Goal: Feedback & Contribution: Leave review/rating

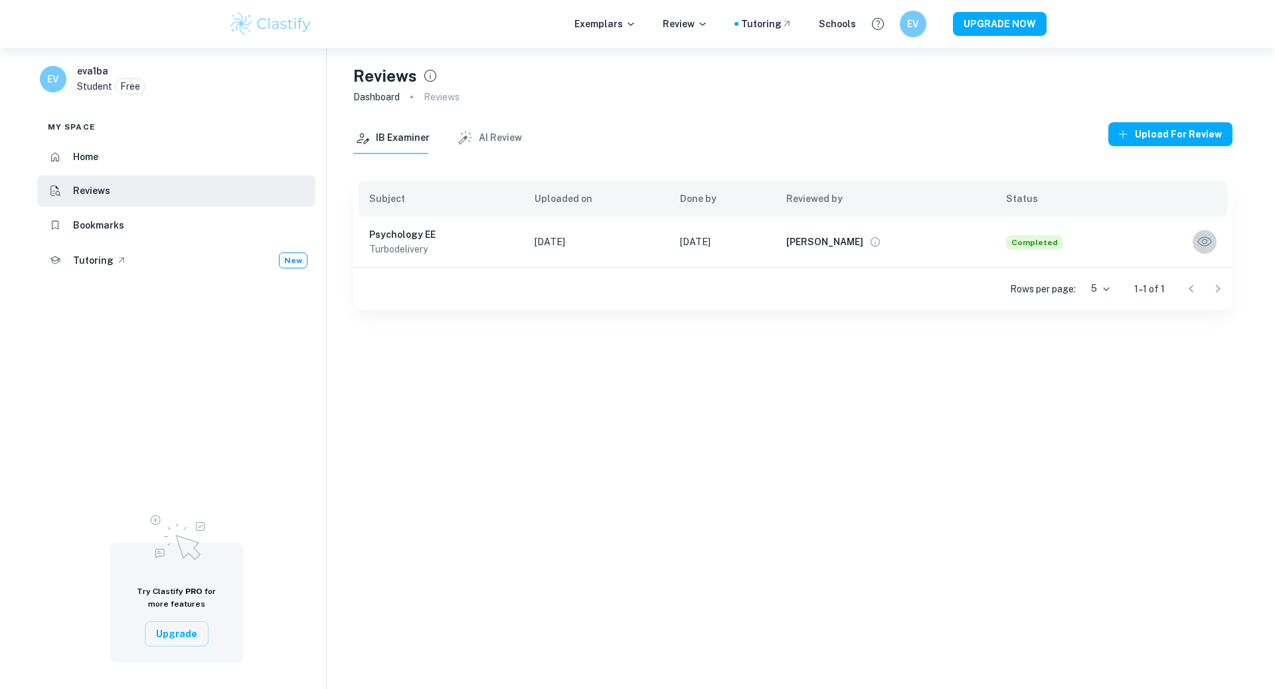
click at [1200, 246] on icon "button" at bounding box center [1204, 241] width 17 height 17
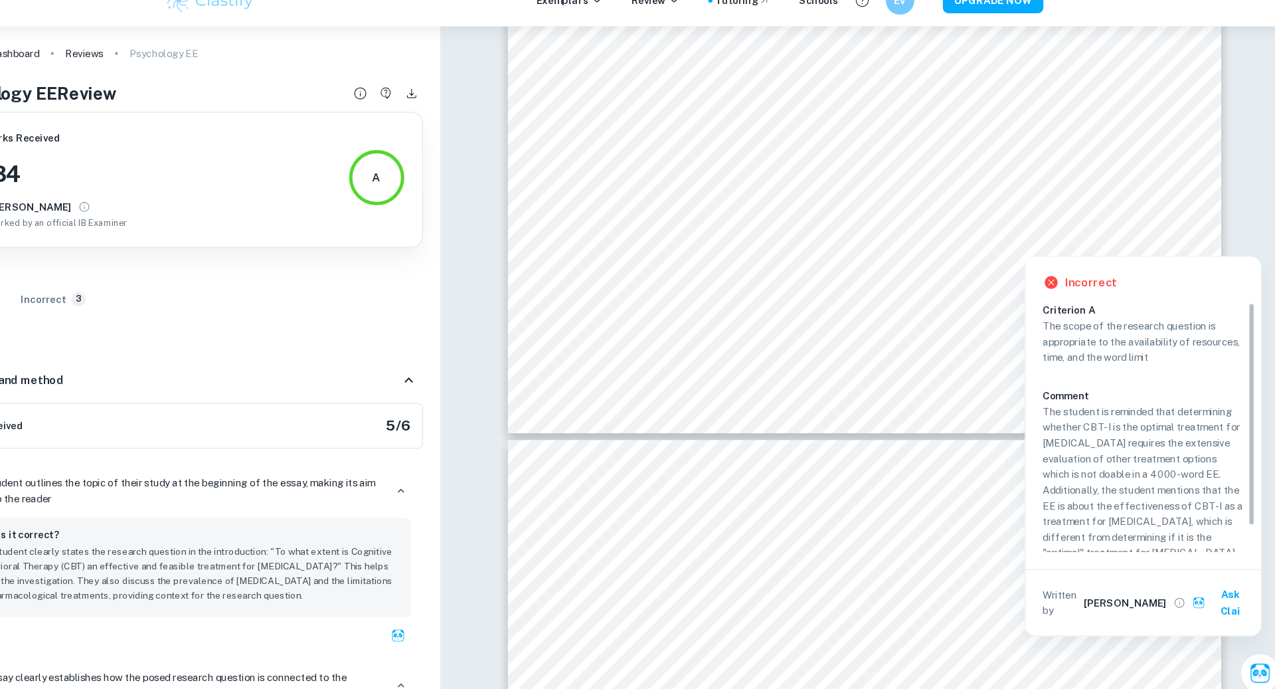
scroll to position [4825, 0]
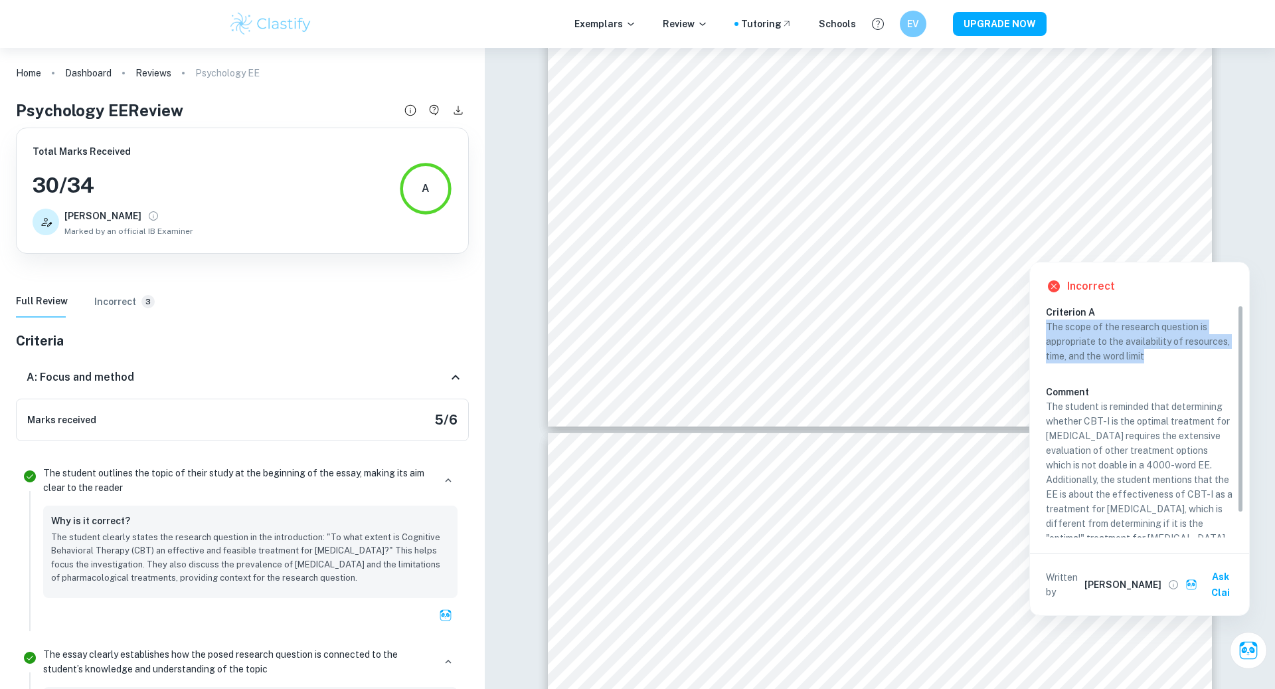
drag, startPoint x: 1154, startPoint y: 316, endPoint x: 1162, endPoint y: 361, distance: 45.9
click at [1162, 361] on div "Criterion A The scope of the research question is appropriate to the availabili…" at bounding box center [1145, 442] width 198 height 274
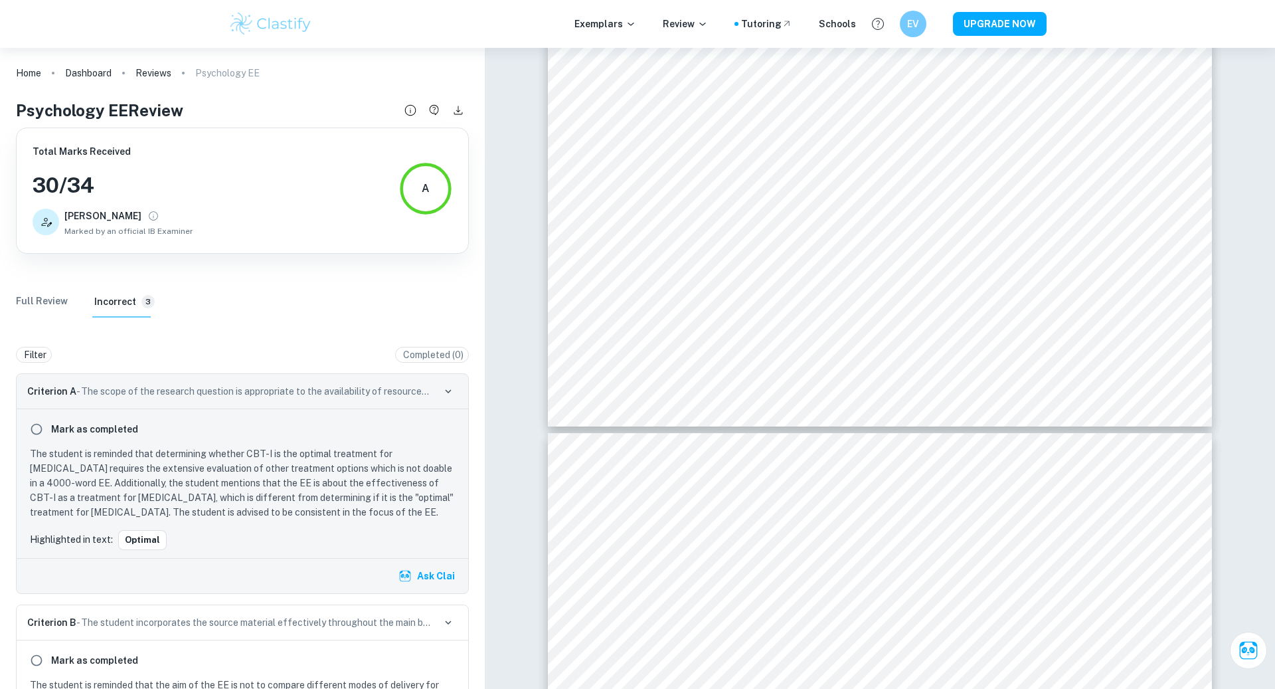
scroll to position [114, 0]
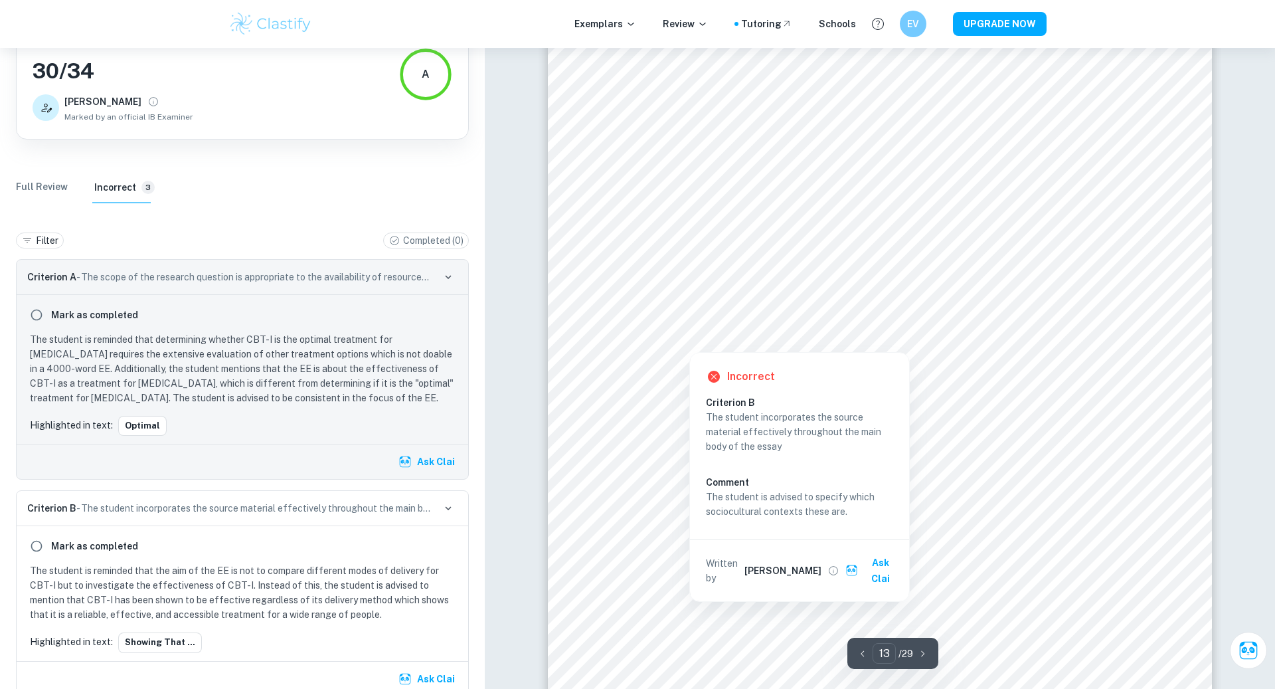
scroll to position [10498, 0]
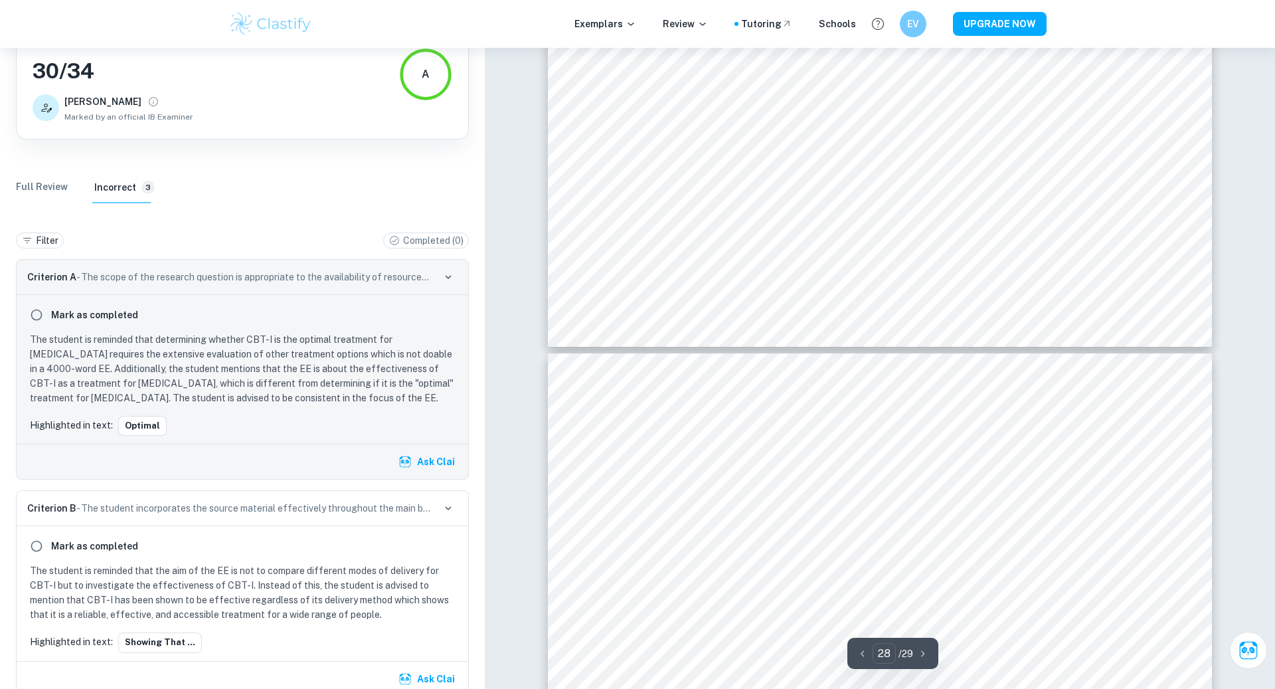
type input "29"
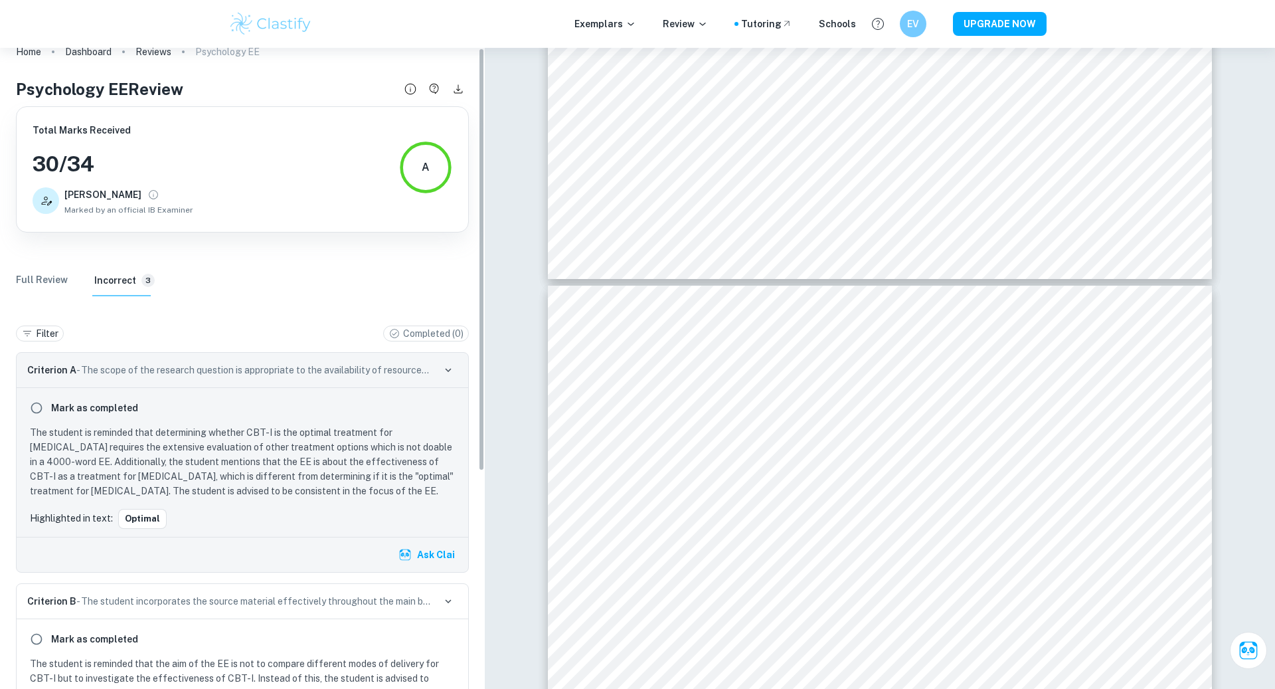
scroll to position [0, 0]
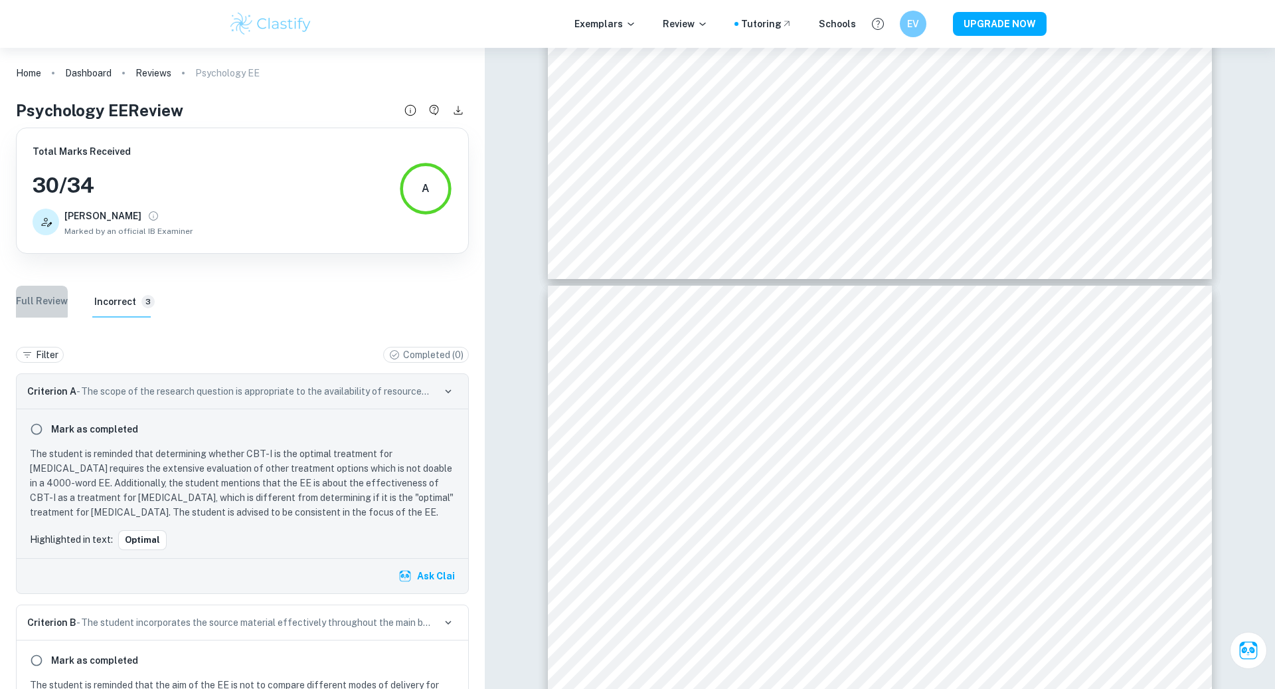
click at [35, 297] on Review "Full Review" at bounding box center [42, 302] width 52 height 32
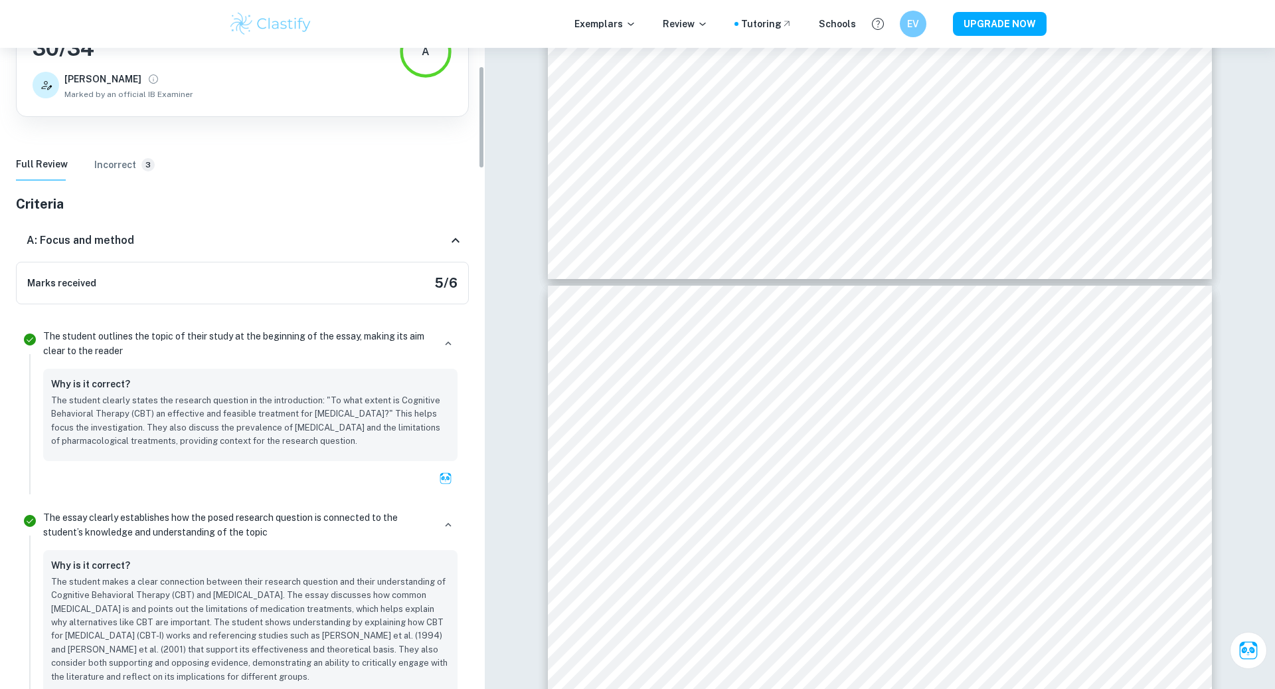
scroll to position [138, 0]
click at [155, 238] on div "A: Focus and method" at bounding box center [237, 239] width 421 height 16
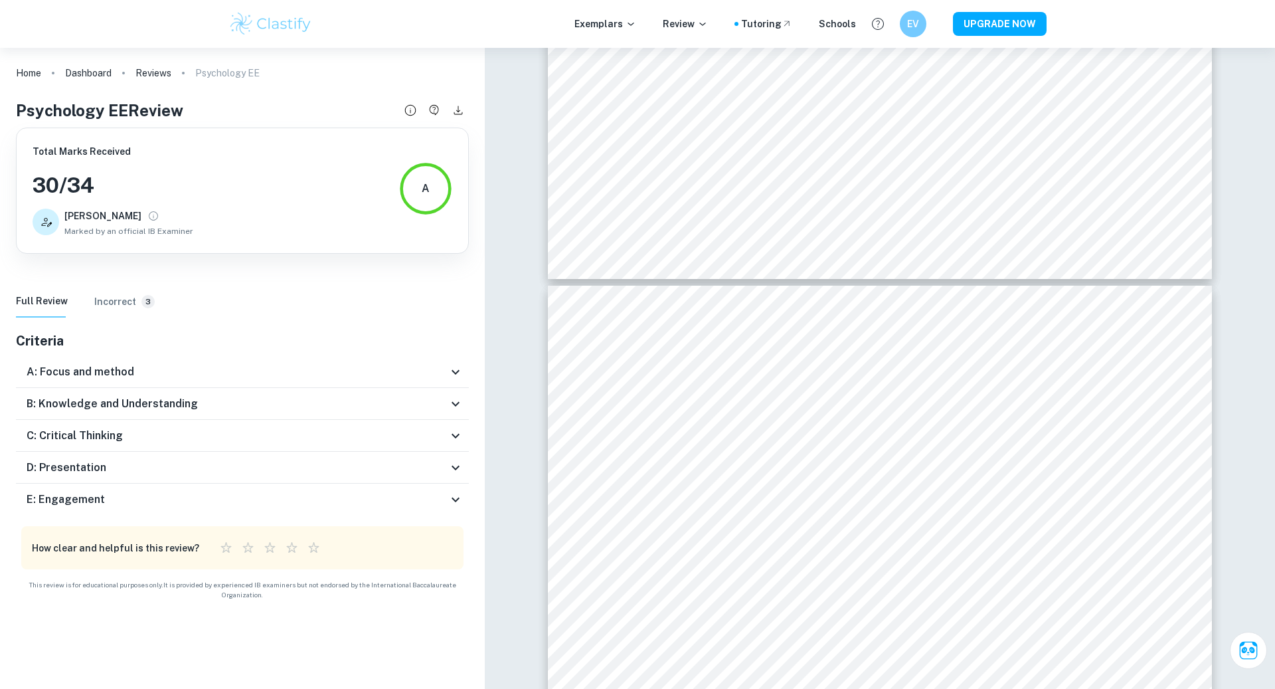
scroll to position [0, 0]
click at [112, 399] on h6 "B: Knowledge and Understanding" at bounding box center [112, 404] width 171 height 16
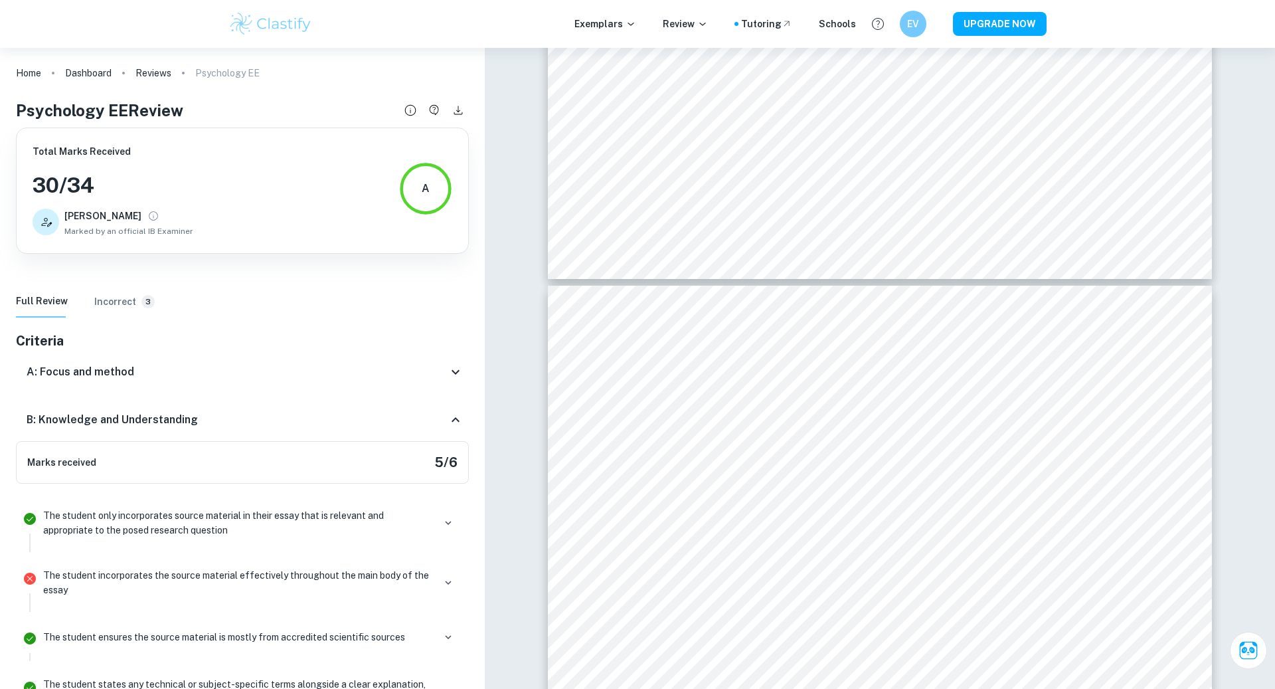
click at [112, 401] on div "B: Knowledge and Understanding" at bounding box center [242, 420] width 453 height 43
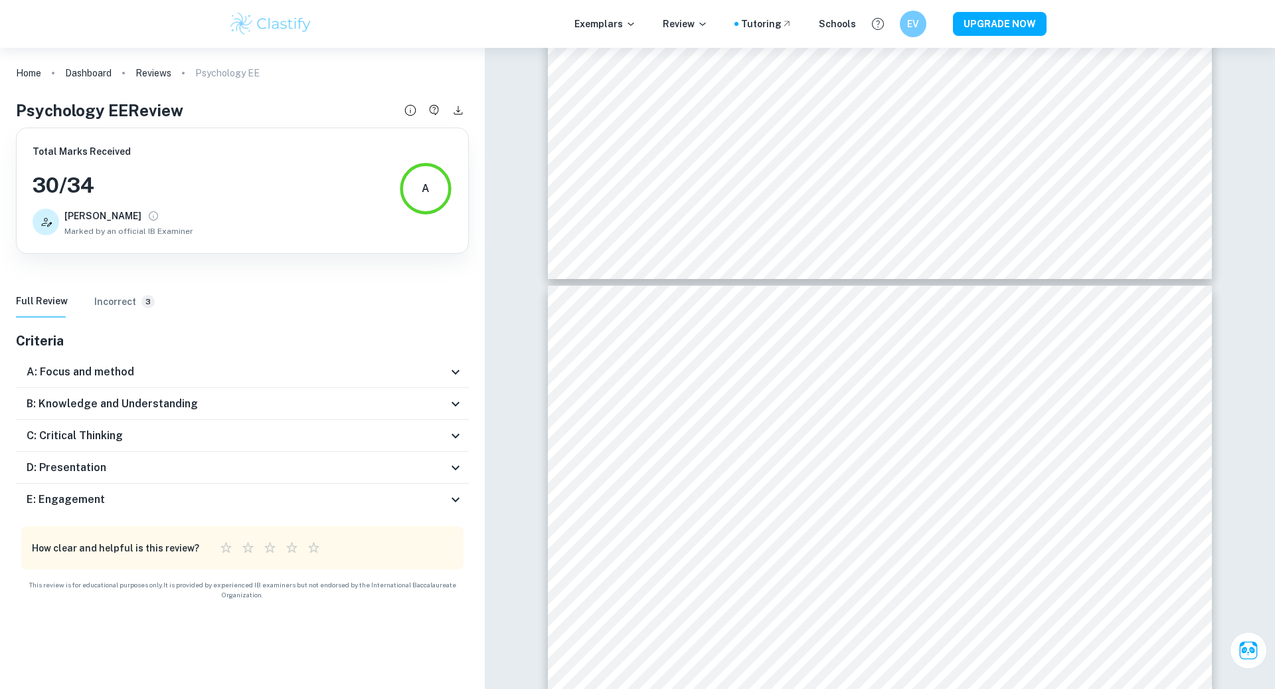
click at [111, 431] on h6 "C: Critical Thinking" at bounding box center [75, 436] width 96 height 16
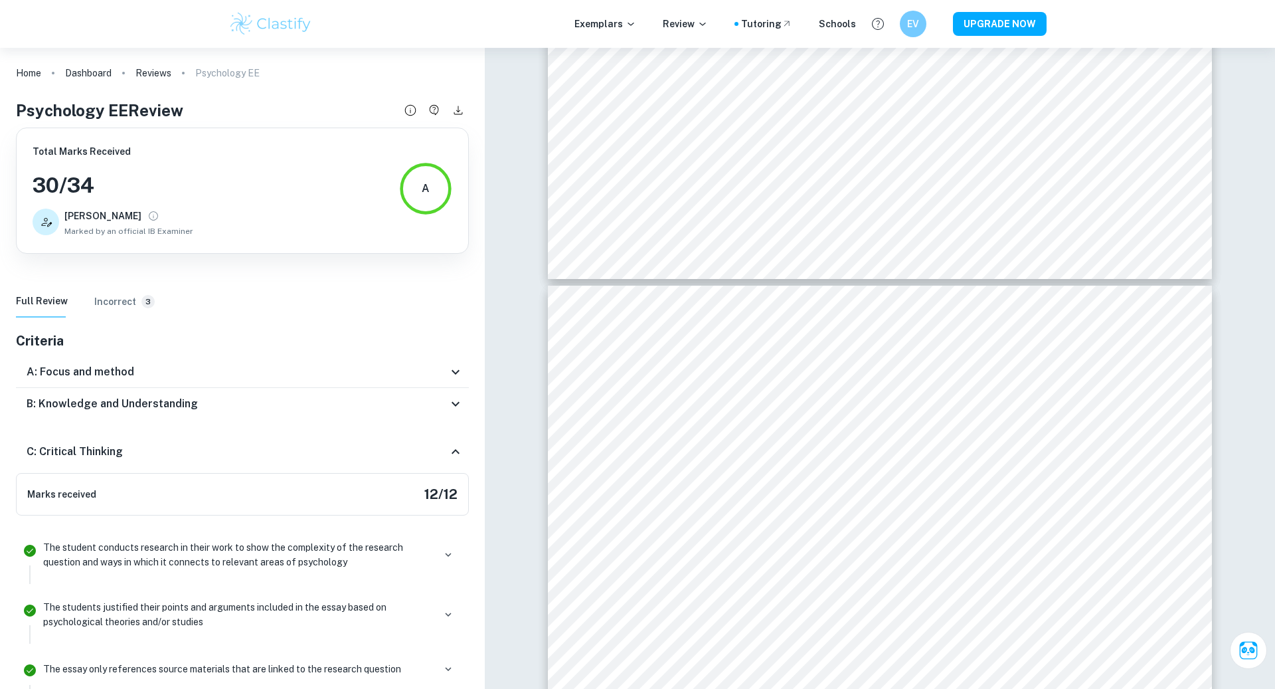
click at [110, 441] on div "C: Critical Thinking" at bounding box center [242, 451] width 453 height 43
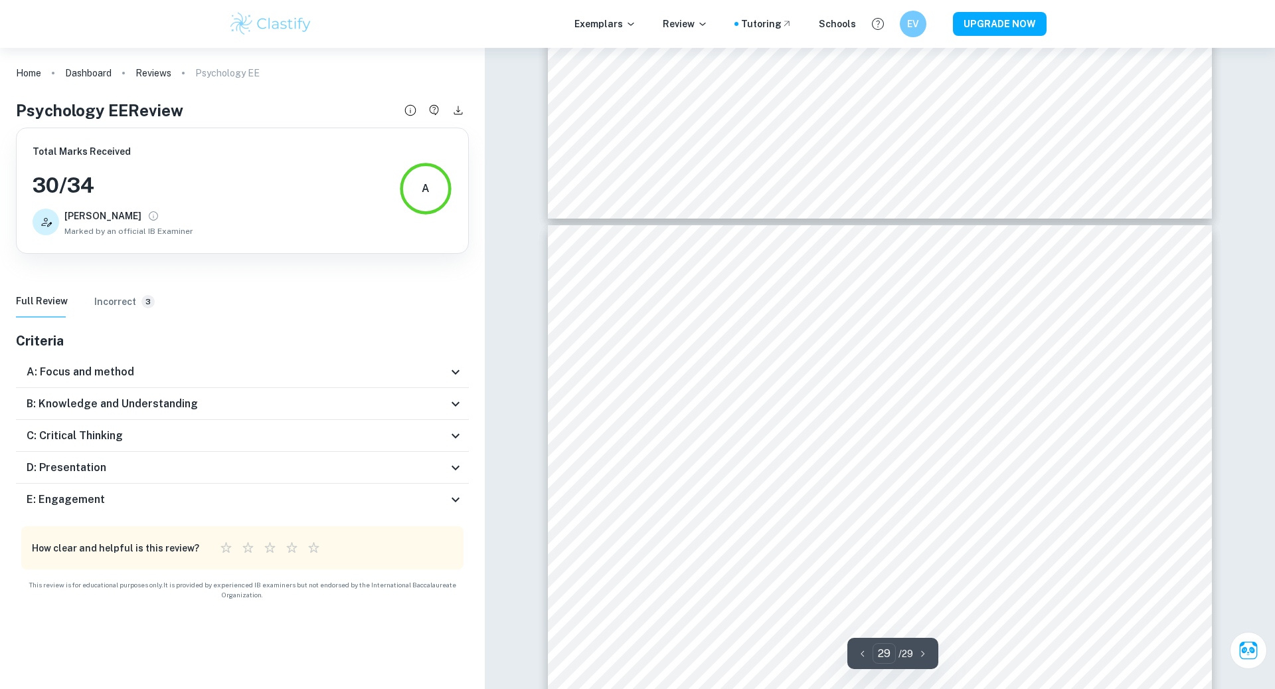
scroll to position [24089, 0]
click at [105, 466] on div "D: Presentation" at bounding box center [237, 468] width 421 height 16
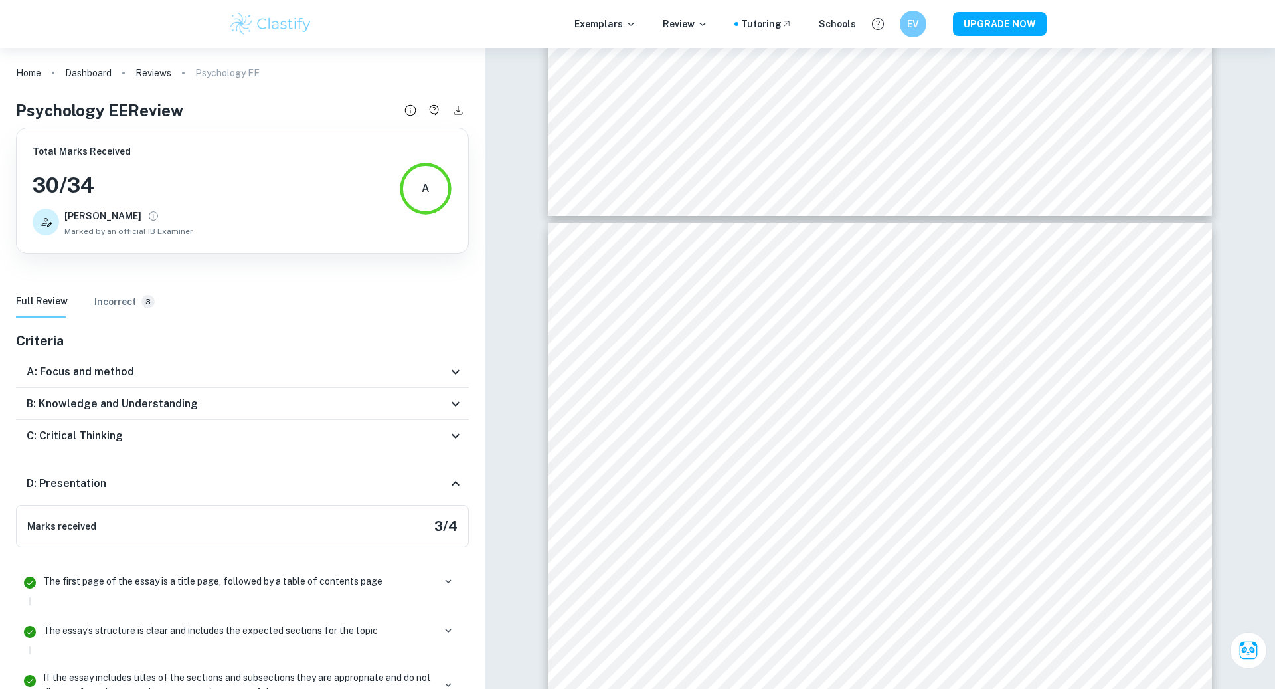
click at [104, 476] on div "D: Presentation" at bounding box center [237, 484] width 421 height 16
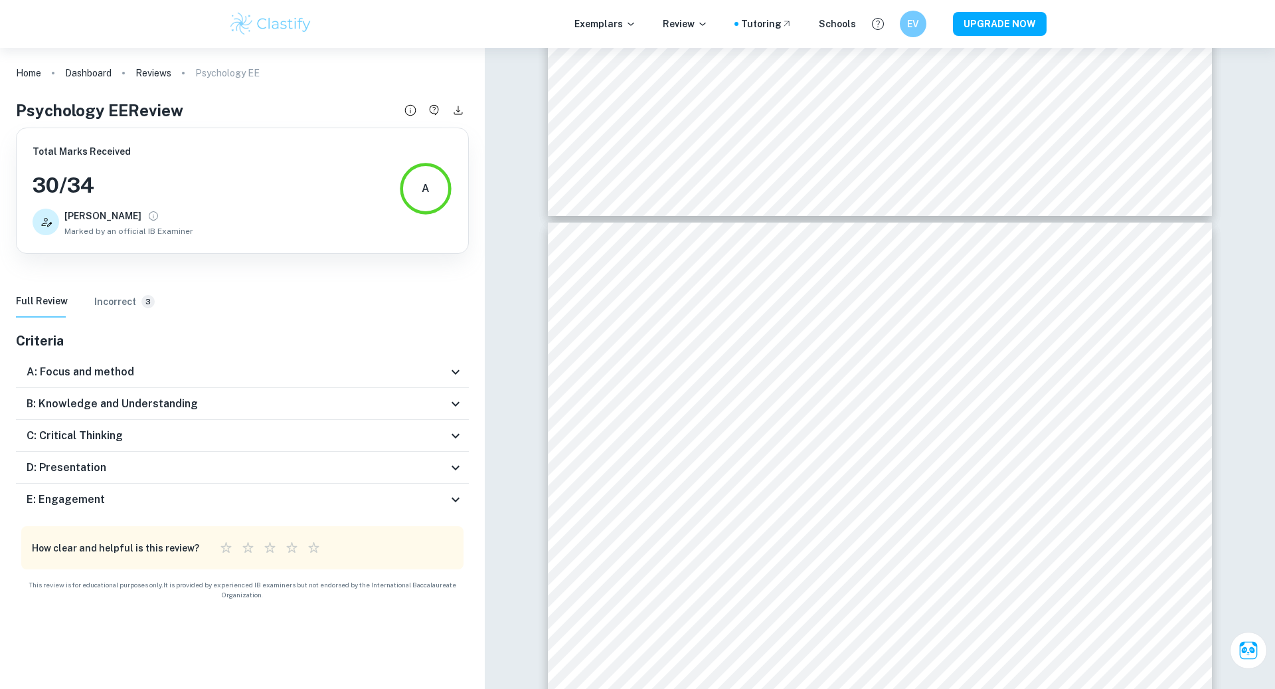
click at [98, 509] on div "E: Engagement" at bounding box center [242, 500] width 453 height 32
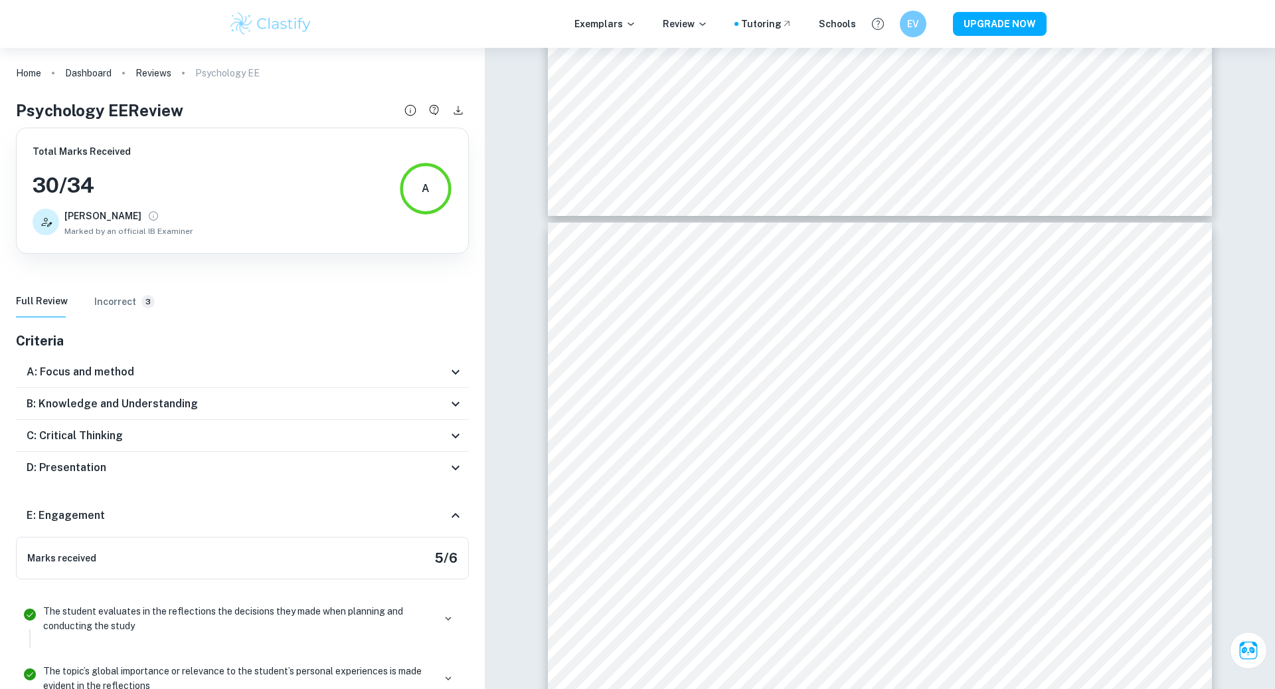
click at [98, 508] on h6 "E: Engagement" at bounding box center [66, 515] width 78 height 16
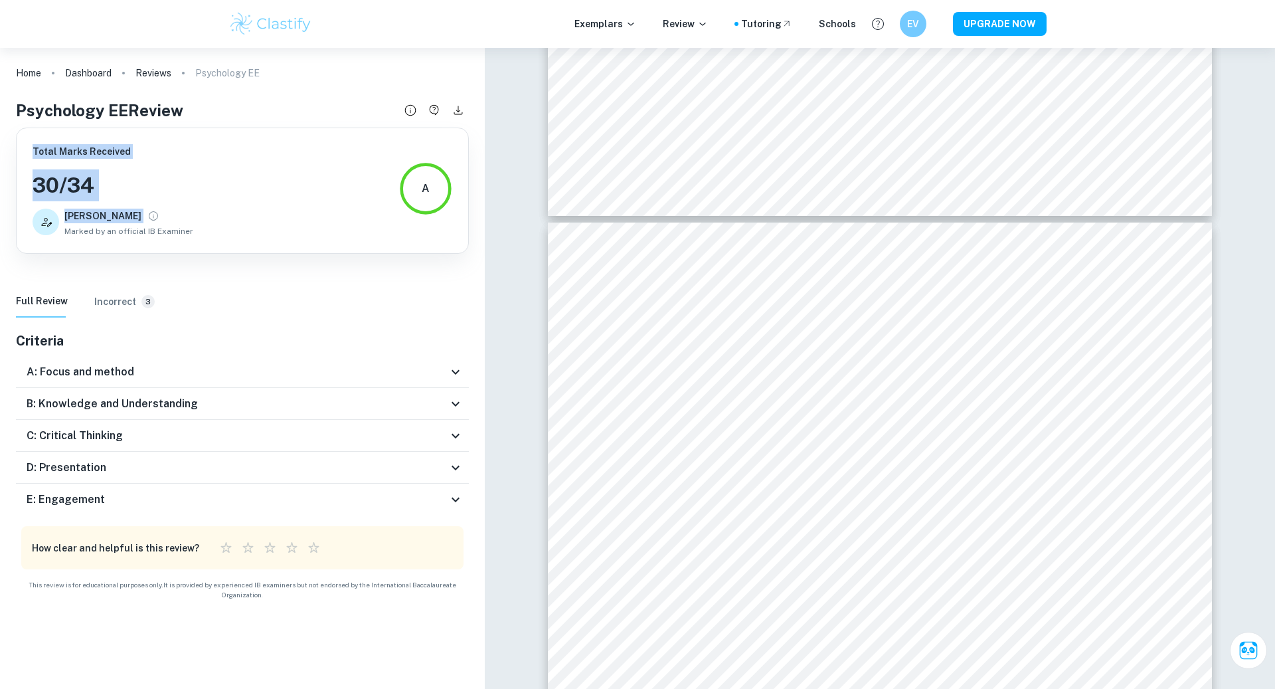
drag, startPoint x: 115, startPoint y: 137, endPoint x: 144, endPoint y: 203, distance: 72.0
click at [144, 203] on div "Total Marks Received 30 / 34 [PERSON_NAME] by an official IB Examiner A" at bounding box center [242, 191] width 453 height 126
click at [141, 185] on h3 "30 / 34" at bounding box center [113, 185] width 161 height 32
click at [413, 115] on icon "Review details" at bounding box center [410, 110] width 15 height 15
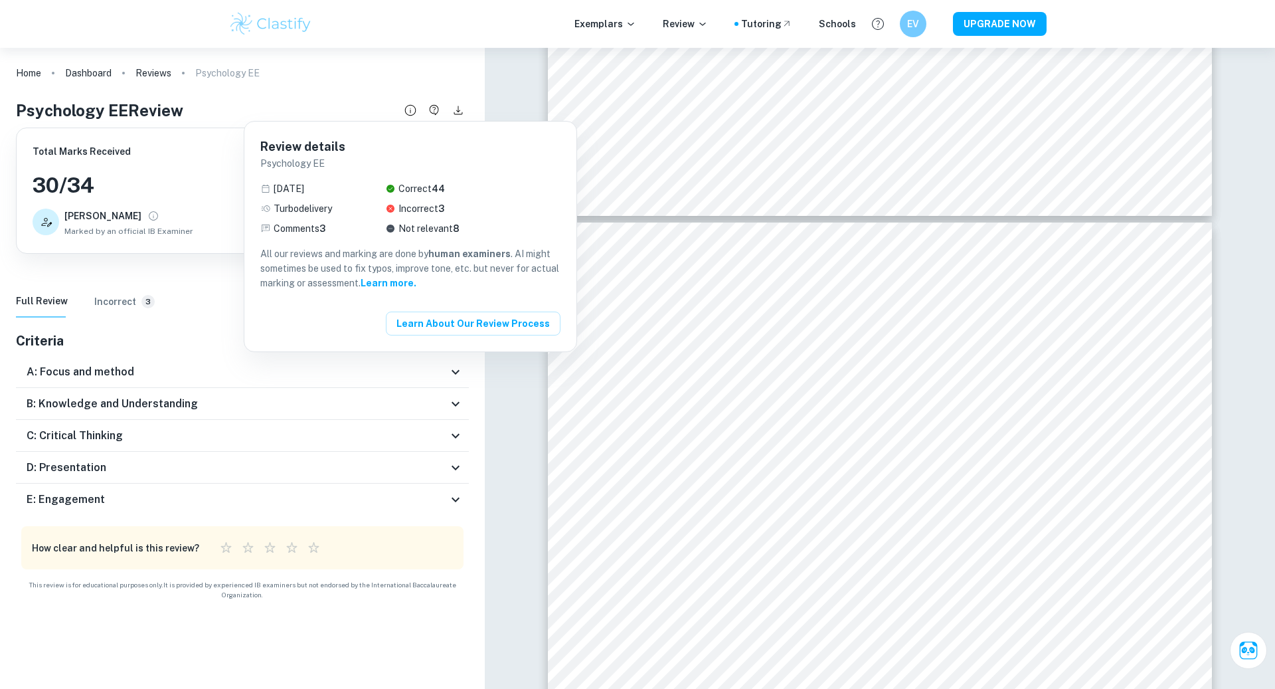
click at [436, 83] on div at bounding box center [637, 344] width 1275 height 689
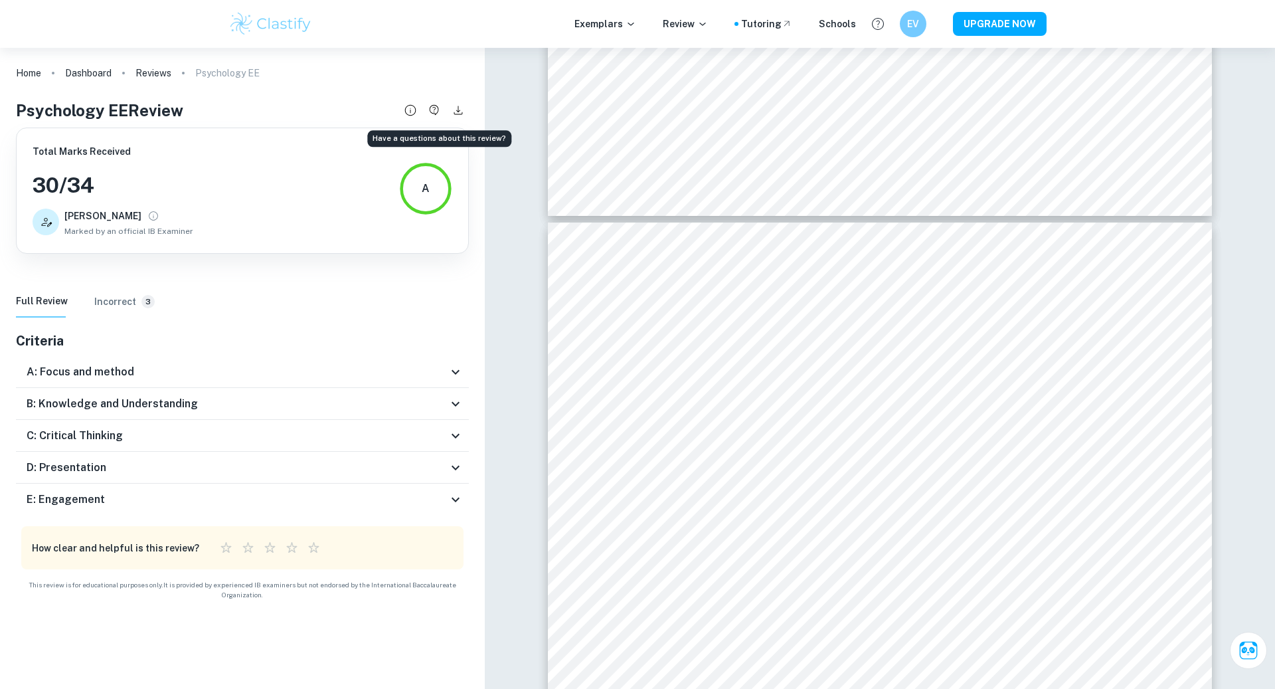
click at [428, 112] on icon "Have a questions about this review?" at bounding box center [434, 110] width 15 height 15
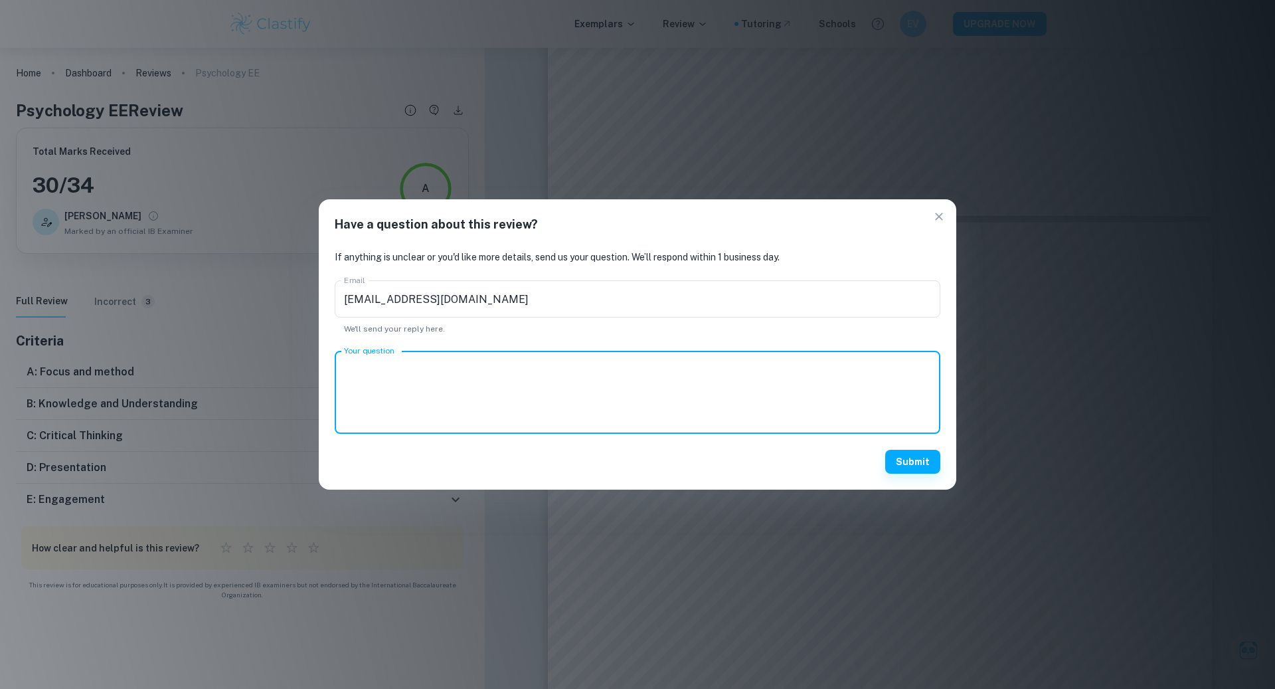
click at [428, 364] on textarea "Your question" at bounding box center [637, 392] width 587 height 61
type textarea "Hello! Thank you for the review. Are you sure this is the accurate mark, it fee…"
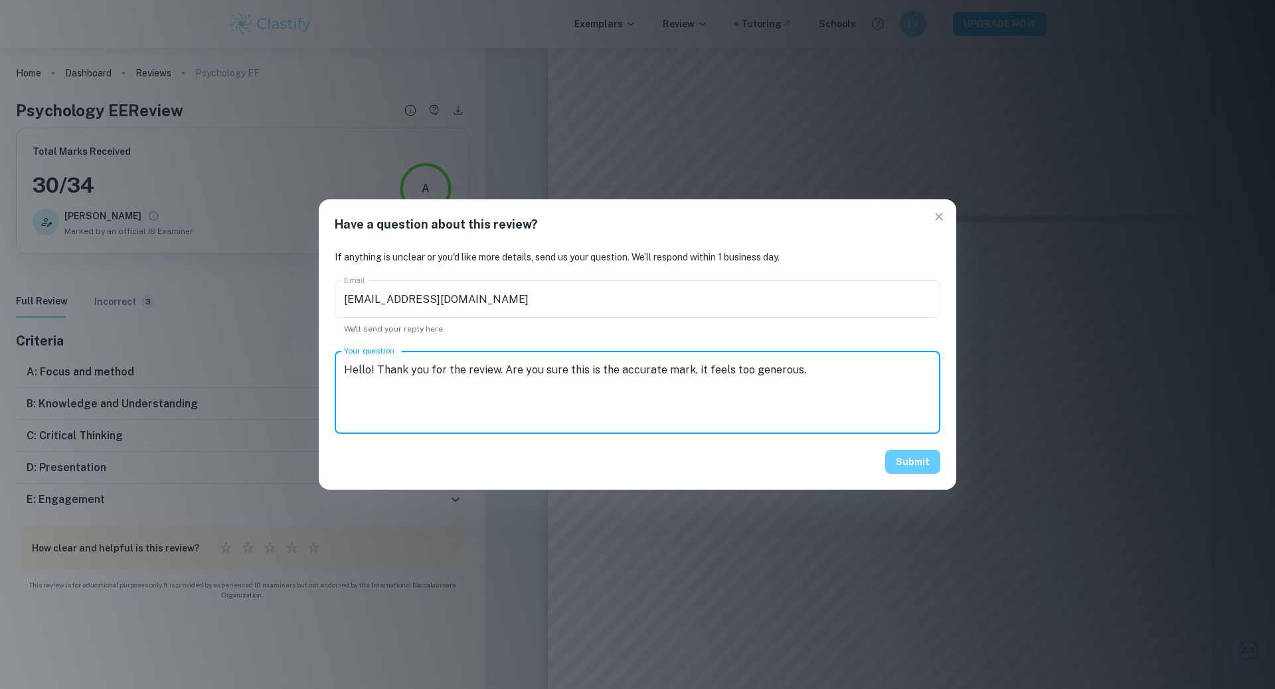
click at [924, 463] on button "Submit" at bounding box center [912, 462] width 55 height 24
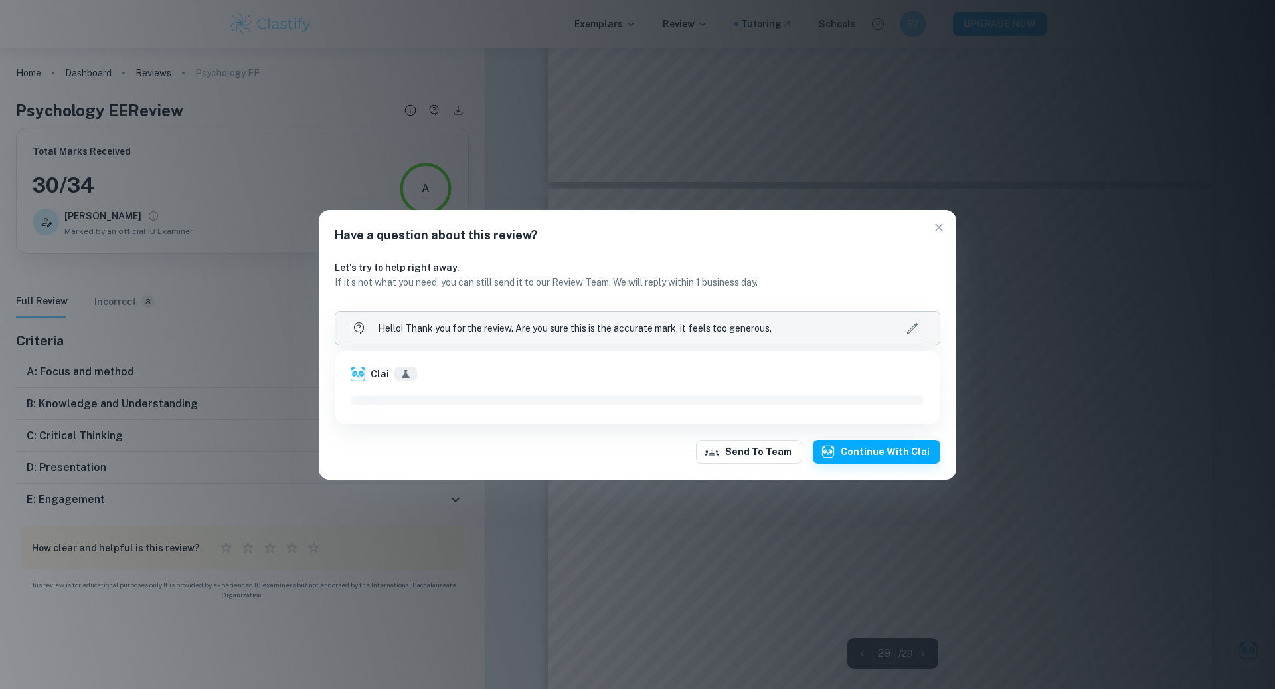
scroll to position [24127, 0]
click at [853, 457] on button "Continue with Clai" at bounding box center [877, 452] width 128 height 24
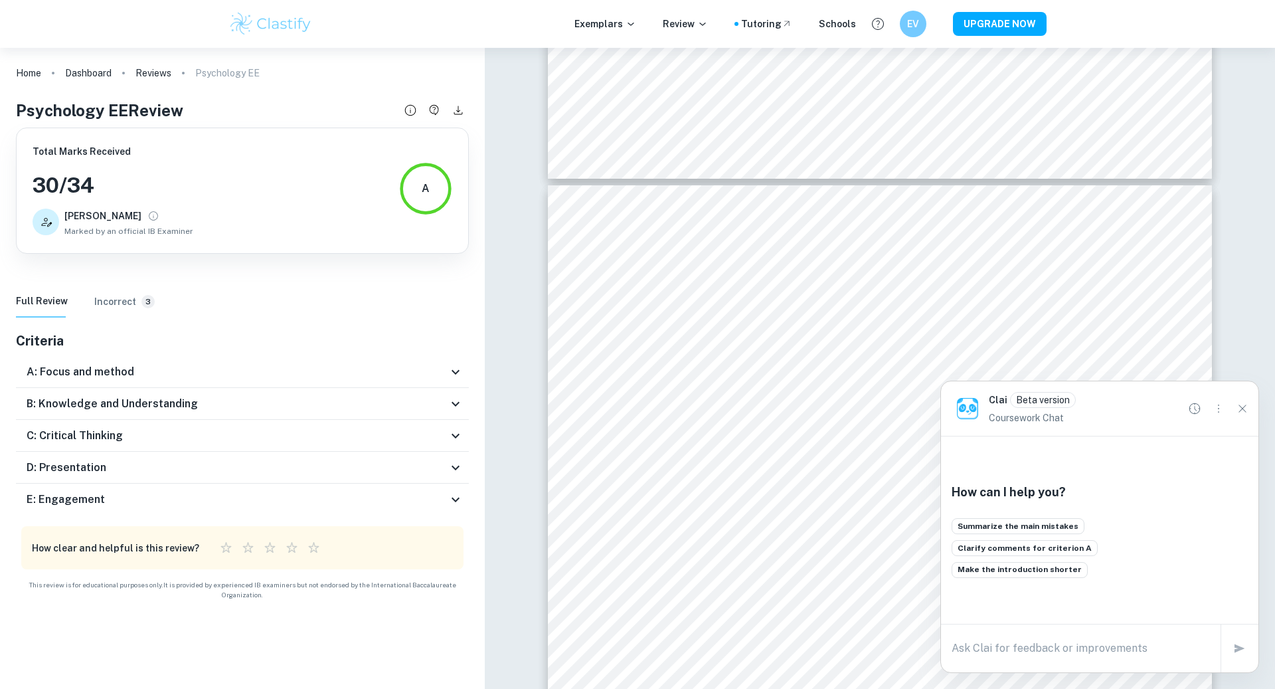
click at [988, 652] on textarea at bounding box center [1081, 647] width 258 height 15
type textarea "are you sure this is the right mark"
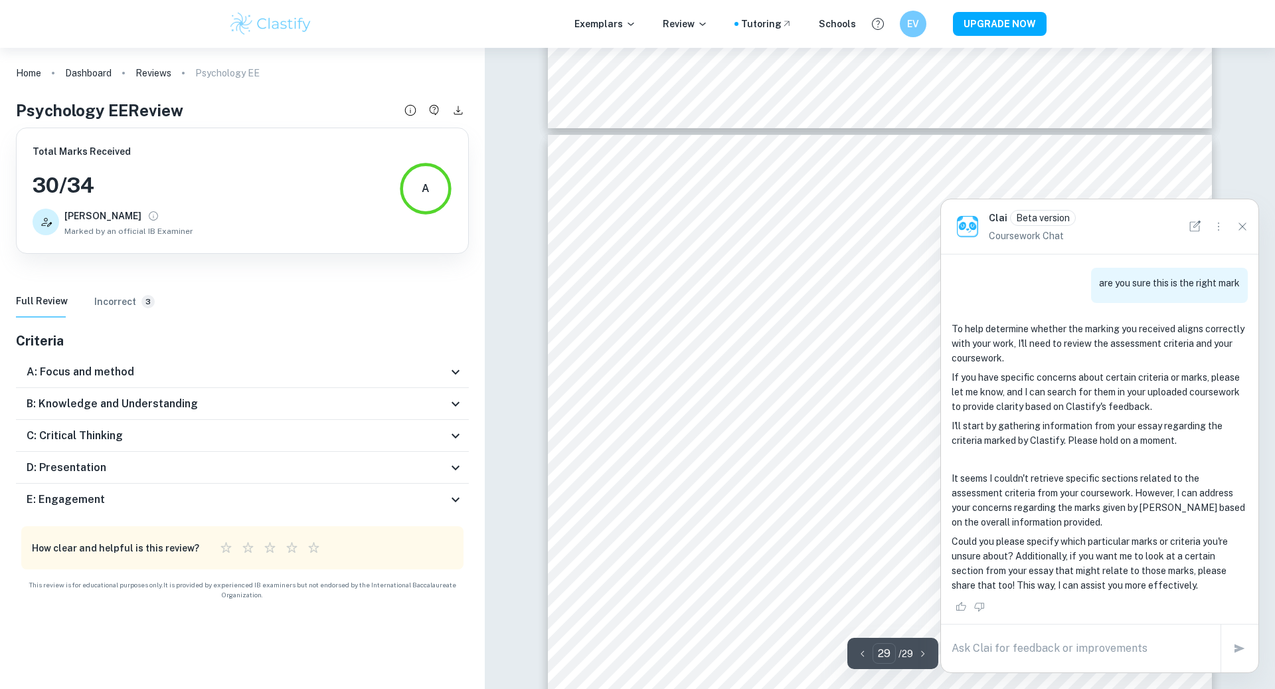
scroll to position [24188, 0]
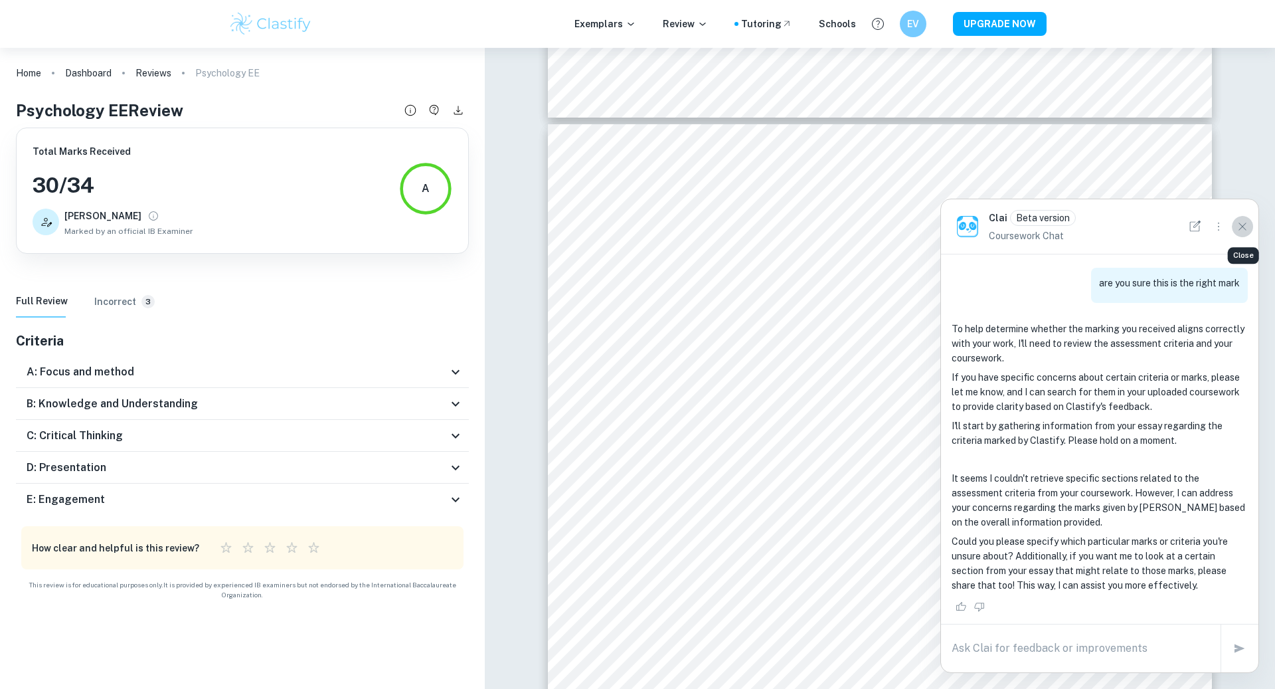
click at [1234, 231] on button "Close" at bounding box center [1242, 226] width 21 height 21
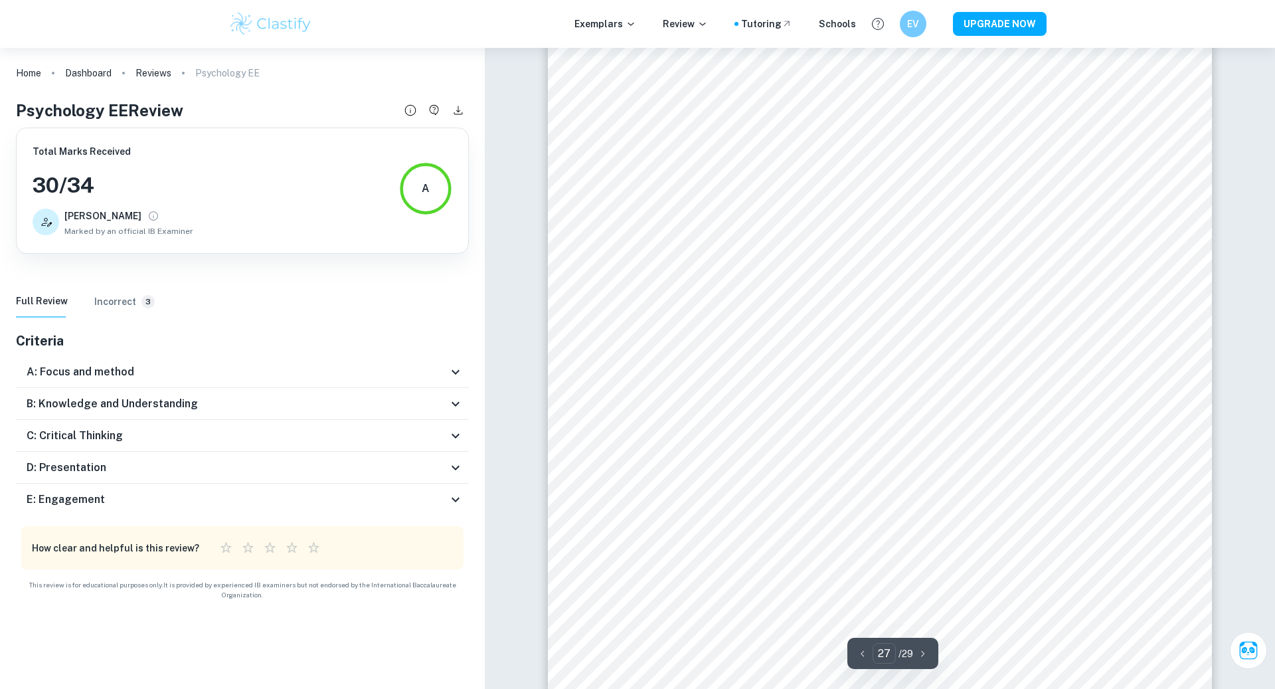
scroll to position [22684, 0]
click at [388, 457] on div "D: Presentation" at bounding box center [242, 468] width 453 height 32
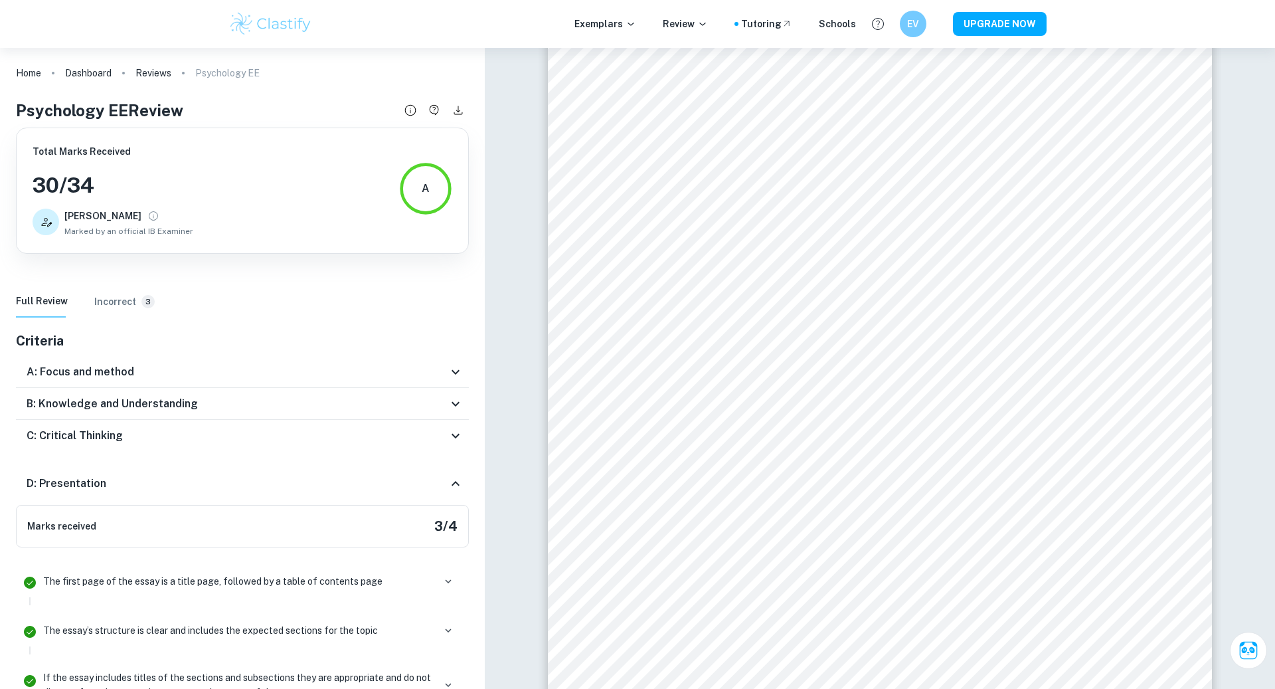
click at [387, 439] on div "C: Critical Thinking" at bounding box center [237, 436] width 421 height 16
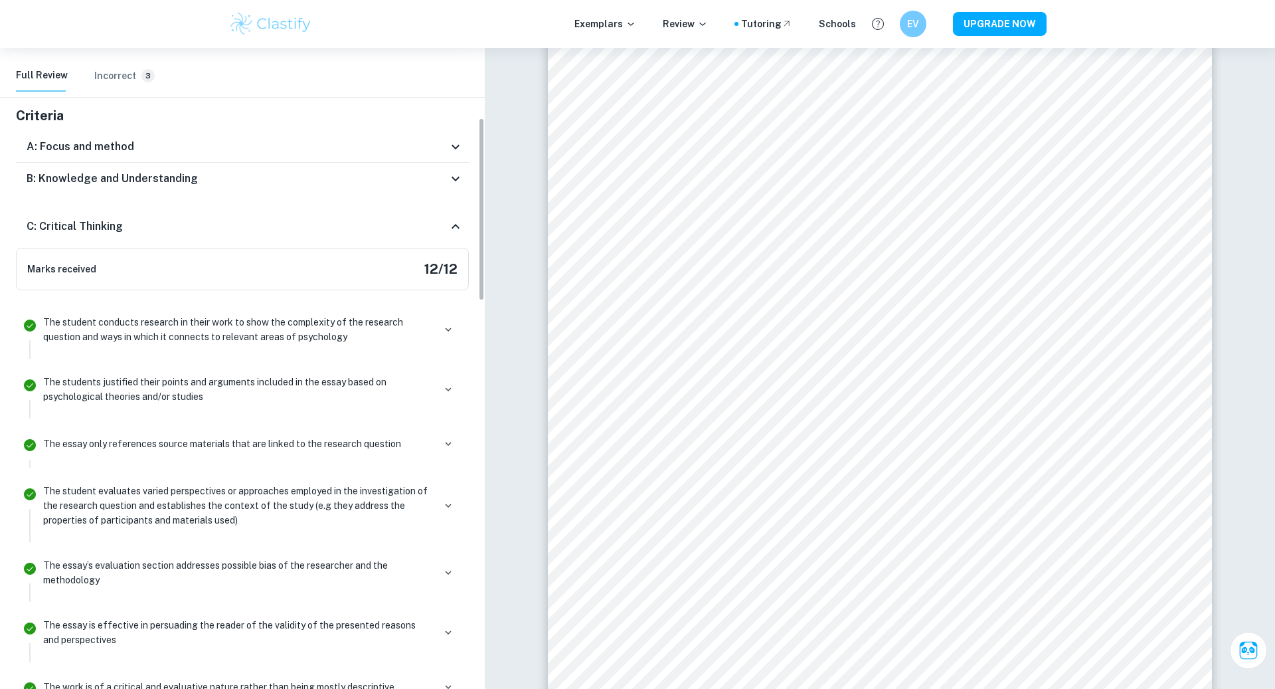
scroll to position [265, 0]
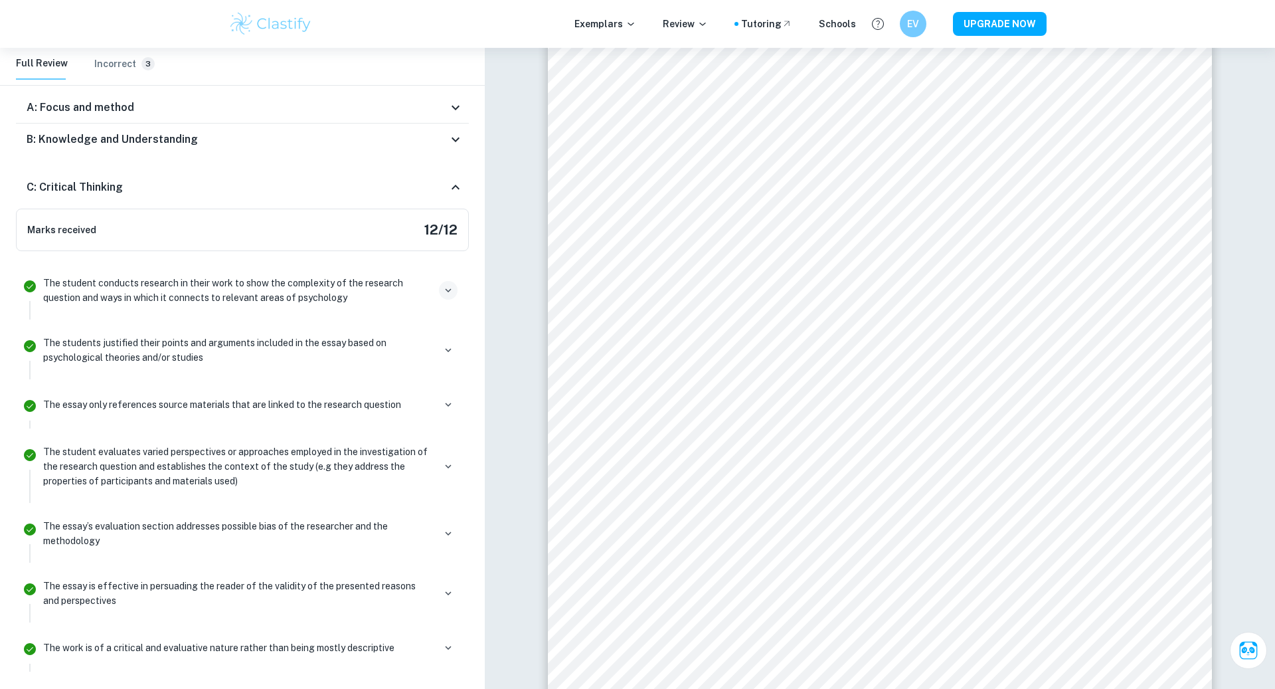
click at [452, 296] on button "button" at bounding box center [448, 290] width 19 height 19
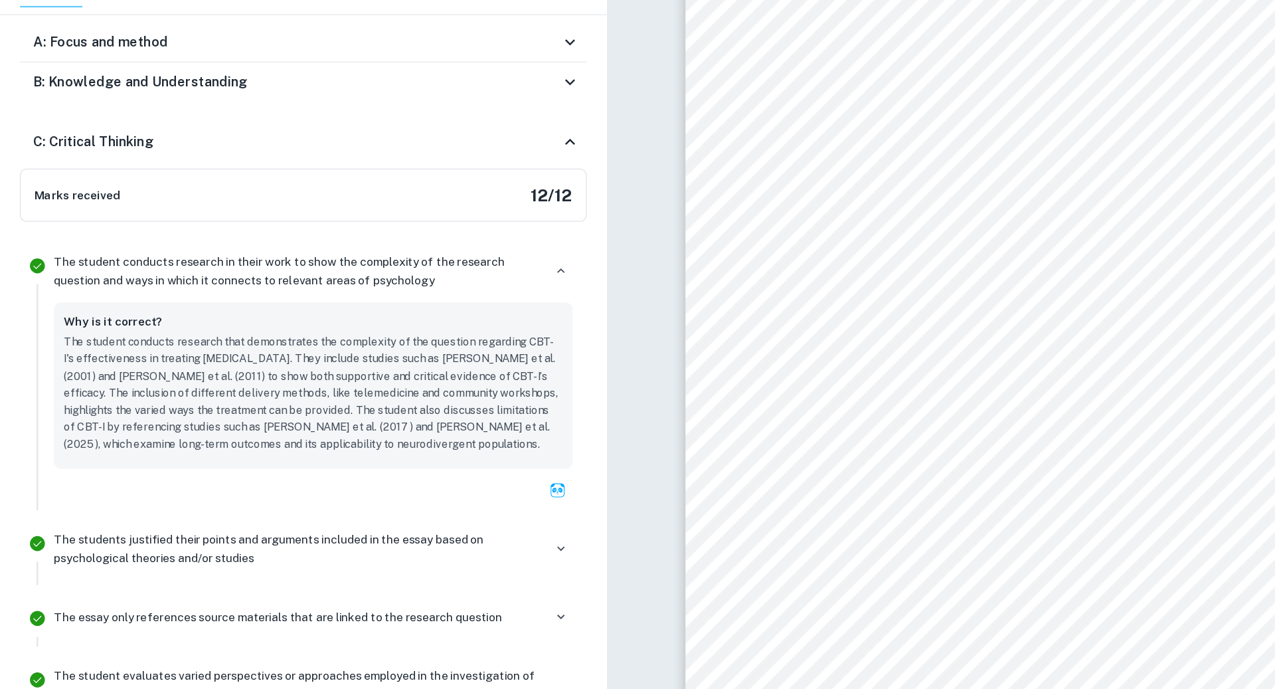
scroll to position [22684, 0]
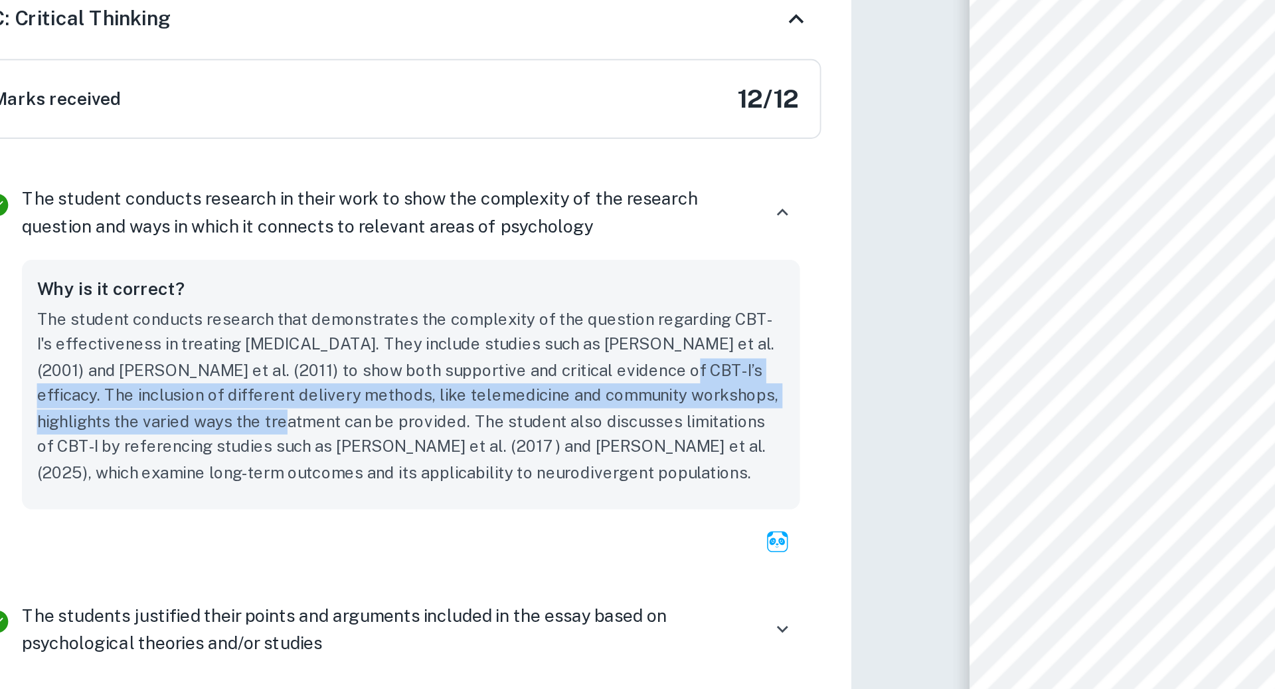
drag, startPoint x: 335, startPoint y: 373, endPoint x: 144, endPoint y: 399, distance: 192.4
click at [144, 399] on p "The student conducts research that demonstrates the complexity of the question …" at bounding box center [250, 388] width 399 height 95
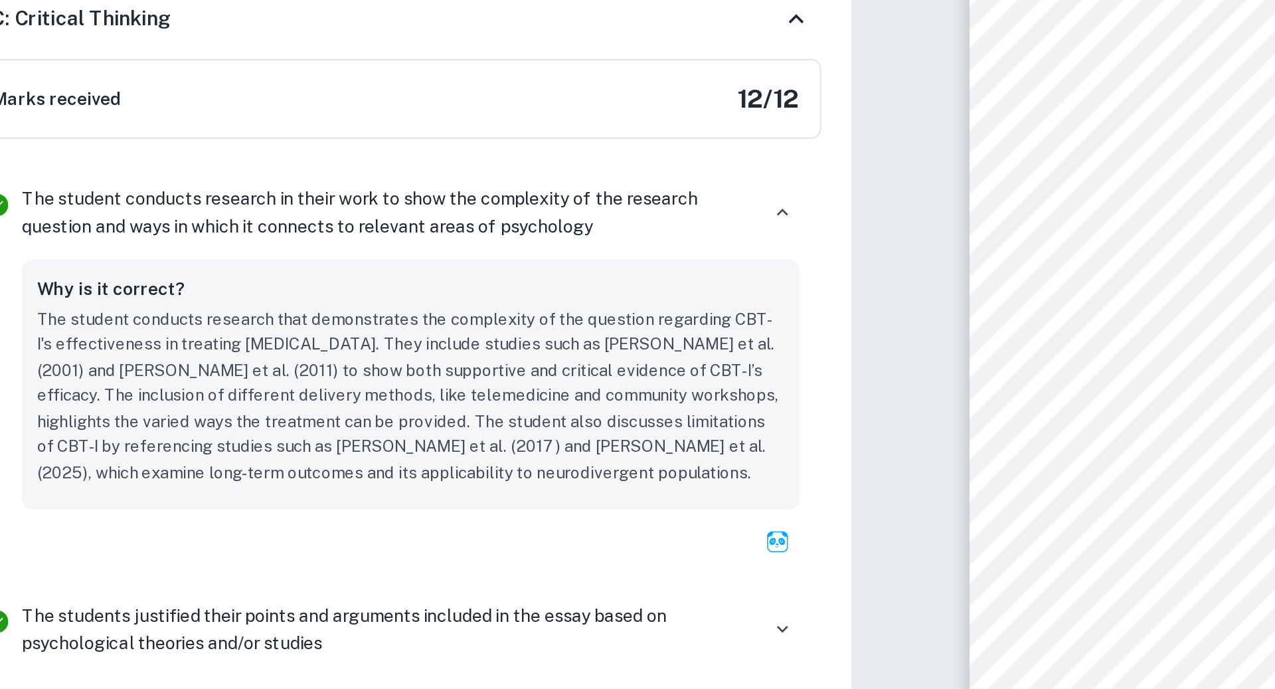
click at [156, 401] on p "The student conducts research that demonstrates the complexity of the question …" at bounding box center [250, 388] width 399 height 95
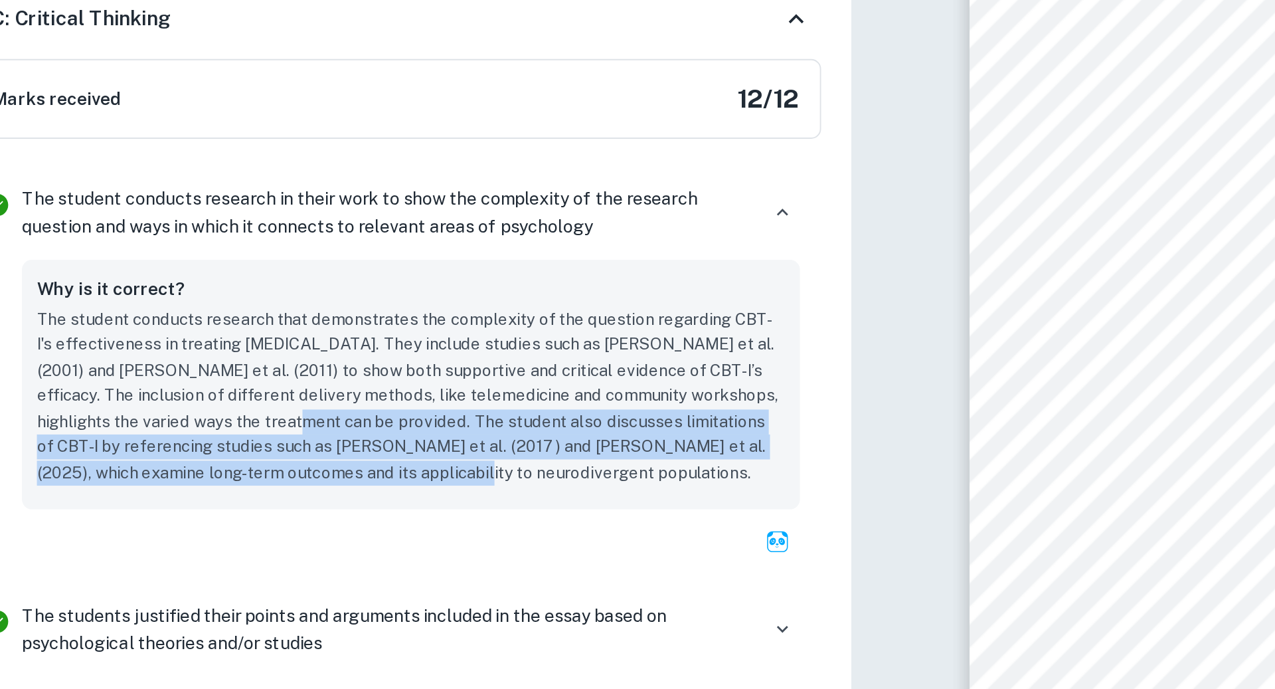
drag, startPoint x: 156, startPoint y: 401, endPoint x: 302, endPoint y: 437, distance: 150.0
click at [302, 437] on div "Why is it correct? The student conducts research that demonstrates the complexi…" at bounding box center [250, 381] width 414 height 133
drag, startPoint x: 298, startPoint y: 438, endPoint x: 165, endPoint y: 400, distance: 138.3
click at [165, 400] on div "Why is it correct? The student conducts research that demonstrates the complexi…" at bounding box center [250, 381] width 414 height 133
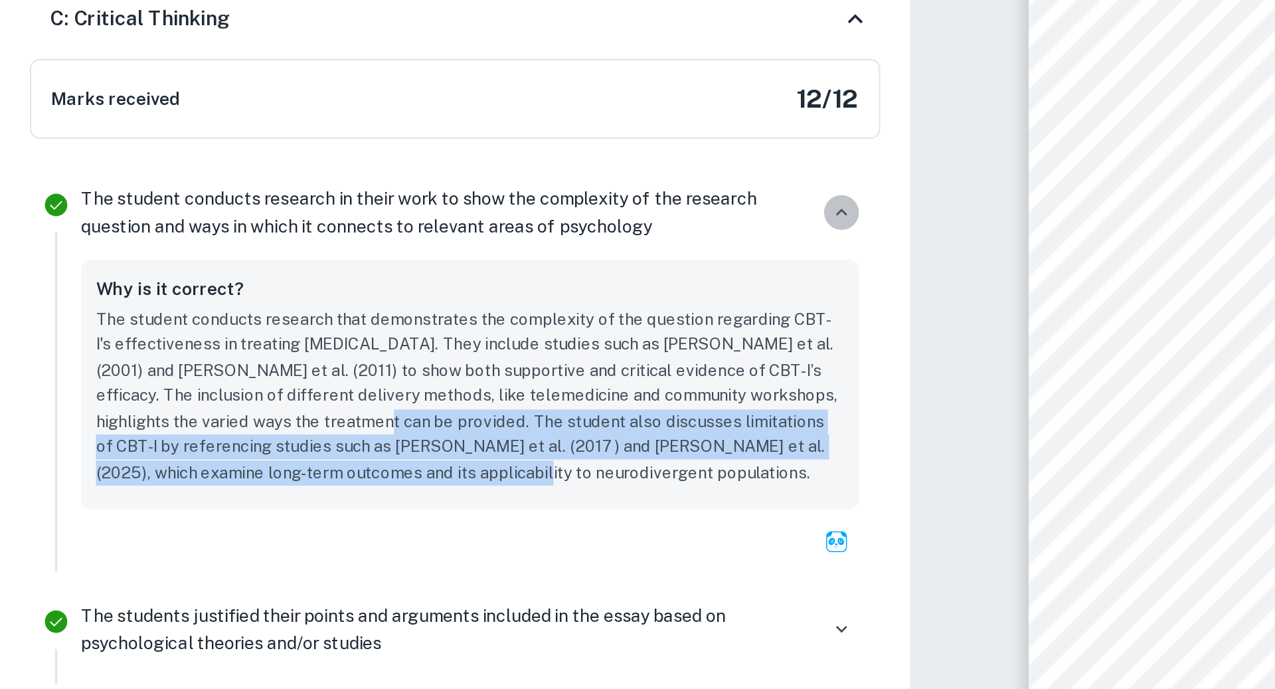
click at [453, 292] on icon "button" at bounding box center [448, 290] width 12 height 12
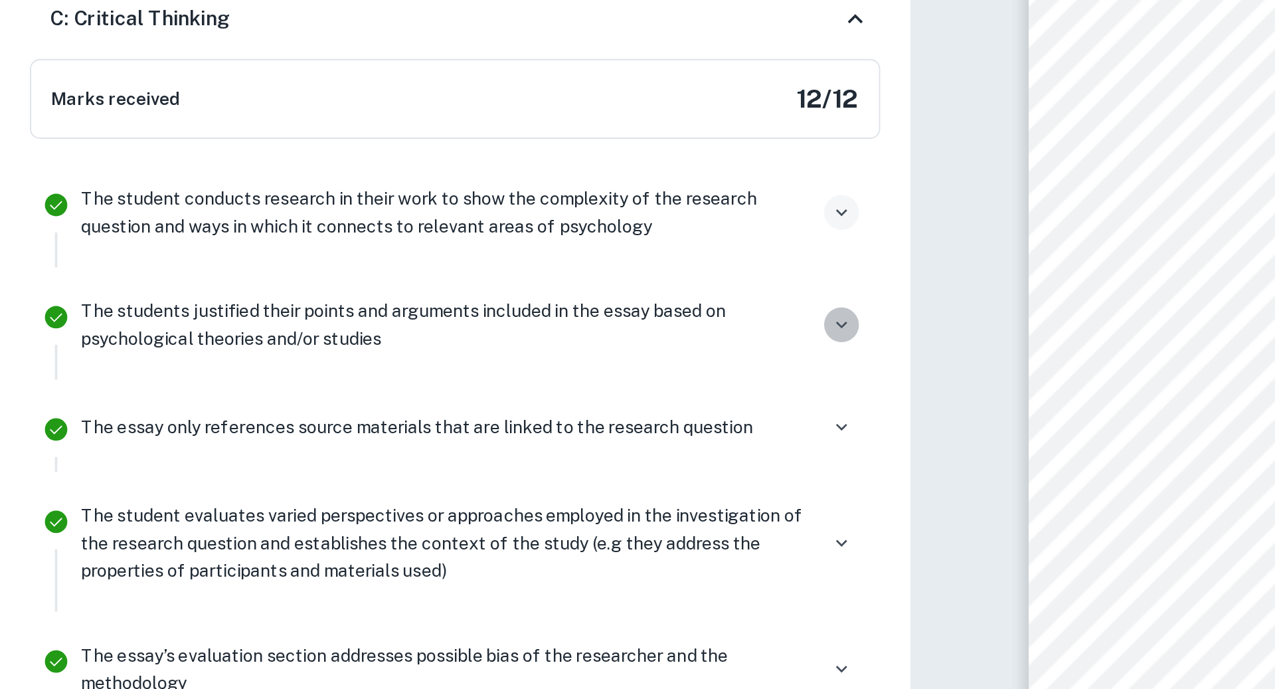
click at [450, 353] on icon "button" at bounding box center [448, 350] width 12 height 12
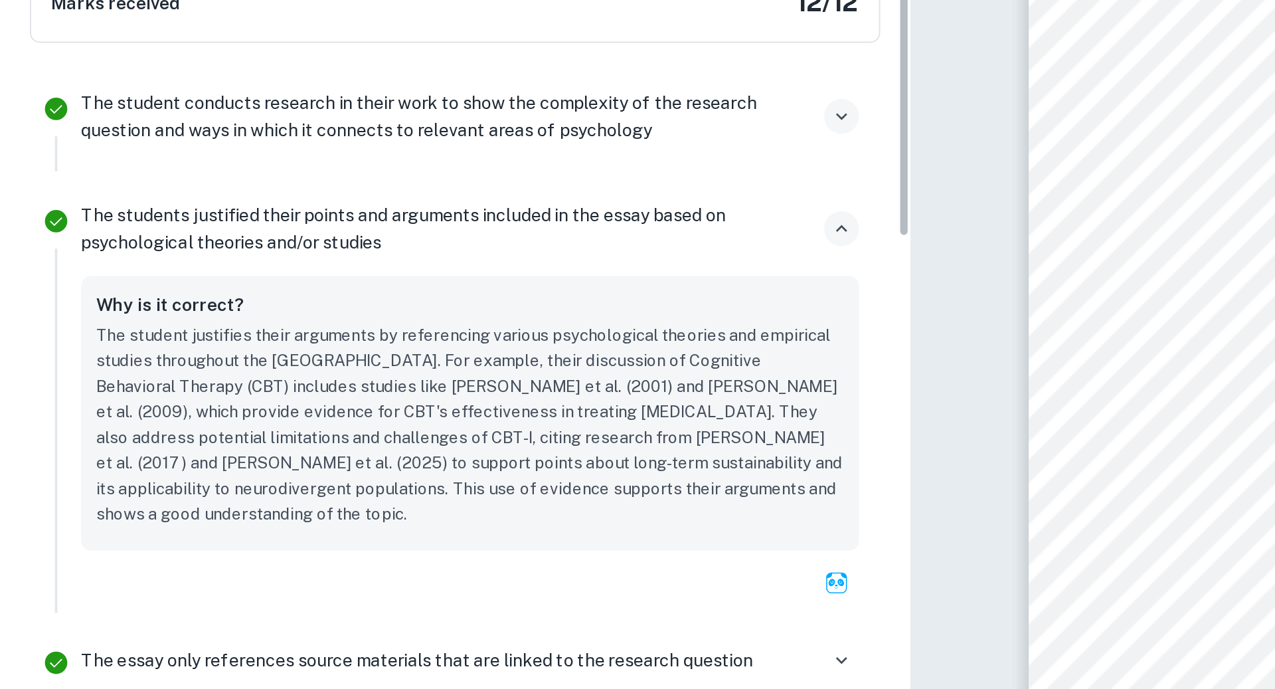
scroll to position [317, 0]
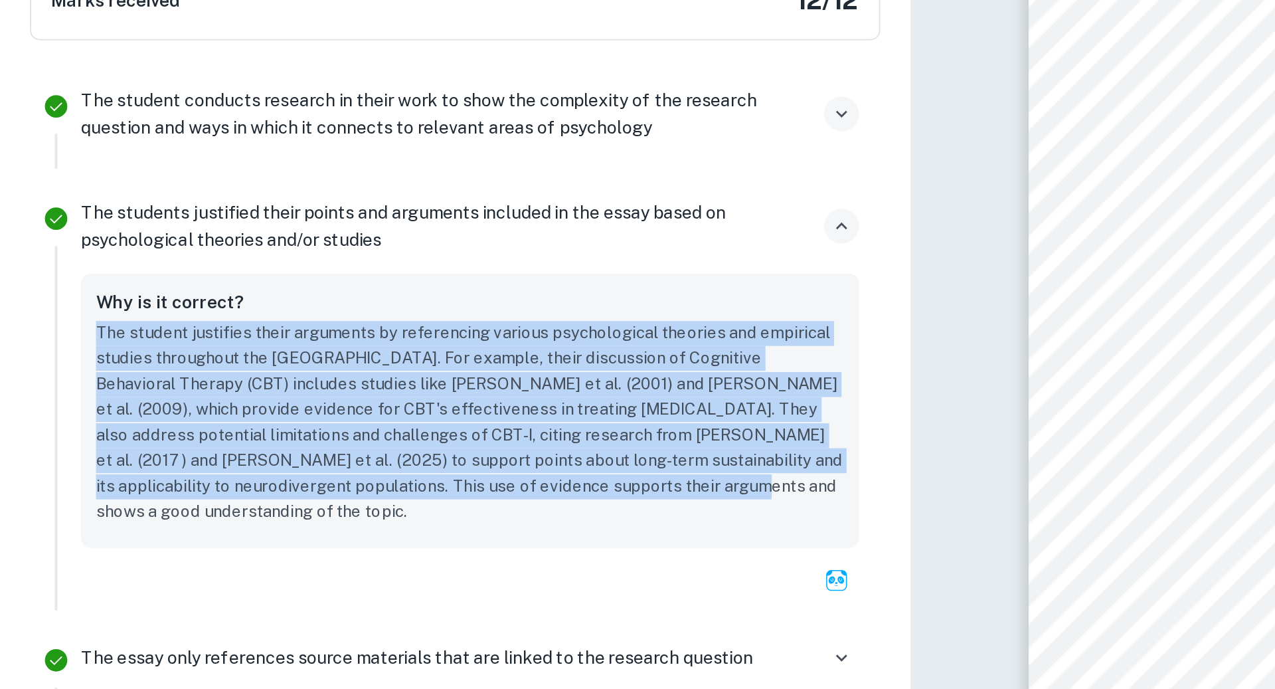
drag, startPoint x: 266, startPoint y: 337, endPoint x: 321, endPoint y: 450, distance: 125.1
click at [321, 450] on div "Why is it correct? The student justifies their arguments by referencing various…" at bounding box center [250, 396] width 414 height 146
click at [319, 444] on div "Why is it correct? The student justifies their arguments by referencing various…" at bounding box center [250, 396] width 414 height 146
drag, startPoint x: 319, startPoint y: 444, endPoint x: 313, endPoint y: 333, distance: 110.5
click at [313, 333] on div "Why is it correct? The student justifies their arguments by referencing various…" at bounding box center [250, 396] width 414 height 146
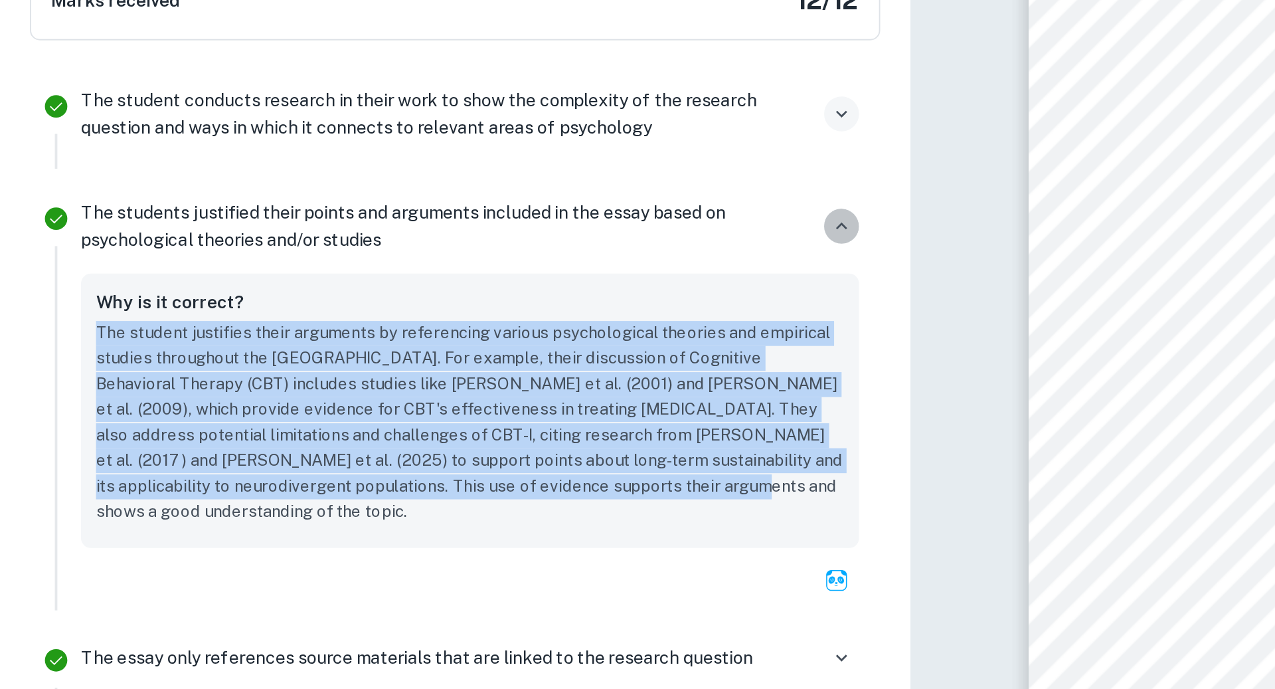
click at [449, 293] on icon "button" at bounding box center [448, 298] width 12 height 12
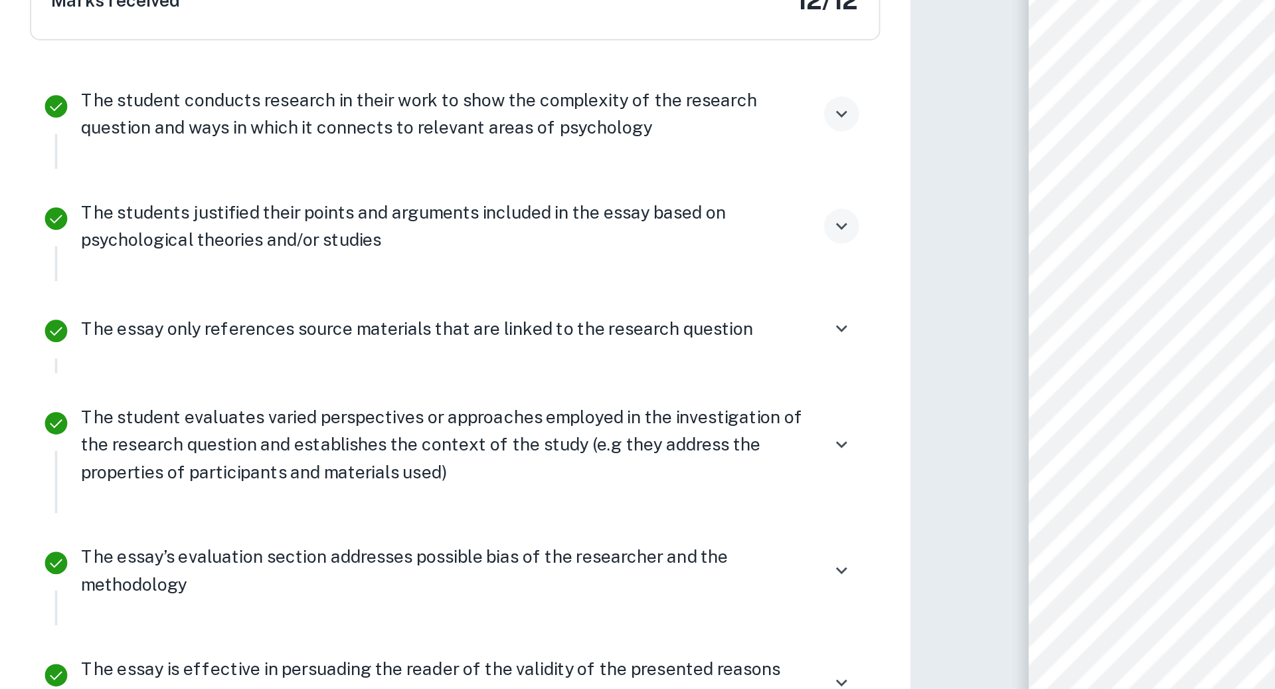
click at [391, 350] on p "The essay only references source materials that are linked to the research ques…" at bounding box center [222, 352] width 358 height 15
click at [456, 348] on button "button" at bounding box center [448, 352] width 19 height 19
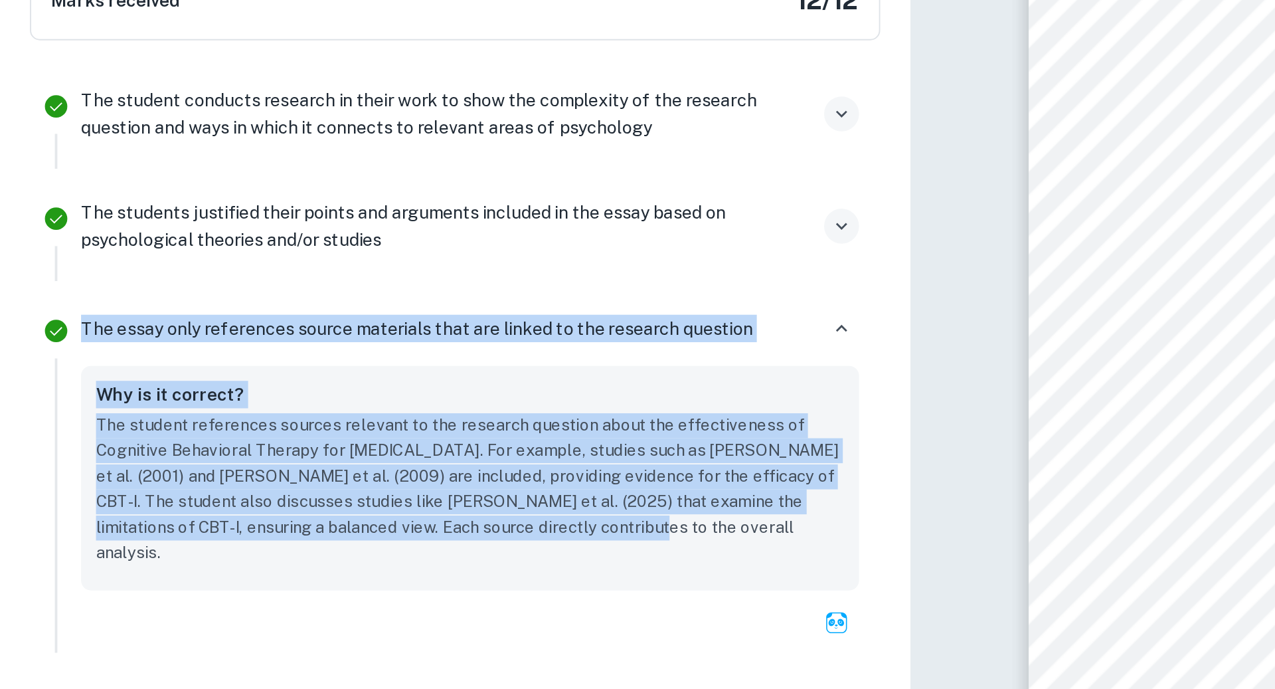
drag, startPoint x: 266, startPoint y: 339, endPoint x: 302, endPoint y: 467, distance: 132.5
click at [302, 467] on div "The essay only references source materials that are linked to the research ques…" at bounding box center [250, 432] width 425 height 186
click at [302, 467] on div "Why is it correct? The student references sources relevant to the research ques…" at bounding box center [250, 432] width 414 height 120
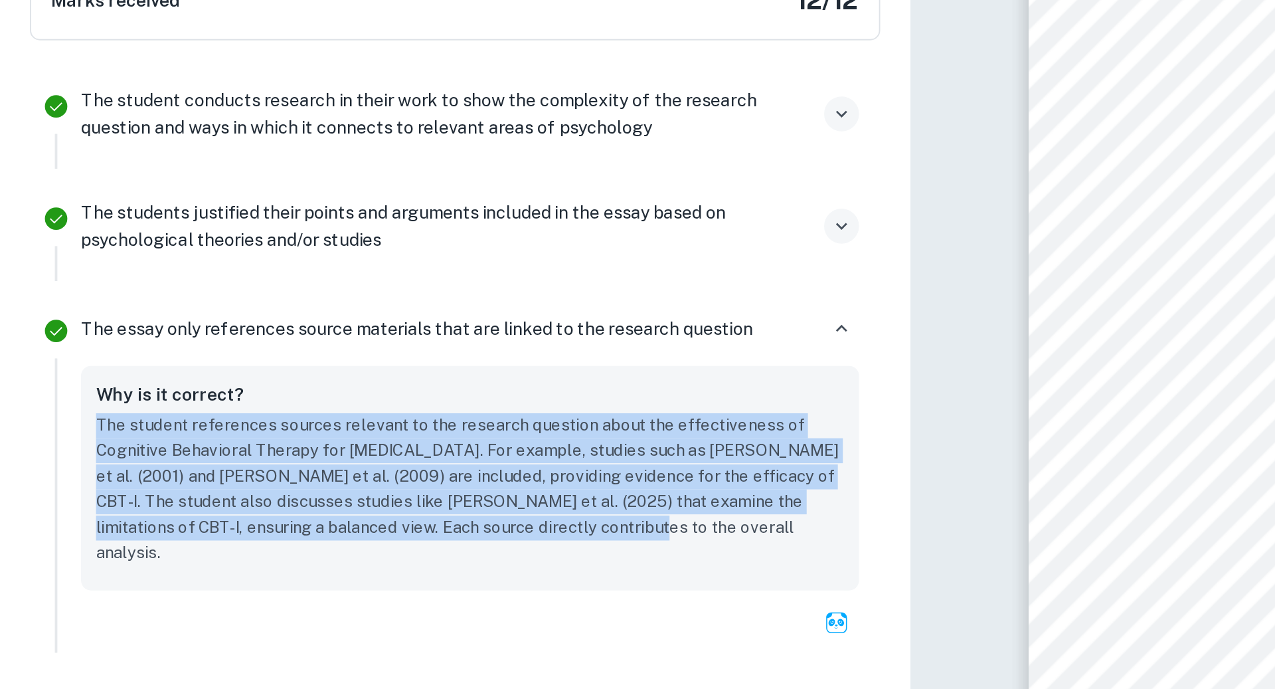
drag, startPoint x: 302, startPoint y: 467, endPoint x: 310, endPoint y: 380, distance: 87.4
click at [310, 380] on div "Why is it correct? The student references sources relevant to the research ques…" at bounding box center [250, 432] width 414 height 120
click at [310, 380] on div "Why is it correct?" at bounding box center [250, 388] width 399 height 17
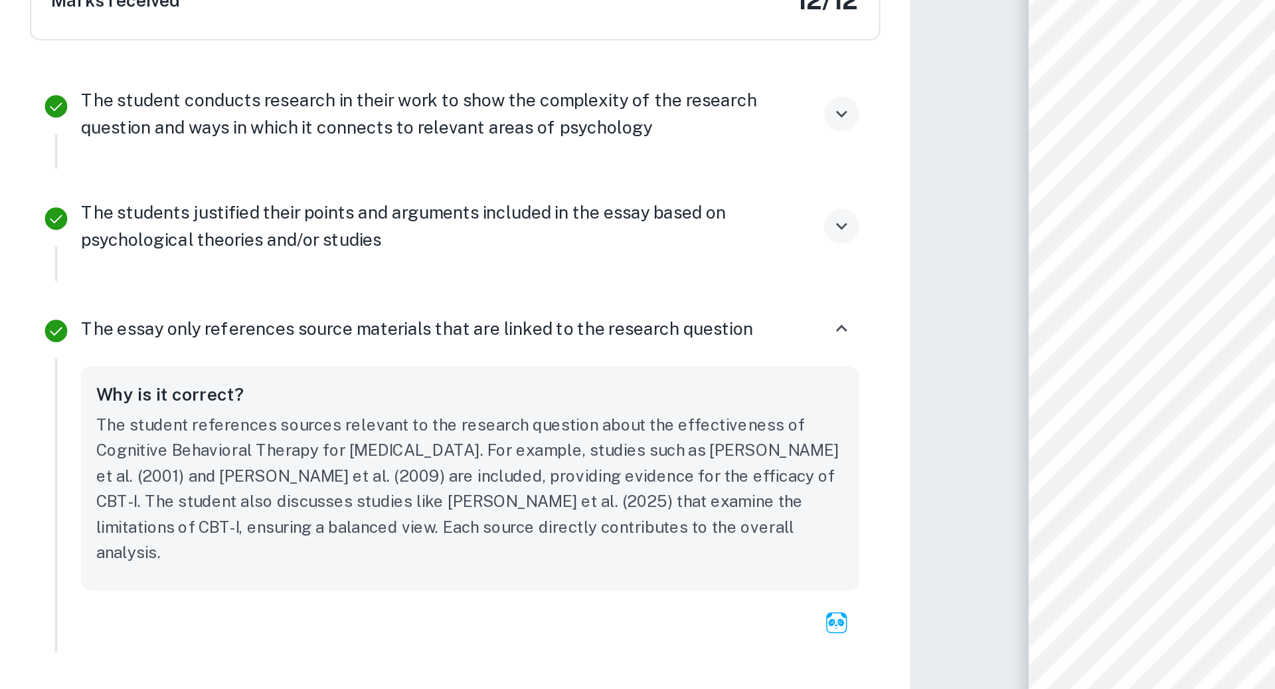
click at [304, 345] on p "The essay only references source materials that are linked to the research ques…" at bounding box center [222, 352] width 358 height 15
click at [455, 353] on button "button" at bounding box center [448, 352] width 19 height 19
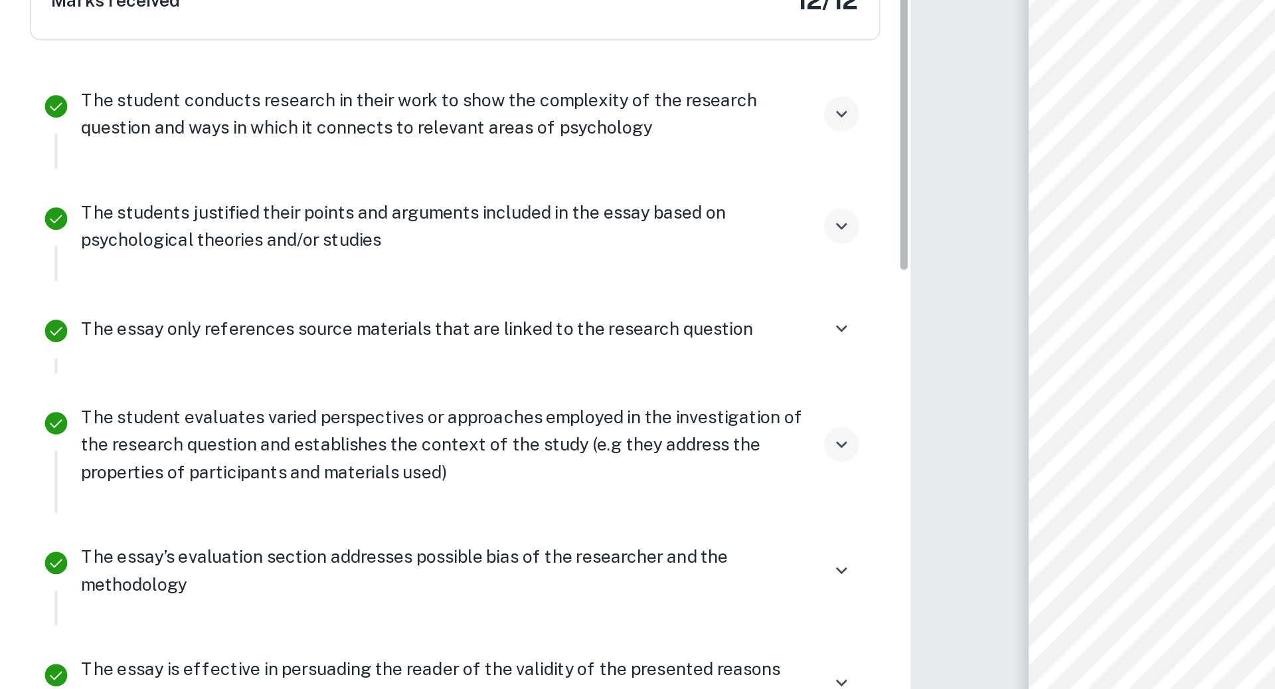
click at [450, 408] on icon "button" at bounding box center [448, 414] width 12 height 12
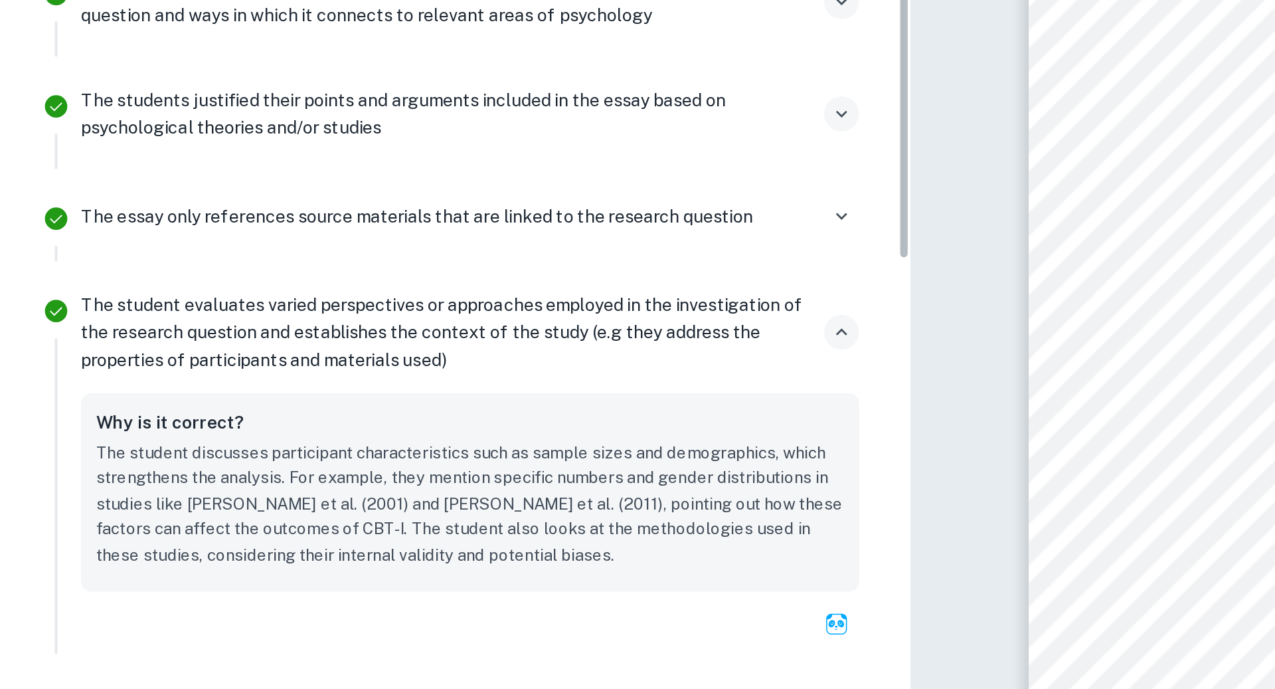
scroll to position [379, 0]
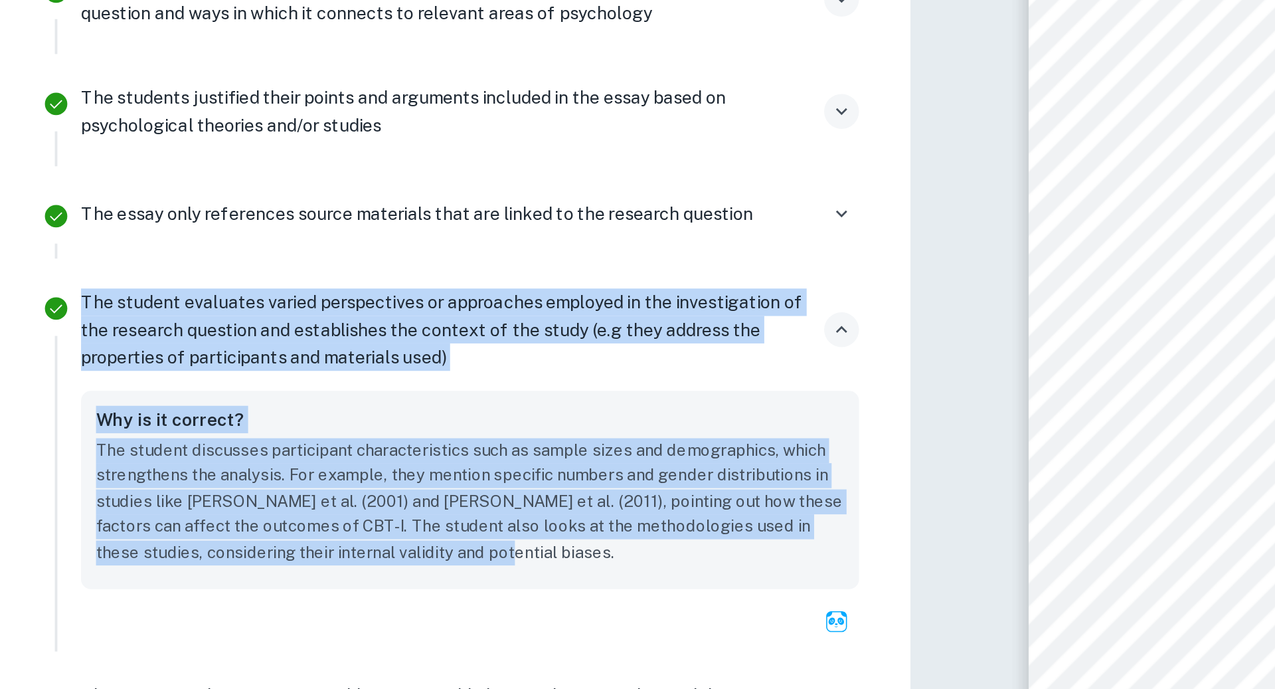
drag, startPoint x: 106, startPoint y: 325, endPoint x: 199, endPoint y: 482, distance: 182.8
click at [199, 482] on div "The student evaluates varied perspectives or approaches employed in the investi…" at bounding box center [250, 425] width 425 height 197
click at [197, 482] on div "Why is it correct? The student discusses participant characteristics such as sa…" at bounding box center [250, 438] width 414 height 106
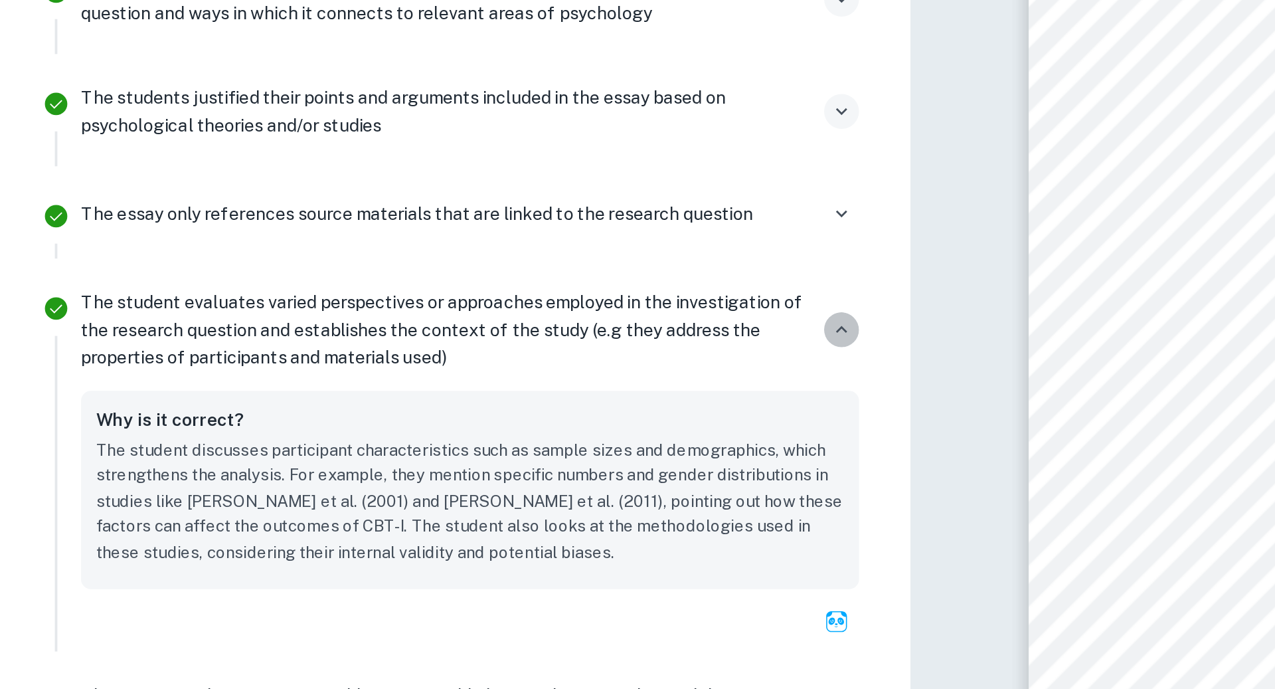
click at [440, 351] on button "button" at bounding box center [448, 352] width 19 height 19
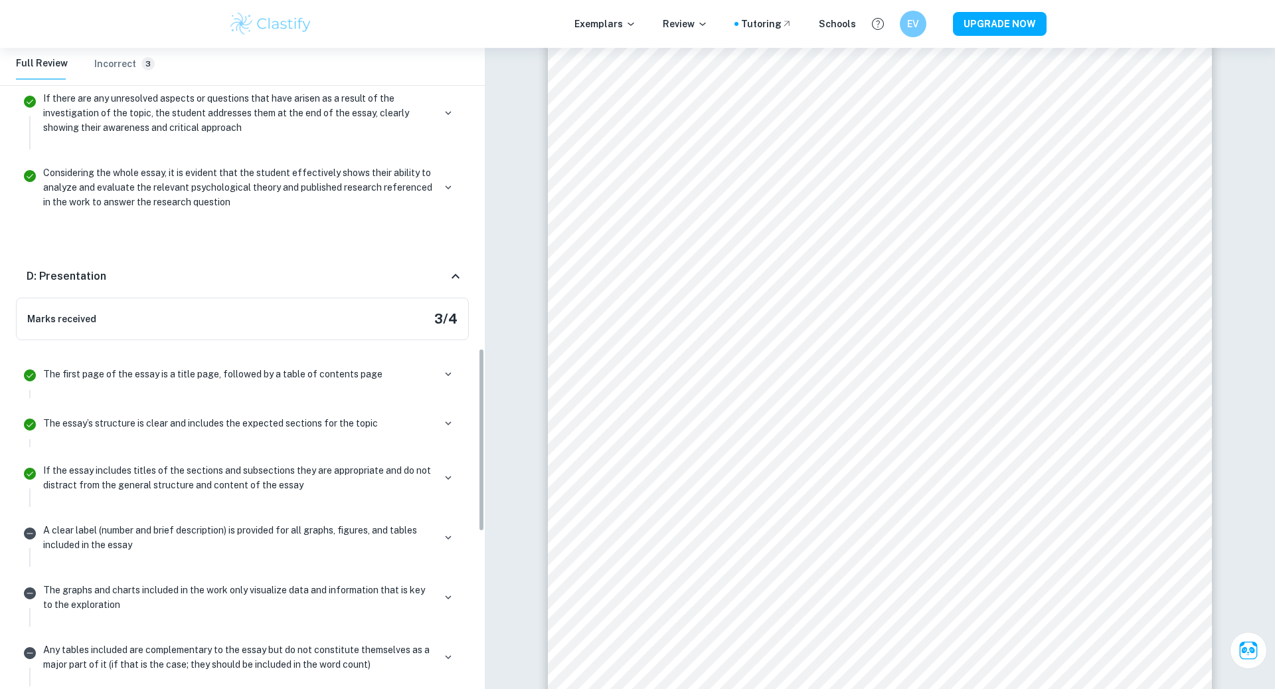
scroll to position [1044, 0]
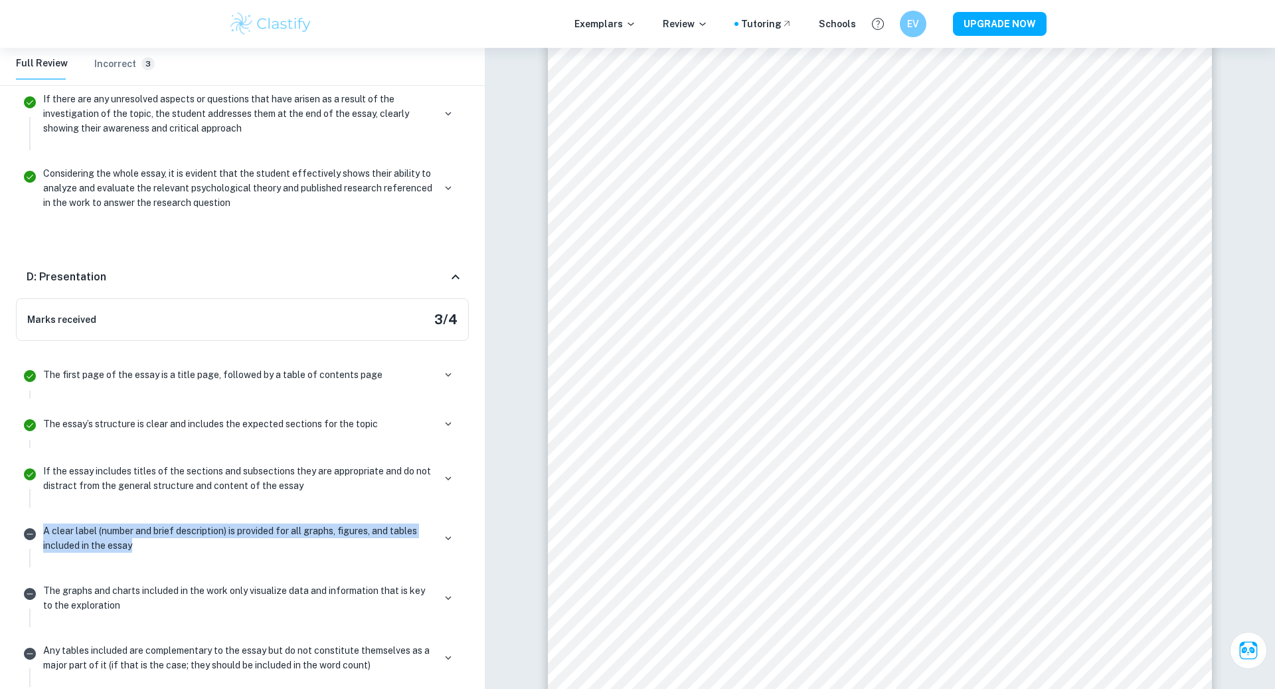
drag, startPoint x: 145, startPoint y: 508, endPoint x: 145, endPoint y: 551, distance: 43.2
click at [145, 551] on li "A clear label (number and brief description) is provided for all graphs, figure…" at bounding box center [242, 543] width 453 height 60
click at [145, 551] on div "A clear label (number and brief description) is provided for all graphs, figure…" at bounding box center [250, 543] width 425 height 48
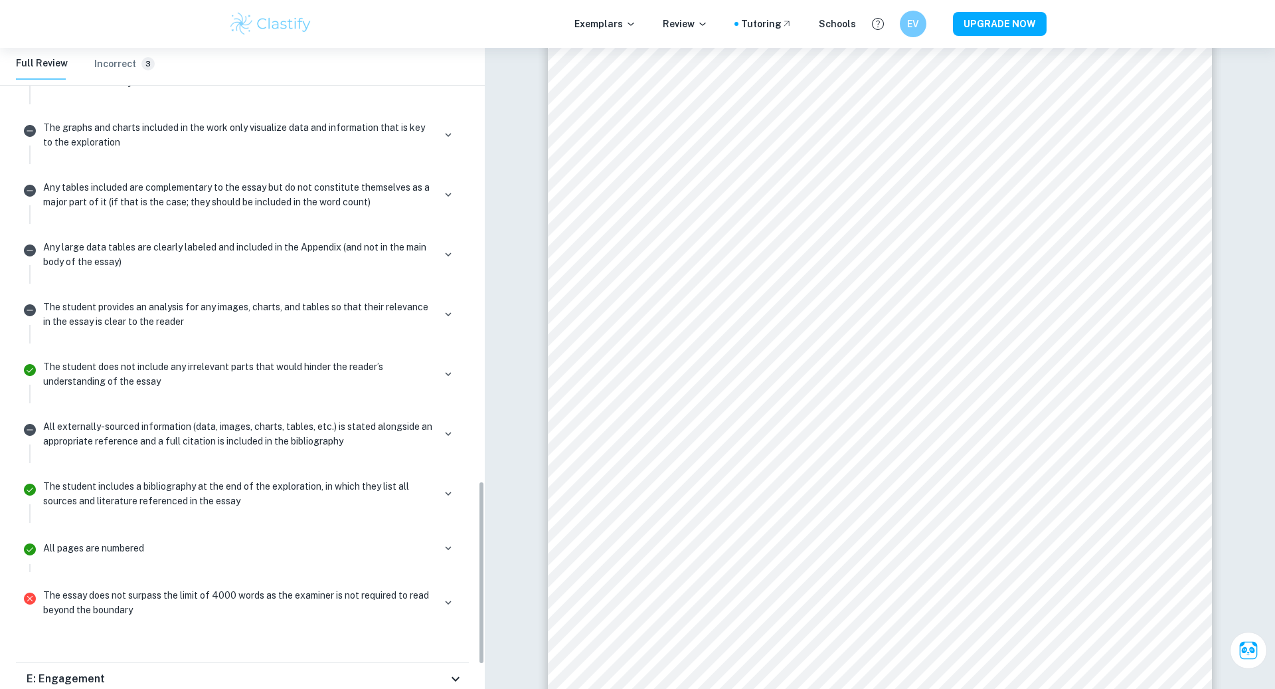
scroll to position [1509, 0]
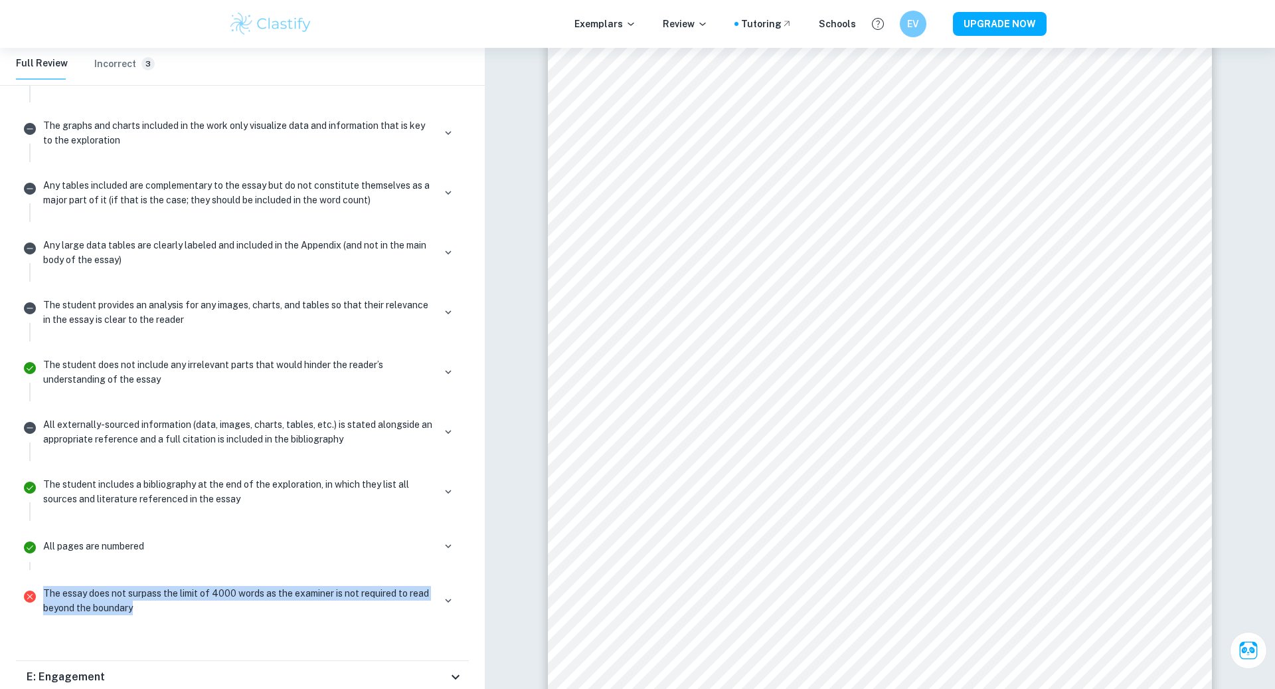
drag, startPoint x: 137, startPoint y: 570, endPoint x: 137, endPoint y: 605, distance: 35.2
click at [137, 605] on div "The essay does not surpass the limit of 4000 words as the examiner is not requi…" at bounding box center [250, 606] width 425 height 48
click at [136, 605] on div "The essay does not surpass the limit of 4000 words as the examiner is not requi…" at bounding box center [250, 606] width 425 height 48
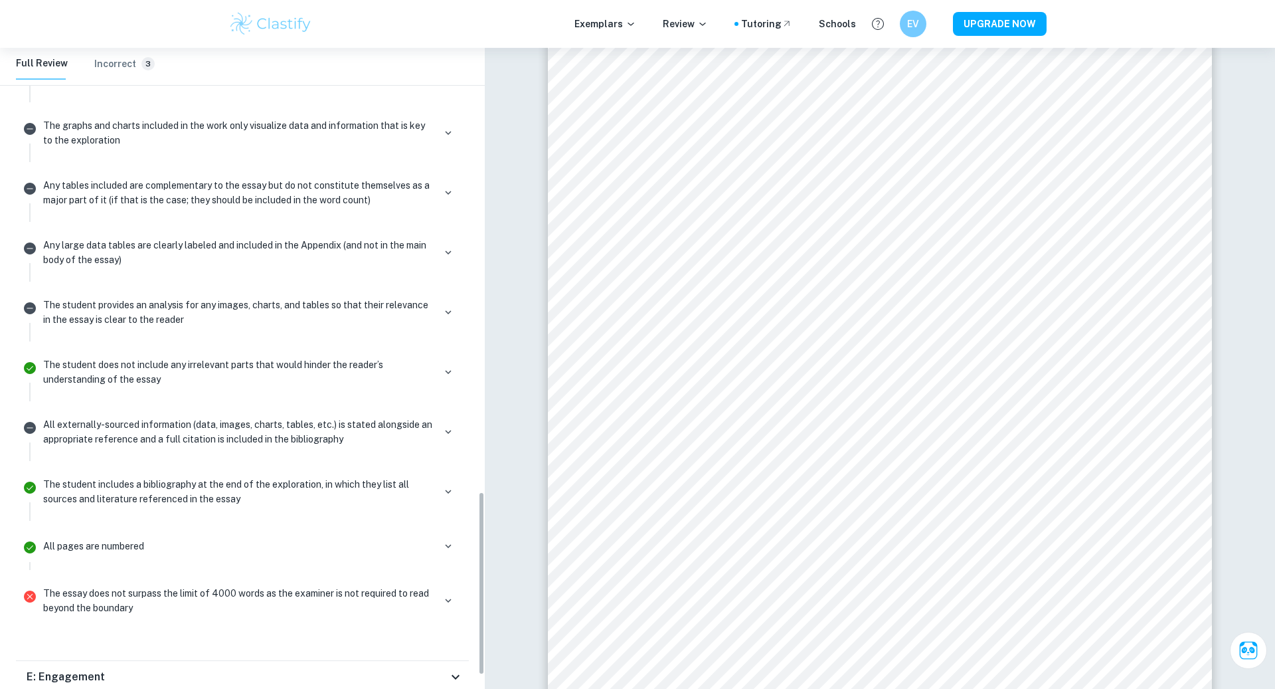
scroll to position [1593, 0]
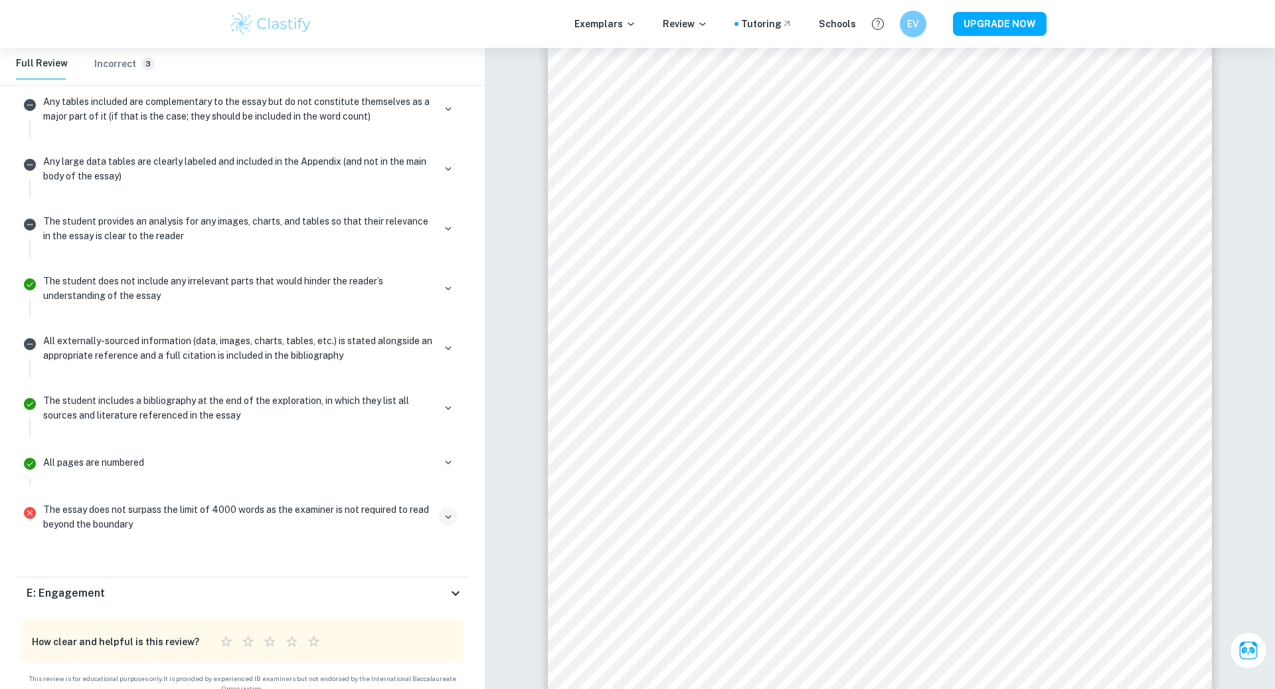
click at [447, 511] on icon "button" at bounding box center [448, 517] width 12 height 12
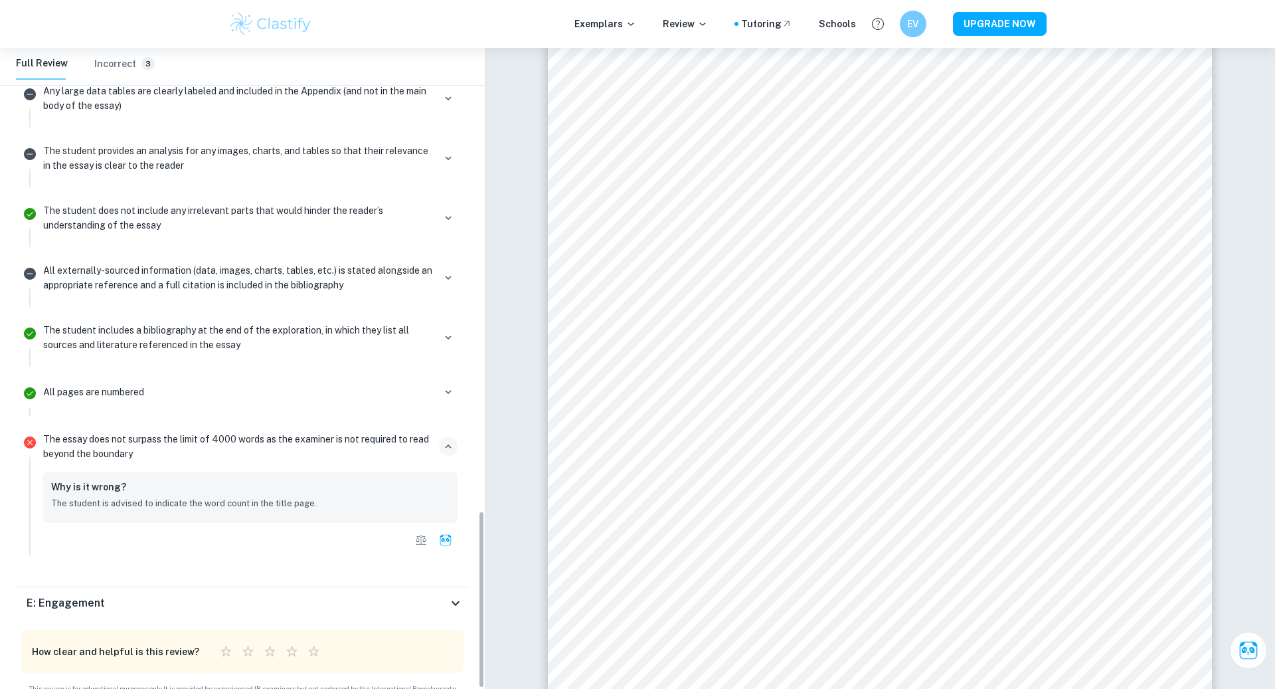
scroll to position [1673, 0]
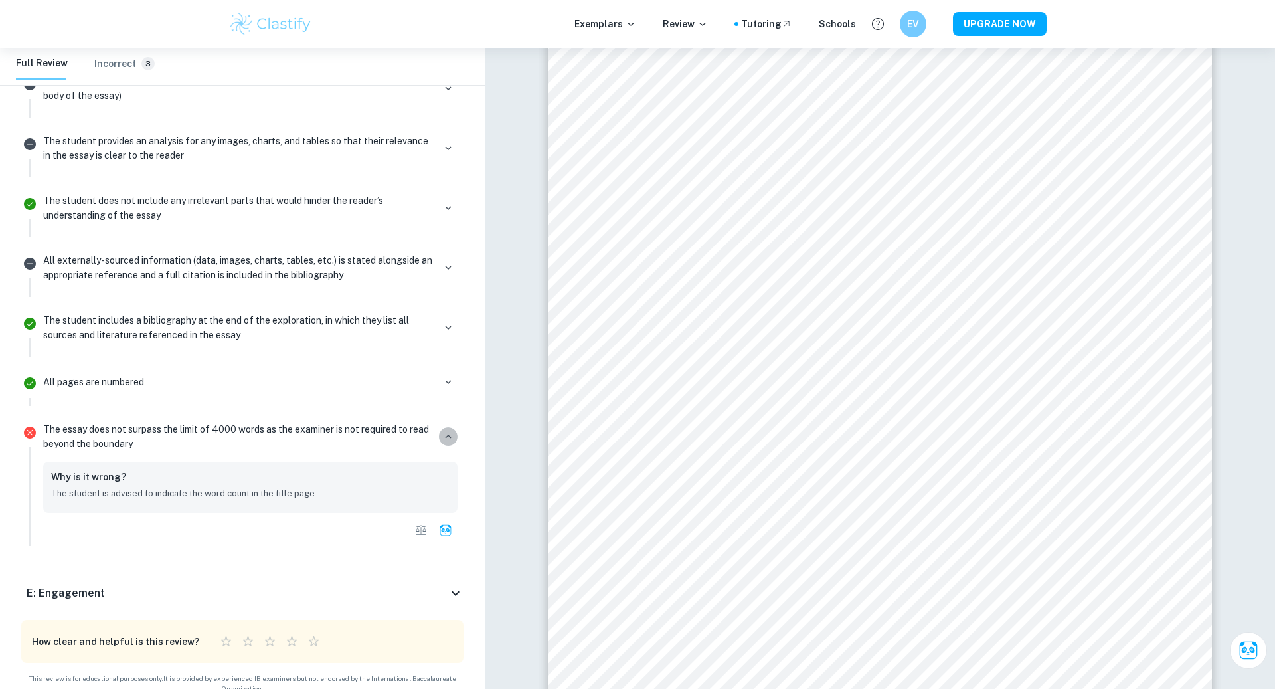
click at [447, 430] on button "button" at bounding box center [448, 436] width 19 height 19
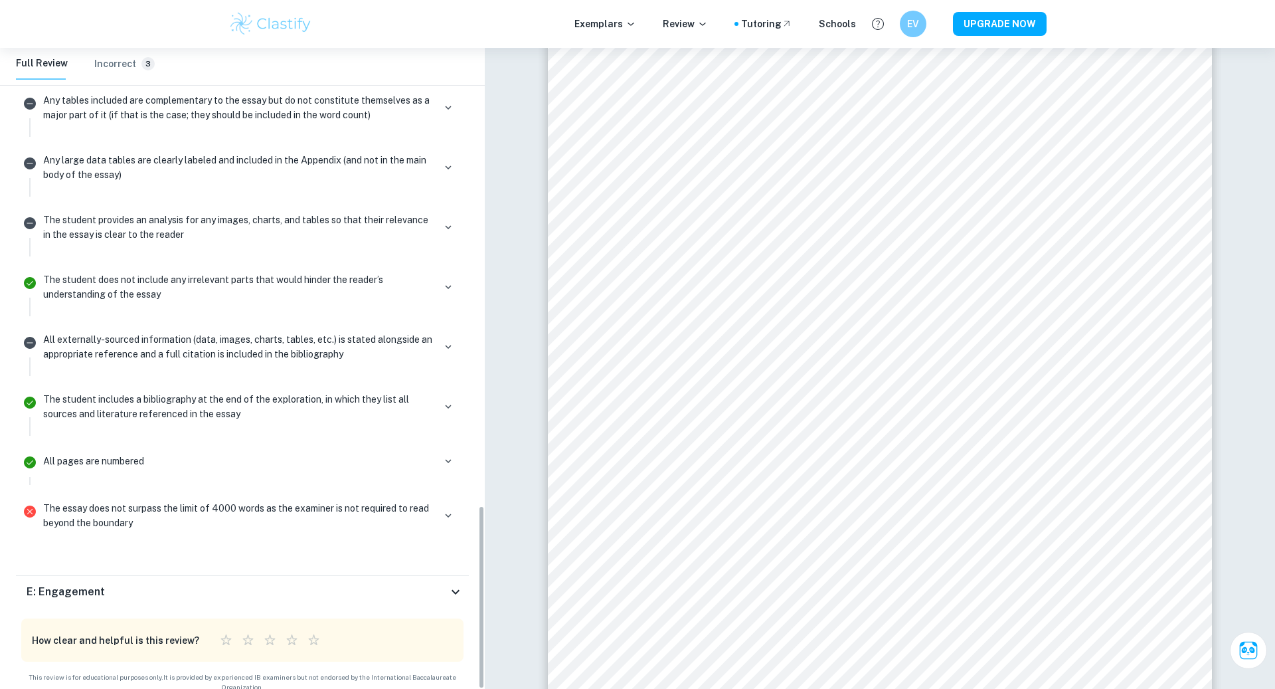
scroll to position [1593, 0]
click at [448, 585] on icon at bounding box center [456, 593] width 16 height 16
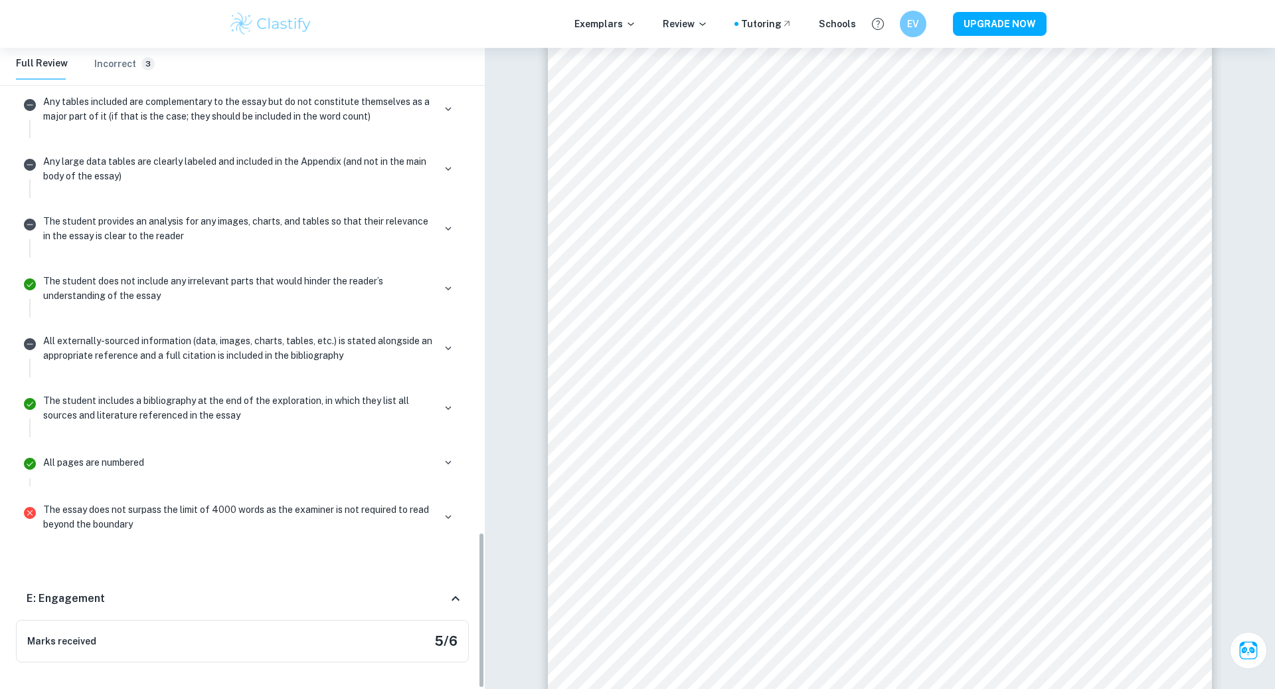
scroll to position [2020, 0]
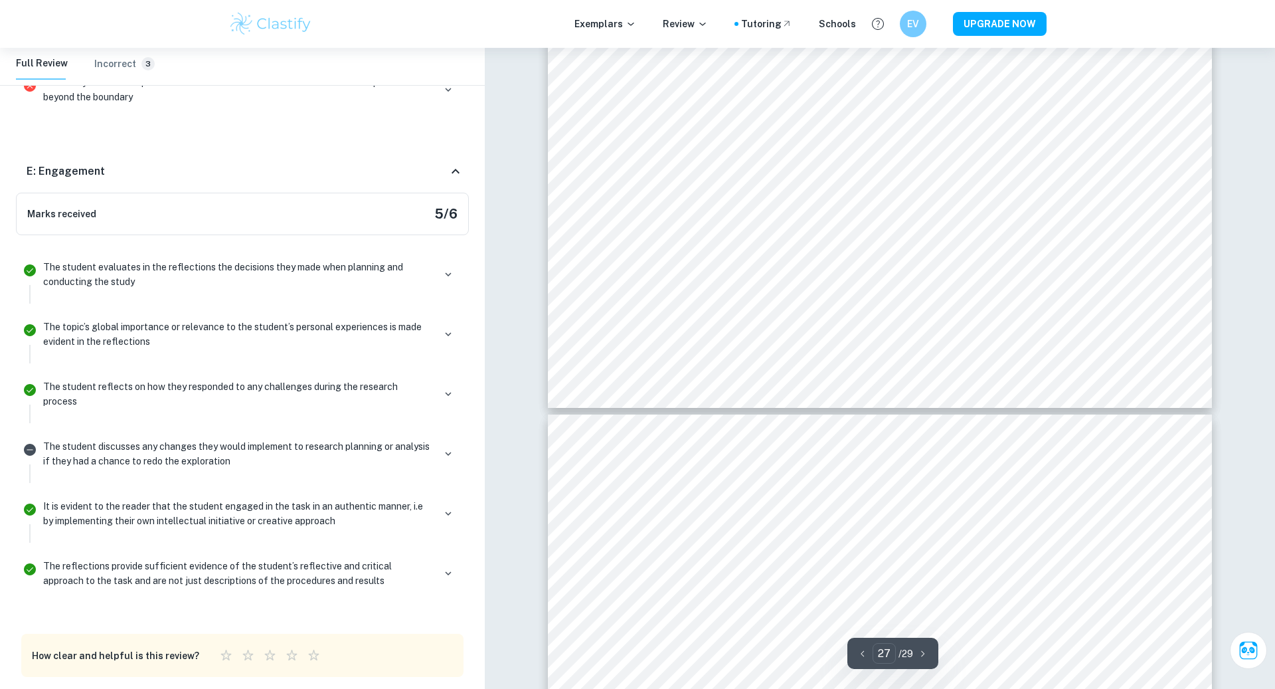
type input "28"
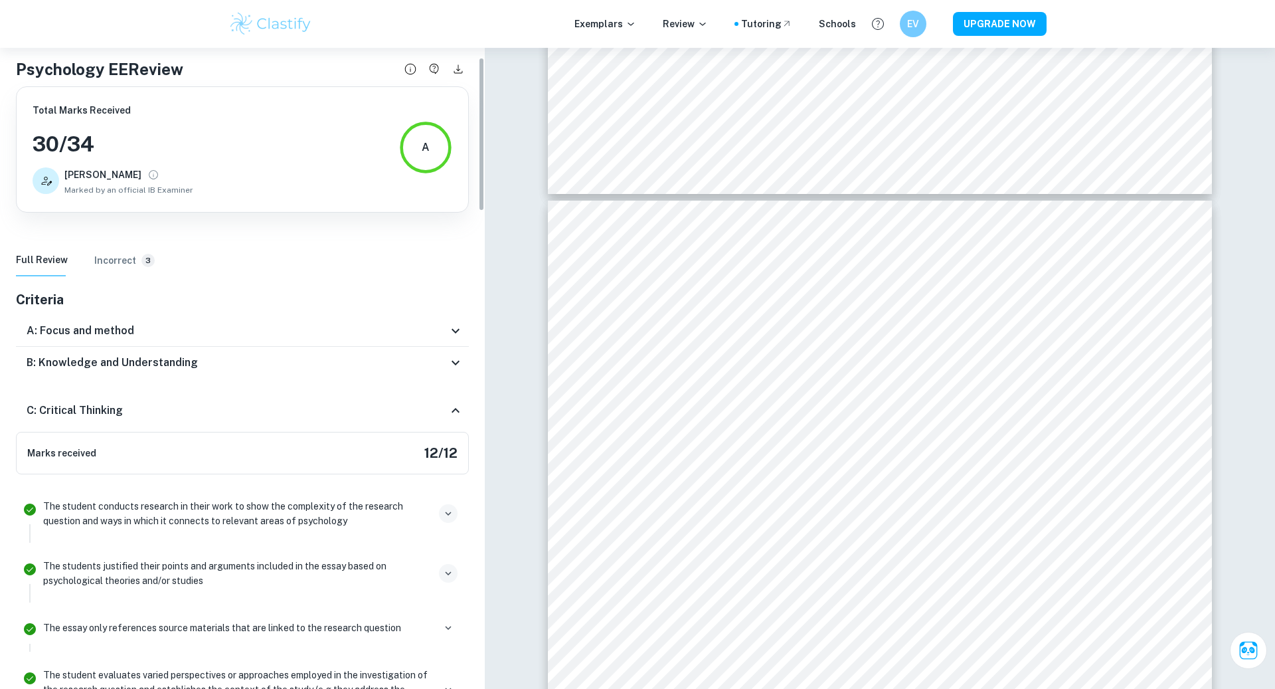
scroll to position [0, 0]
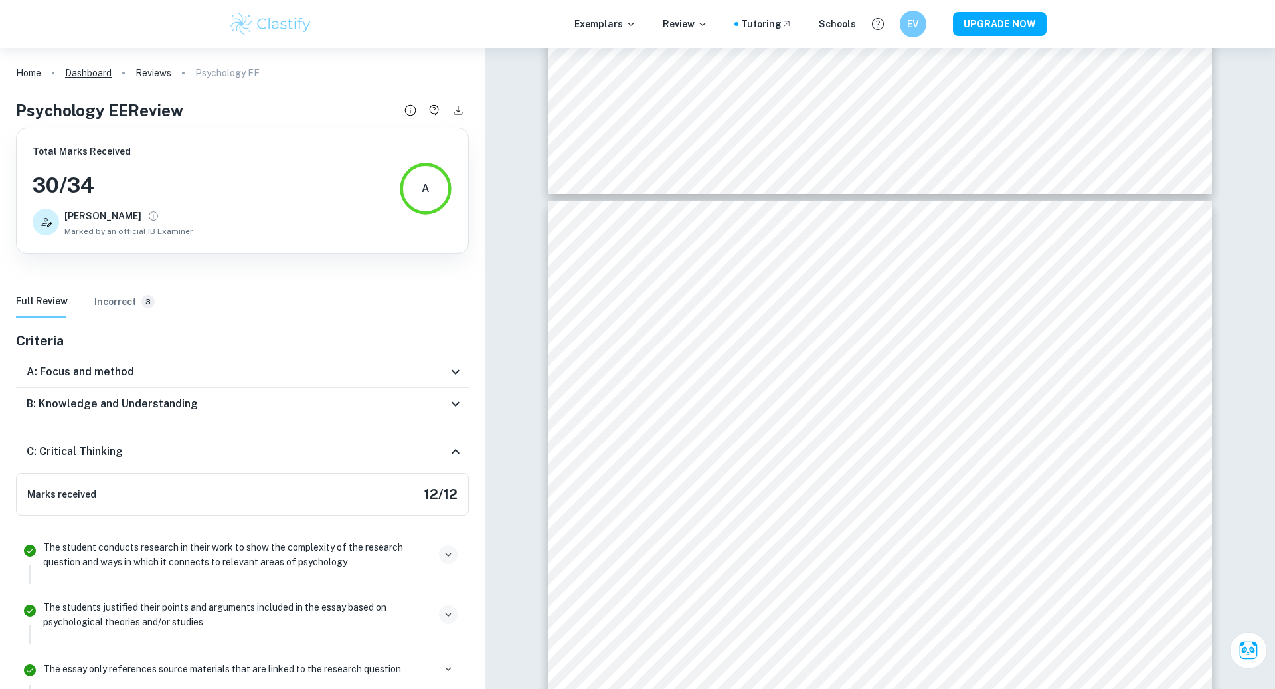
click at [89, 71] on link "Dashboard" at bounding box center [88, 73] width 46 height 19
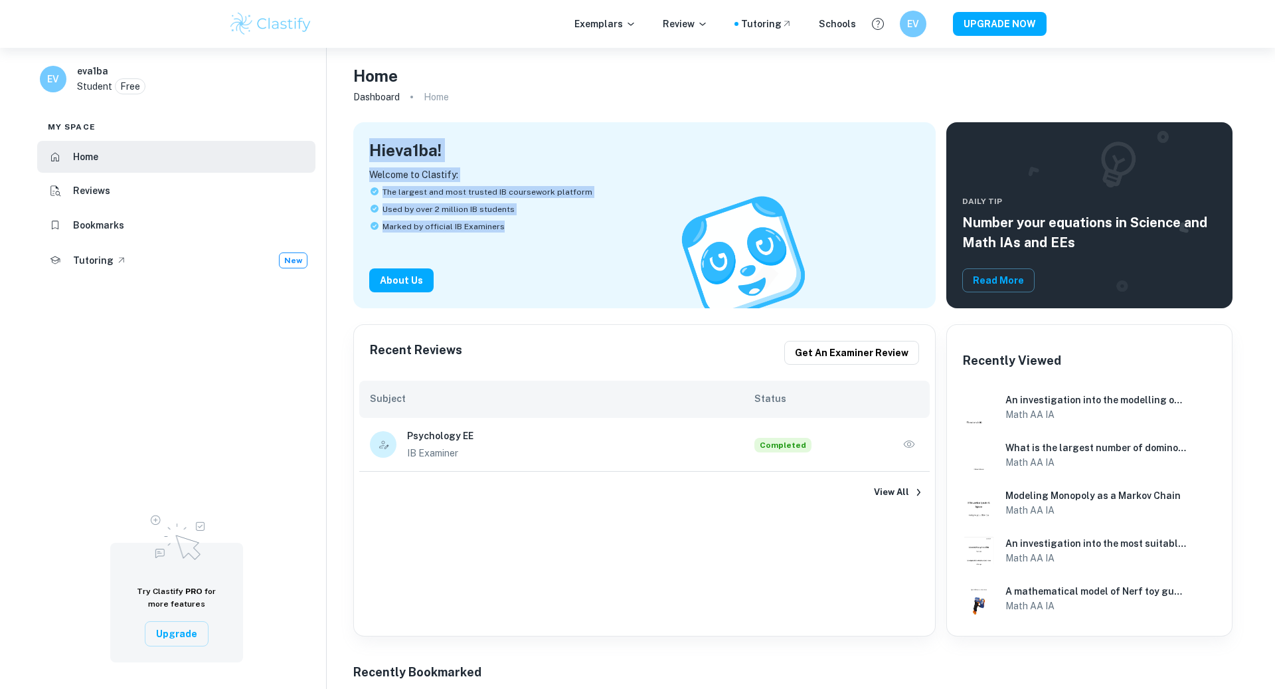
drag, startPoint x: 365, startPoint y: 152, endPoint x: 521, endPoint y: 283, distance: 203.2
click at [521, 283] on div "Hi eva1ba ! Welcome to Clastify: The largest and most trusted IB coursework pla…" at bounding box center [644, 215] width 582 height 186
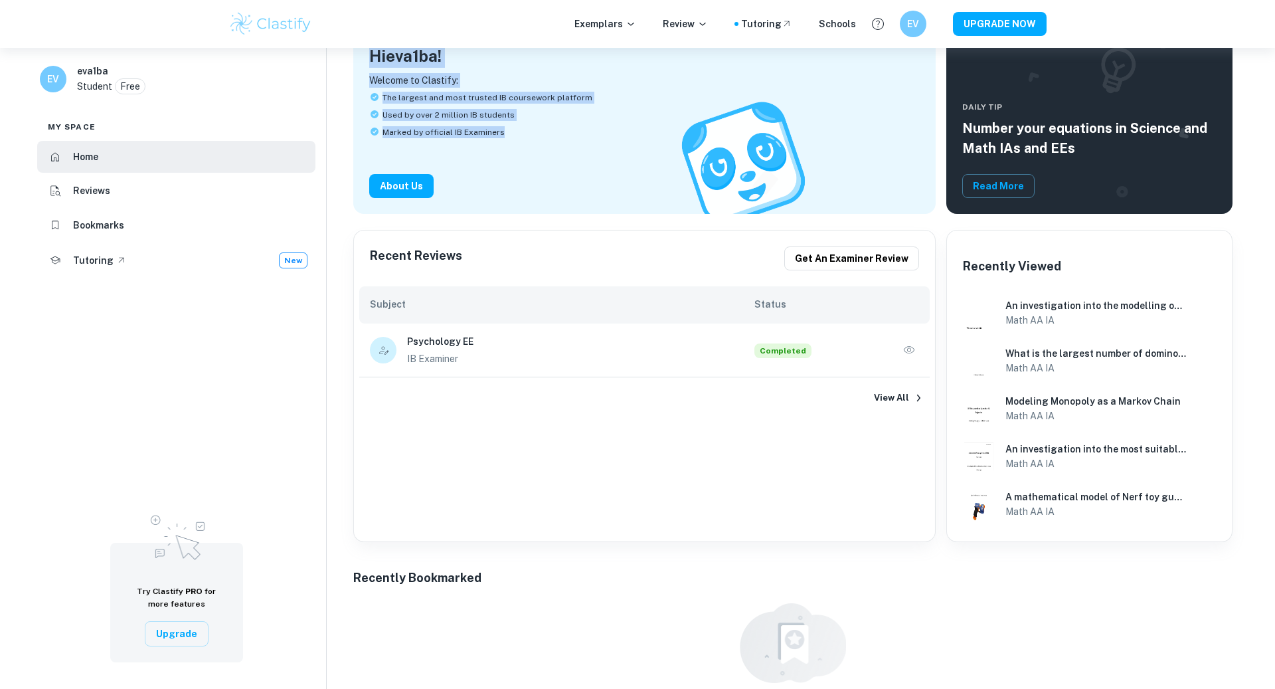
scroll to position [97, 0]
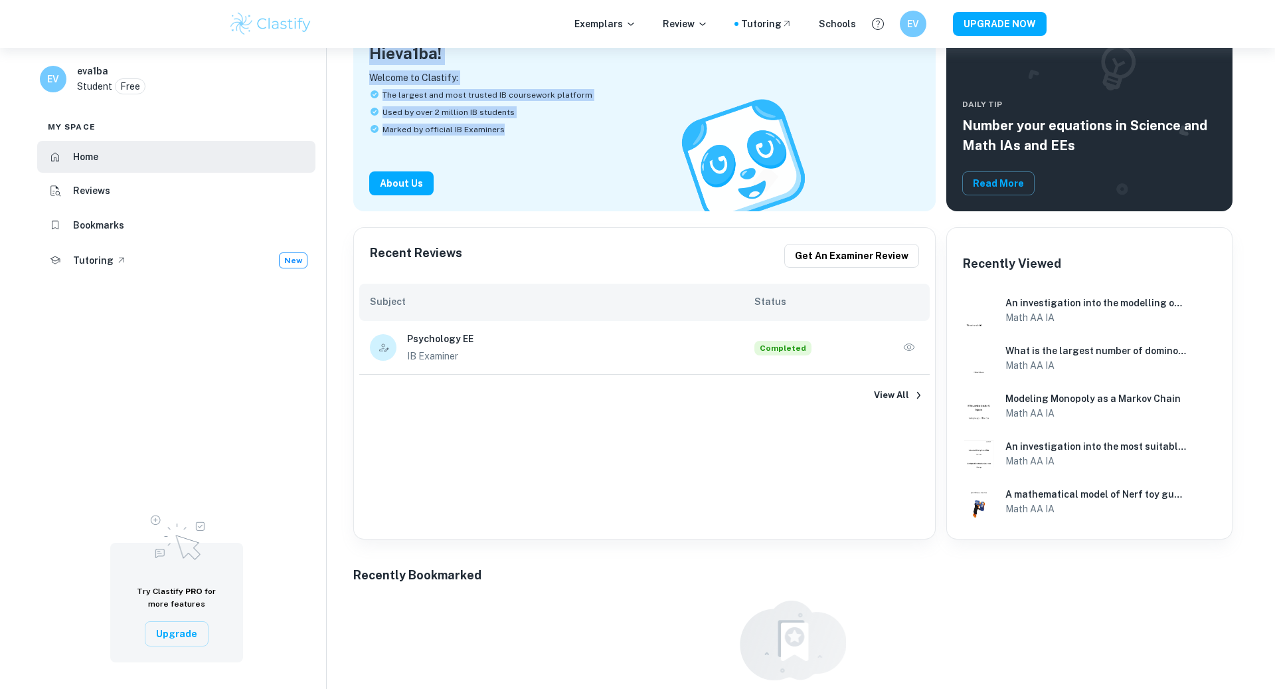
click at [912, 349] on icon "button" at bounding box center [909, 346] width 11 height 7
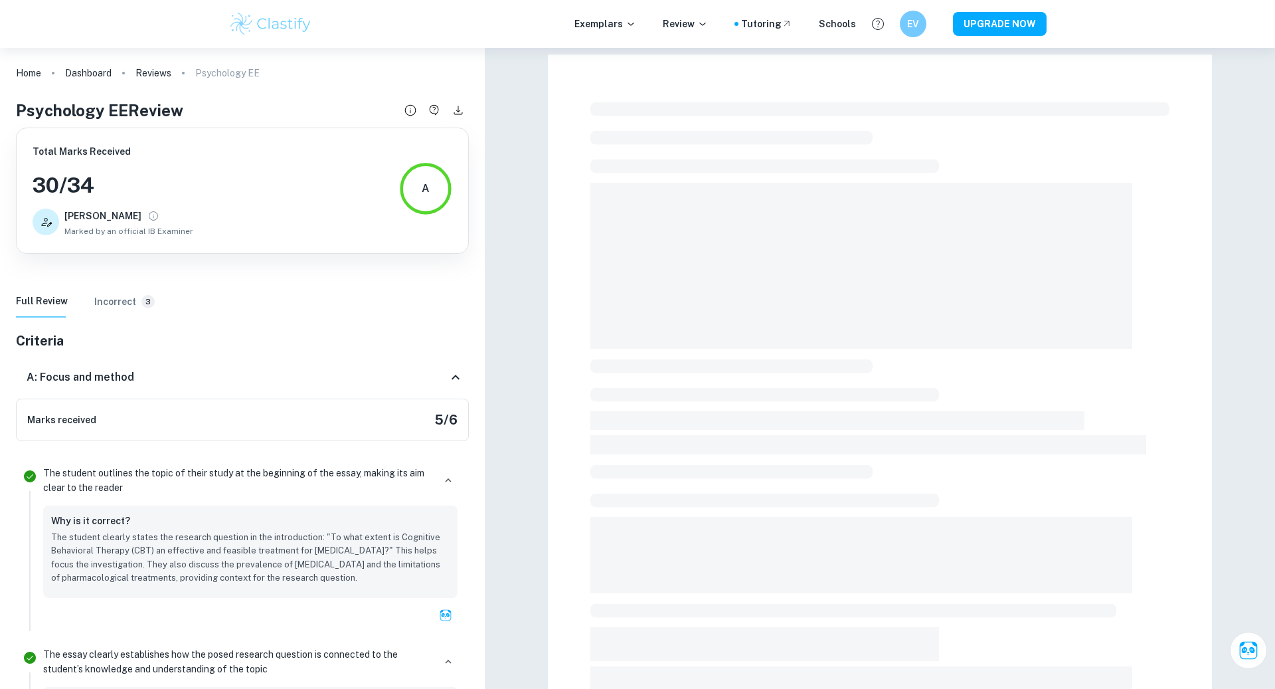
click at [252, 369] on div "A: Focus and method" at bounding box center [237, 377] width 421 height 16
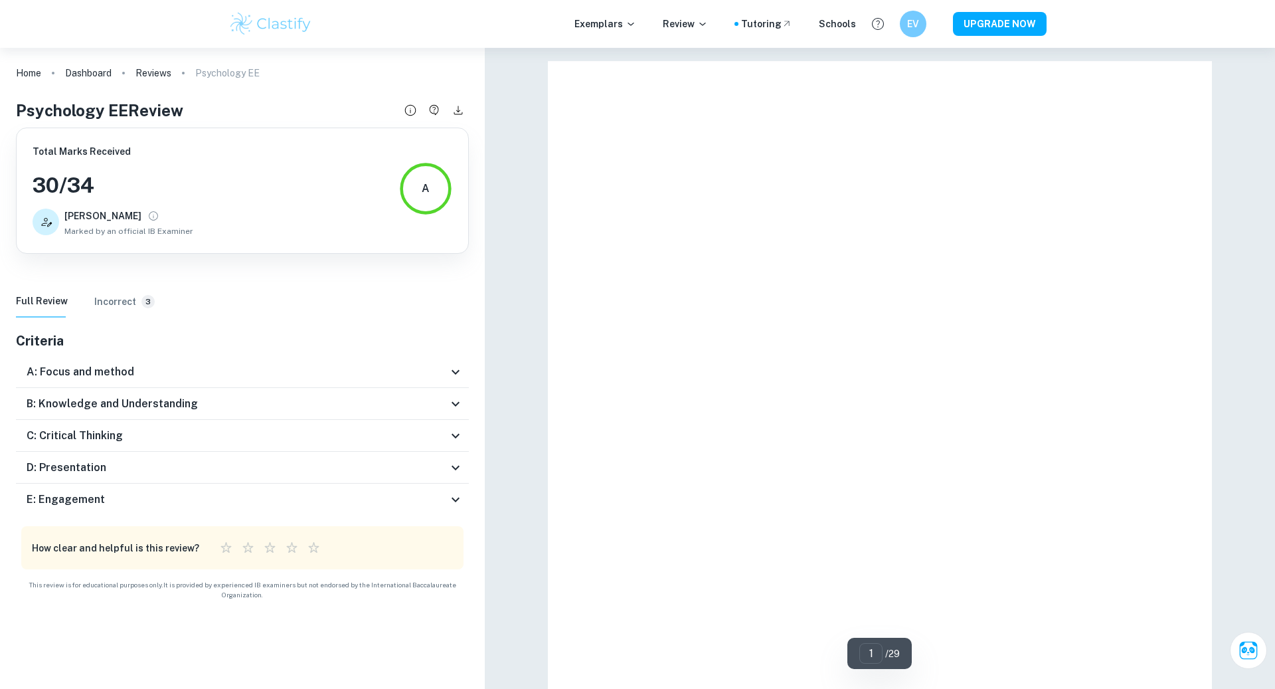
click at [268, 404] on div "B: Knowledge and Understanding" at bounding box center [237, 404] width 421 height 16
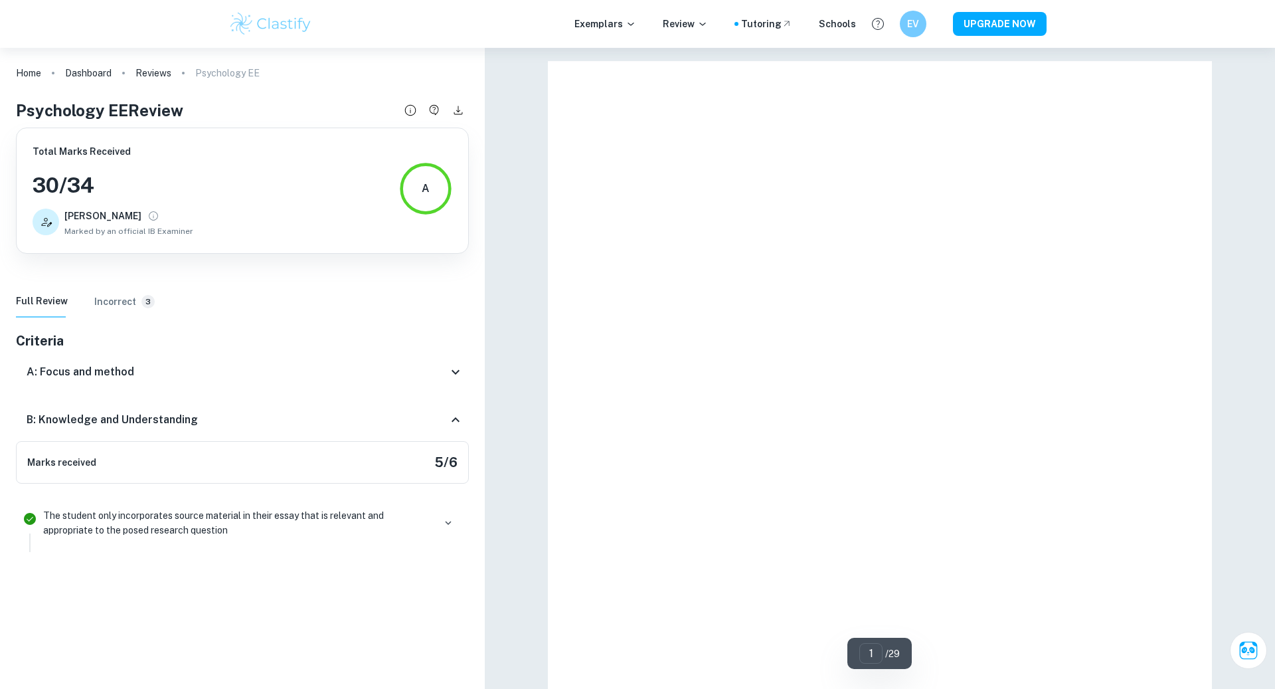
click at [268, 404] on div "B: Knowledge and Understanding" at bounding box center [242, 420] width 453 height 43
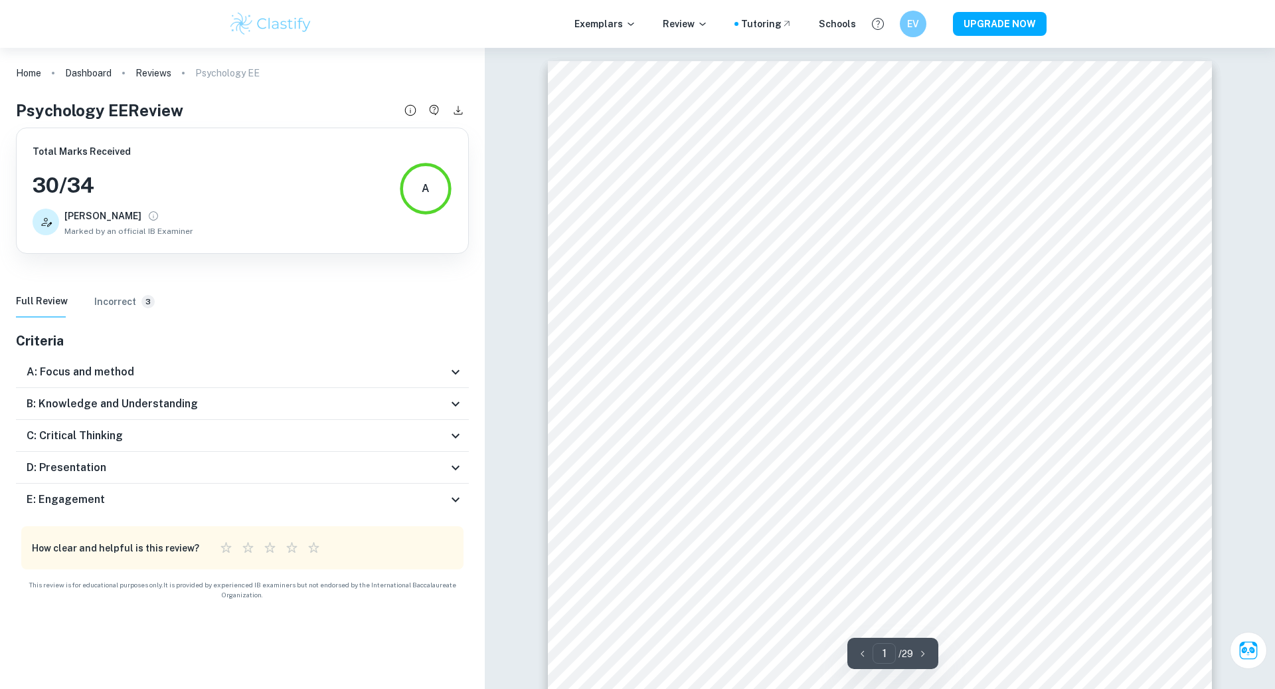
scroll to position [106, 0]
click at [252, 503] on div "E: Engagement" at bounding box center [237, 499] width 421 height 16
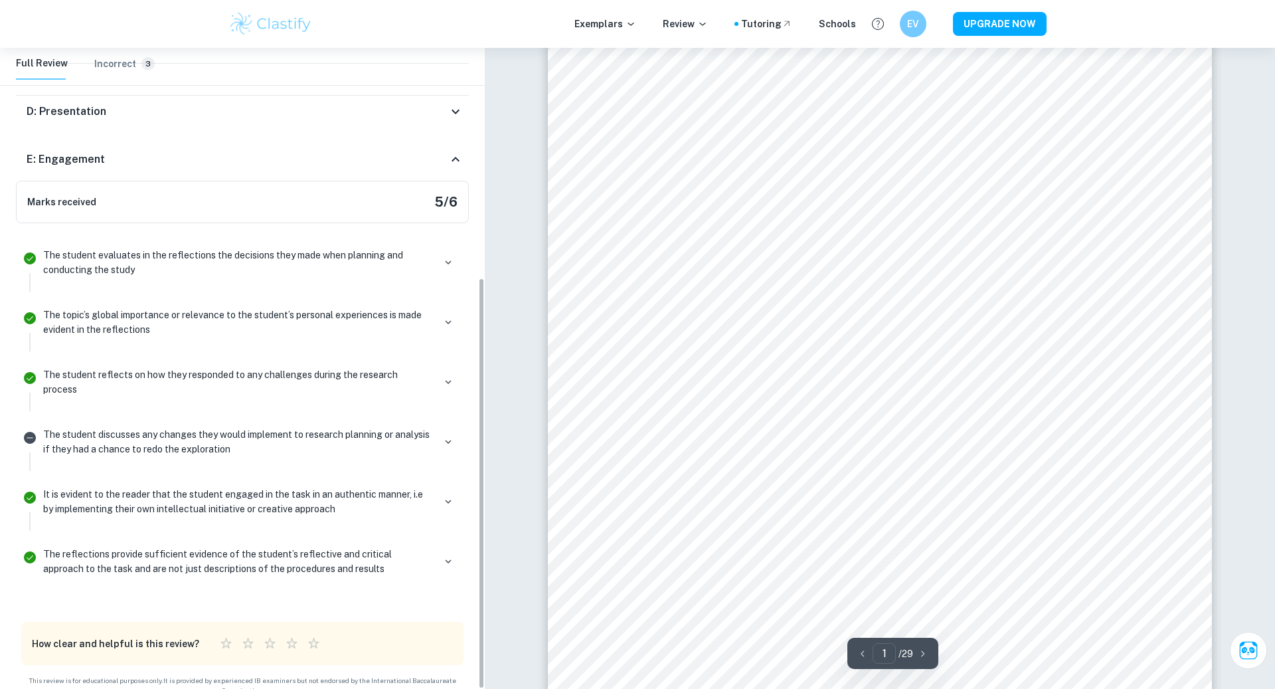
scroll to position [123, 0]
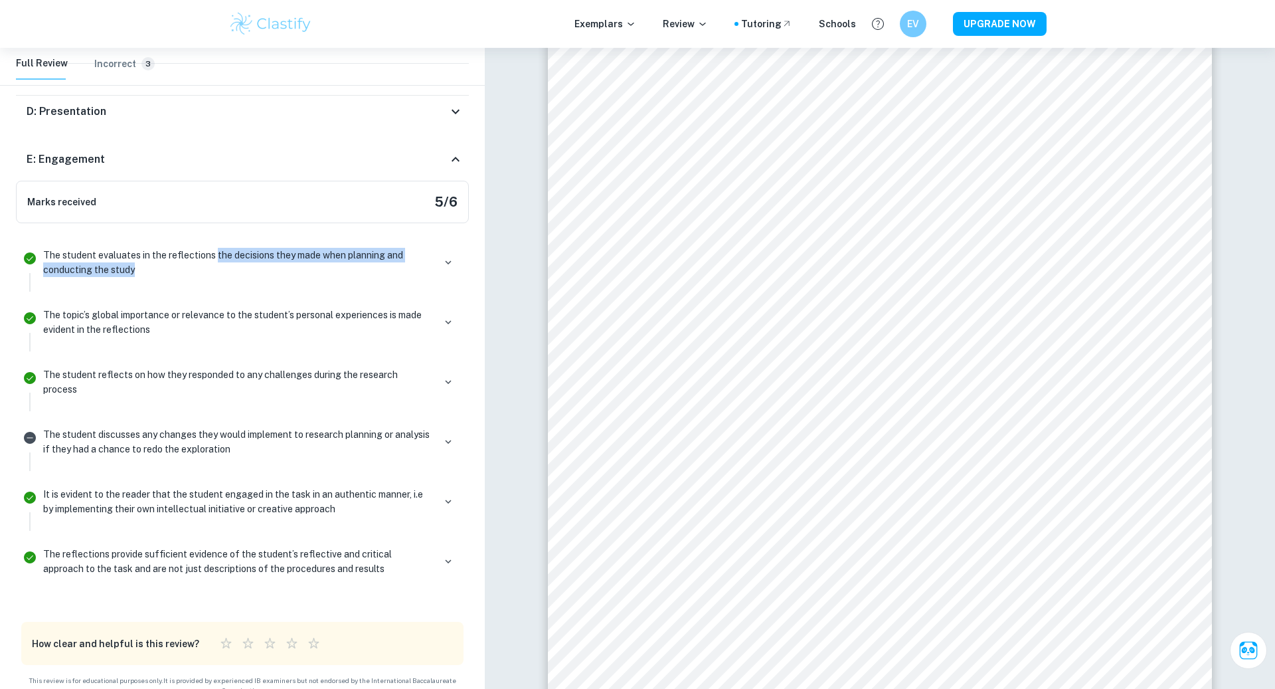
drag, startPoint x: 215, startPoint y: 260, endPoint x: 212, endPoint y: 289, distance: 29.4
click at [212, 289] on div "The student evaluates in the reflections the decisions they made when planning …" at bounding box center [250, 268] width 425 height 48
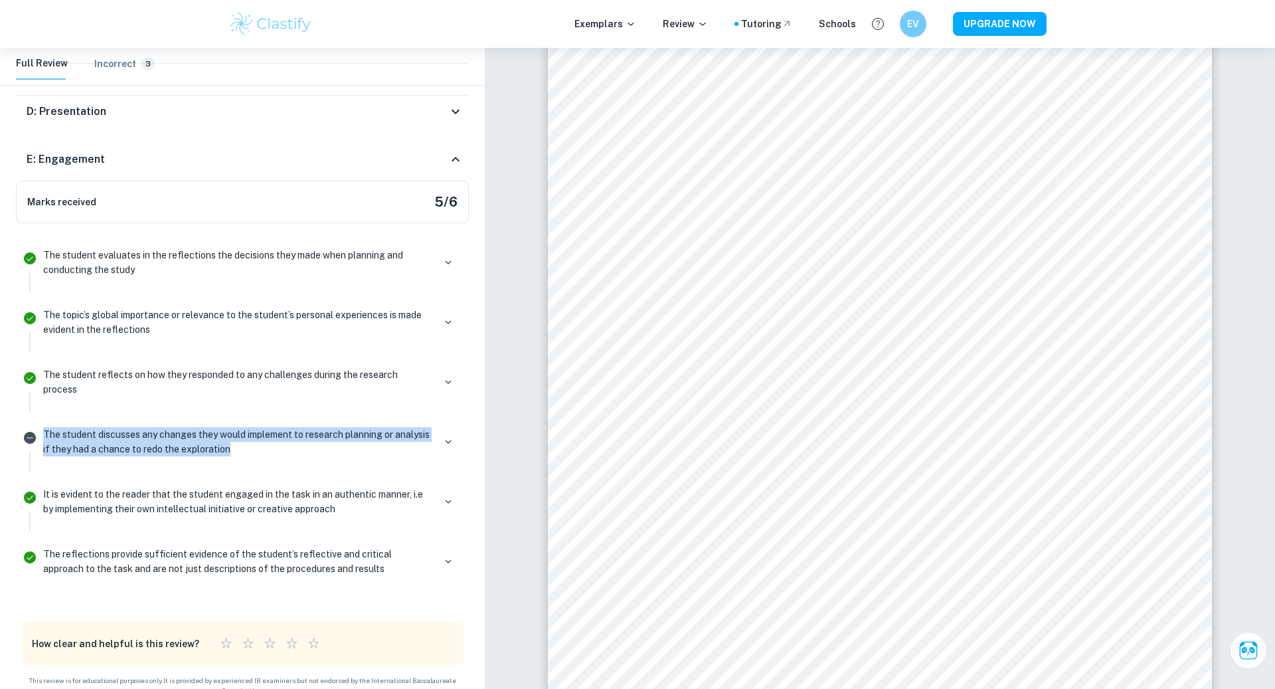
drag, startPoint x: 183, startPoint y: 402, endPoint x: 300, endPoint y: 456, distance: 128.7
click at [300, 456] on ul "The student evaluates in the reflections the decisions they made when planning …" at bounding box center [242, 417] width 453 height 367
click at [300, 456] on div "The student discusses any changes they would implement to research planning or …" at bounding box center [250, 447] width 425 height 48
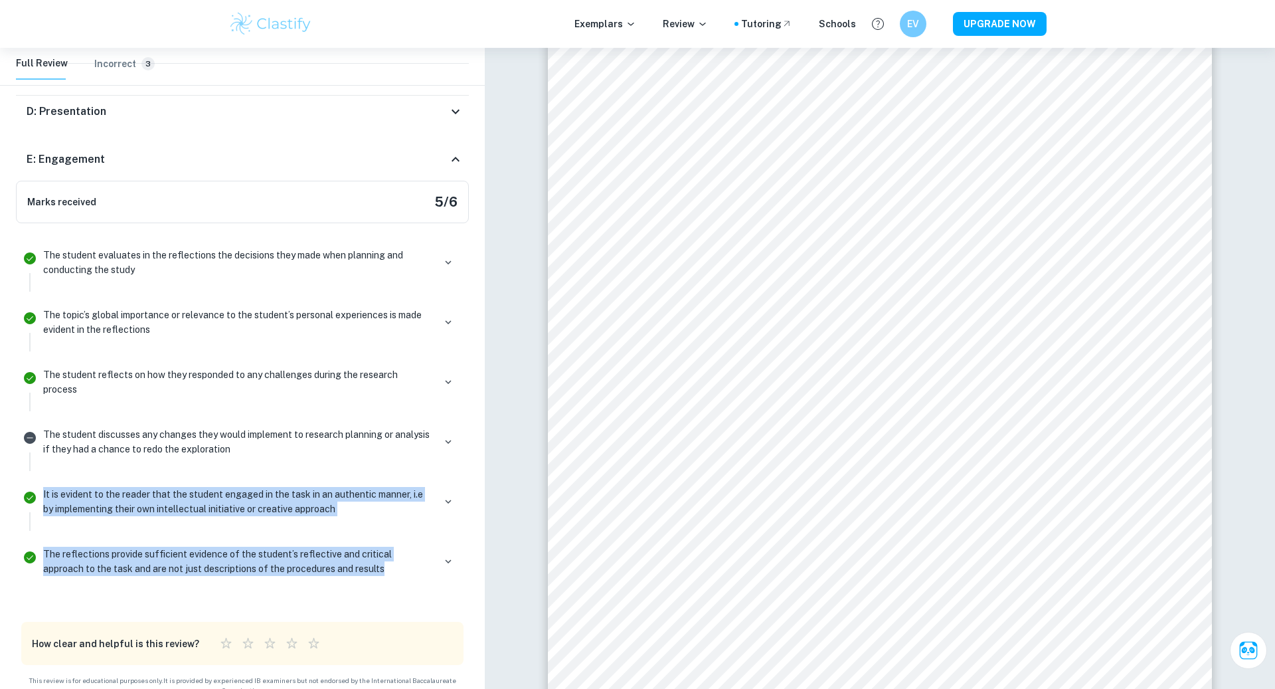
drag, startPoint x: 300, startPoint y: 456, endPoint x: 383, endPoint y: 564, distance: 135.5
click at [383, 564] on ul "The student evaluates in the reflections the decisions they made when planning …" at bounding box center [242, 417] width 453 height 367
click at [383, 564] on div "The reflections provide sufficient evidence of the student’s reflective and cri…" at bounding box center [250, 567] width 425 height 48
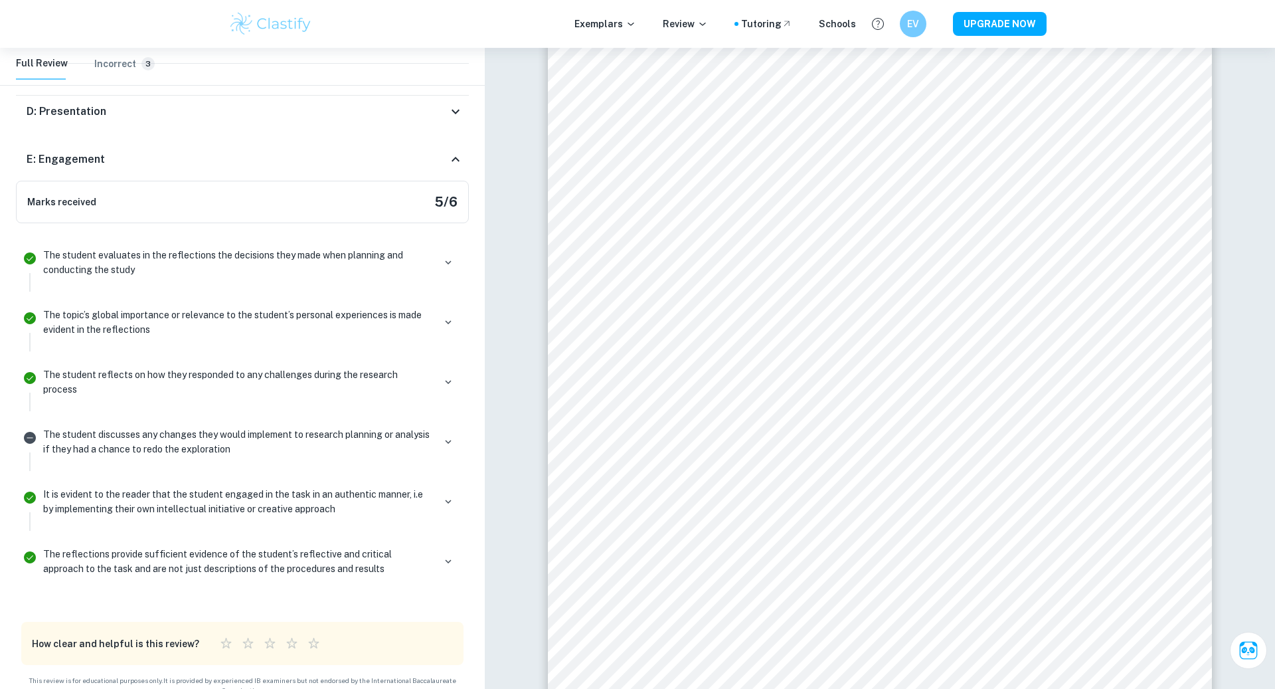
click at [404, 163] on div "E: Engagement" at bounding box center [237, 159] width 421 height 16
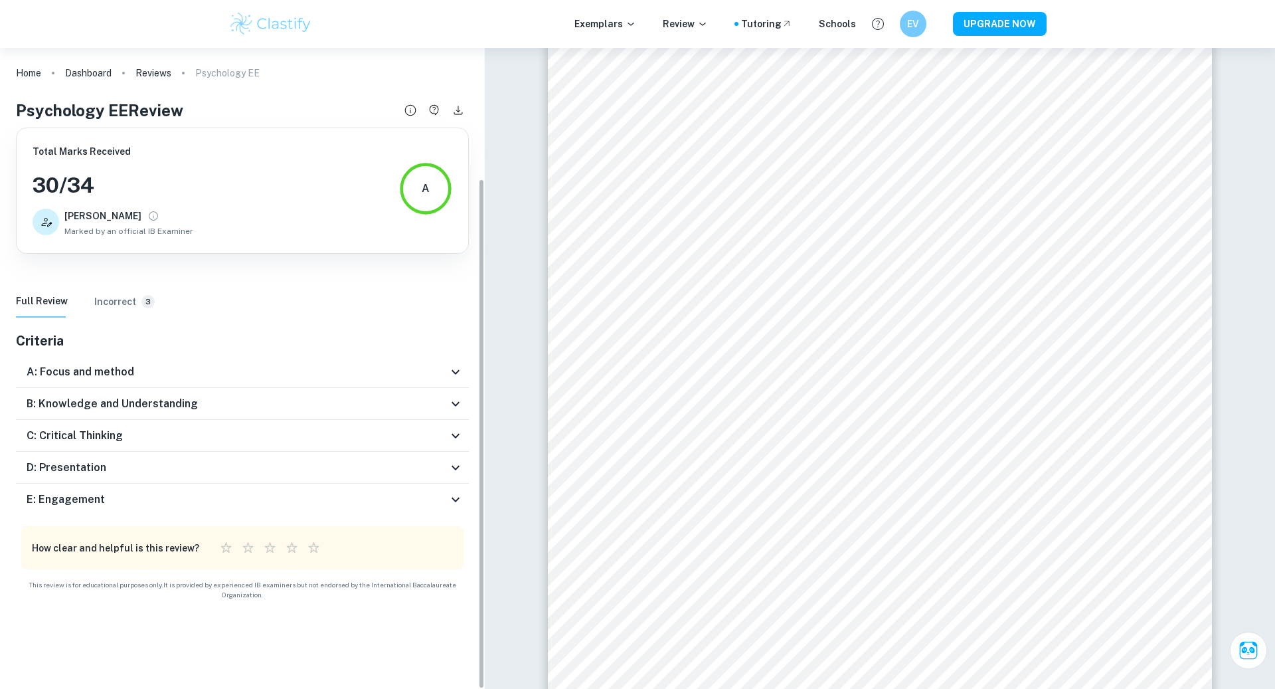
scroll to position [0, 0]
click at [145, 466] on div "D: Presentation" at bounding box center [237, 468] width 421 height 16
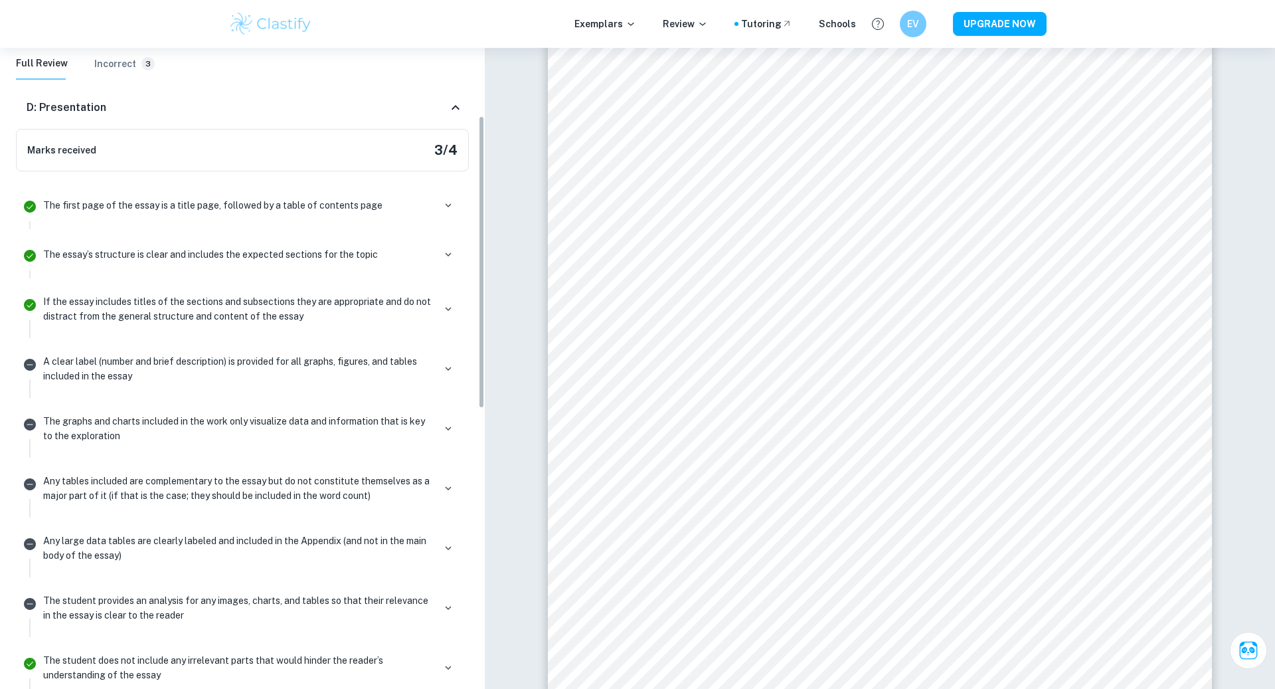
scroll to position [149, 0]
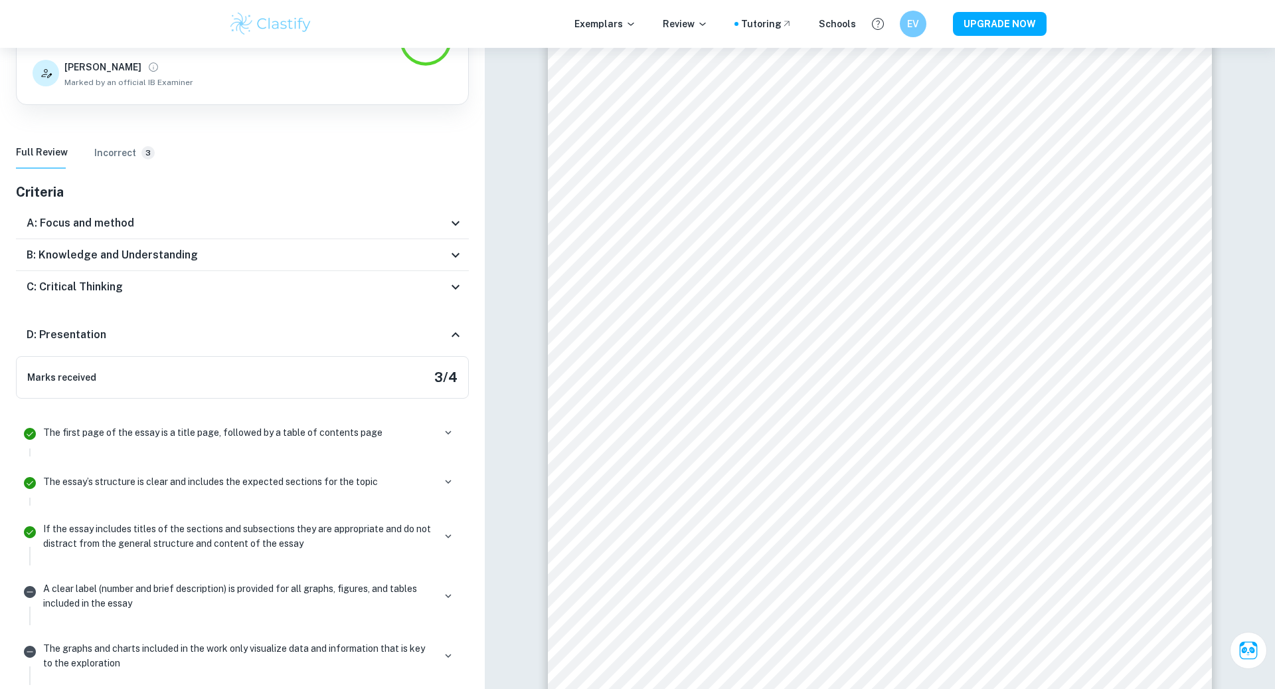
click at [119, 283] on h6 "C: Critical Thinking" at bounding box center [75, 287] width 96 height 16
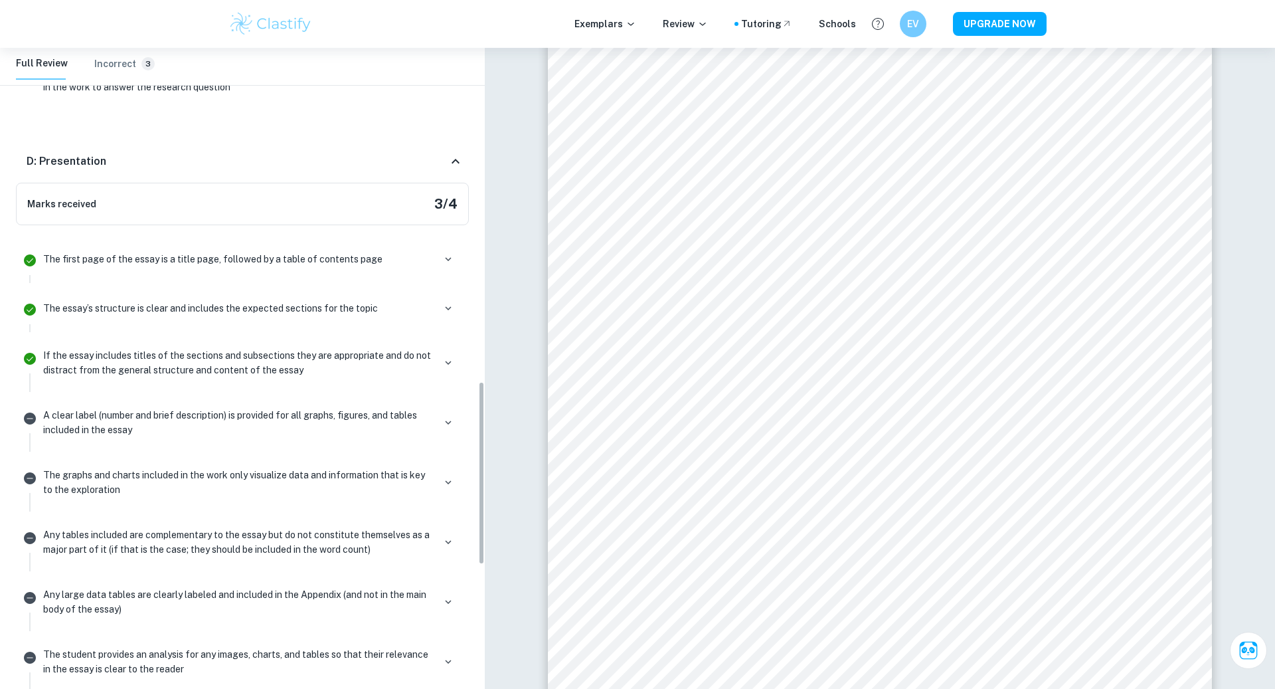
scroll to position [1158, 0]
click at [132, 193] on div "Marks received 3 / 4" at bounding box center [242, 205] width 453 height 43
click at [303, 141] on div "D: Presentation" at bounding box center [242, 162] width 453 height 43
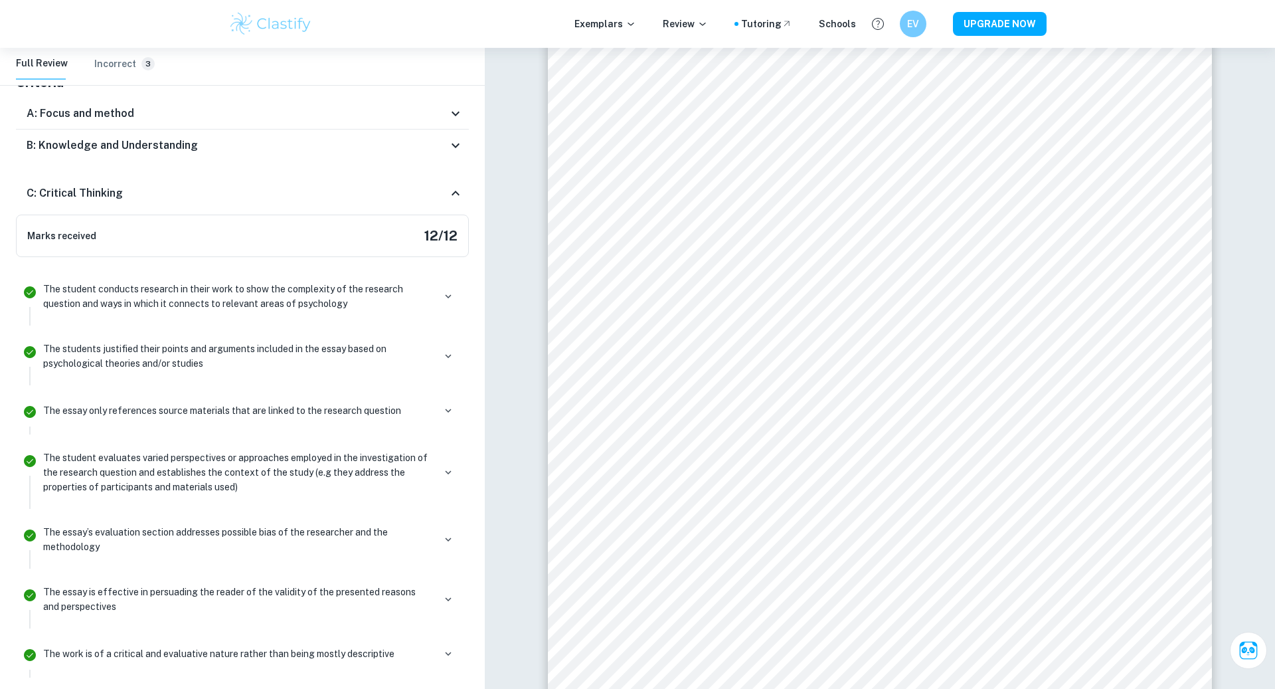
scroll to position [123, 0]
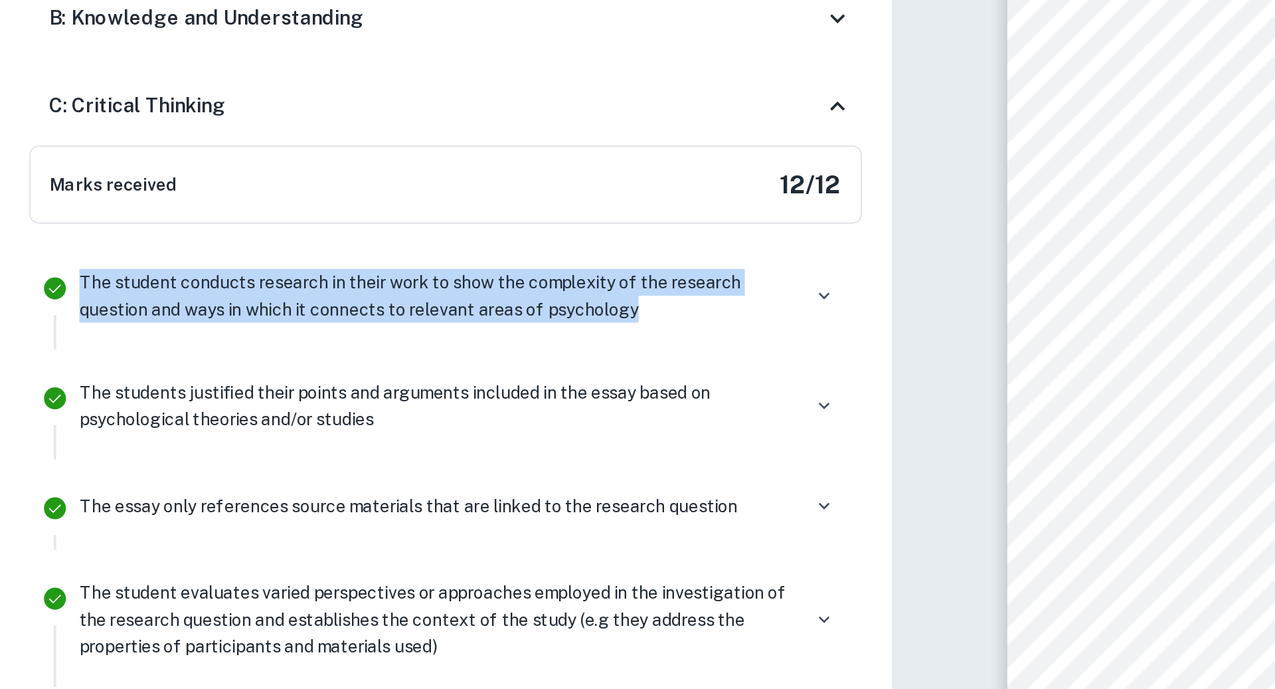
drag, startPoint x: 44, startPoint y: 283, endPoint x: 367, endPoint y: 306, distance: 323.6
click at [367, 306] on p "The student conducts research in their work to show the complexity of the resea…" at bounding box center [238, 296] width 391 height 29
drag, startPoint x: 367, startPoint y: 306, endPoint x: 404, endPoint y: 265, distance: 55.5
click at [404, 265] on div "Marks received 12 / 12 The student conducts research in their work to show the …" at bounding box center [242, 617] width 453 height 805
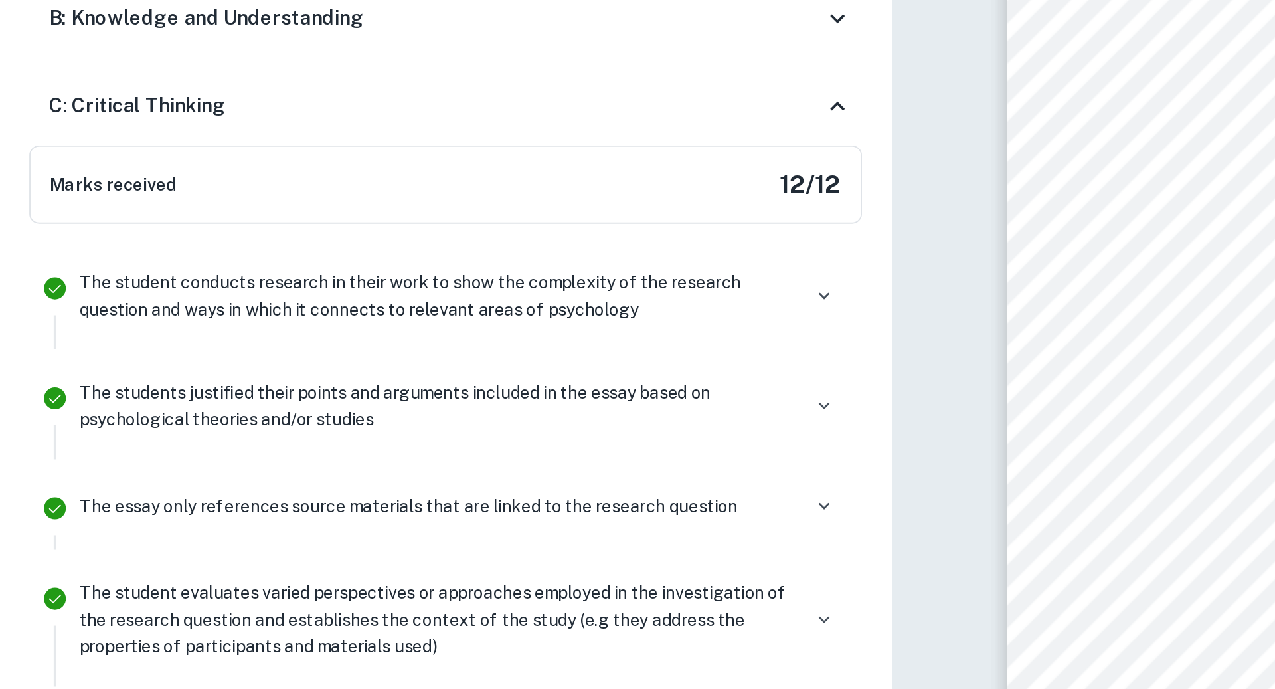
click at [457, 302] on div at bounding box center [448, 296] width 19 height 19
click at [450, 299] on icon "button" at bounding box center [448, 296] width 12 height 12
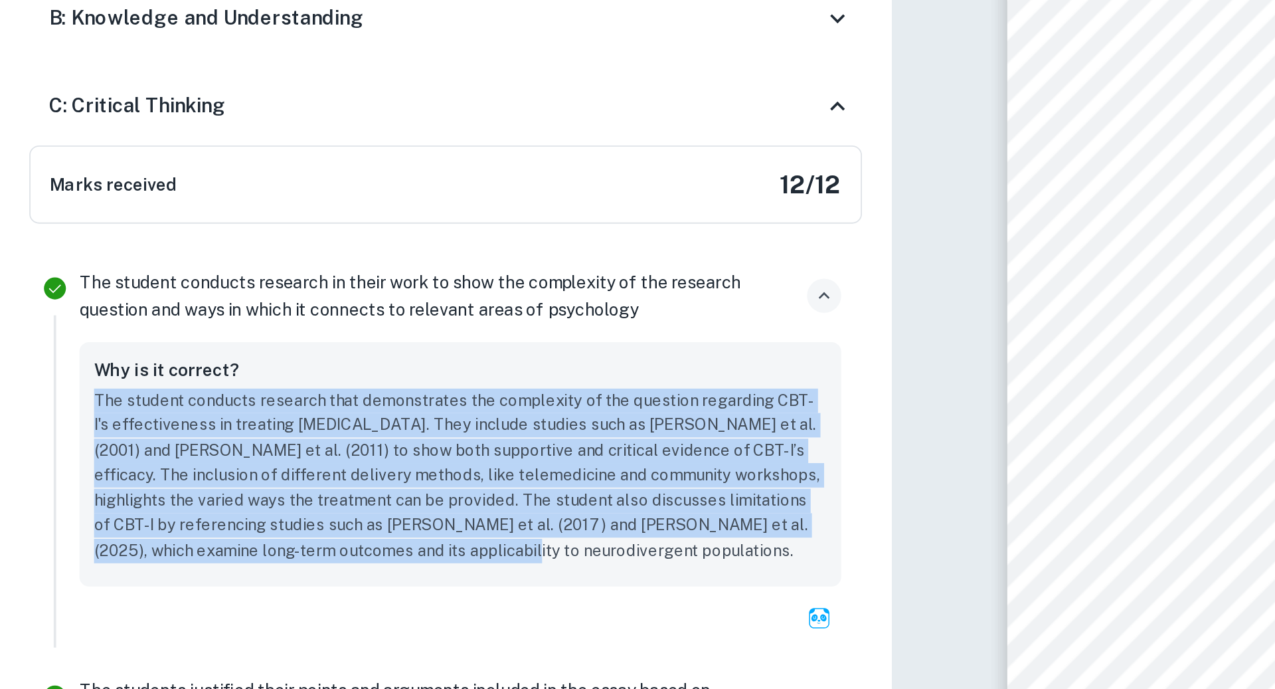
drag, startPoint x: 379, startPoint y: 335, endPoint x: 379, endPoint y: 450, distance: 114.2
click at [379, 450] on div "Why is it correct? The student conducts research that demonstrates the complexi…" at bounding box center [250, 387] width 414 height 133
click at [441, 301] on button "button" at bounding box center [448, 296] width 19 height 19
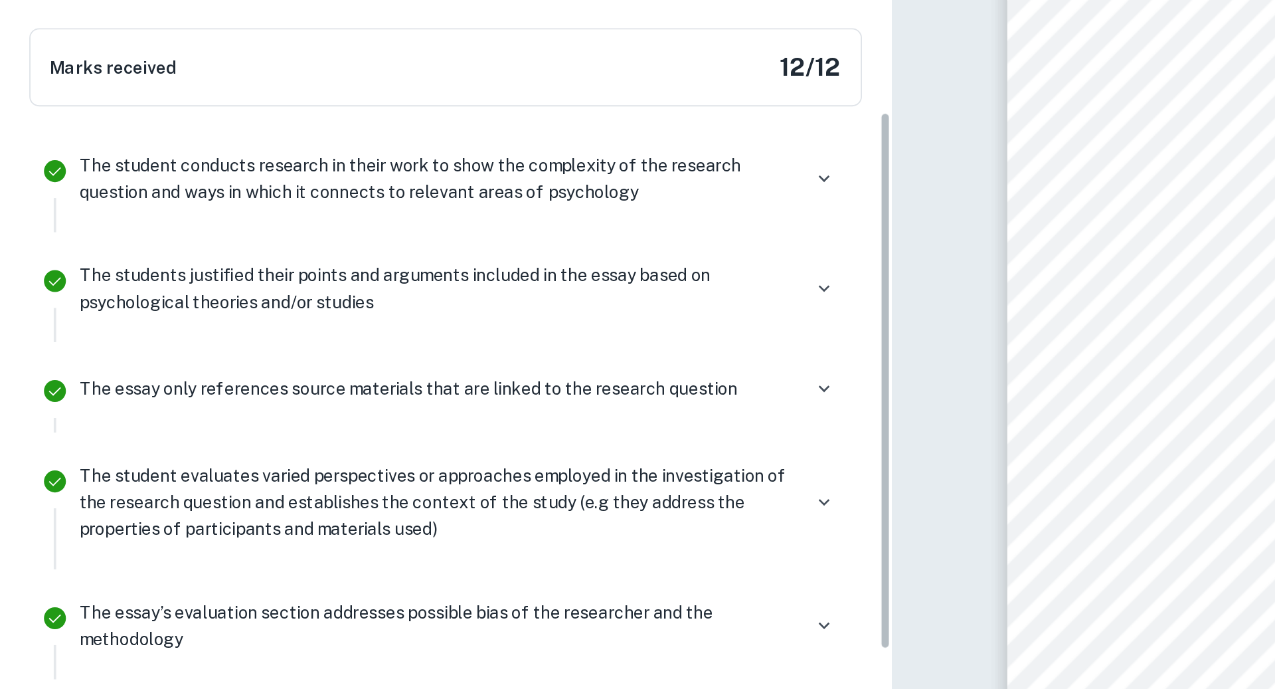
scroll to position [331, 0]
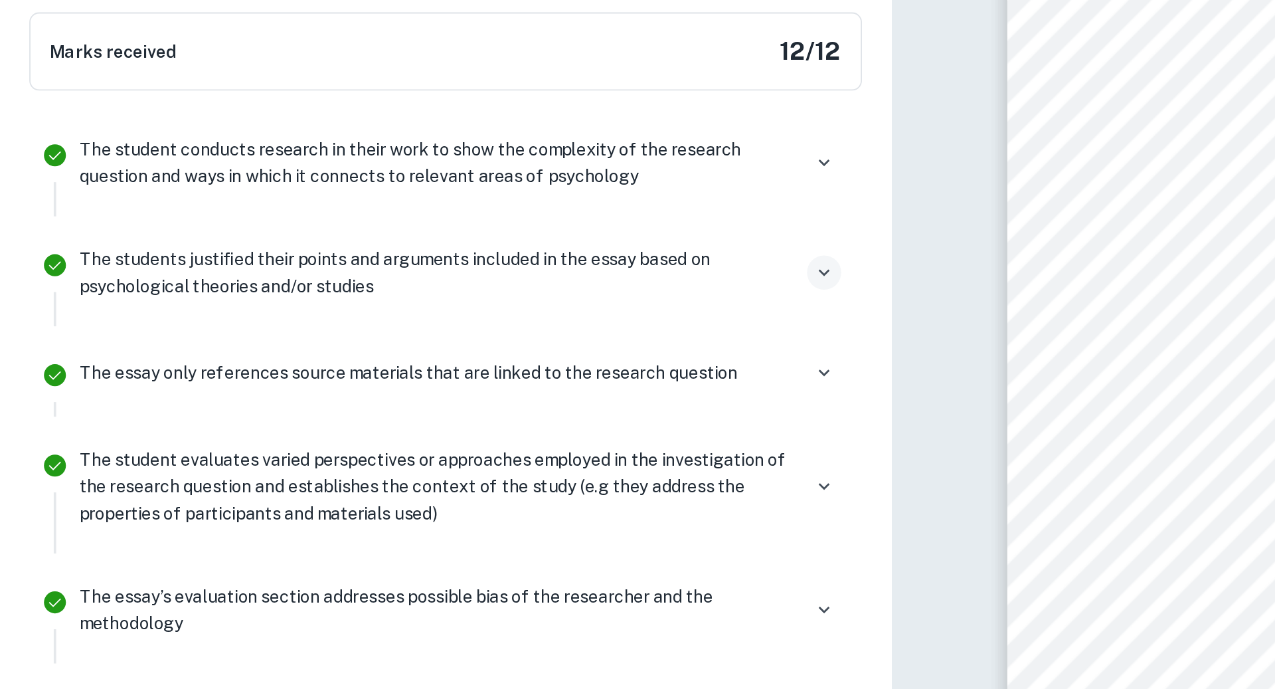
click at [452, 288] on button "button" at bounding box center [448, 283] width 19 height 19
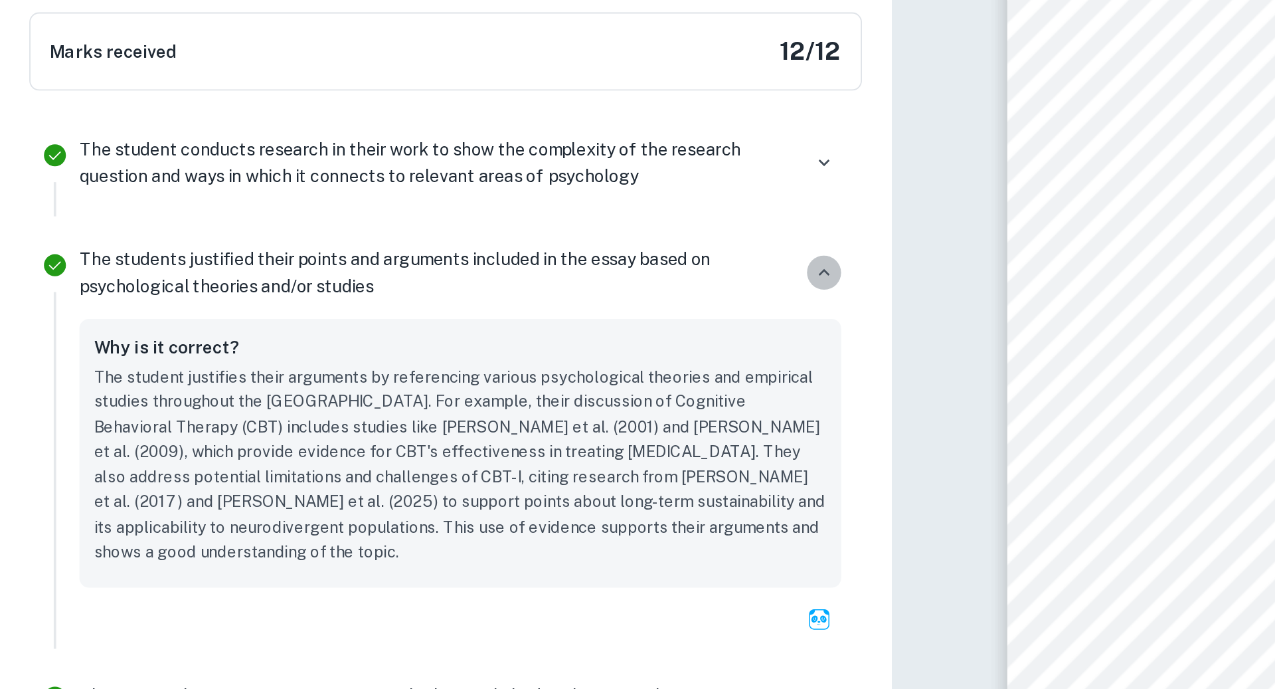
click at [452, 288] on button "button" at bounding box center [448, 283] width 19 height 19
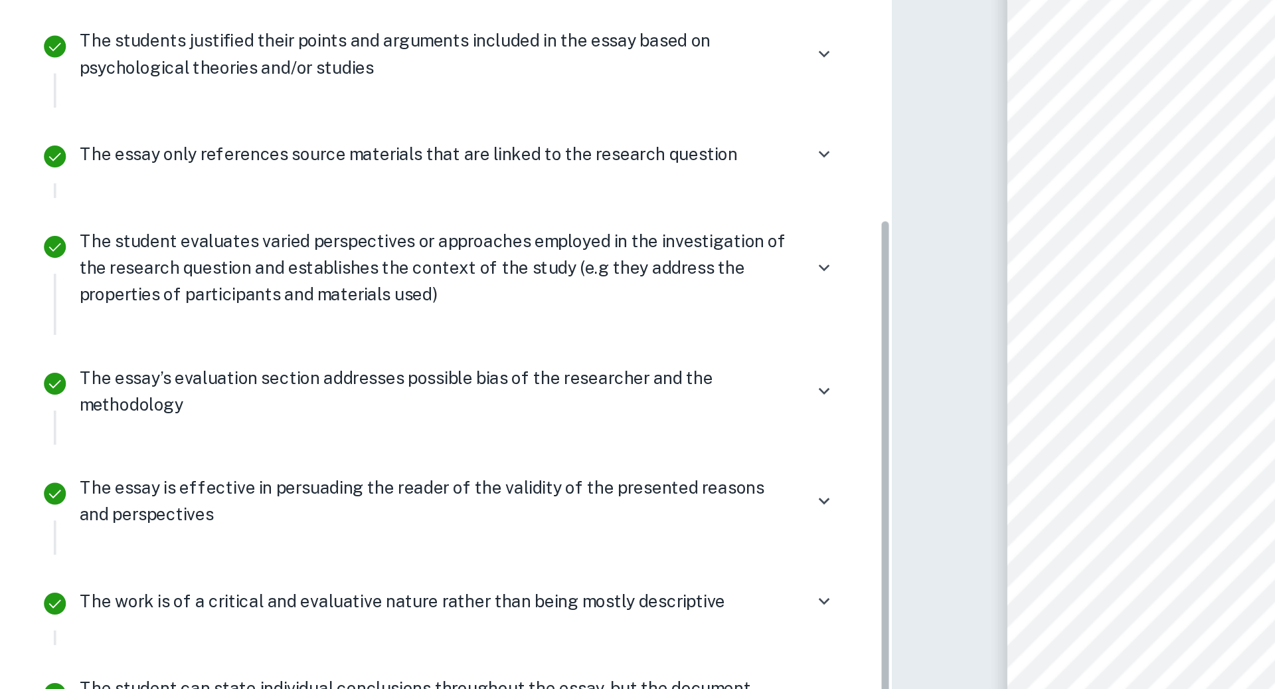
scroll to position [456, 0]
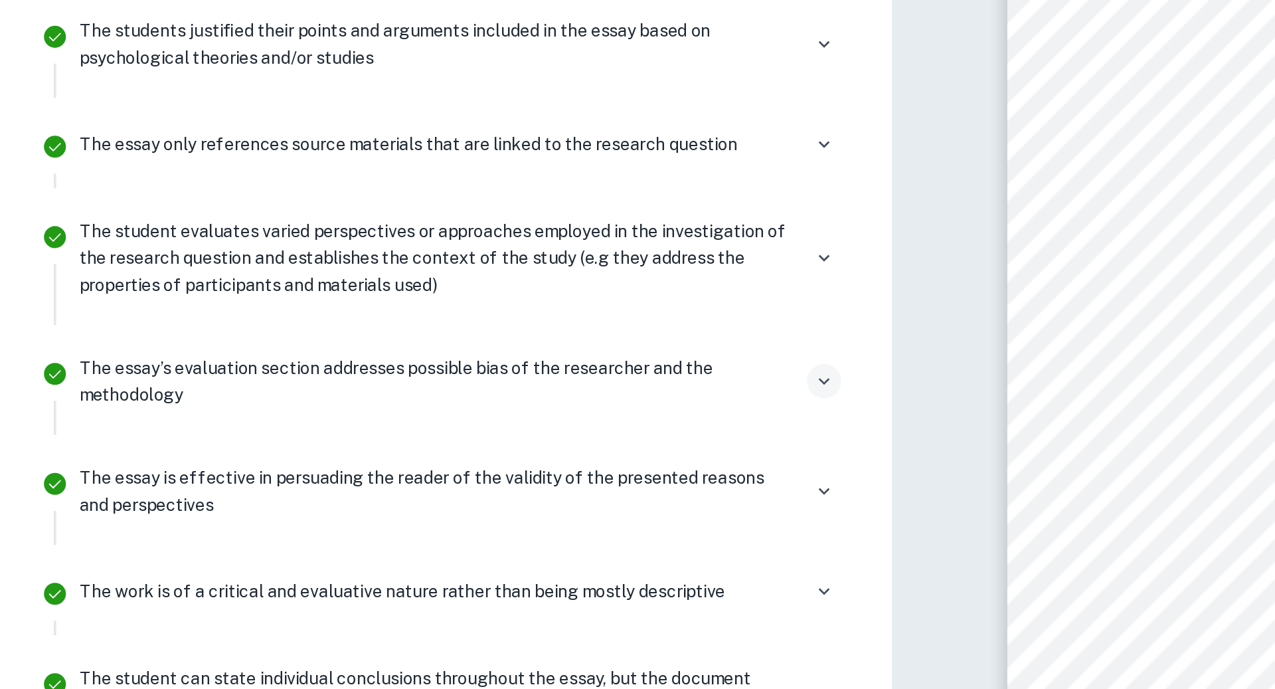
click at [446, 342] on icon "button" at bounding box center [448, 343] width 12 height 12
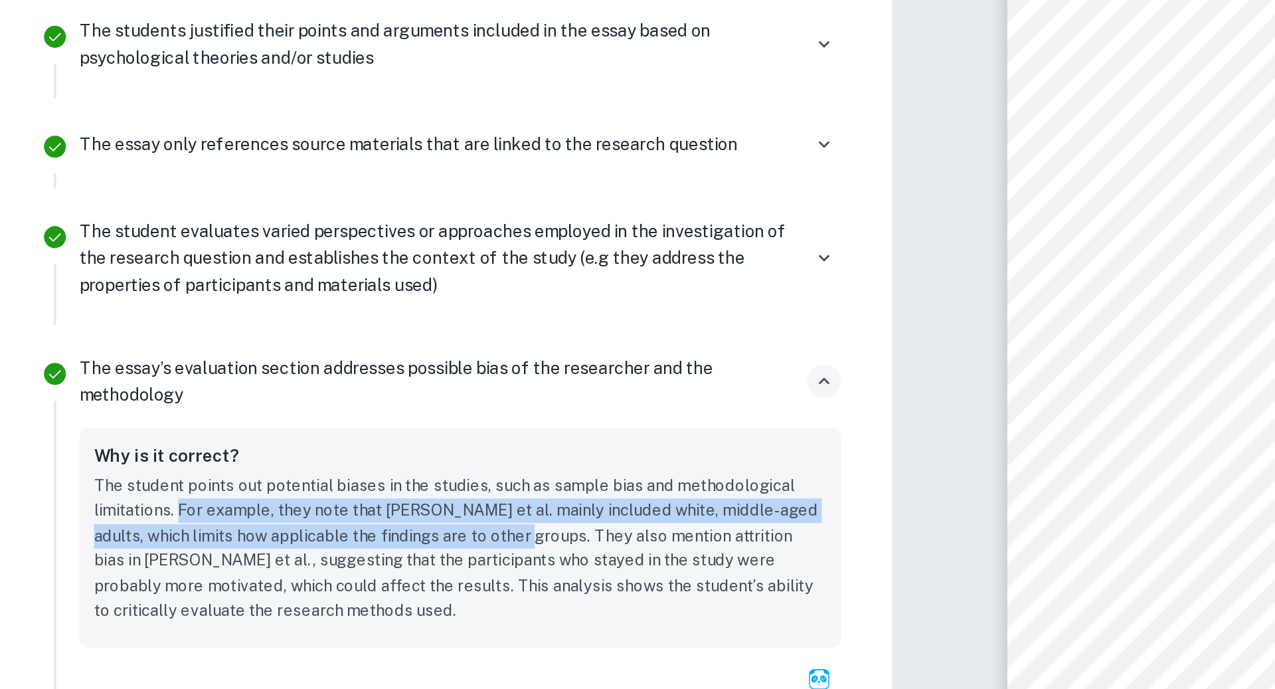
drag, startPoint x: 98, startPoint y: 410, endPoint x: 294, endPoint y: 424, distance: 195.8
click at [294, 424] on p "The student points out potential biases in the studies, such as sample bias and…" at bounding box center [250, 434] width 399 height 82
click at [293, 424] on p "The student points out potential biases in the studies, such as sample bias and…" at bounding box center [250, 434] width 399 height 82
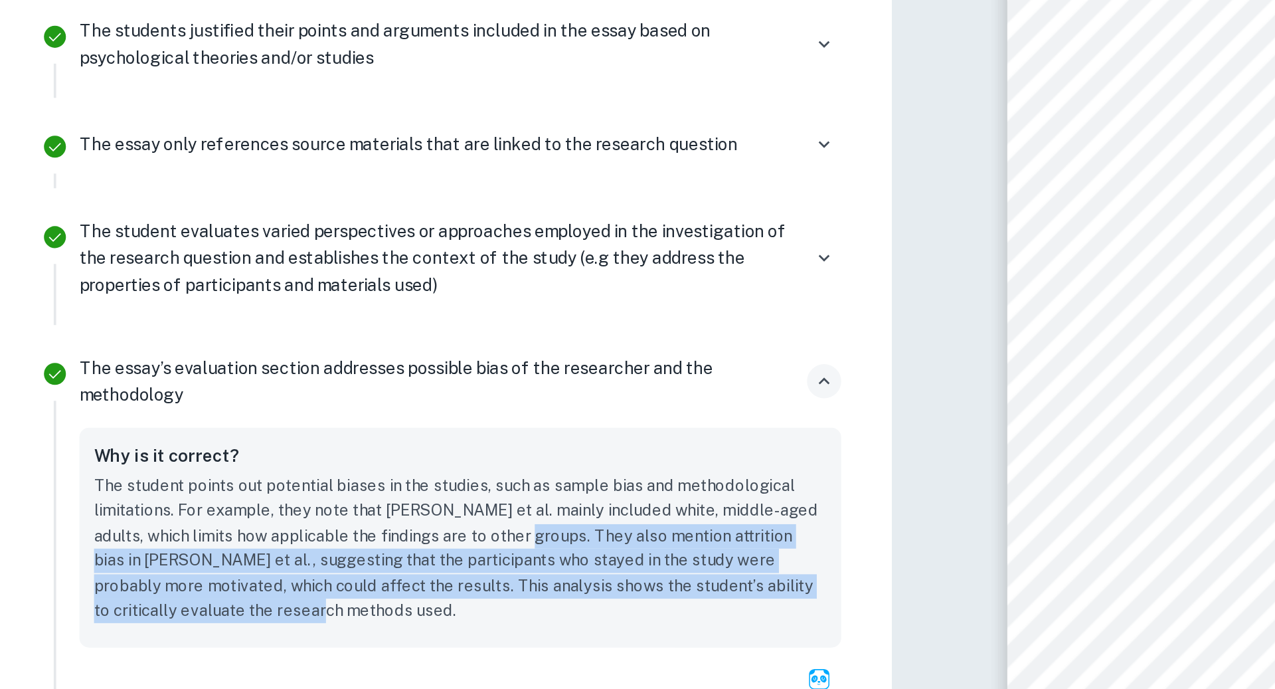
drag, startPoint x: 293, startPoint y: 424, endPoint x: 275, endPoint y: 463, distance: 43.1
click at [275, 463] on p "The student points out potential biases in the studies, such as sample bias and…" at bounding box center [250, 434] width 399 height 82
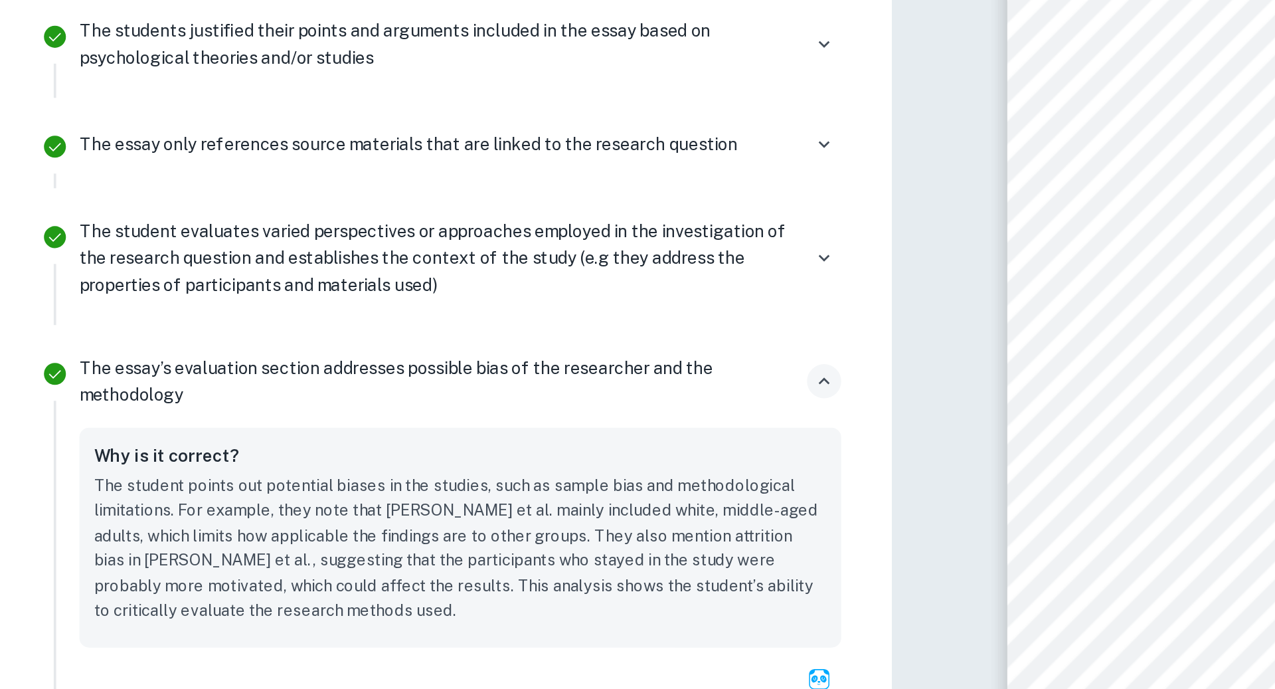
click at [284, 339] on p "The essay’s evaluation section addresses possible bias of the researcher and th…" at bounding box center [238, 342] width 391 height 29
click at [452, 338] on icon "button" at bounding box center [448, 343] width 12 height 12
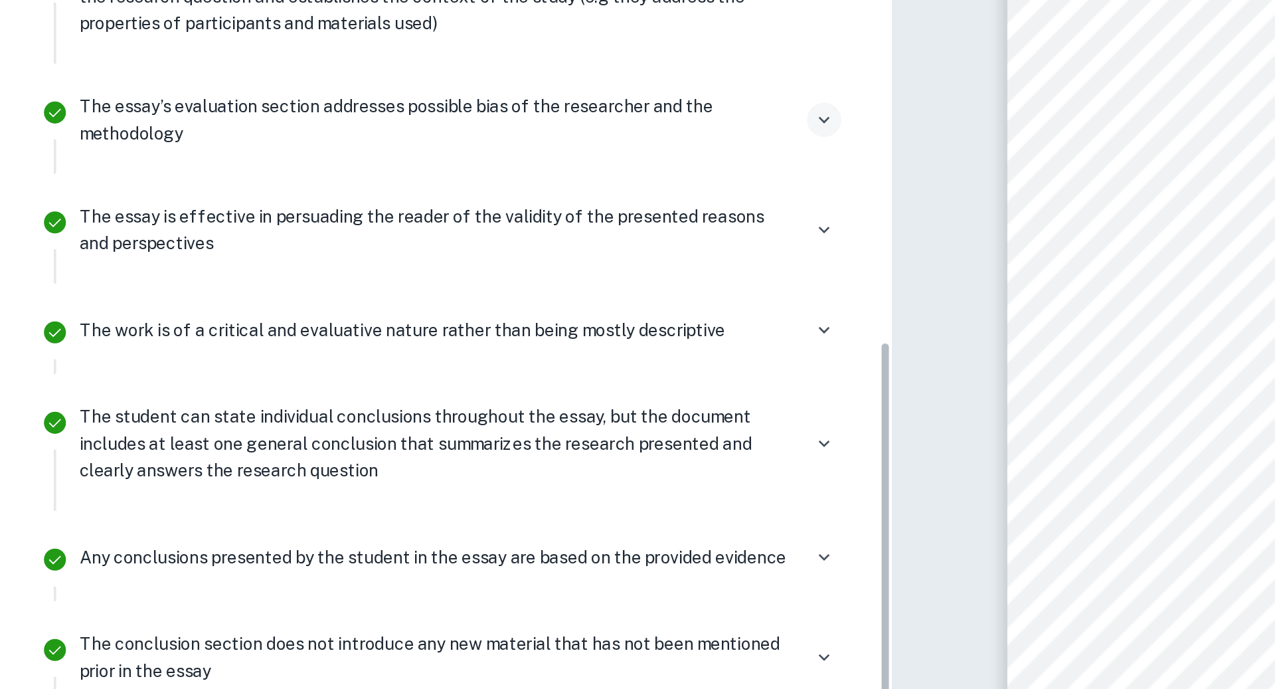
scroll to position [598, 0]
click at [439, 312] on button "button" at bounding box center [448, 314] width 19 height 19
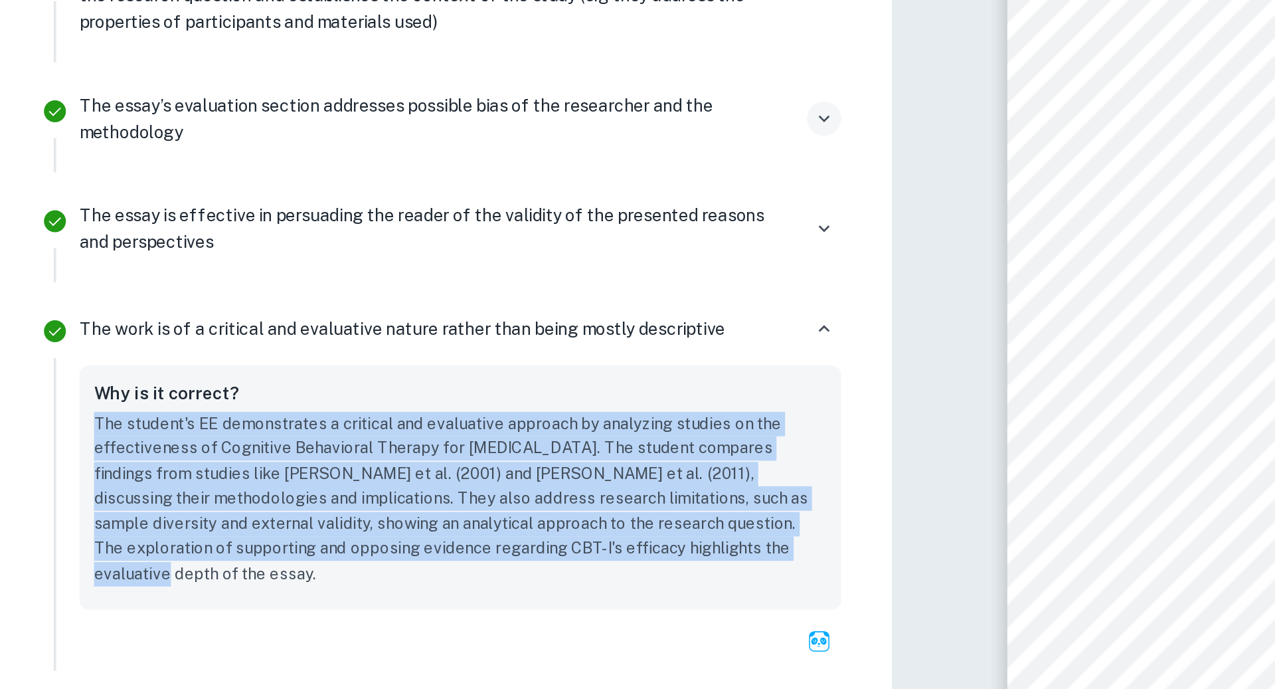
drag, startPoint x: 287, startPoint y: 349, endPoint x: 319, endPoint y: 441, distance: 97.9
click at [319, 441] on div "Why is it correct? The student's EE demonstrates a critical and evaluative appr…" at bounding box center [250, 400] width 414 height 133
click at [446, 308] on icon "button" at bounding box center [448, 314] width 12 height 12
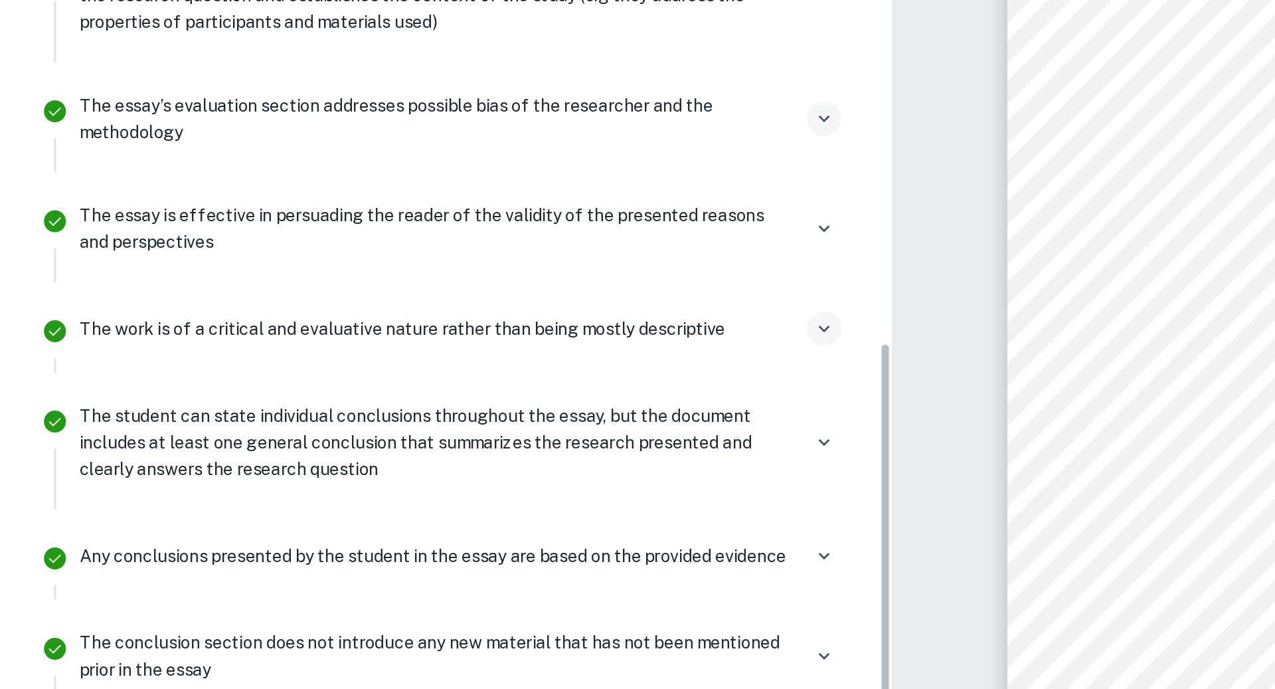
click at [446, 267] on div "The essay is effective in persuading the reader of the validity of the presente…" at bounding box center [250, 259] width 414 height 29
click at [451, 262] on button "button" at bounding box center [448, 259] width 19 height 19
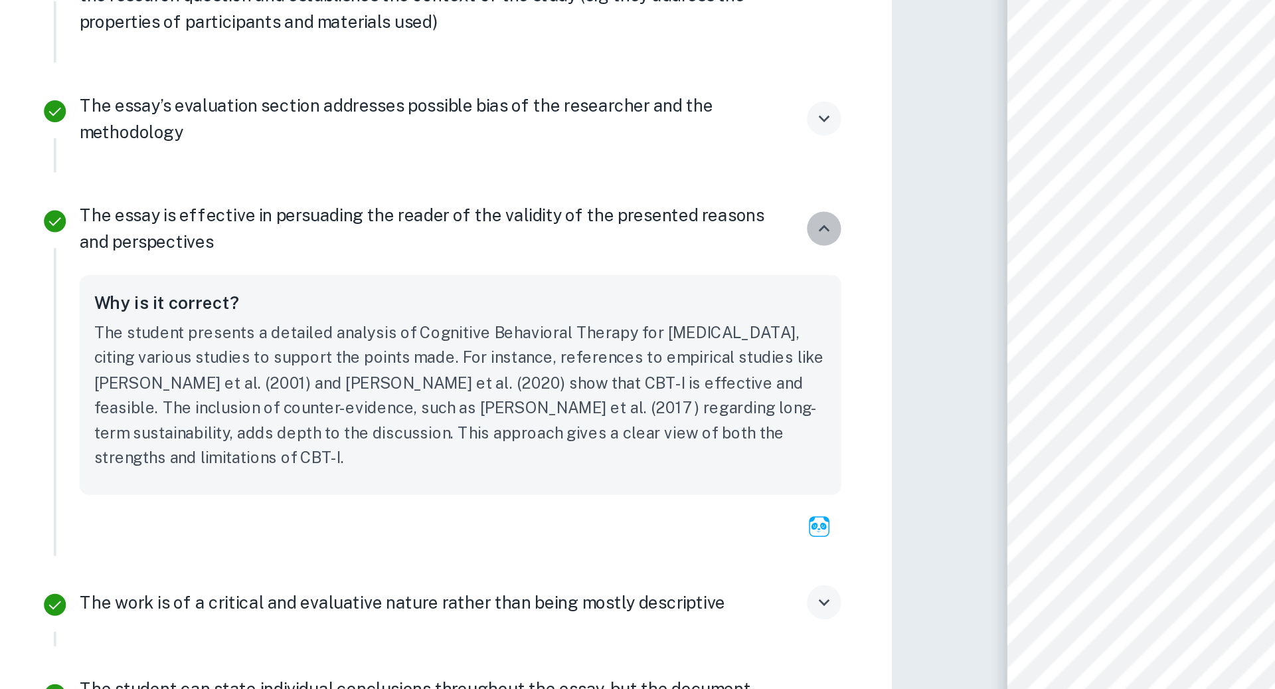
click at [452, 262] on button "button" at bounding box center [448, 259] width 19 height 19
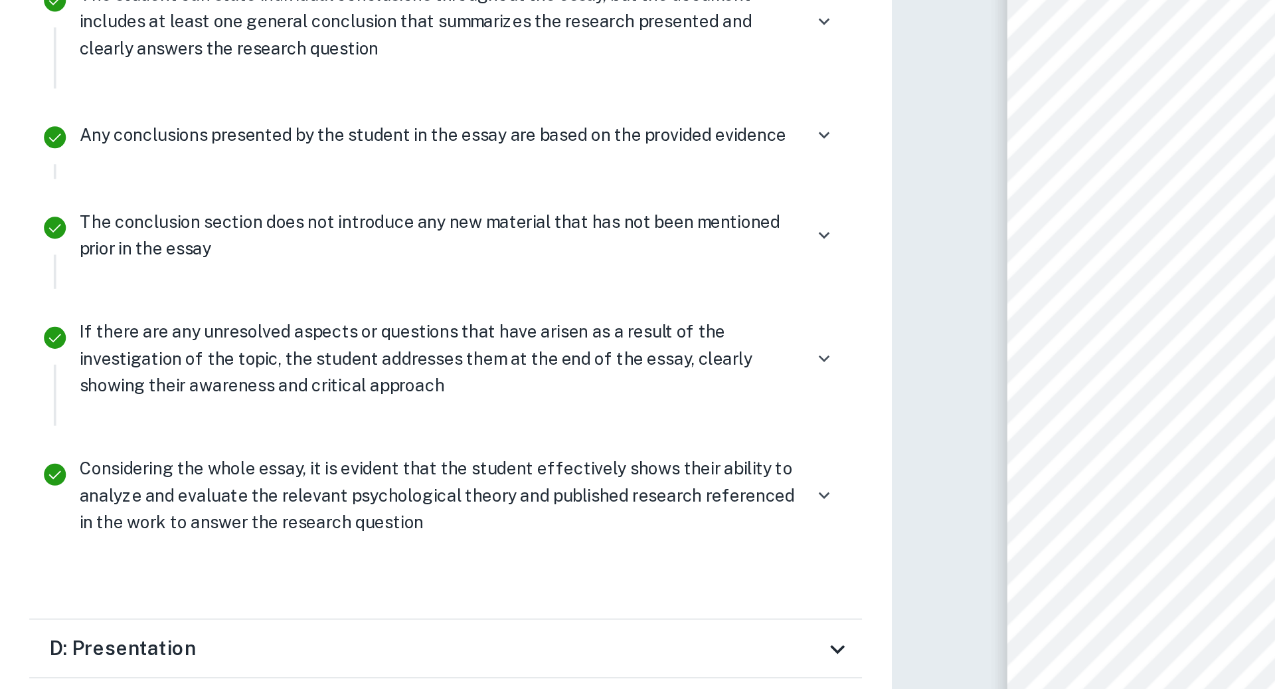
scroll to position [123, 0]
click at [446, 399] on button "button" at bounding box center [448, 397] width 19 height 19
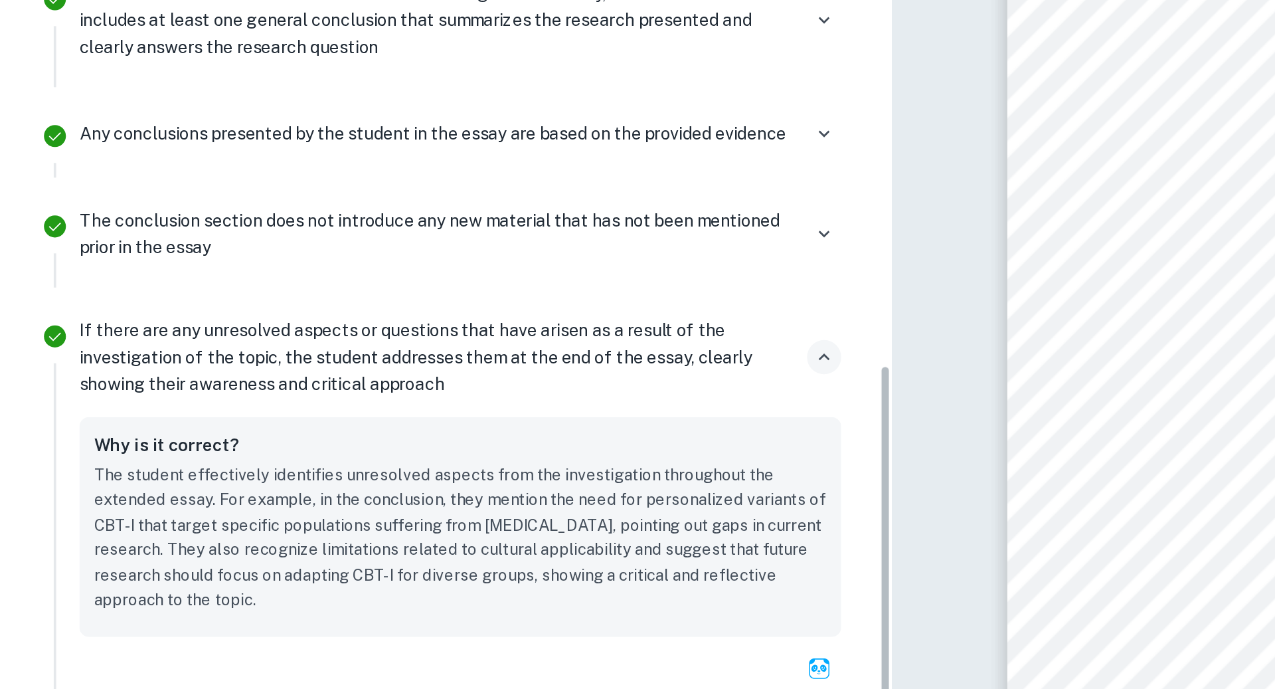
scroll to position [909, 0]
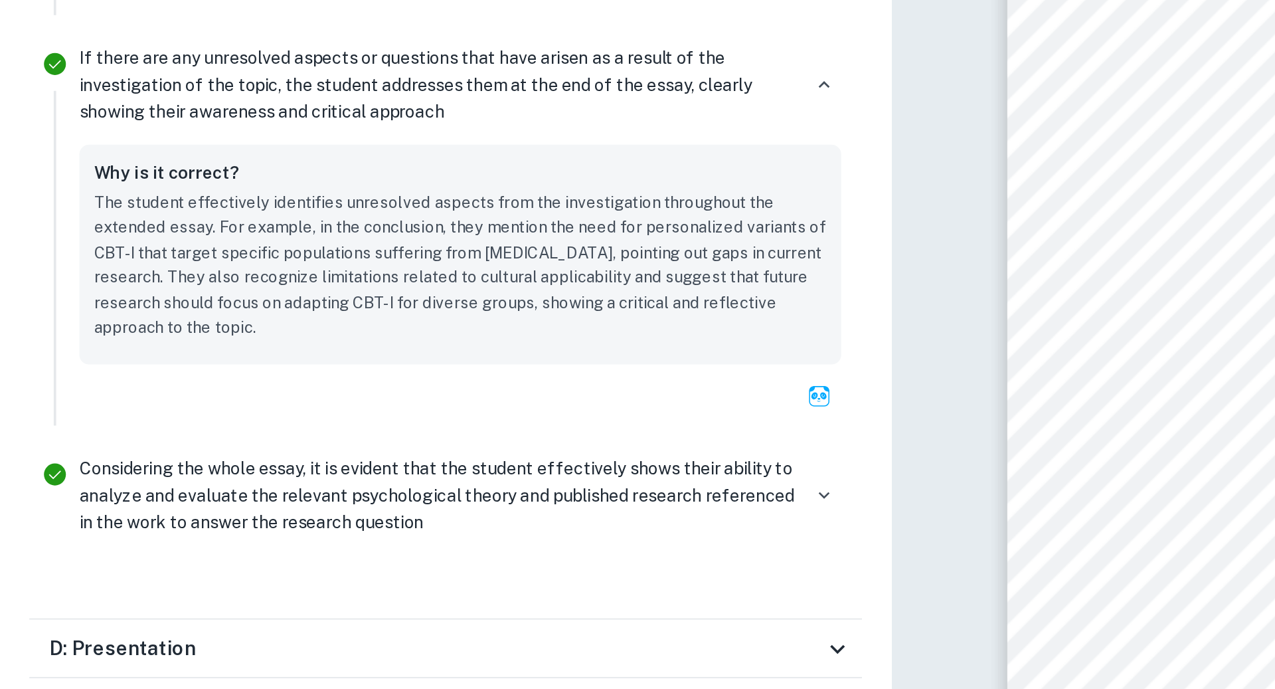
drag, startPoint x: 283, startPoint y: 375, endPoint x: 294, endPoint y: 282, distance: 92.9
click at [285, 352] on p "The student effectively identifies unresolved aspects from the investigation th…" at bounding box center [250, 348] width 399 height 82
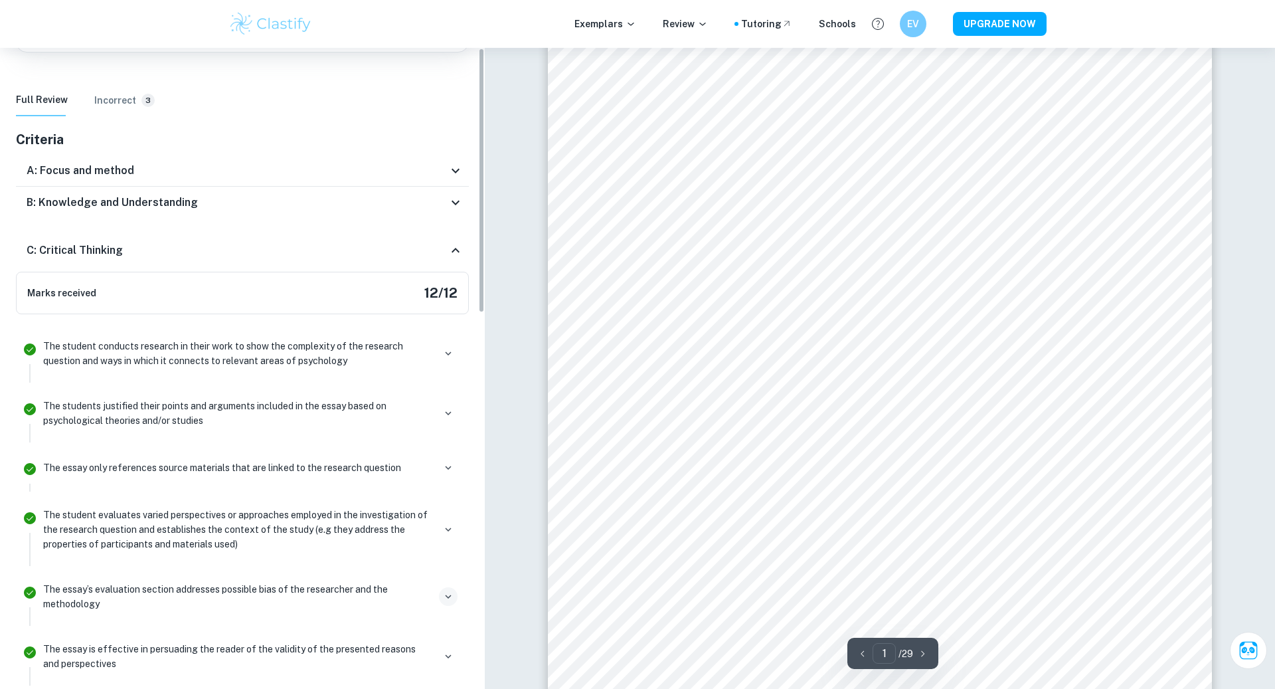
scroll to position [0, 0]
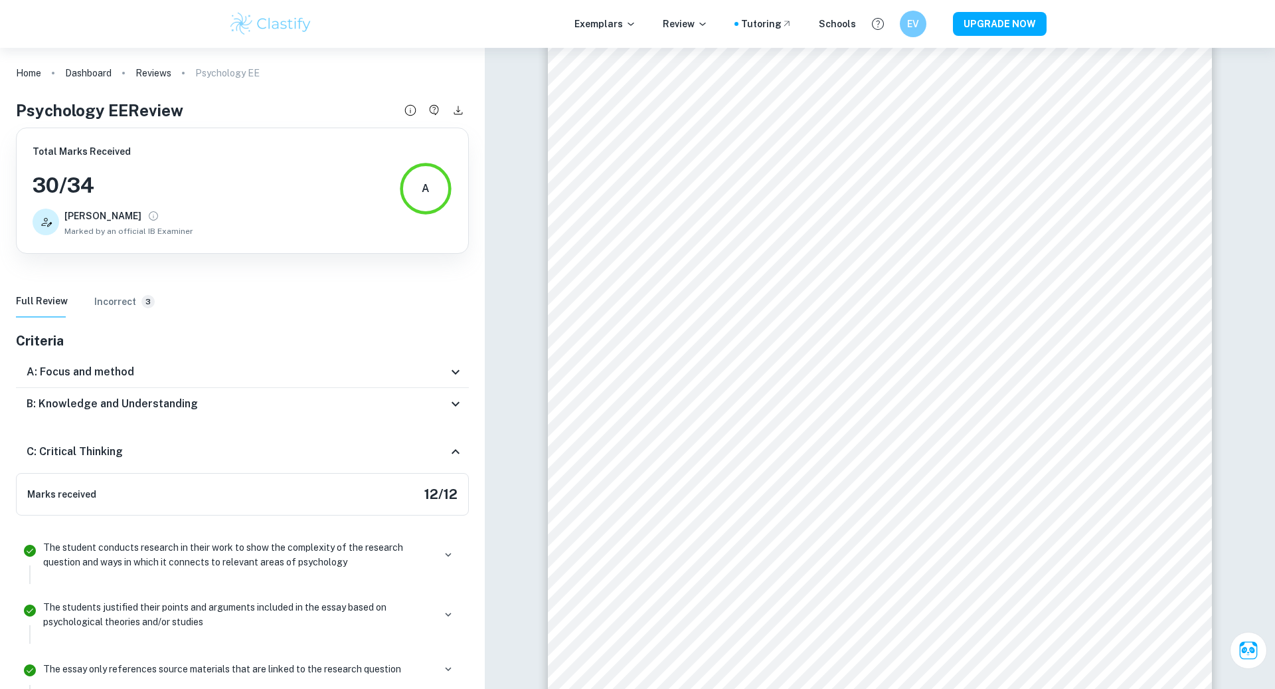
click at [454, 456] on icon at bounding box center [456, 452] width 16 height 16
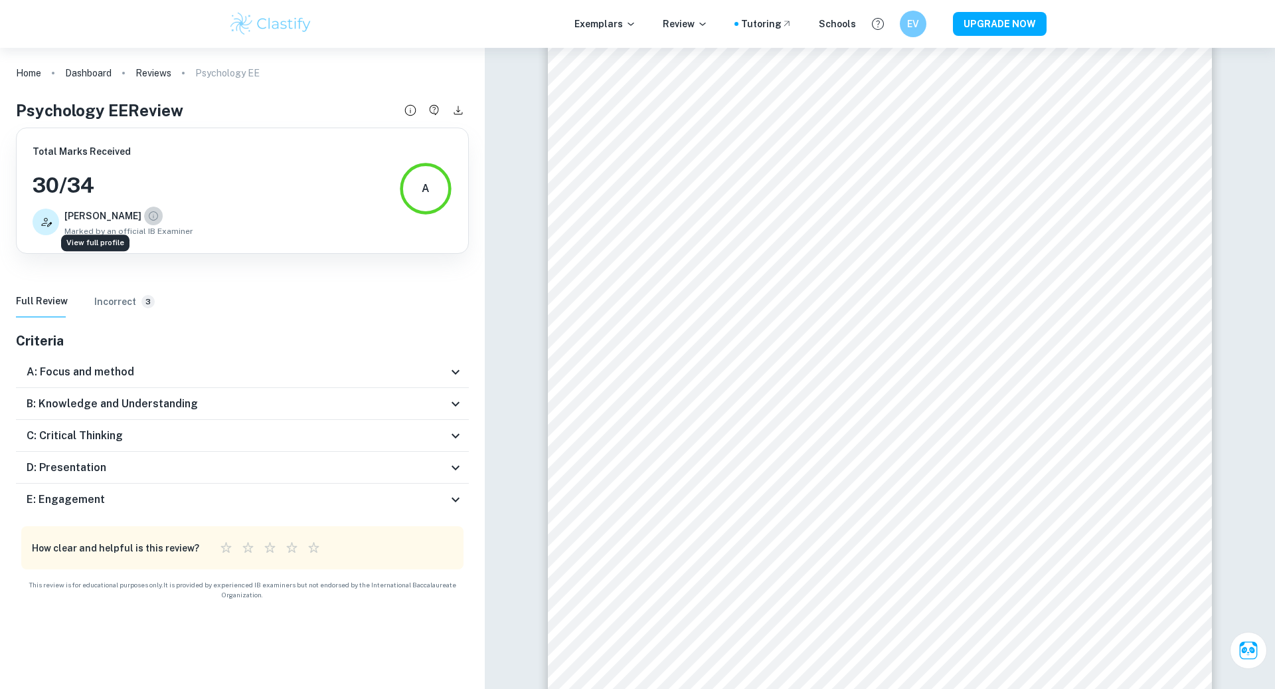
click at [147, 217] on icon "View full profile" at bounding box center [153, 216] width 12 height 12
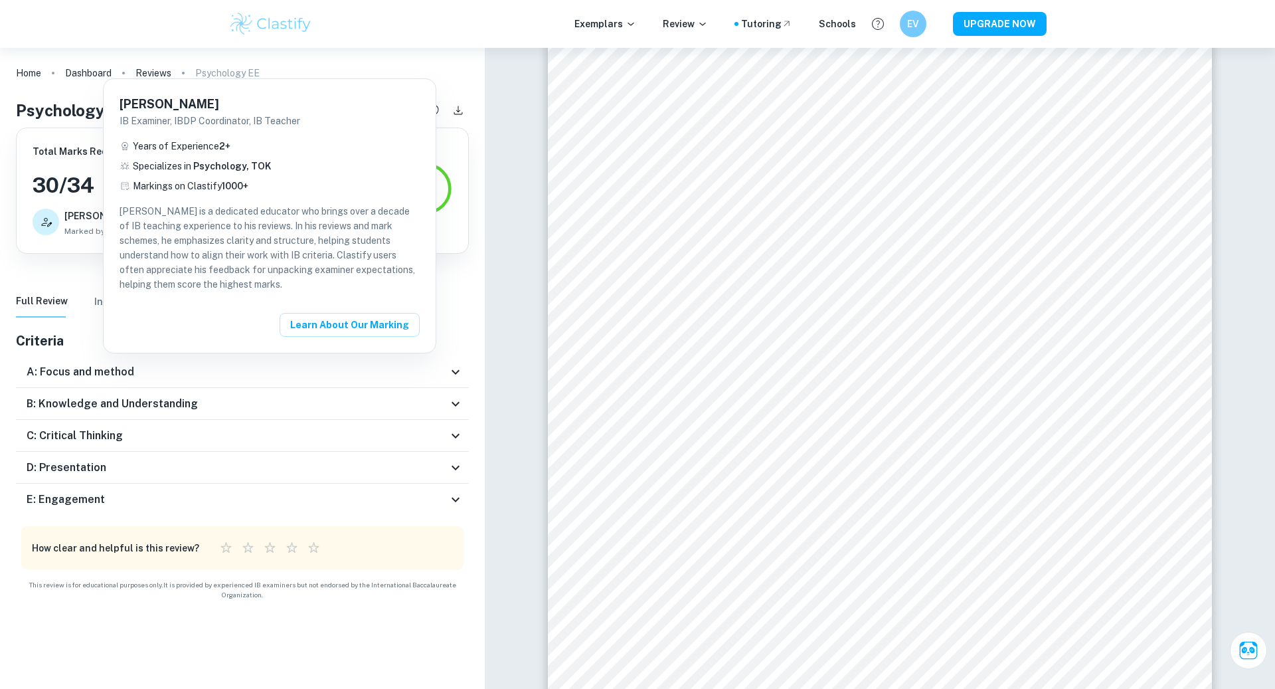
click at [446, 152] on div at bounding box center [637, 344] width 1275 height 689
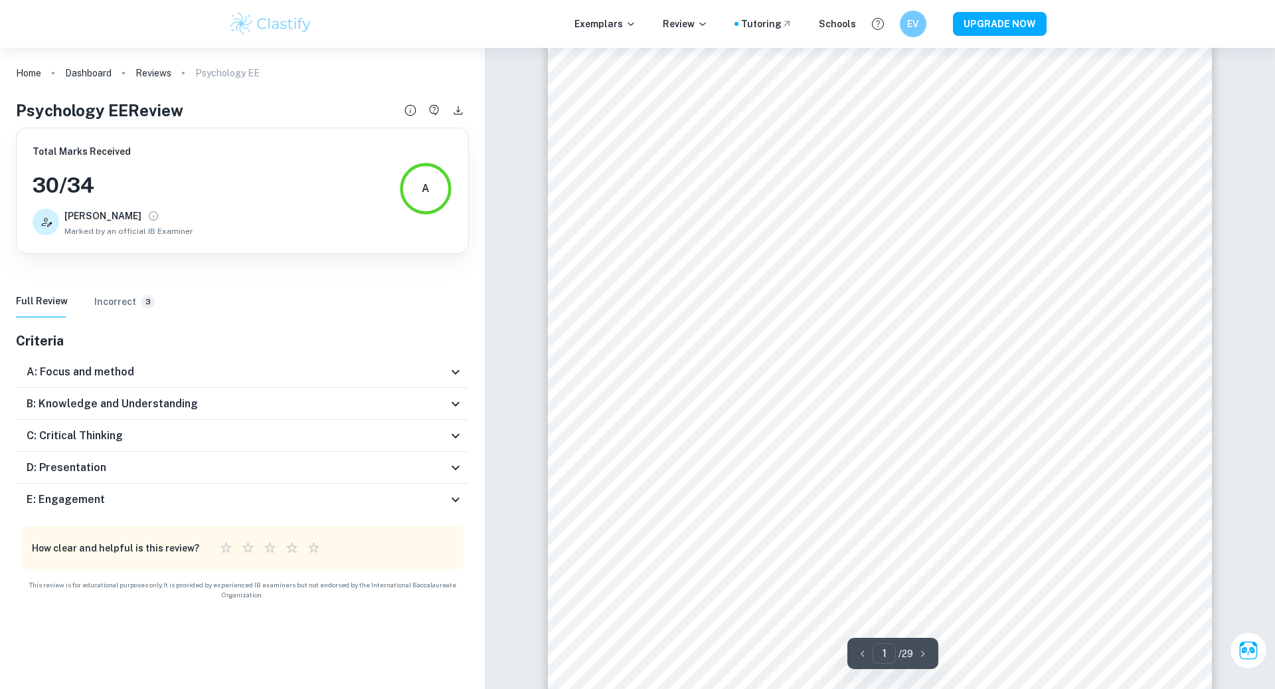
scroll to position [90, 0]
click at [108, 302] on h6 "Incorrect" at bounding box center [115, 301] width 42 height 15
click at [131, 301] on h6 "Incorrect" at bounding box center [115, 301] width 42 height 15
click at [127, 300] on h6 "Incorrect" at bounding box center [115, 301] width 42 height 15
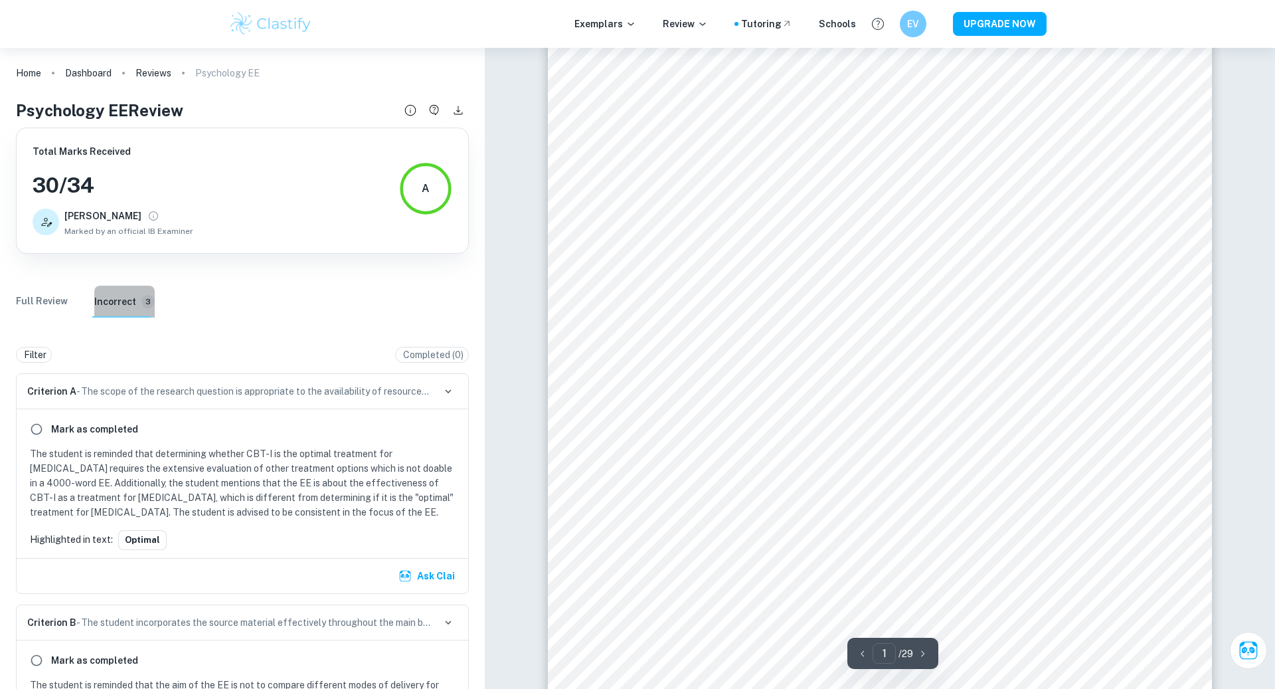
click at [141, 301] on span "3" at bounding box center [147, 302] width 13 height 10
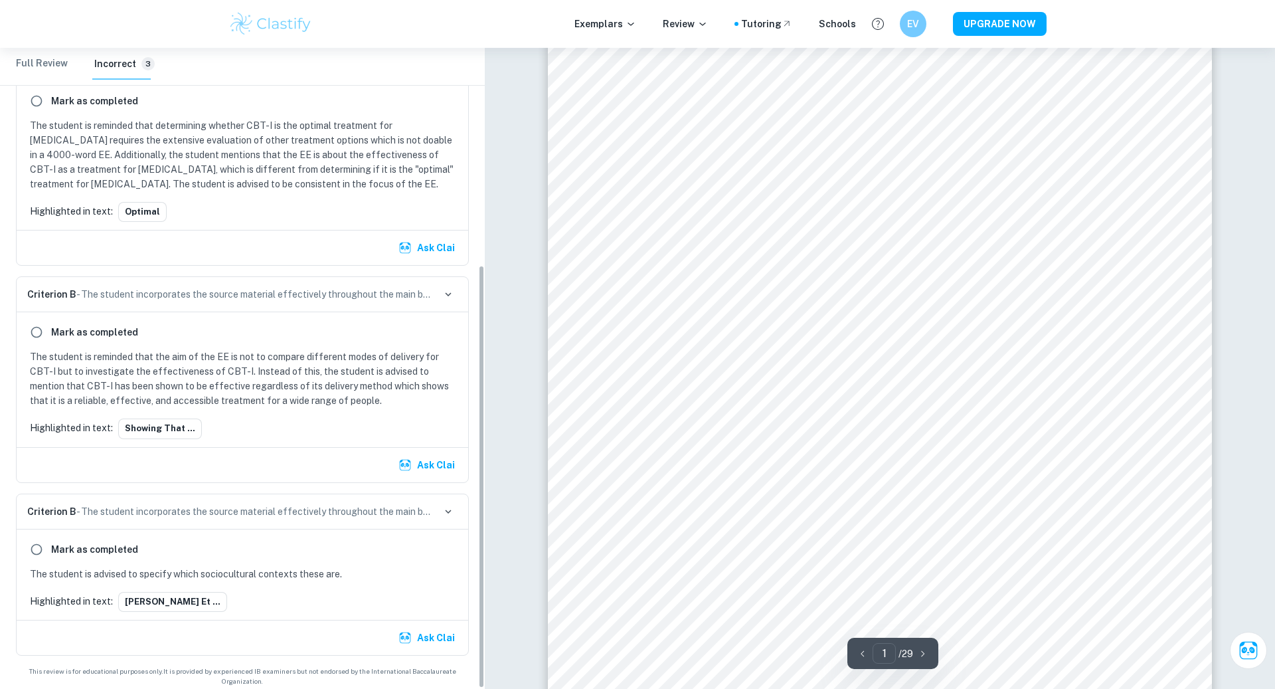
scroll to position [43, 0]
click at [233, 504] on p "Criterion B - The student incorporates the source material effectively througho…" at bounding box center [230, 511] width 406 height 15
click at [74, 573] on p "The student is advised to specify which sociocultural contexts these are." at bounding box center [245, 574] width 430 height 15
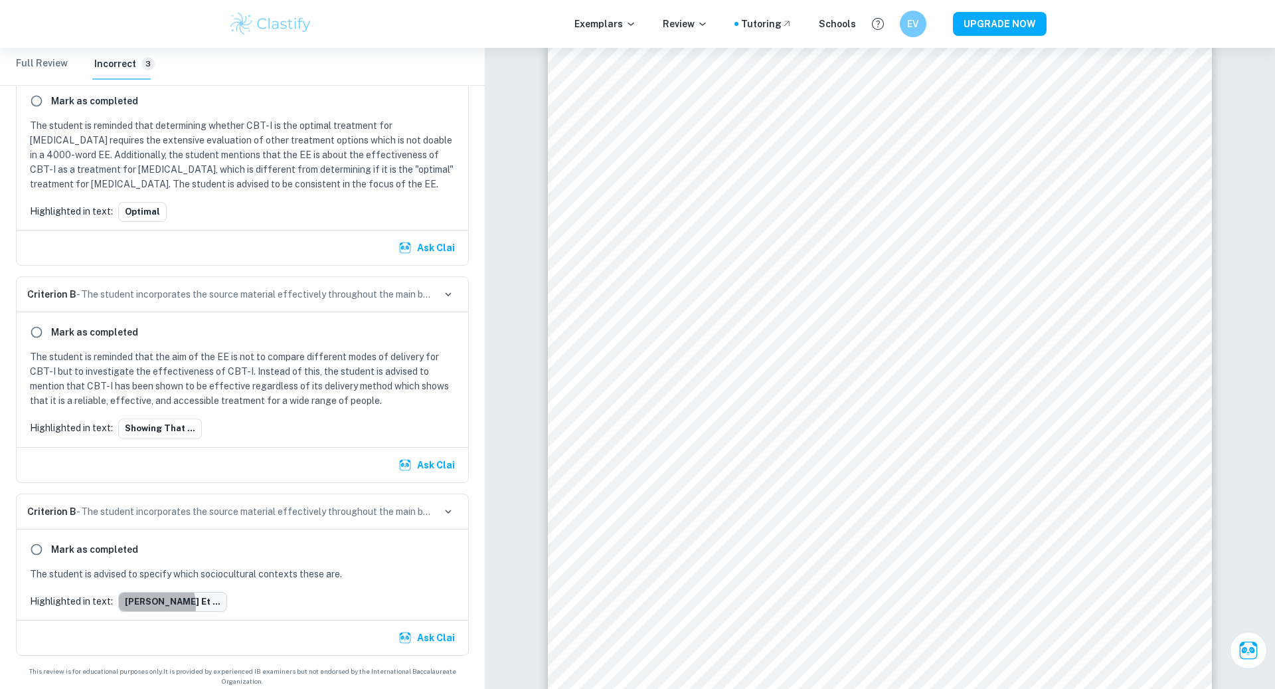
click at [145, 601] on button "[PERSON_NAME] et ..." at bounding box center [172, 602] width 109 height 20
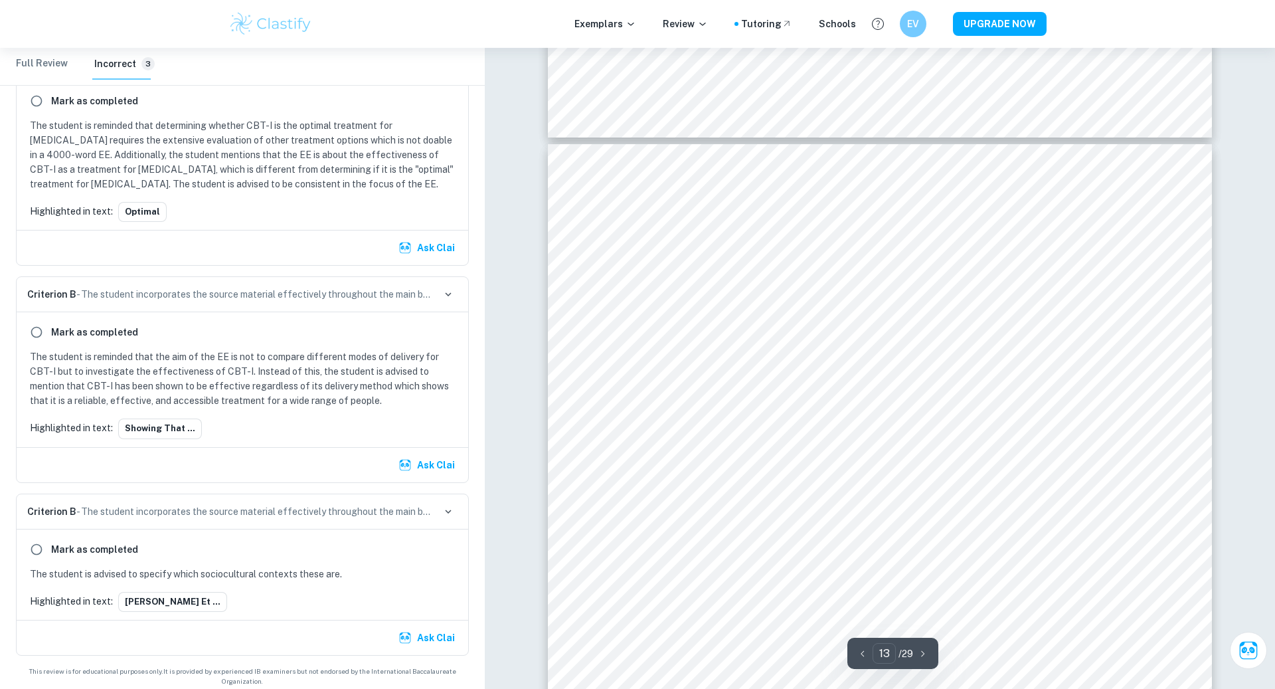
scroll to position [10623, 0]
click at [338, 569] on p "The student is advised to specify which sociocultural contexts these are." at bounding box center [245, 574] width 430 height 15
drag, startPoint x: 840, startPoint y: 345, endPoint x: 854, endPoint y: 365, distance: 24.7
click at [854, 365] on div "satisfaction ratings were approximately the same and both conditions maintained…" at bounding box center [880, 353] width 664 height 859
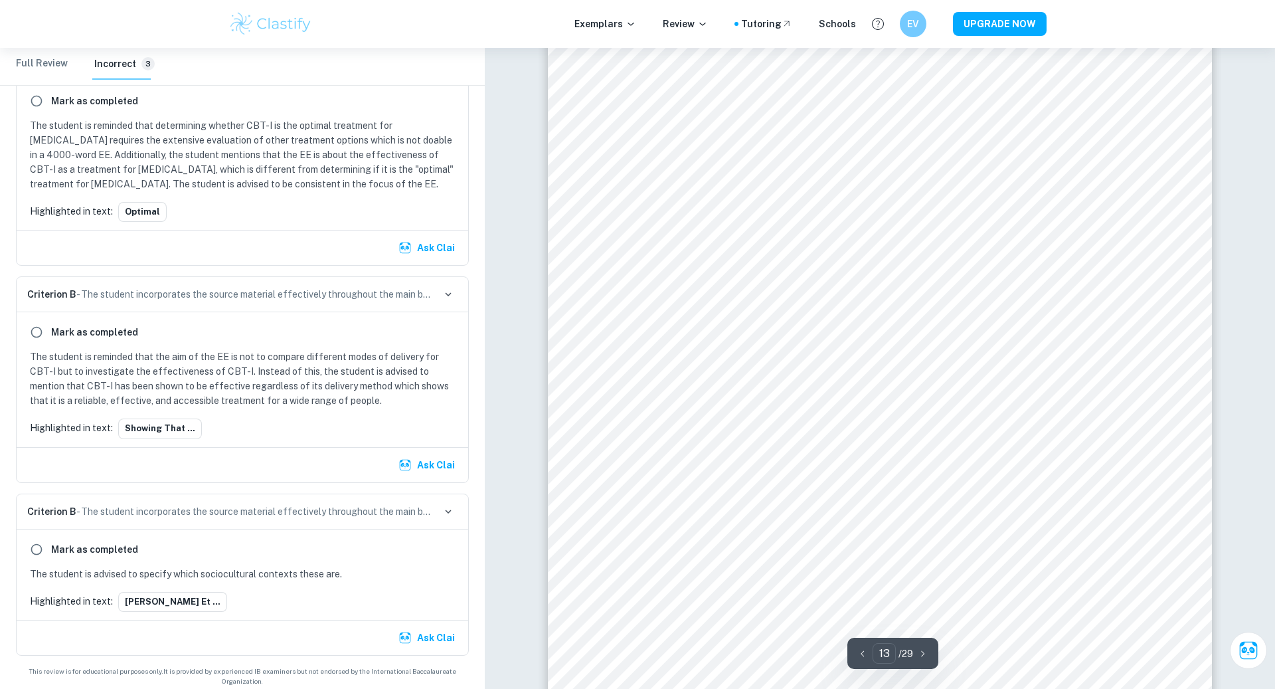
click at [163, 436] on div "Mark as completed The student is reminded that the aim of the EE is not to comp…" at bounding box center [243, 379] width 452 height 134
click at [159, 428] on button "Showing that ..." at bounding box center [160, 428] width 84 height 20
drag, startPoint x: 951, startPoint y: 625, endPoint x: 928, endPoint y: 114, distance: 512.0
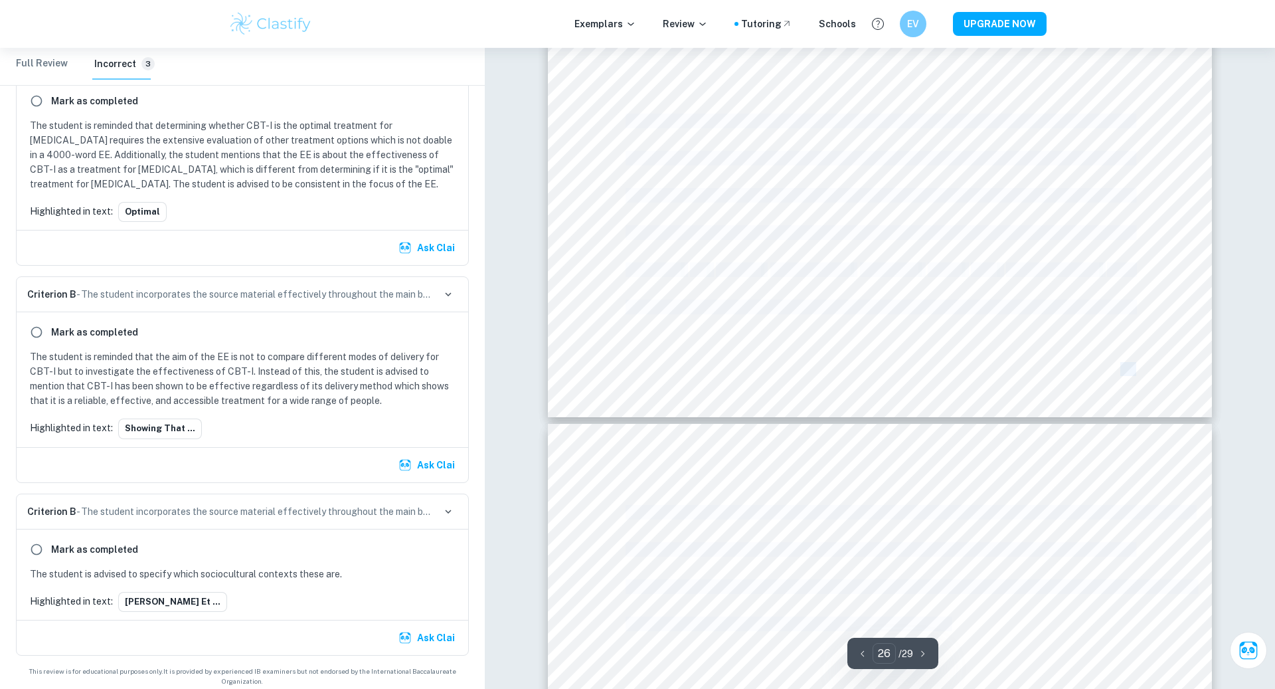
click at [928, 115] on span "contextual factors dictate its validity. Its theoretical strength lies its flex…" at bounding box center [879, 121] width 507 height 13
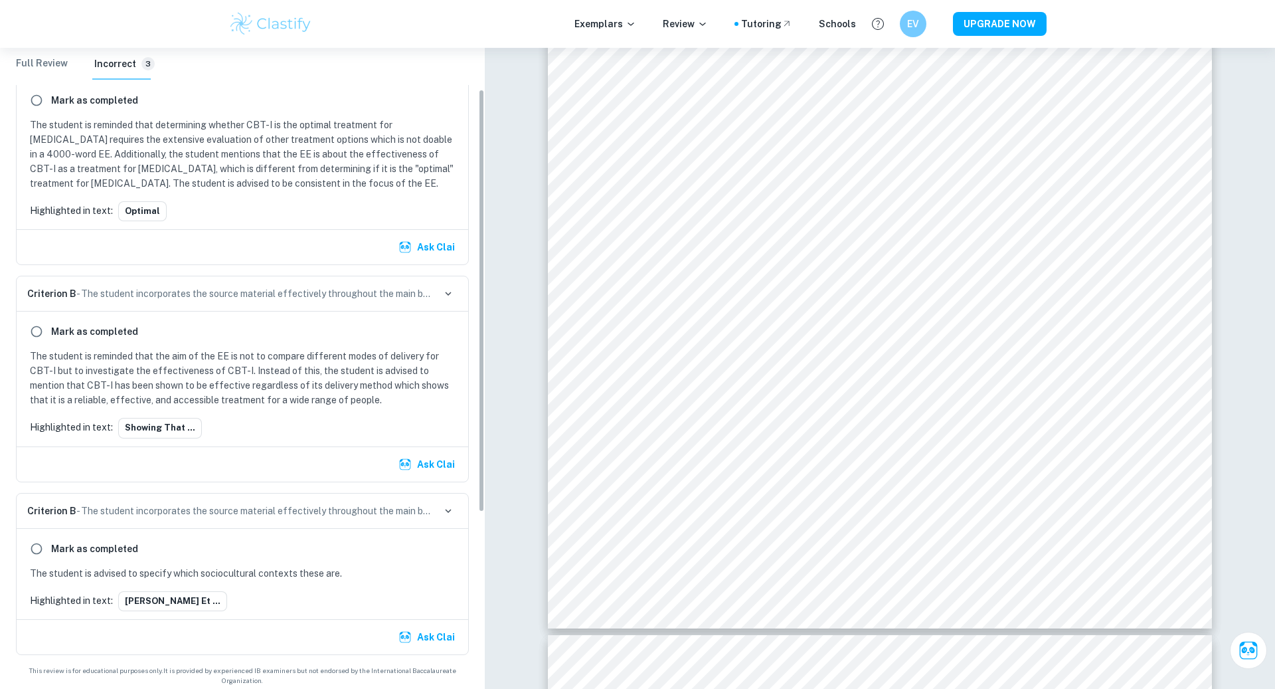
scroll to position [0, 0]
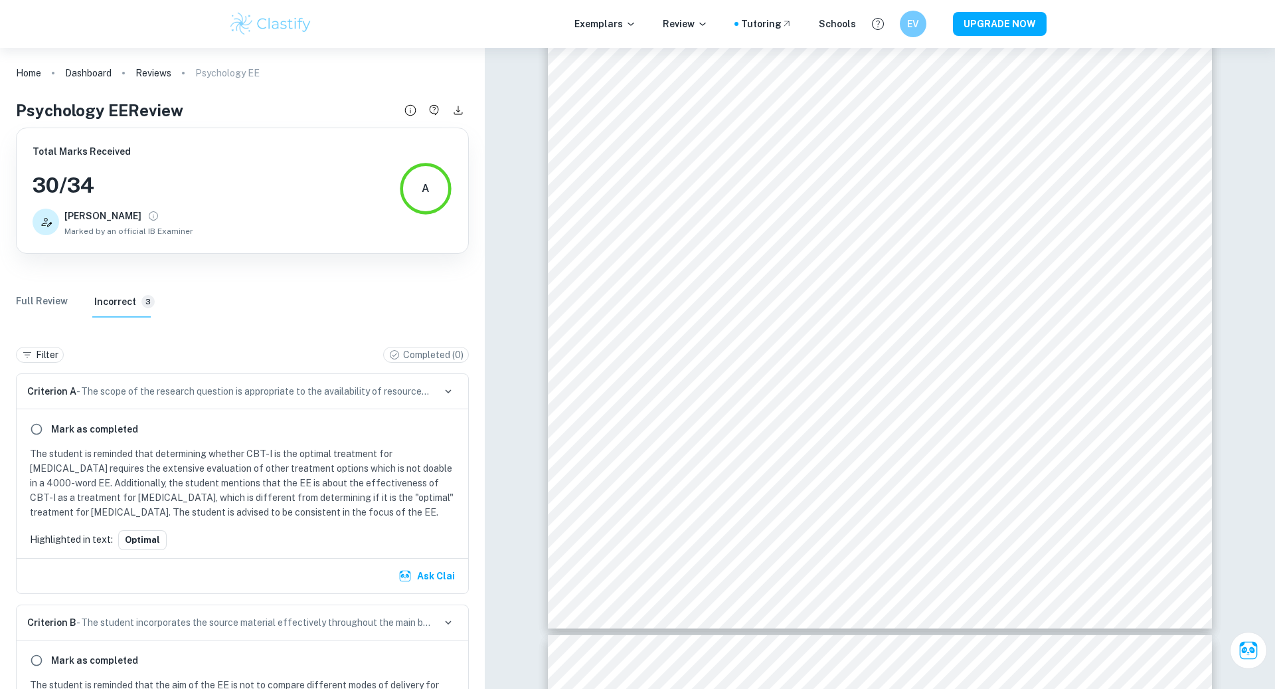
click at [50, 302] on Review "Full Review" at bounding box center [42, 302] width 52 height 32
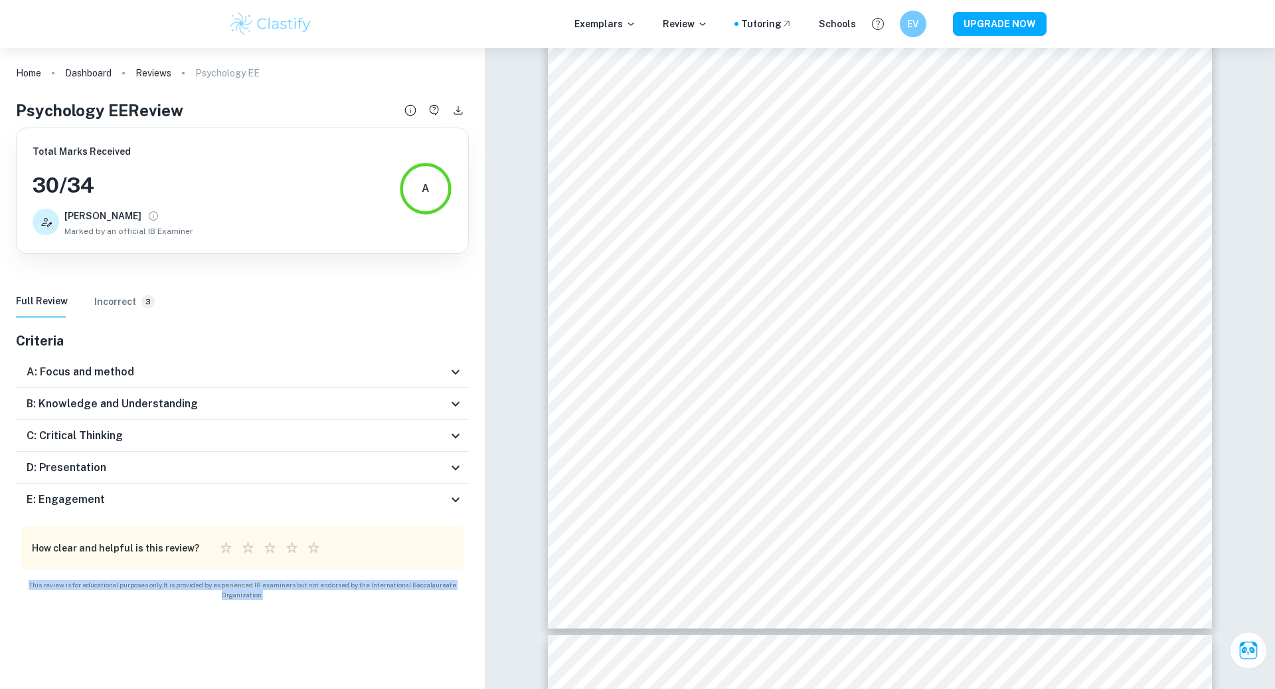
drag, startPoint x: 267, startPoint y: 602, endPoint x: 278, endPoint y: 571, distance: 32.6
click at [278, 571] on div "Home Dashboard Reviews Psychology EE Psychology EE Review Total Marks Received …" at bounding box center [242, 328] width 485 height 560
click at [275, 574] on div "Home Dashboard Reviews Psychology EE Psychology EE Review Total Marks Received …" at bounding box center [242, 328] width 485 height 560
drag, startPoint x: 275, startPoint y: 574, endPoint x: 266, endPoint y: 602, distance: 29.8
click at [266, 602] on div "Home Dashboard Reviews Psychology EE Psychology EE Review Total Marks Received …" at bounding box center [242, 328] width 485 height 560
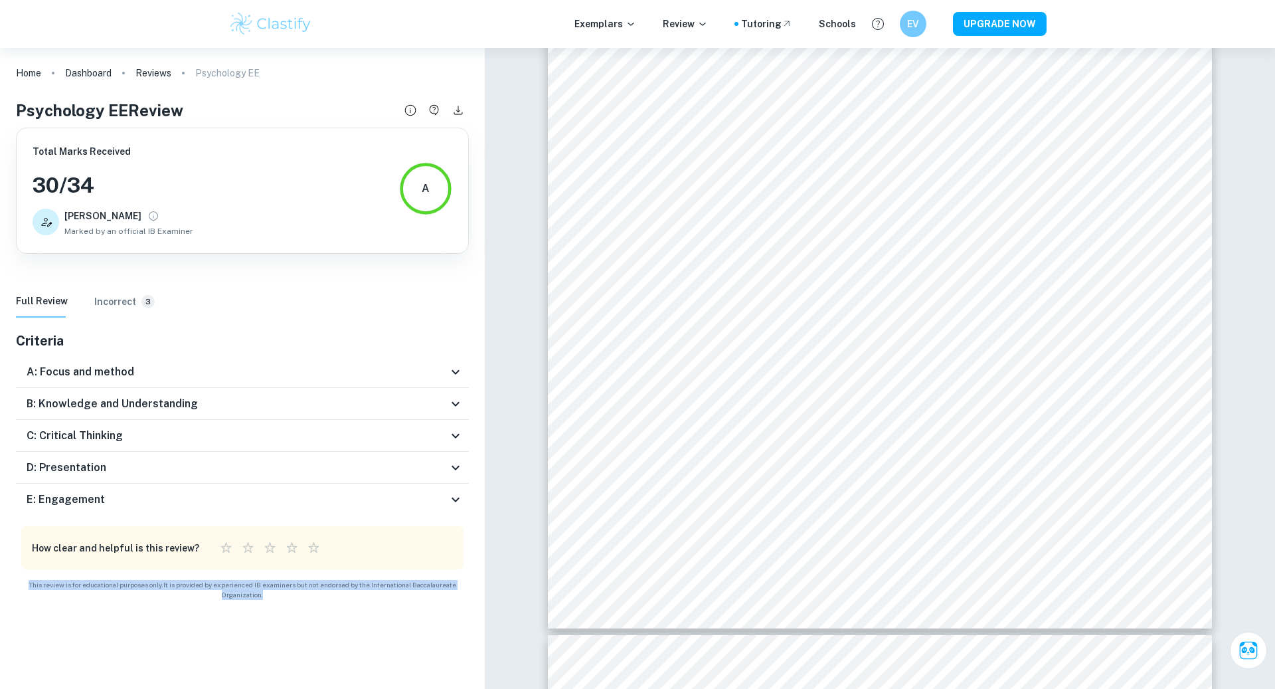
click at [266, 602] on div "Home Dashboard Reviews Psychology EE Psychology EE Review Total Marks Received …" at bounding box center [242, 328] width 485 height 560
click at [144, 501] on div "E: Engagement" at bounding box center [237, 499] width 421 height 16
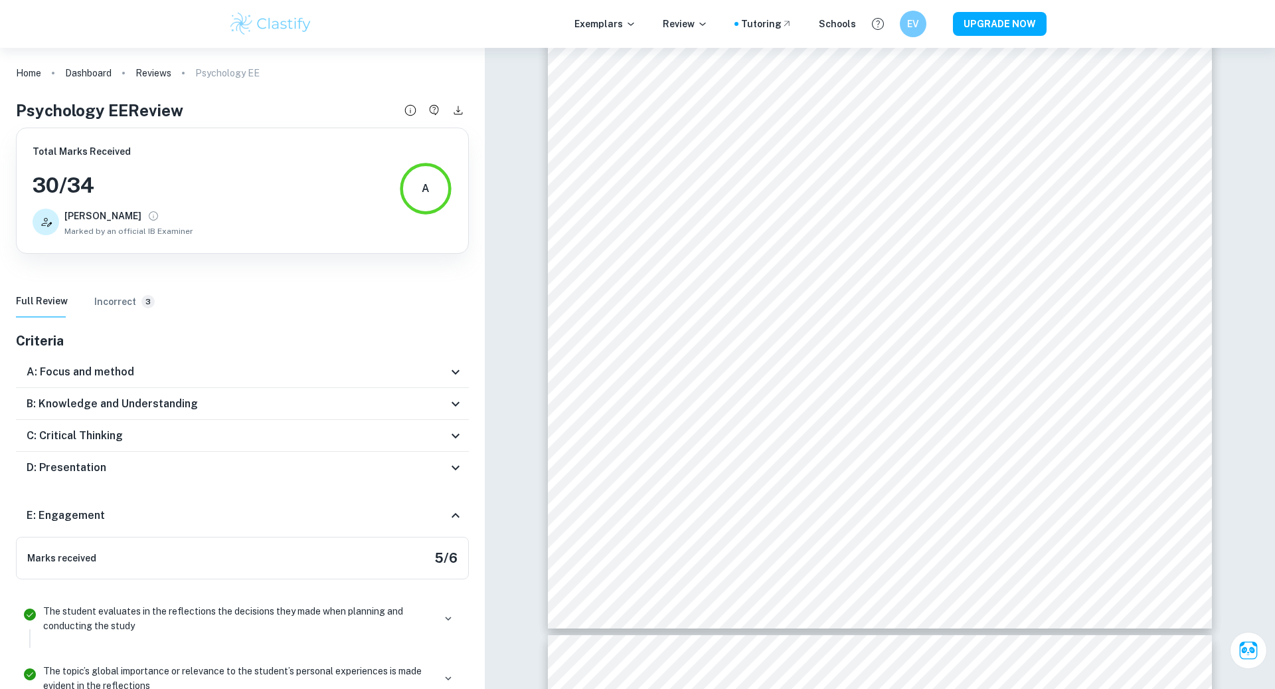
click at [147, 502] on div "E: Engagement" at bounding box center [242, 515] width 453 height 43
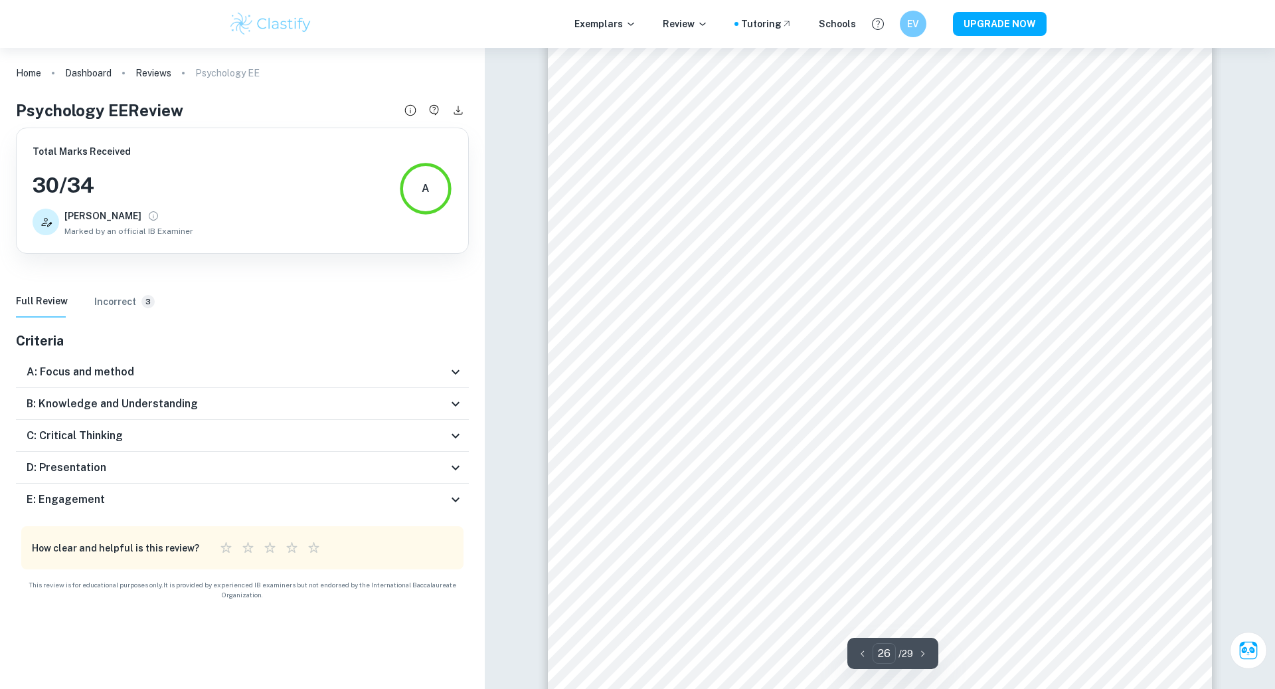
scroll to position [21511, 0]
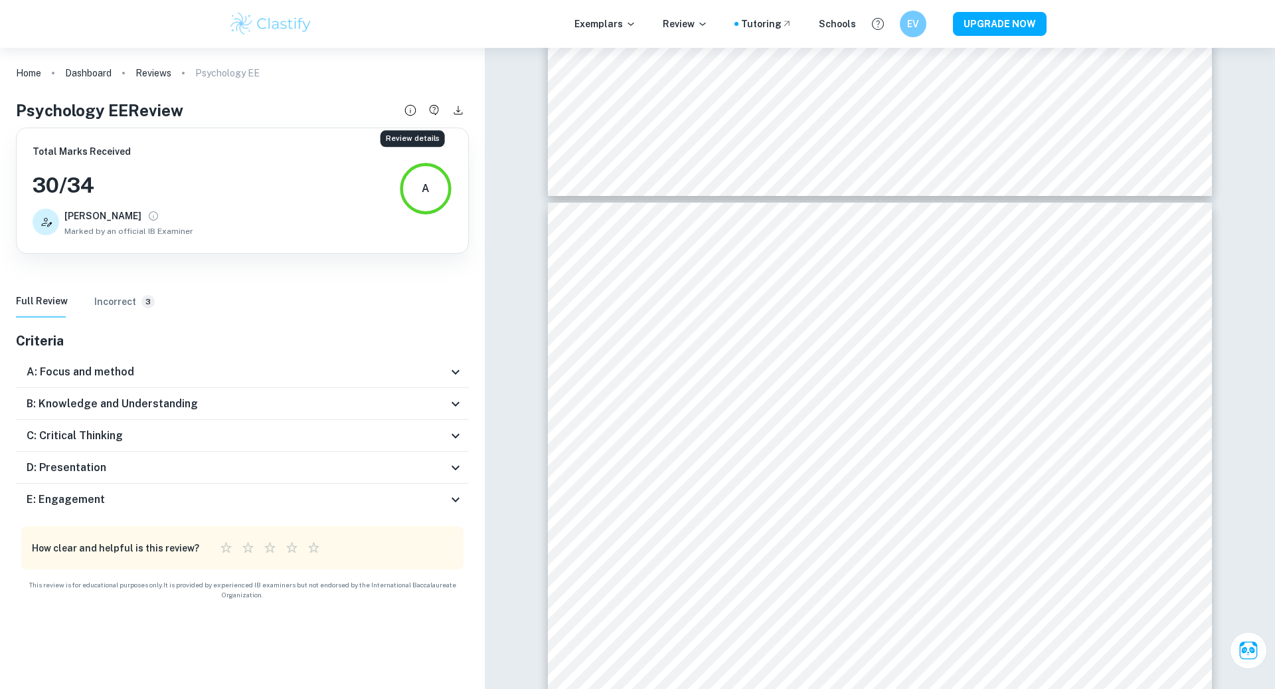
click at [410, 112] on icon "Review details" at bounding box center [410, 110] width 15 height 15
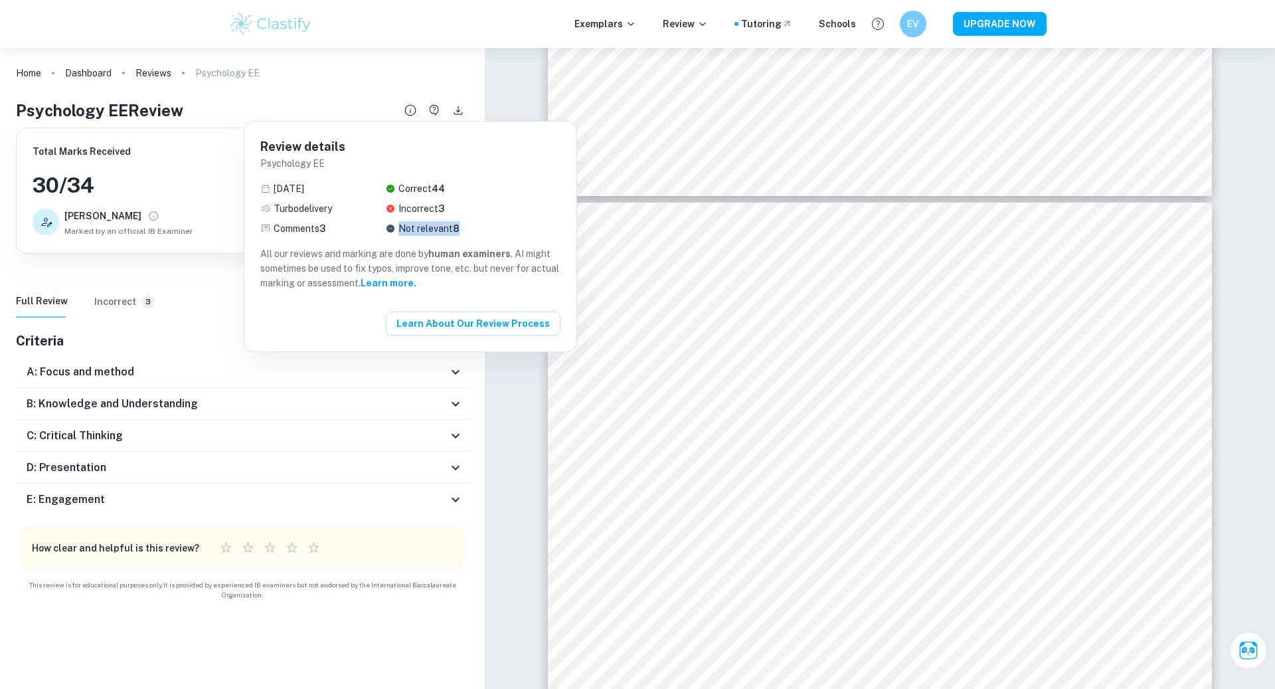
drag, startPoint x: 383, startPoint y: 233, endPoint x: 476, endPoint y: 230, distance: 93.0
click at [476, 230] on div "26 Sep 2025 Turbo delivery Comments 3 Correct 44 Incorrect 3 Not relevant 8" at bounding box center [410, 208] width 300 height 54
drag, startPoint x: 470, startPoint y: 201, endPoint x: 259, endPoint y: 203, distance: 211.2
click at [259, 203] on div "Review details Psychology EE [DATE] Turbo delivery Comments 3 Correct 44 Incorr…" at bounding box center [410, 237] width 332 height 230
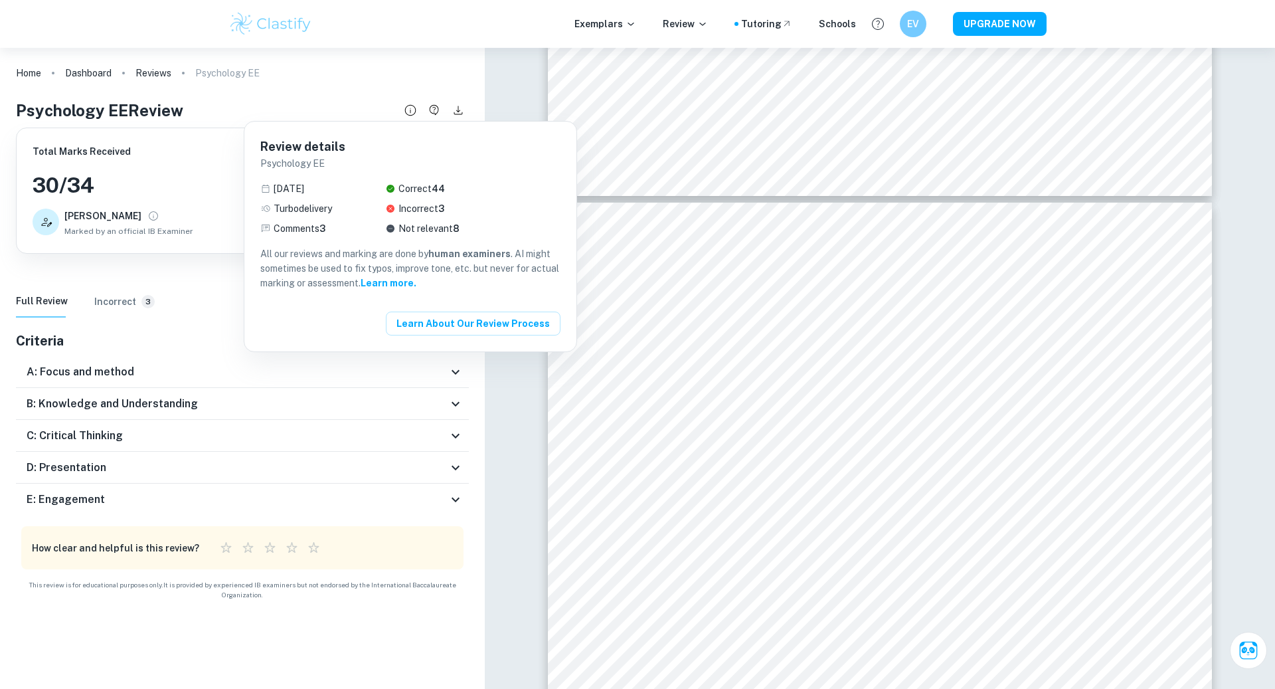
click at [259, 203] on div "Review details Psychology EE [DATE] Turbo delivery Comments 3 Correct 44 Incorr…" at bounding box center [410, 237] width 332 height 230
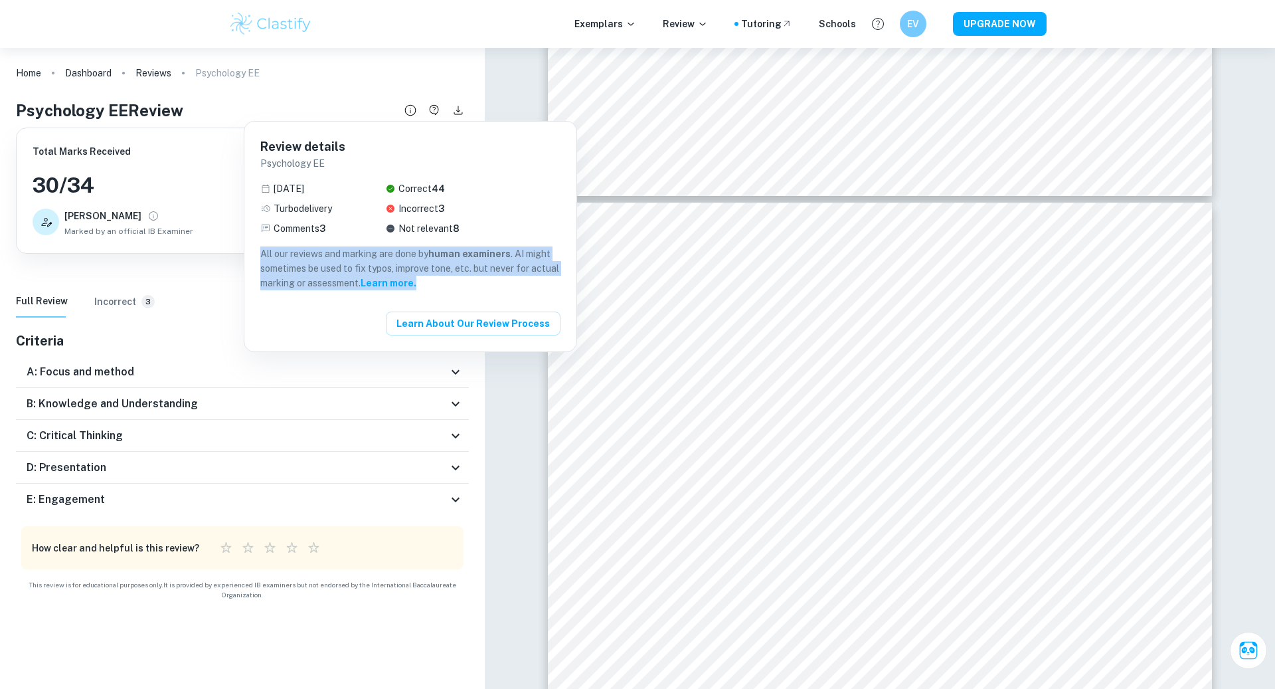
drag, startPoint x: 261, startPoint y: 252, endPoint x: 467, endPoint y: 287, distance: 208.9
click at [467, 287] on p "All our reviews and marking are done by human examiners . AI might sometimes be…" at bounding box center [410, 268] width 300 height 44
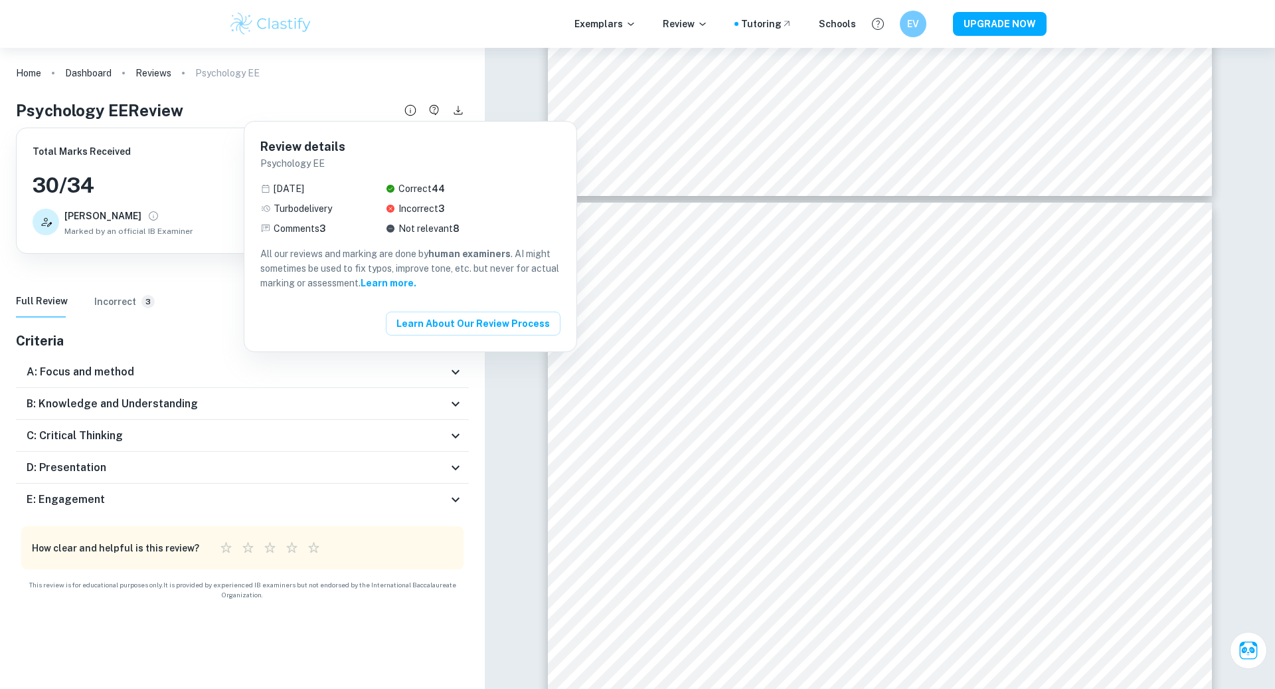
click at [298, 224] on p "Comments 3" at bounding box center [300, 228] width 52 height 15
click at [1240, 652] on div at bounding box center [637, 344] width 1275 height 689
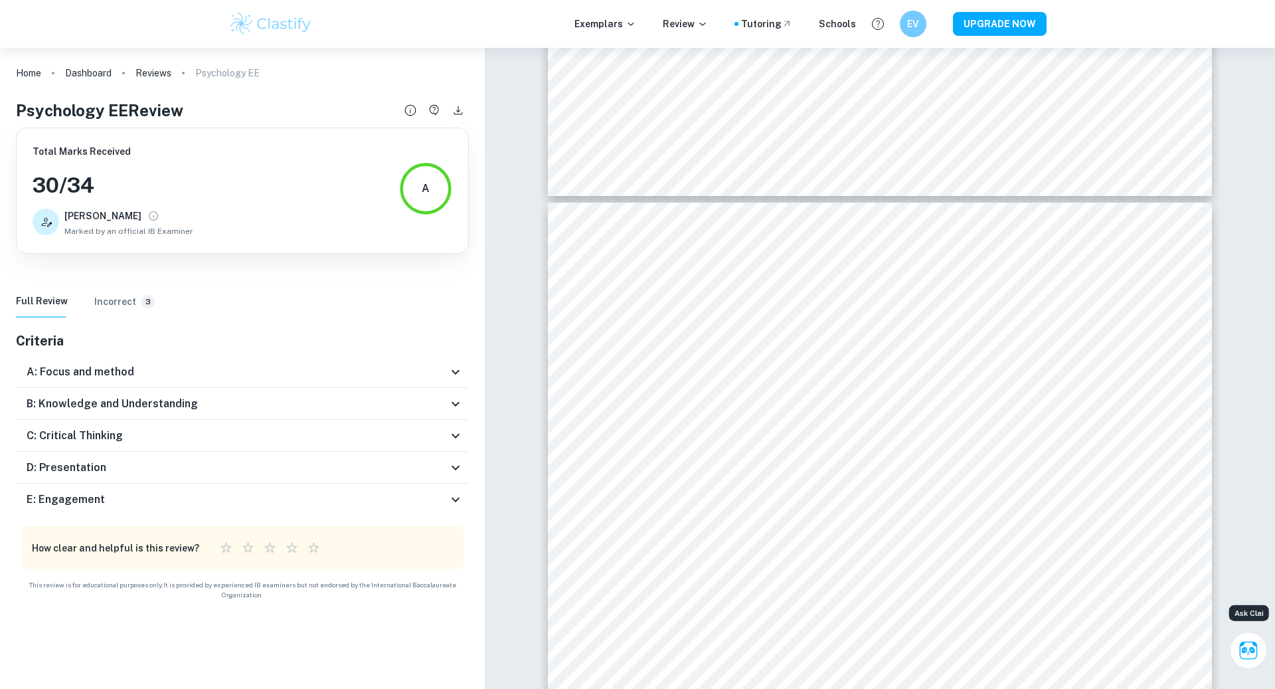
click at [1249, 635] on button "Ask Clai" at bounding box center [1248, 650] width 37 height 37
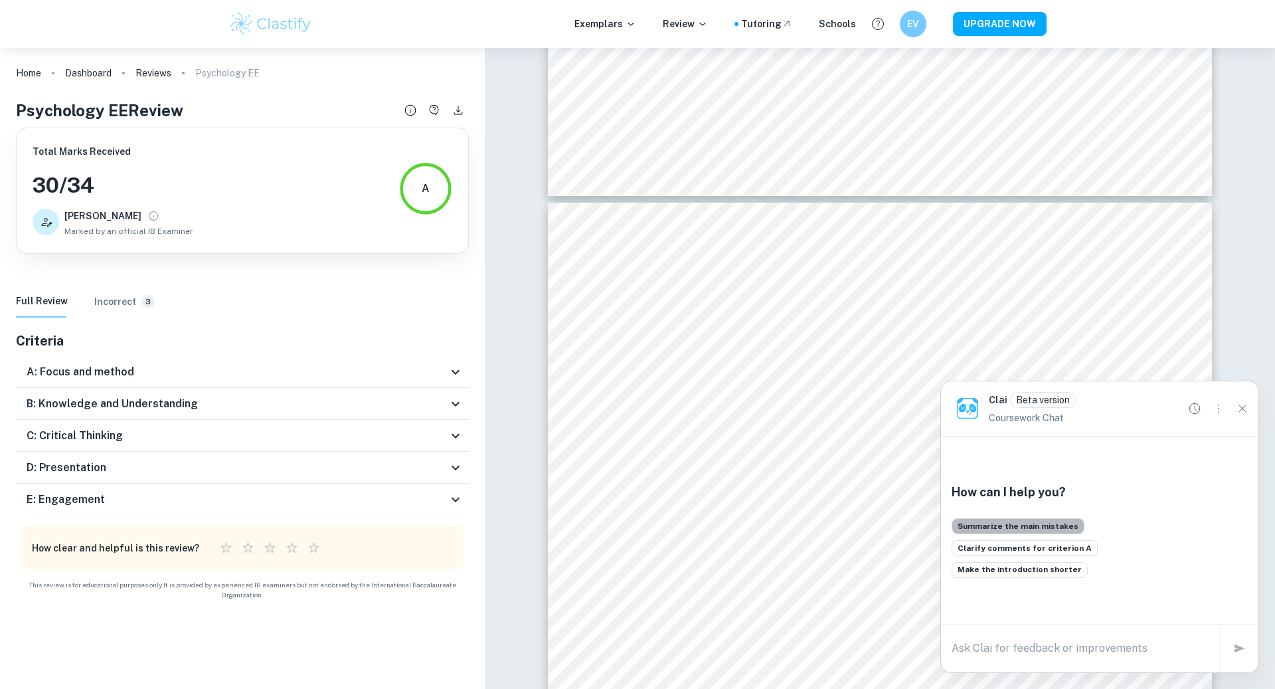
click at [1020, 529] on button "Summarize the main mistakes" at bounding box center [1018, 526] width 133 height 16
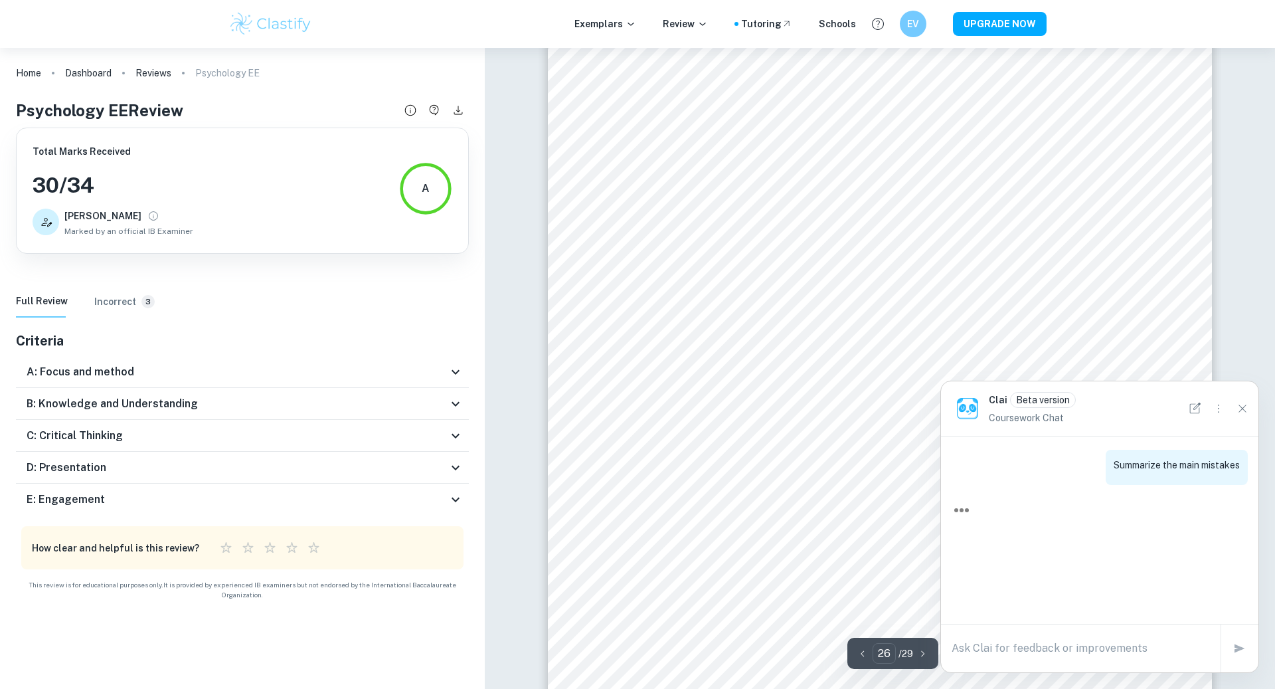
scroll to position [21854, 0]
type input "25"
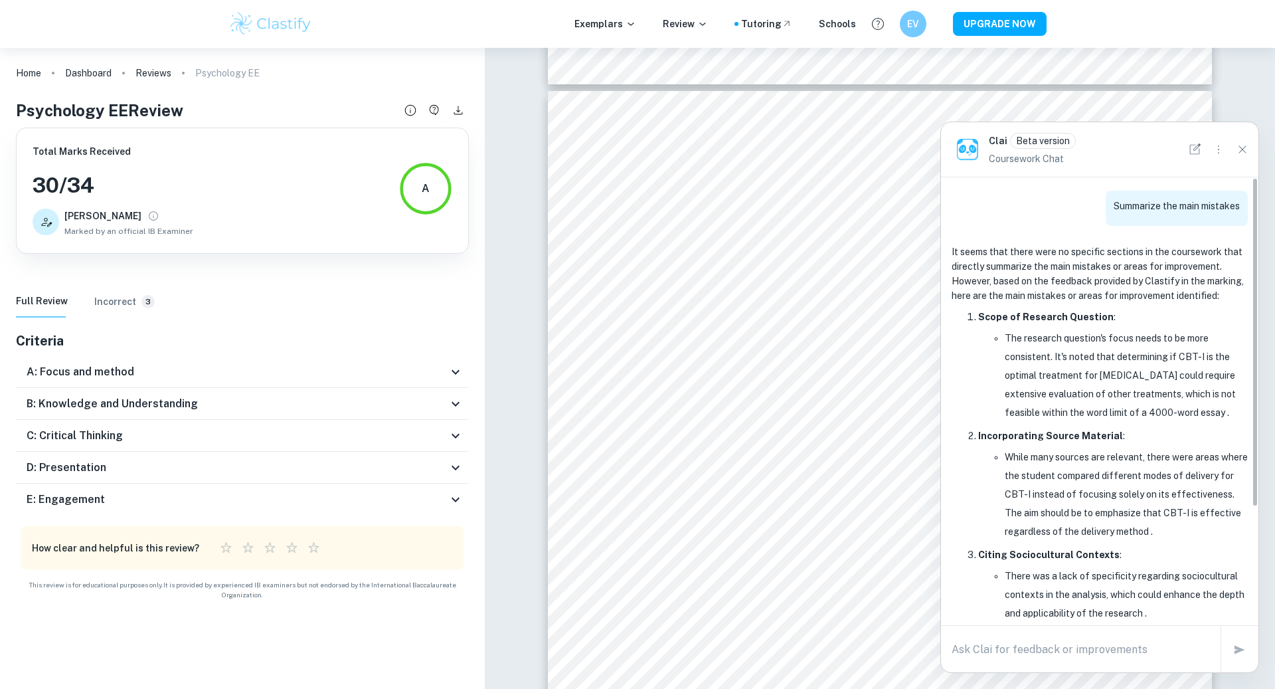
scroll to position [20748, 0]
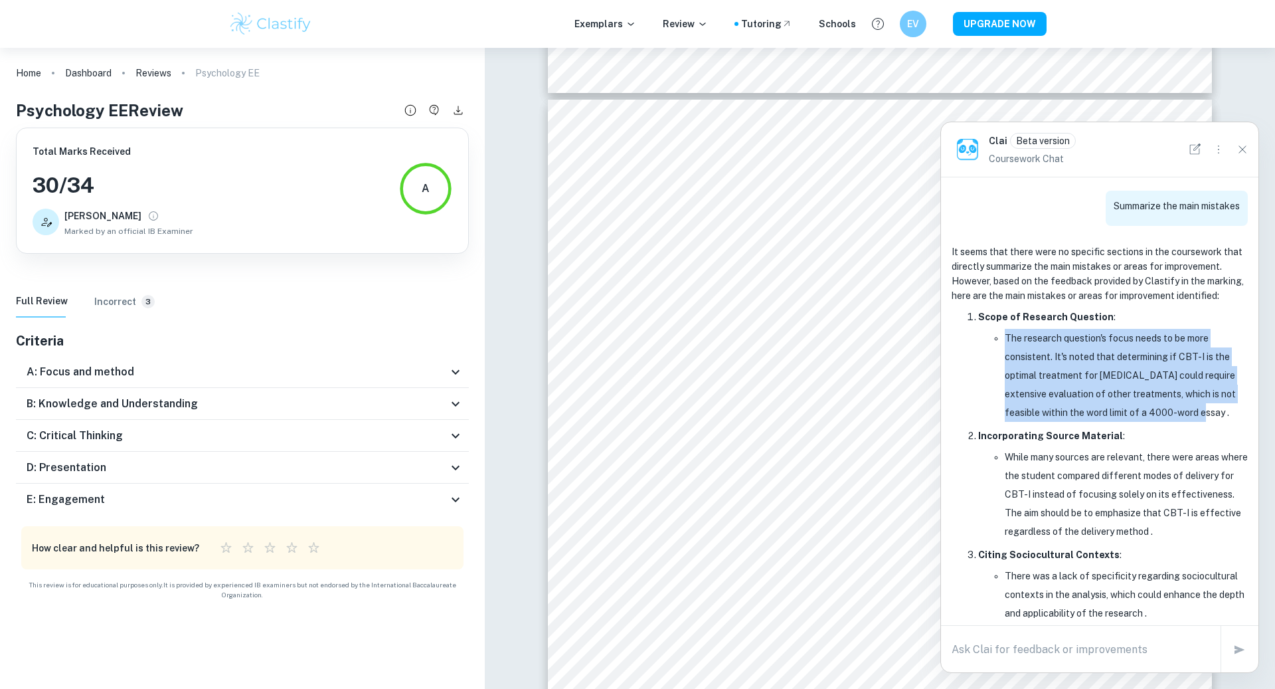
drag, startPoint x: 1185, startPoint y: 327, endPoint x: 1221, endPoint y: 412, distance: 92.3
click at [1221, 412] on li "Scope of Research Question : The research question's focus needs to be more con…" at bounding box center [1113, 365] width 270 height 114
click at [1192, 377] on li "The research question's focus needs to be more consistent. It's noted that dete…" at bounding box center [1126, 375] width 243 height 93
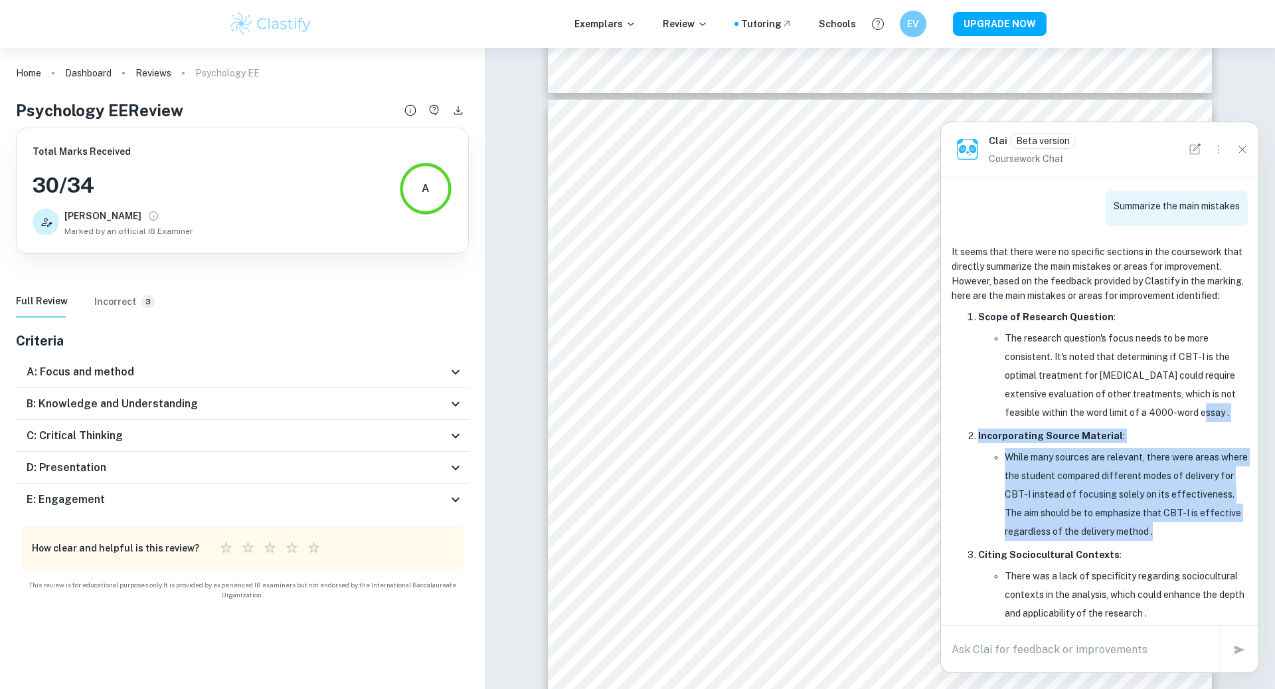
drag, startPoint x: 1202, startPoint y: 412, endPoint x: 1194, endPoint y: 533, distance: 121.8
click at [1194, 533] on ol "Scope of Research Question : The research question's focus needs to be more con…" at bounding box center [1100, 515] width 296 height 415
click at [1194, 533] on li "While many sources are relevant, there were areas where the student compared di…" at bounding box center [1126, 494] width 243 height 93
drag, startPoint x: 1194, startPoint y: 533, endPoint x: 1190, endPoint y: 423, distance: 110.3
click at [1190, 423] on ol "Scope of Research Question : The research question's focus needs to be more con…" at bounding box center [1100, 515] width 296 height 415
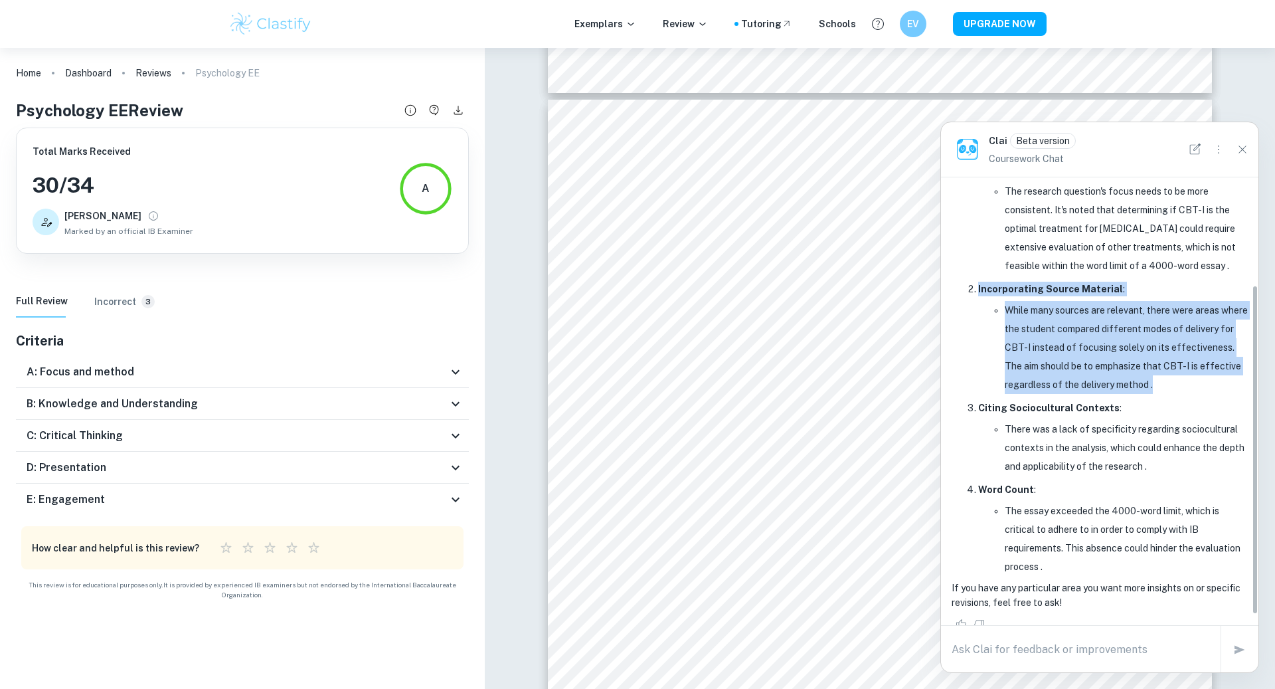
scroll to position [147, 0]
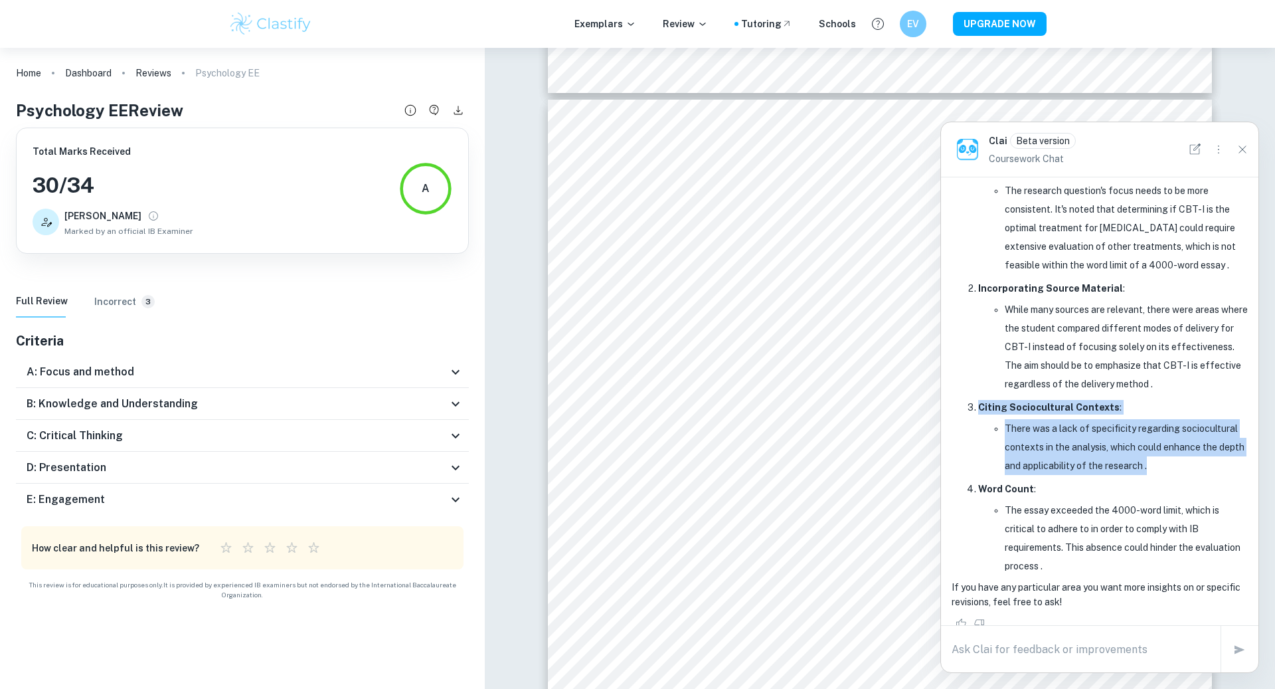
drag, startPoint x: 960, startPoint y: 404, endPoint x: 1196, endPoint y: 480, distance: 248.1
click at [1196, 480] on ol "Scope of Research Question : The research question's focus needs to be more con…" at bounding box center [1100, 367] width 296 height 415
click at [1196, 482] on p "Word Count :" at bounding box center [1113, 489] width 270 height 15
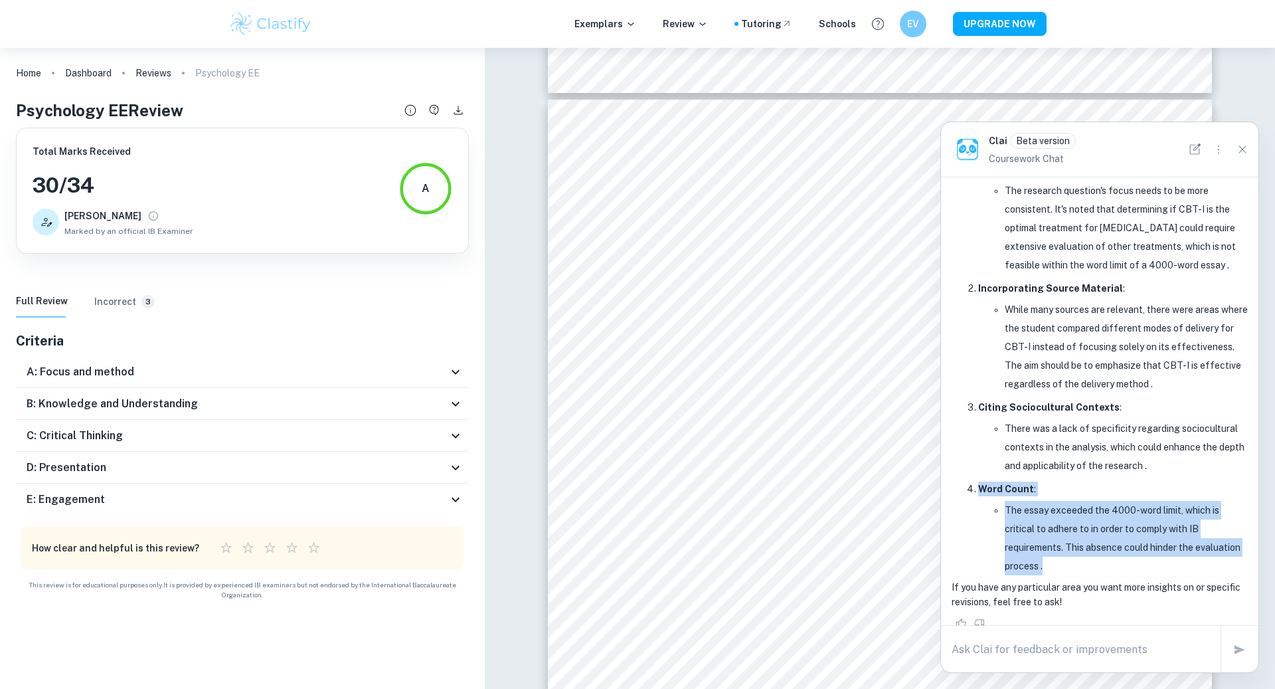
drag, startPoint x: 1150, startPoint y: 564, endPoint x: 1156, endPoint y: 470, distance: 94.5
click at [1156, 470] on ol "Scope of Research Question : The research question's focus needs to be more con…" at bounding box center [1100, 367] width 296 height 415
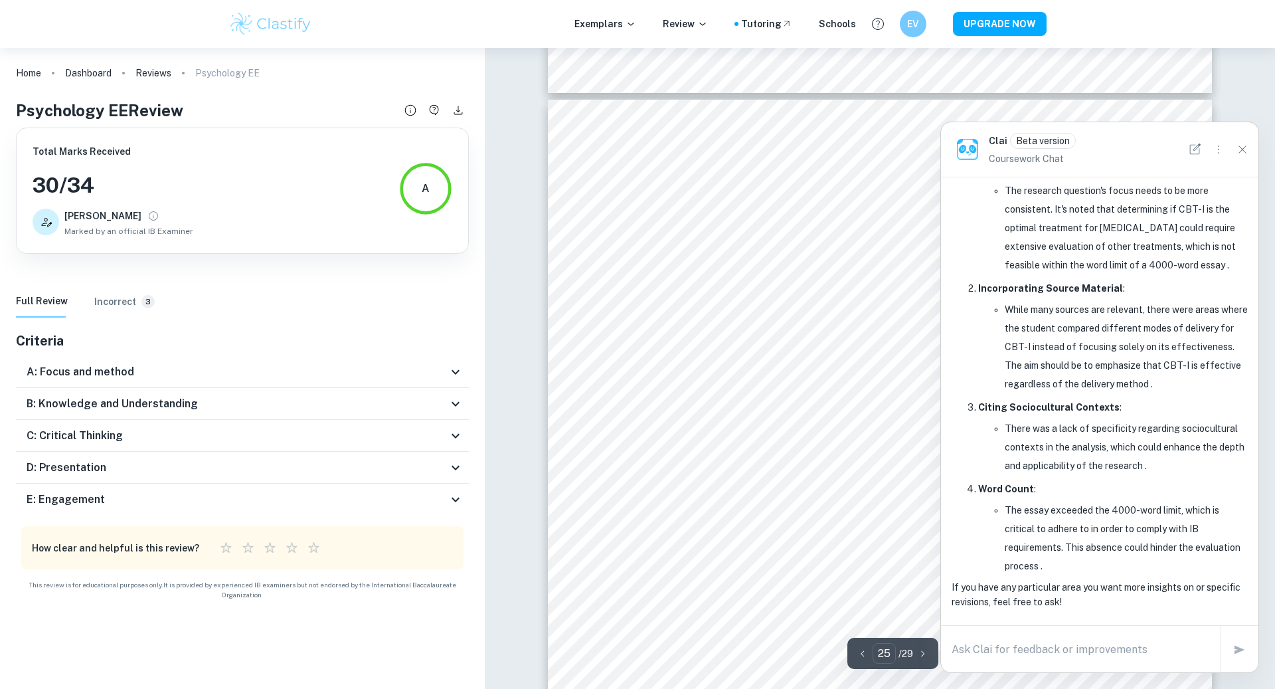
click at [703, 407] on span "by" at bounding box center [711, 411] width 16 height 13
click at [1243, 157] on button "Close" at bounding box center [1242, 149] width 21 height 21
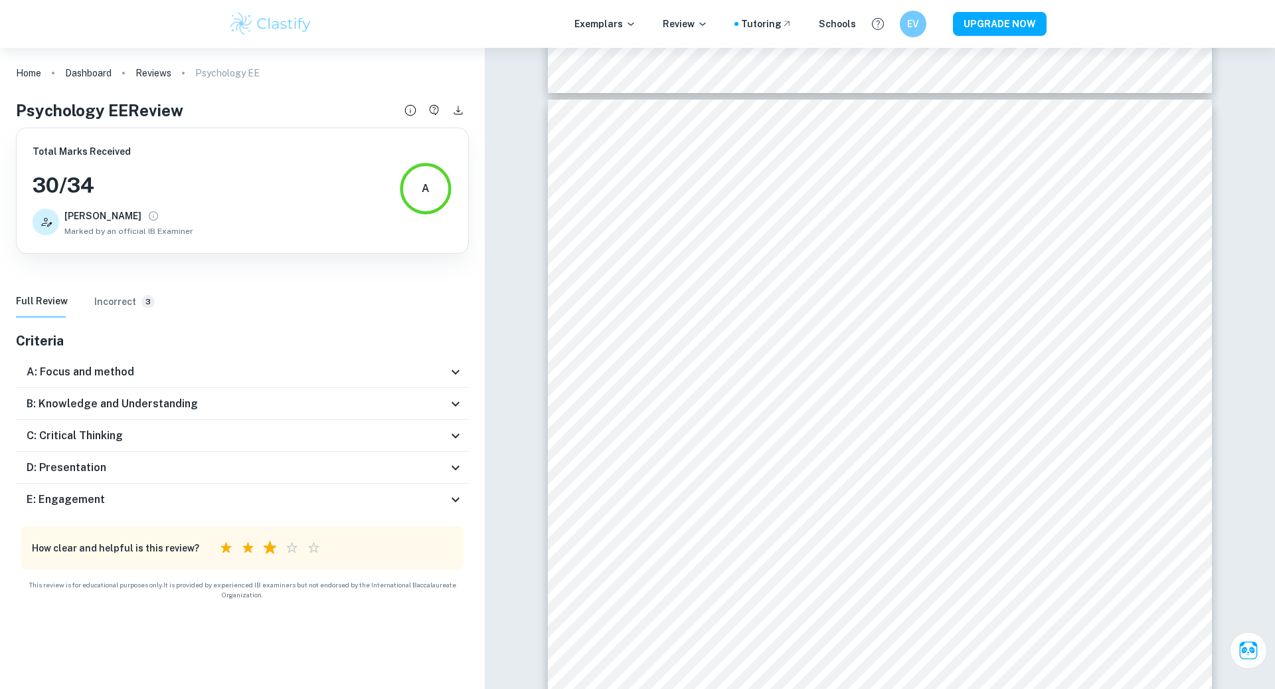
click at [259, 553] on label "3 Stars" at bounding box center [270, 548] width 22 height 22
click at [215, 537] on input "3 Stars" at bounding box center [215, 536] width 1 height 1
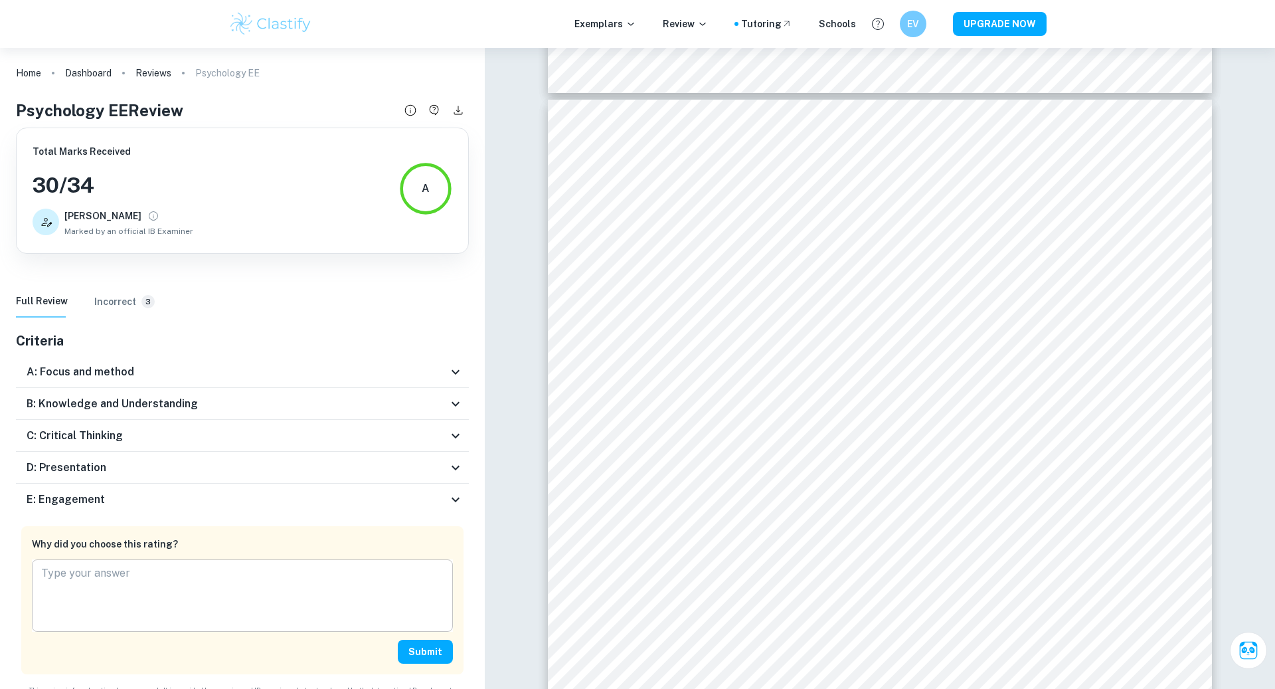
click at [250, 581] on textarea at bounding box center [242, 595] width 402 height 61
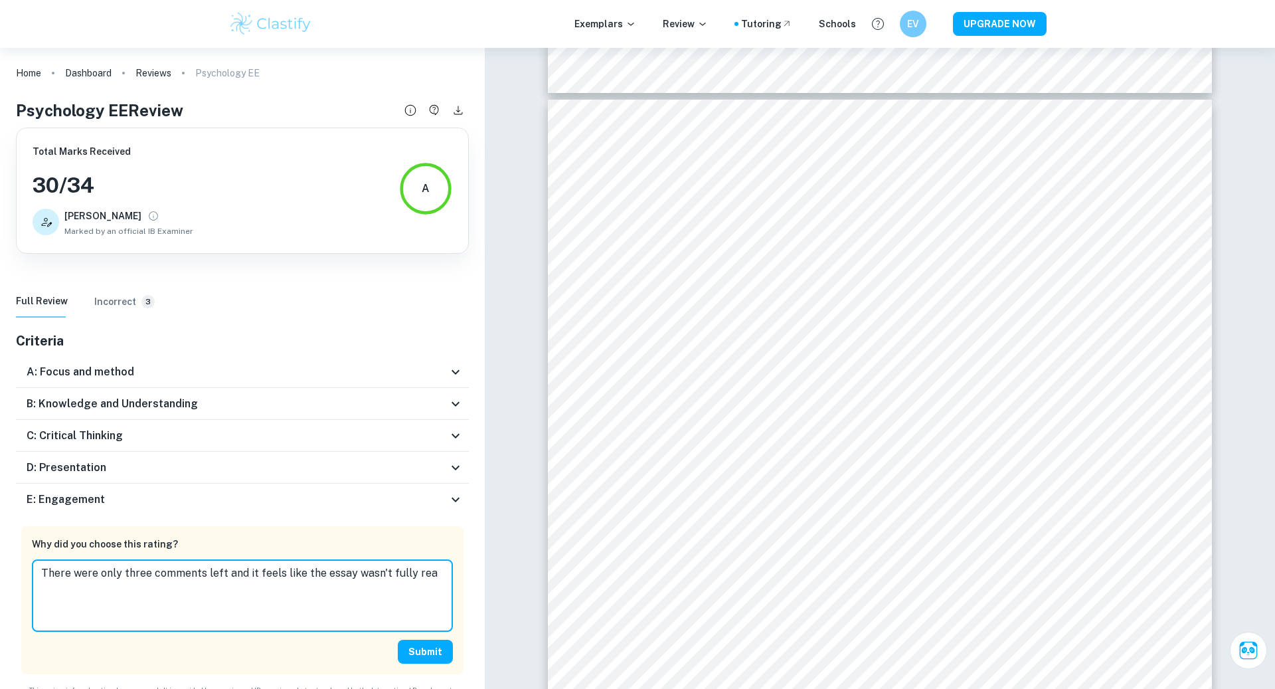
type textarea "There were only three comments left and it feels like the essay wasn't fully re…"
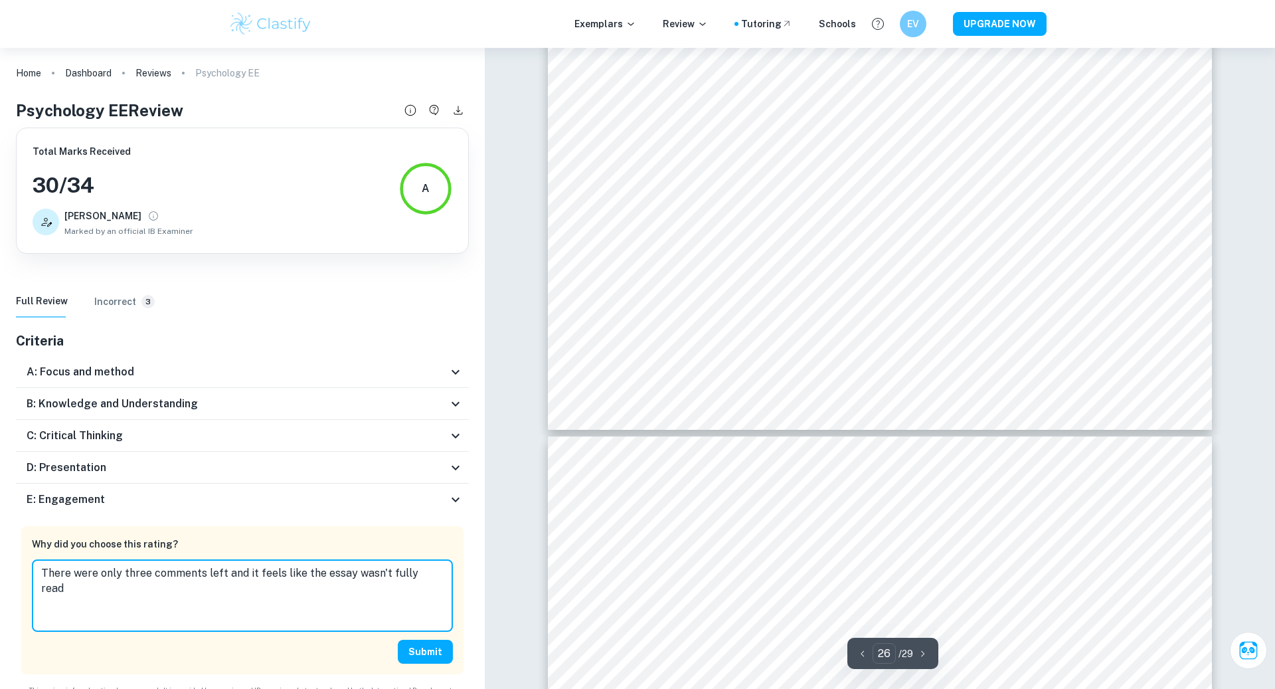
type input "27"
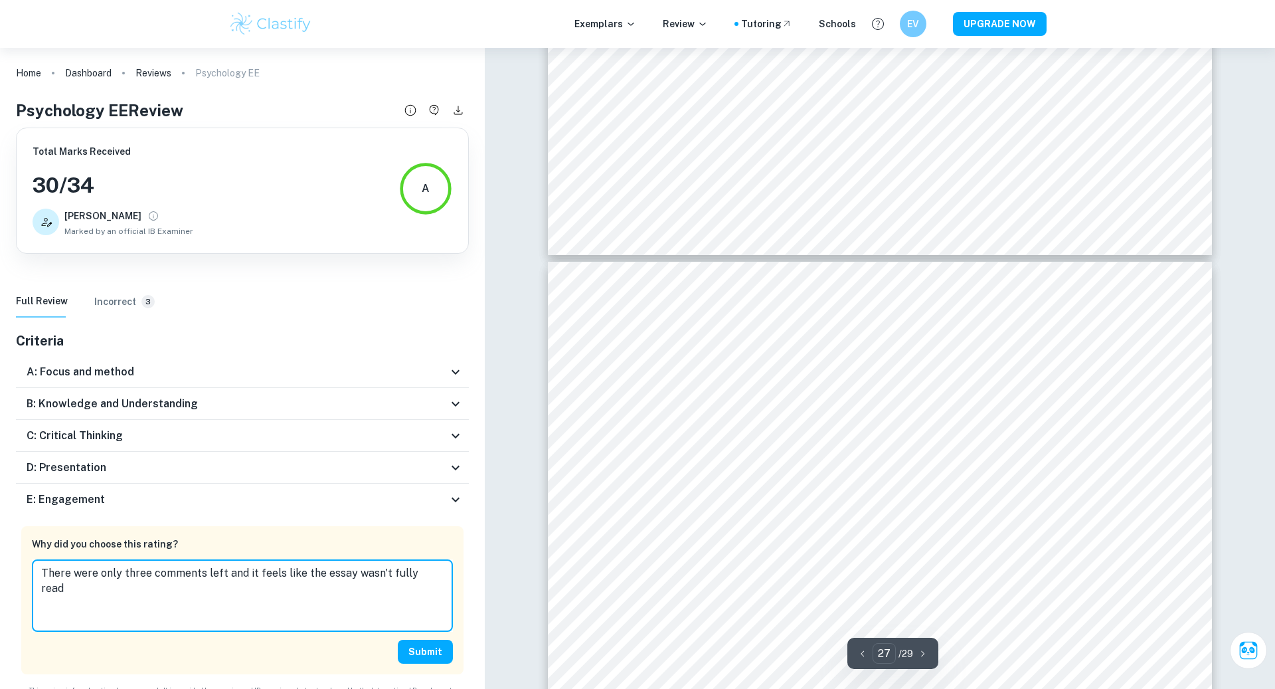
scroll to position [22319, 0]
type textarea "There were only three comments left and it feels like the essay wasn't fully re…"
click at [298, 271] on div "Home Dashboard Reviews Psychology EE Psychology EE Review Total Marks Received …" at bounding box center [242, 380] width 485 height 665
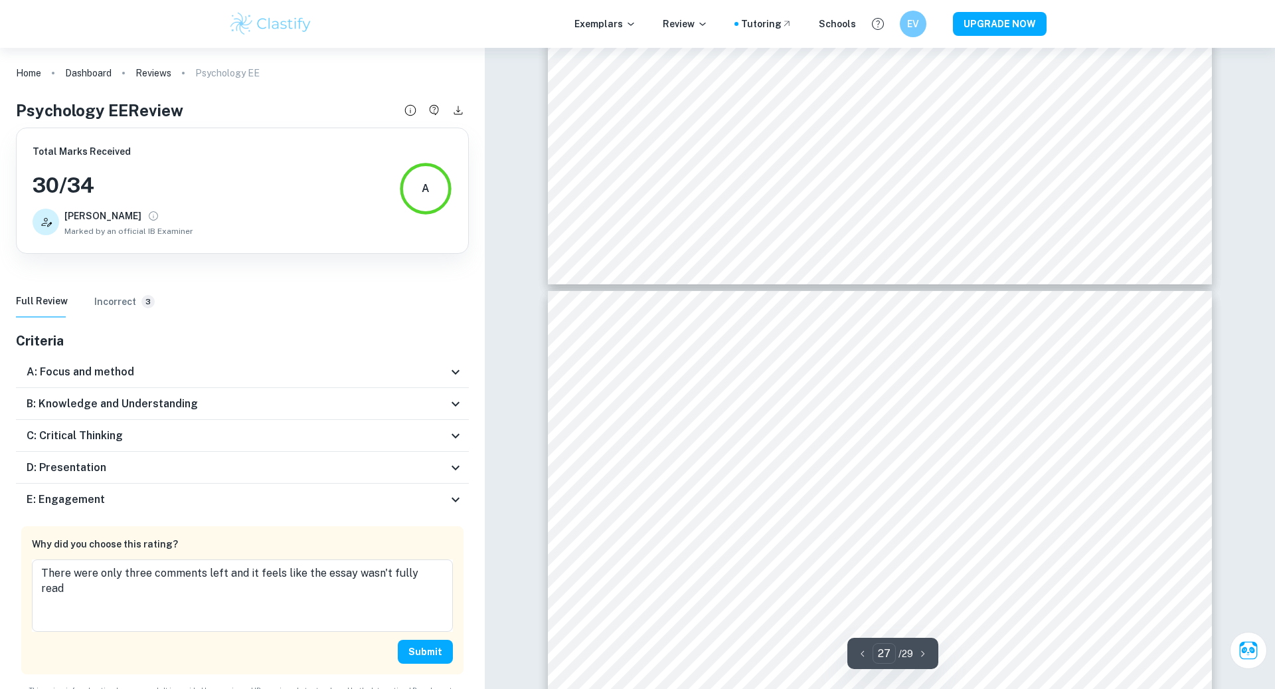
scroll to position [22272, 0]
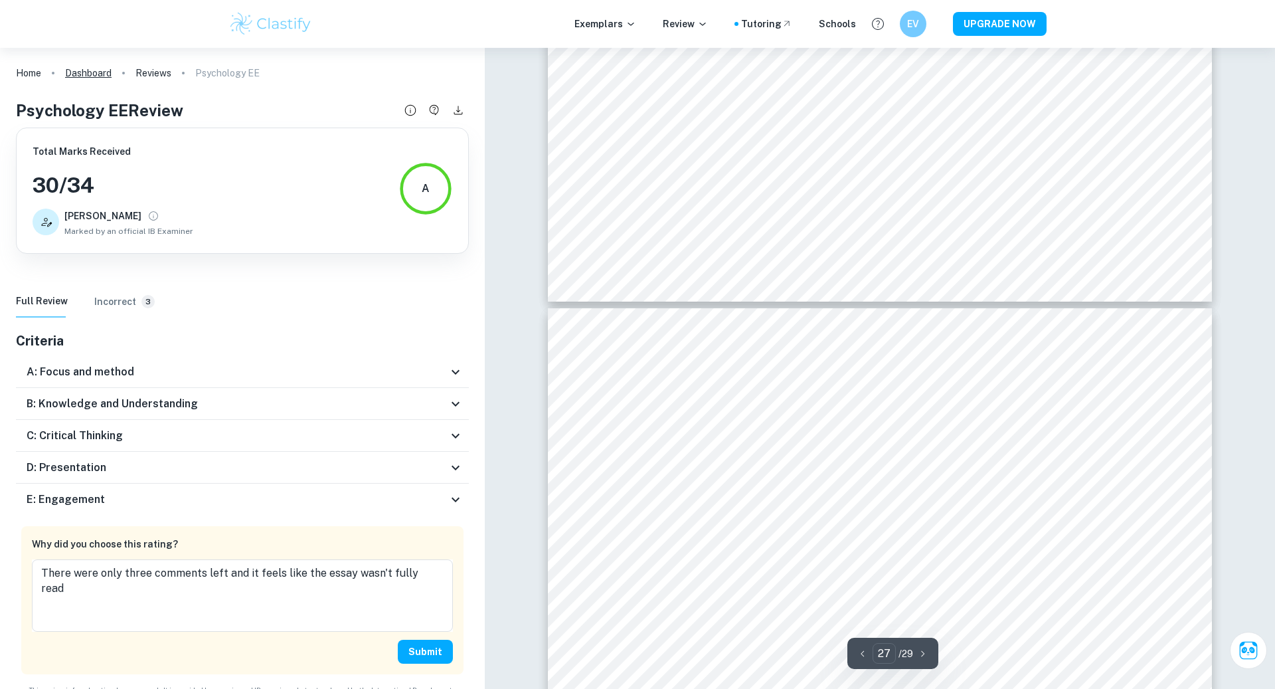
click at [104, 80] on link "Dashboard" at bounding box center [88, 73] width 46 height 19
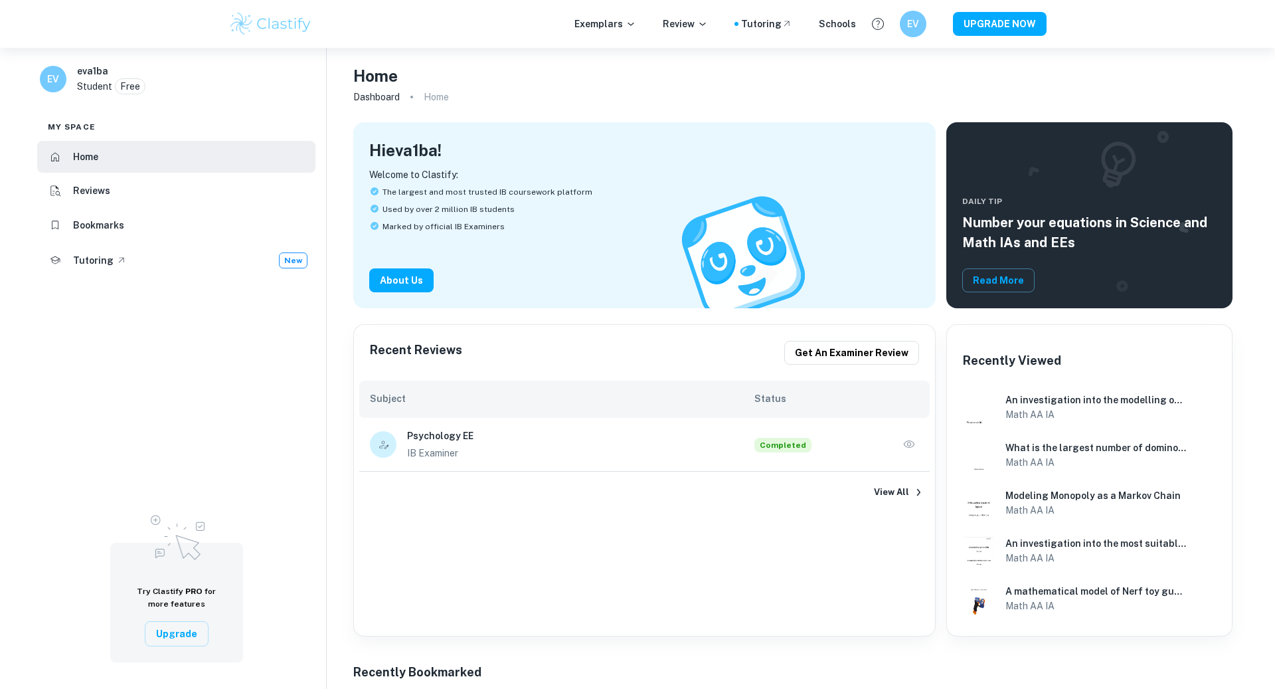
click at [909, 474] on div "View All" at bounding box center [644, 492] width 581 height 41
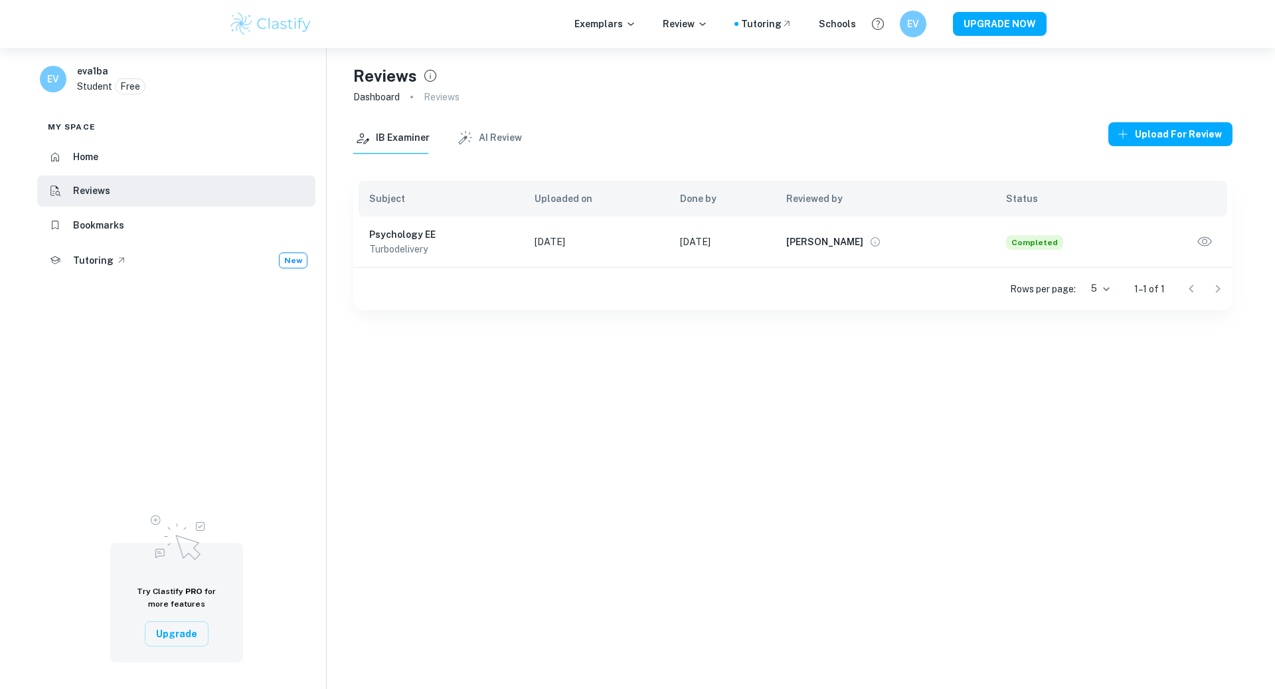
click at [903, 486] on div "Reviews Dashboard Reviews IB Examiner AI Review Upload for review Subject Uploa…" at bounding box center [793, 392] width 933 height 689
click at [440, 98] on p "Reviews" at bounding box center [442, 97] width 36 height 15
click at [193, 226] on li "Bookmarks" at bounding box center [176, 225] width 278 height 32
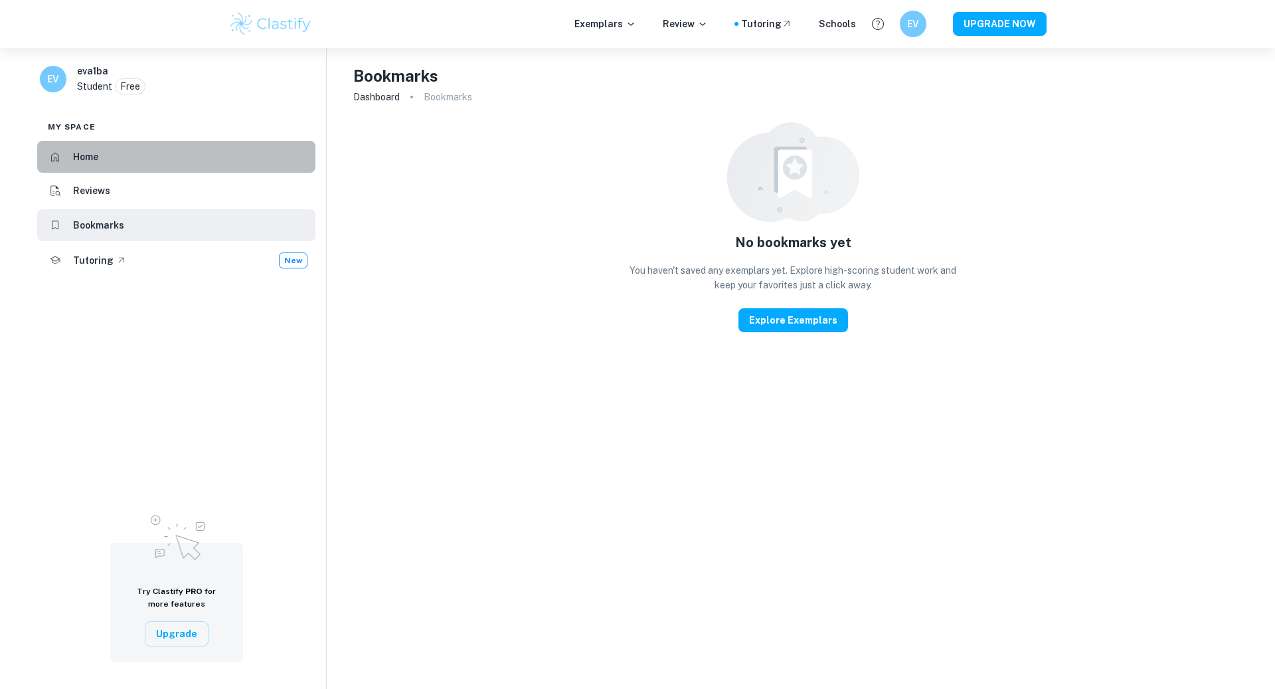
click at [192, 161] on li "Home" at bounding box center [176, 157] width 278 height 32
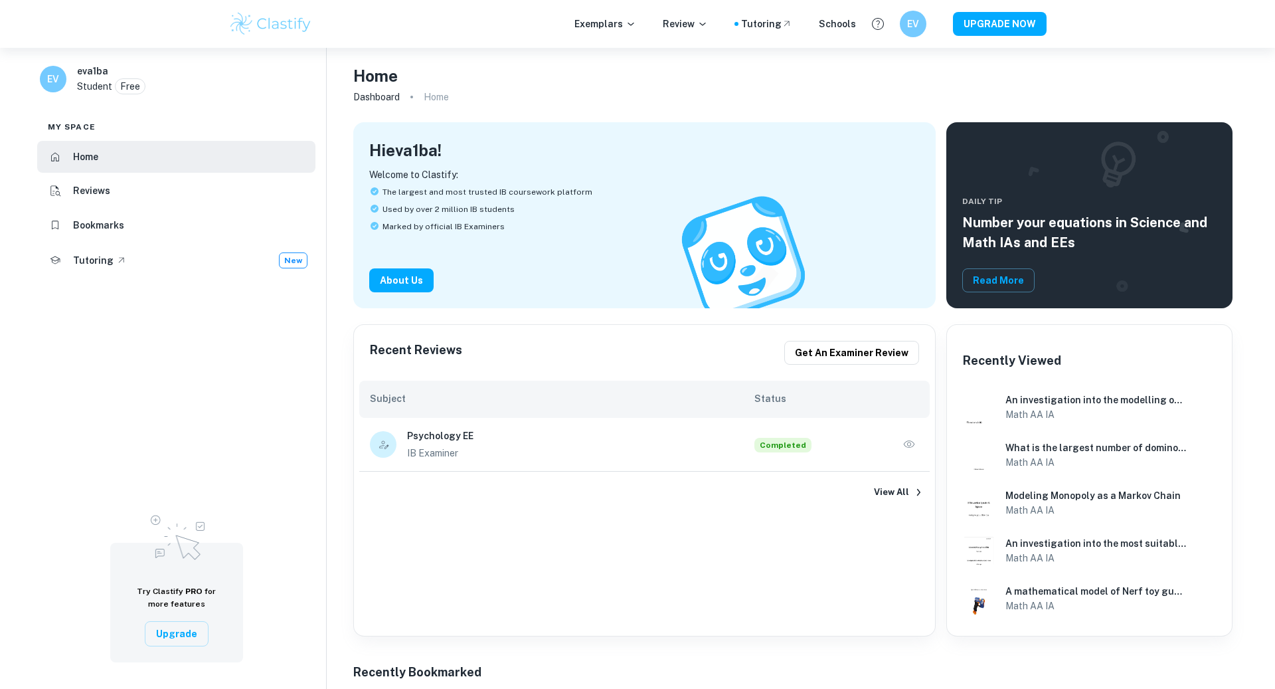
click at [186, 195] on li "Reviews" at bounding box center [176, 191] width 278 height 32
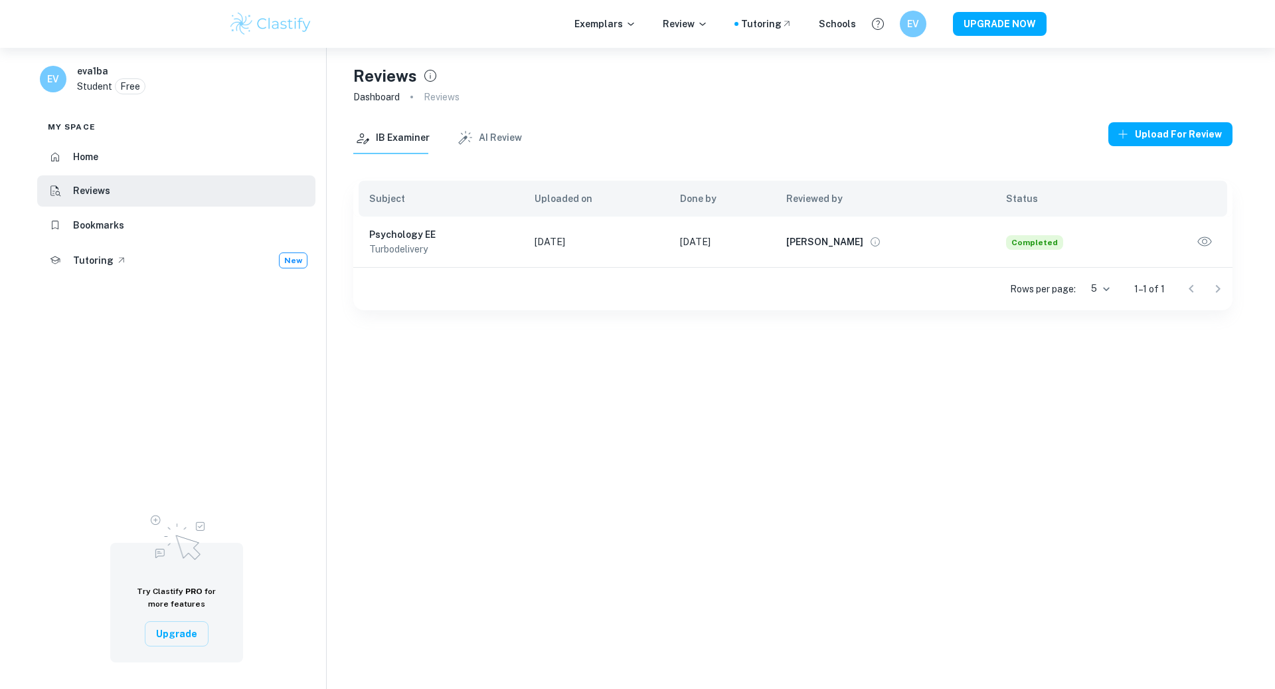
click at [1138, 119] on div "Reviews Dashboard Reviews" at bounding box center [792, 85] width 879 height 74
click at [1135, 141] on button "Upload for review" at bounding box center [1171, 134] width 124 height 24
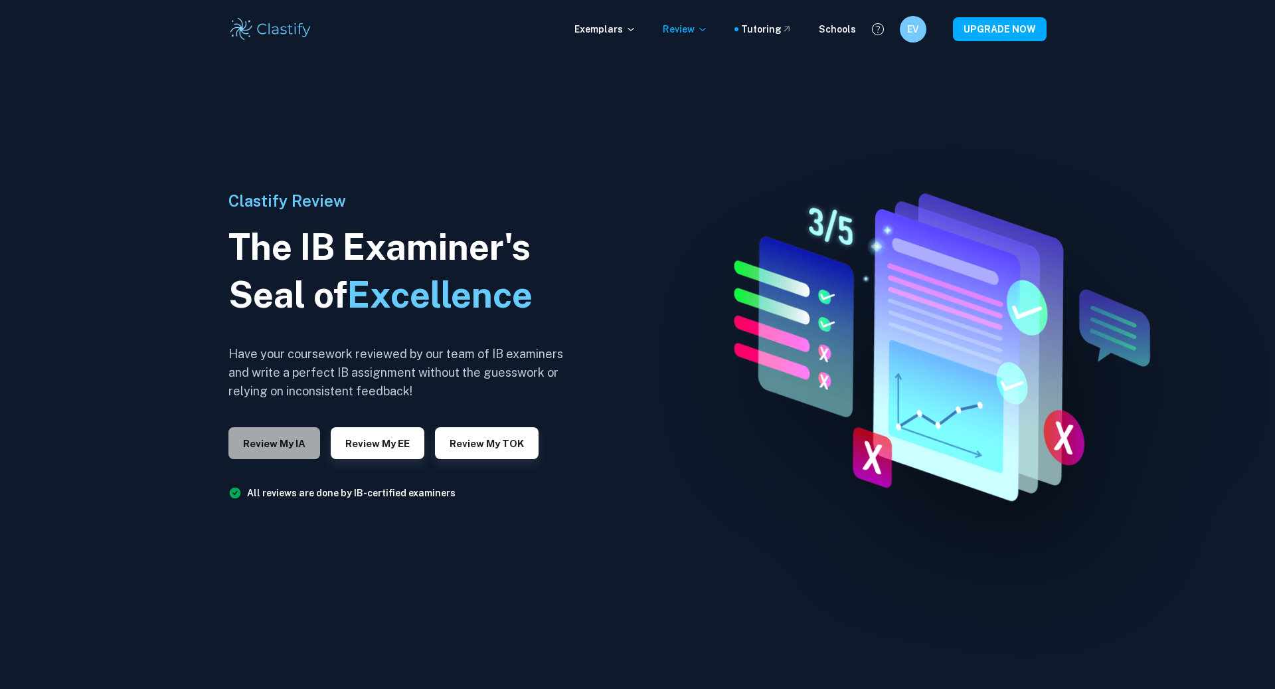
click at [296, 446] on button "Review my IA" at bounding box center [274, 443] width 92 height 32
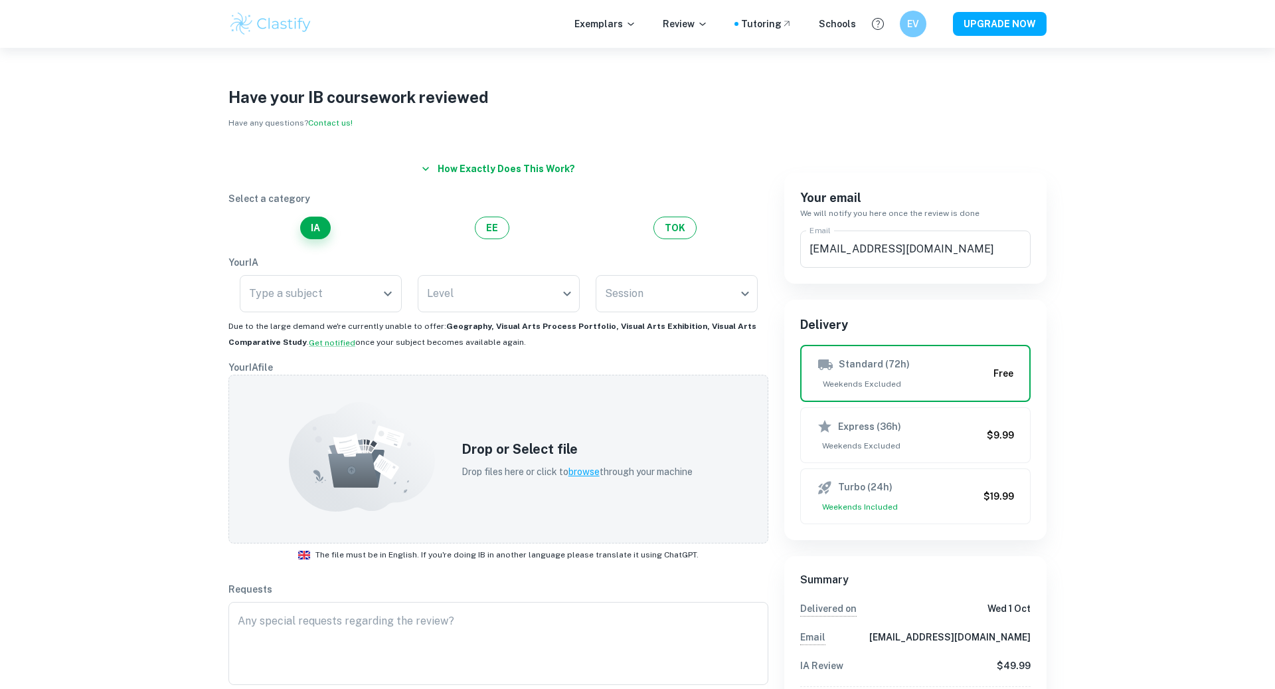
click at [495, 167] on button "How exactly does this work?" at bounding box center [498, 169] width 164 height 24
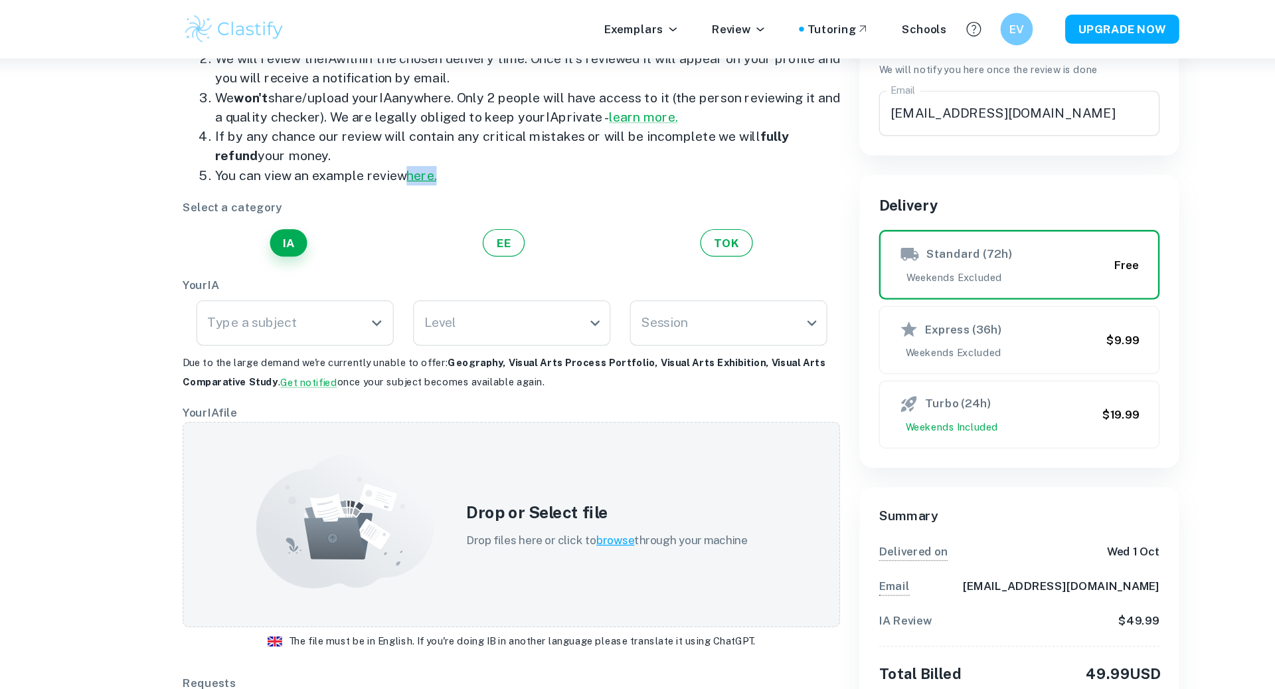
scroll to position [149, 0]
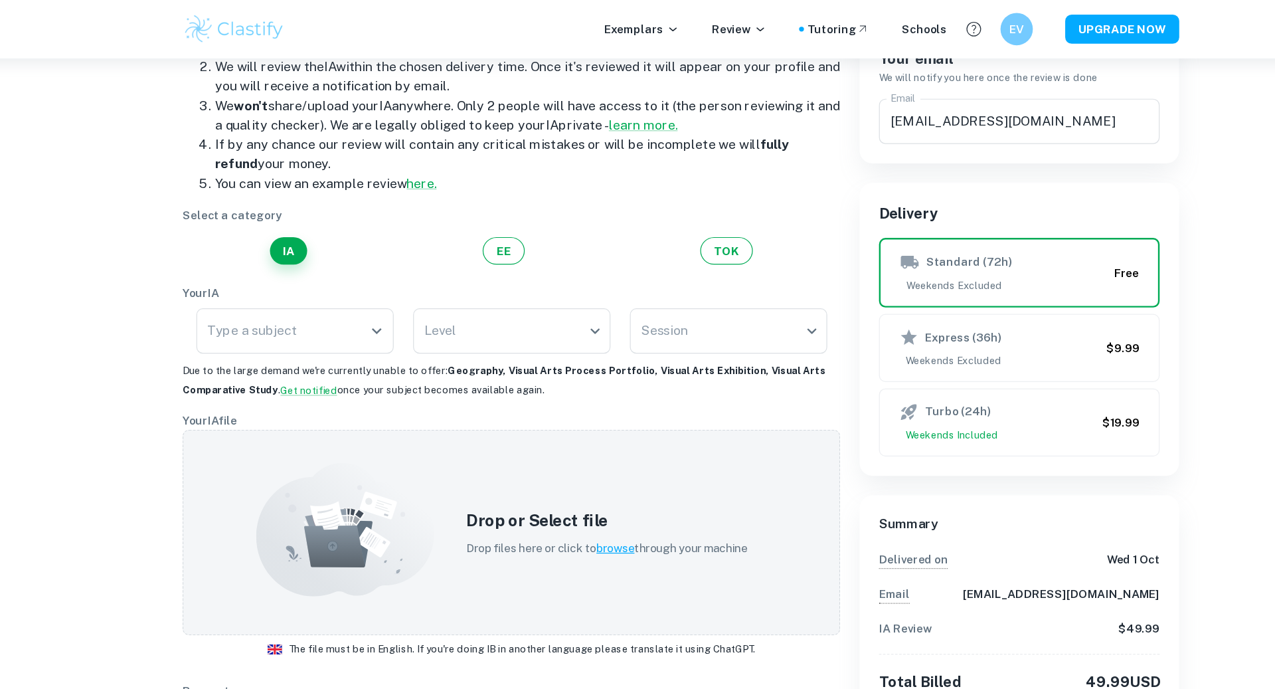
click at [345, 135] on li "If by any chance our review will contain any critical mistakes or will be incom…" at bounding box center [511, 127] width 513 height 32
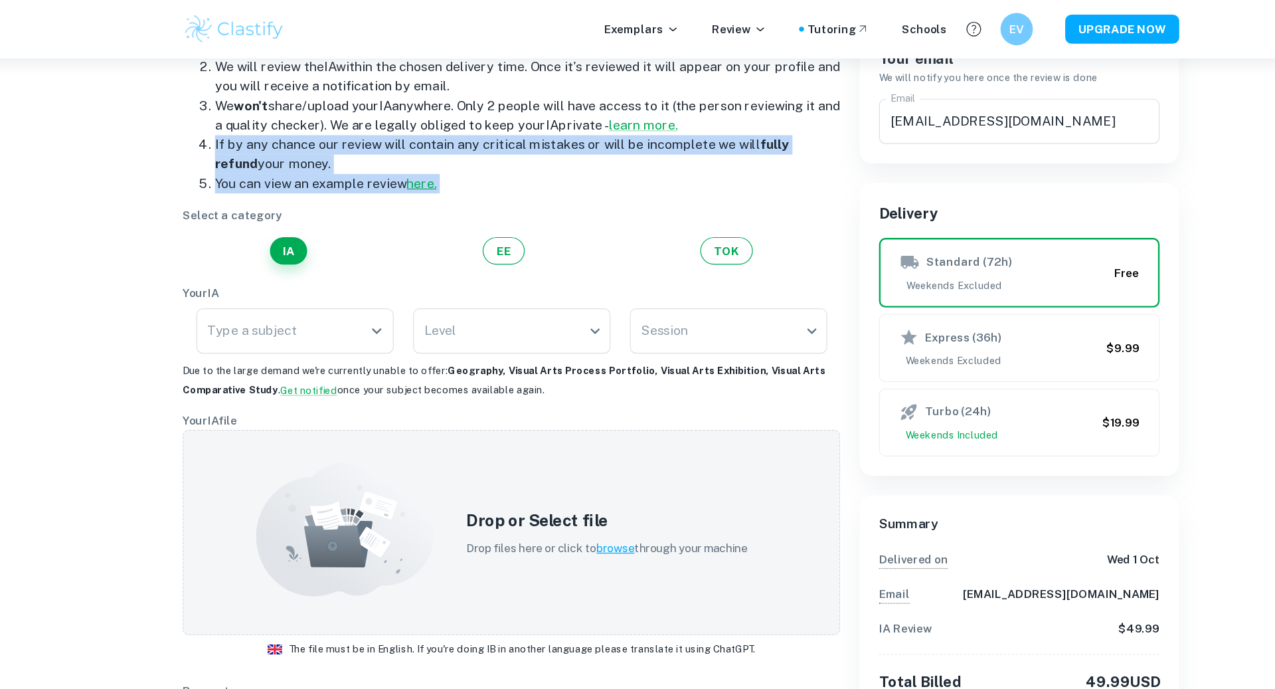
drag, startPoint x: 237, startPoint y: 116, endPoint x: 511, endPoint y: 161, distance: 278.0
click at [511, 161] on div "How exactly does this work? You can upload your IA using the form below. We wil…" at bounding box center [491, 396] width 556 height 810
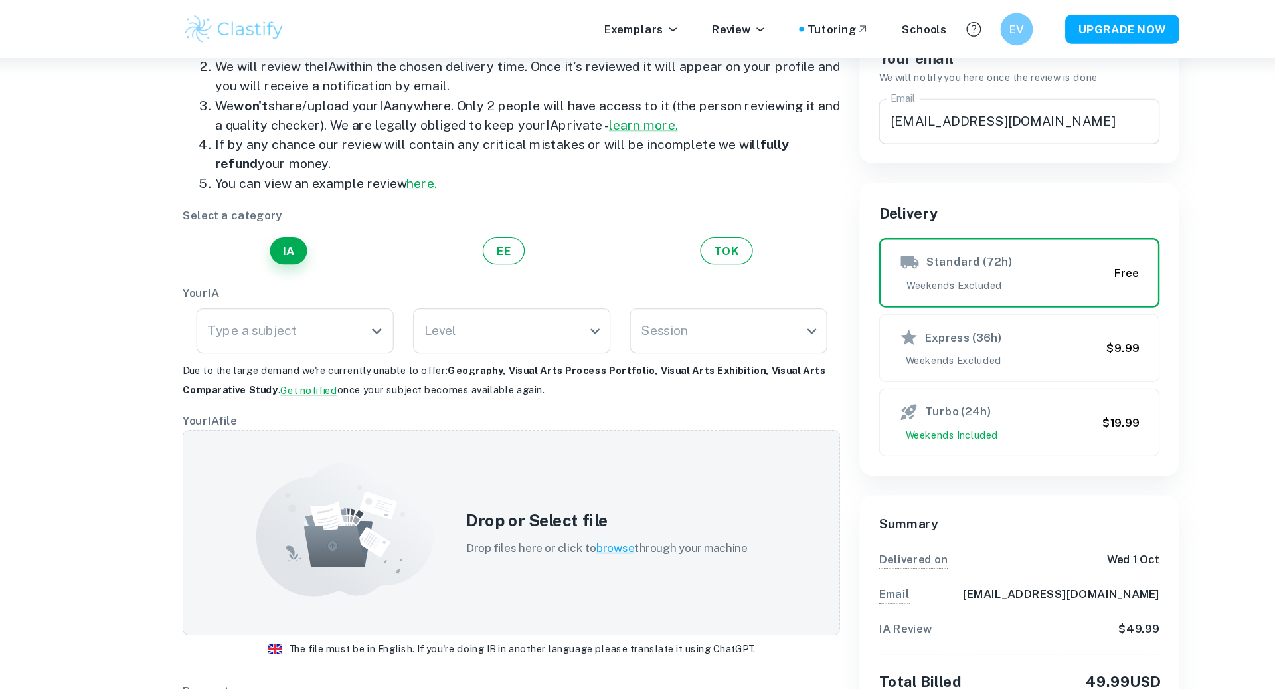
click at [571, 188] on div "Select a category IA EE TOK" at bounding box center [498, 193] width 540 height 48
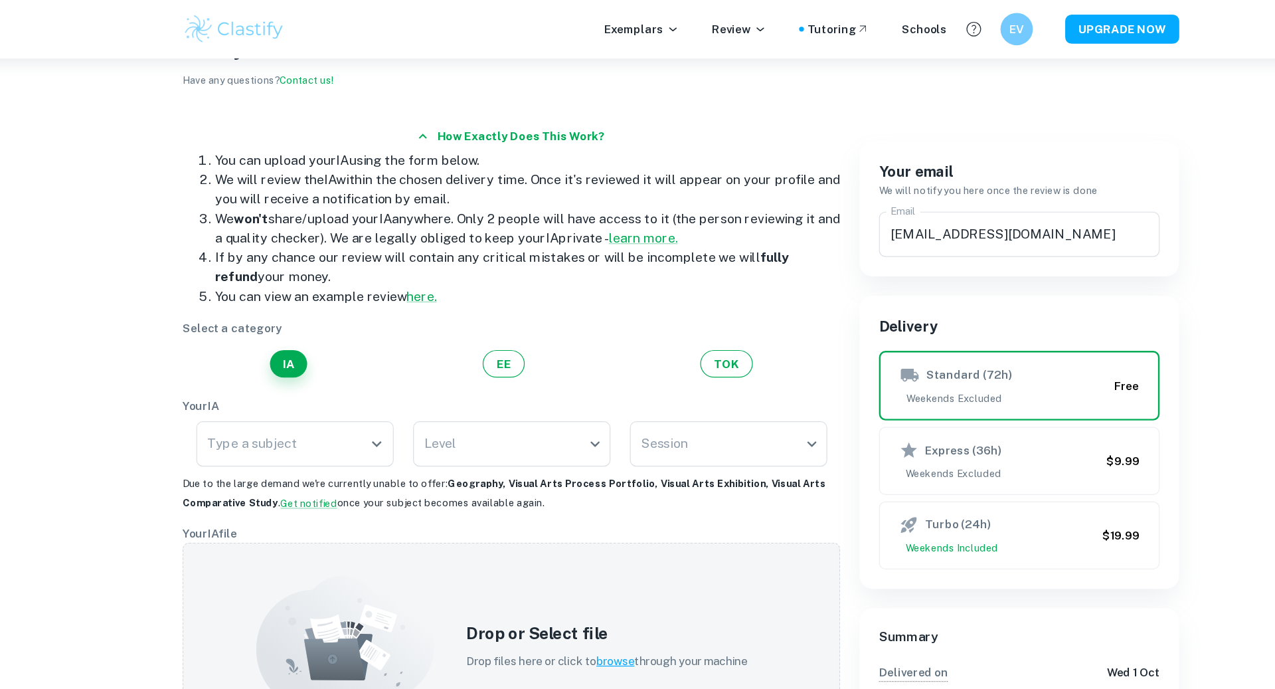
scroll to position [0, 0]
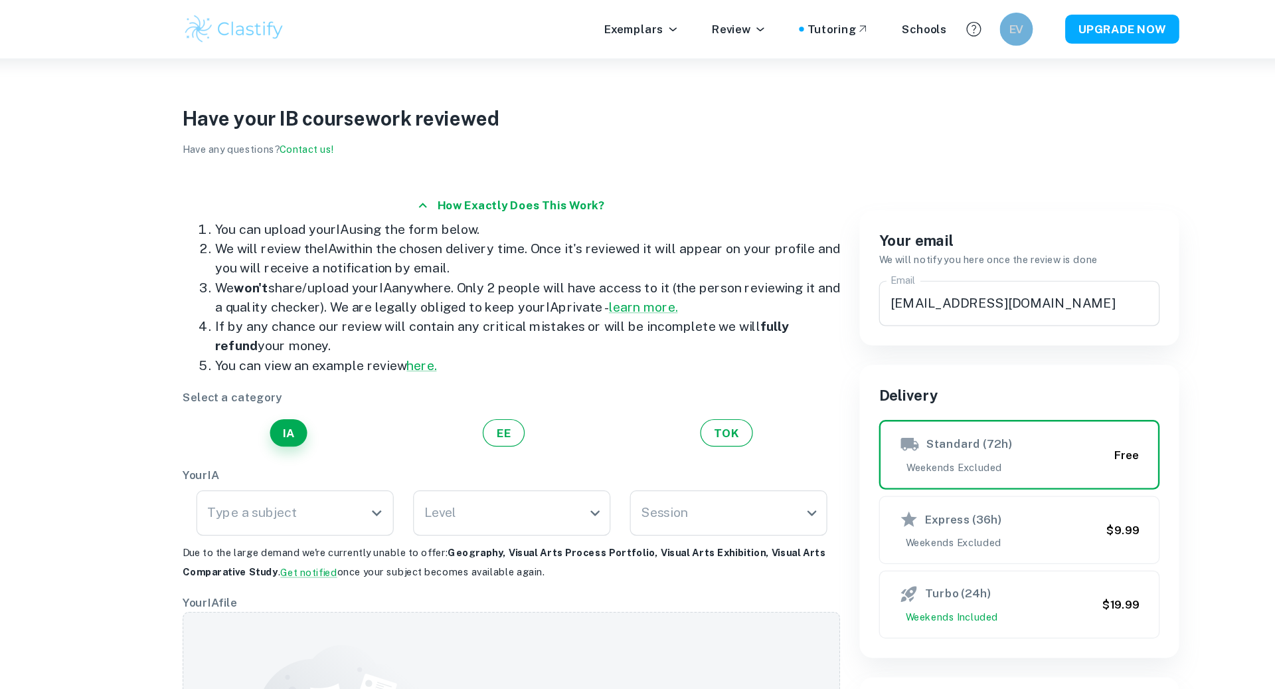
click at [925, 25] on div "EV" at bounding box center [912, 24] width 27 height 27
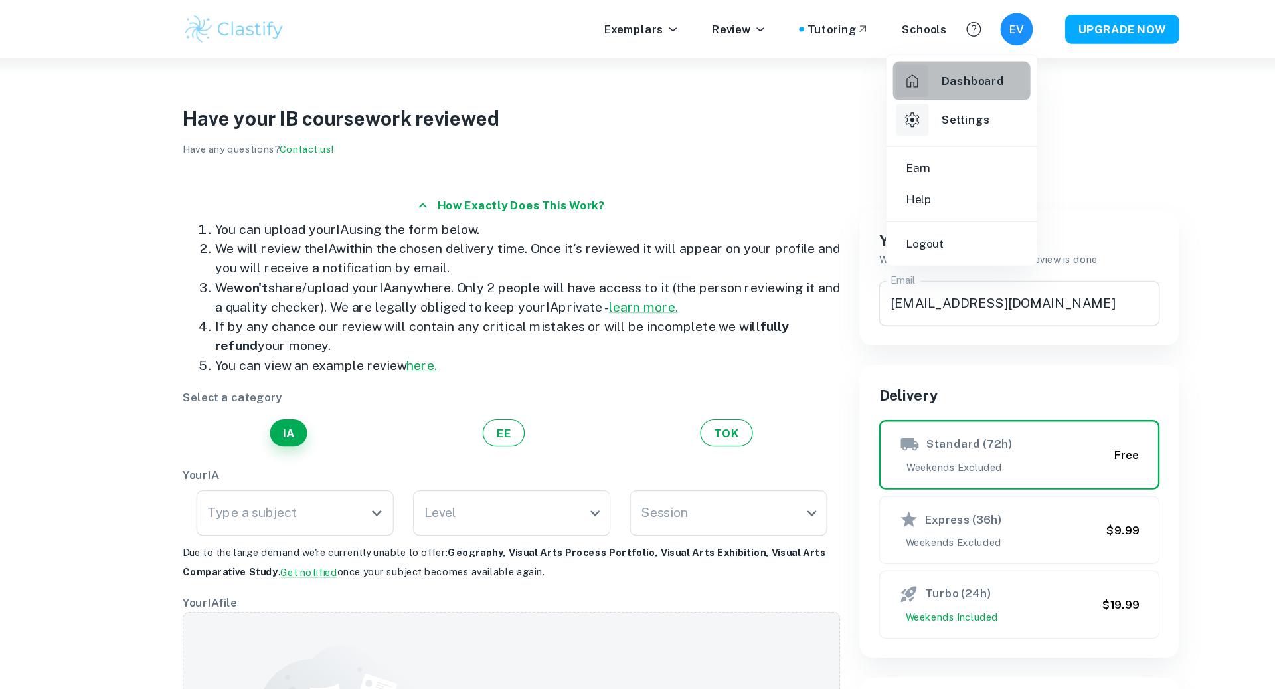
click at [887, 61] on h6 "Dashboard" at bounding box center [876, 66] width 51 height 15
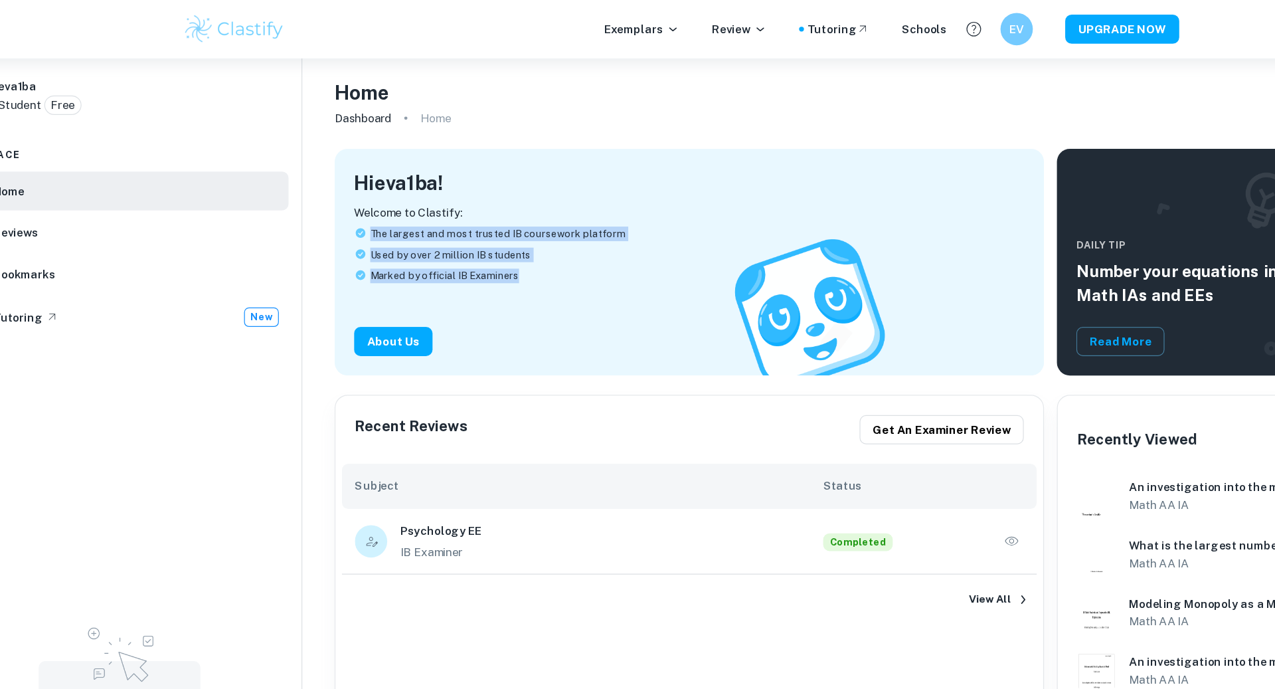
drag, startPoint x: 482, startPoint y: 181, endPoint x: 545, endPoint y: 254, distance: 96.5
click at [545, 254] on div "Welcome to Clastify: The largest and most trusted IB coursework platform Used b…" at bounding box center [644, 217] width 551 height 100
drag, startPoint x: 545, startPoint y: 254, endPoint x: 345, endPoint y: 150, distance: 225.8
click at [345, 150] on div "Hi eva1ba ! Welcome to Clastify: The largest and most trusted IB coursework pla…" at bounding box center [639, 207] width 593 height 202
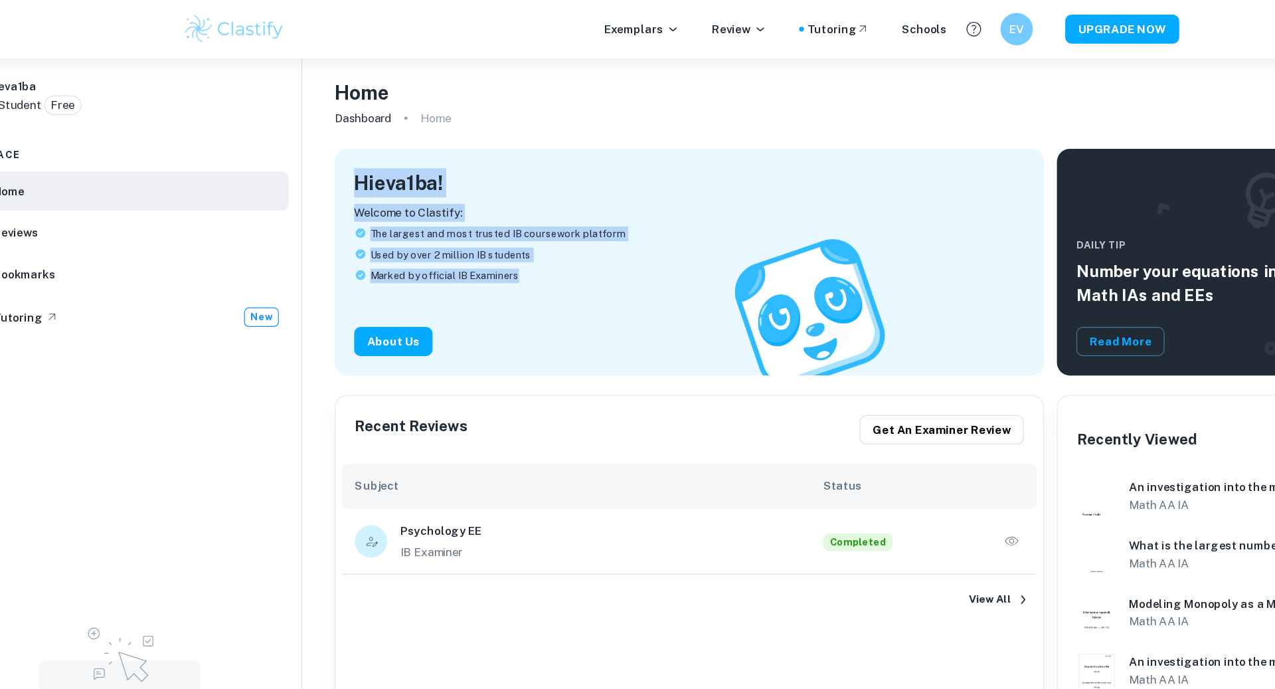
click at [379, 194] on icon at bounding box center [374, 191] width 11 height 16
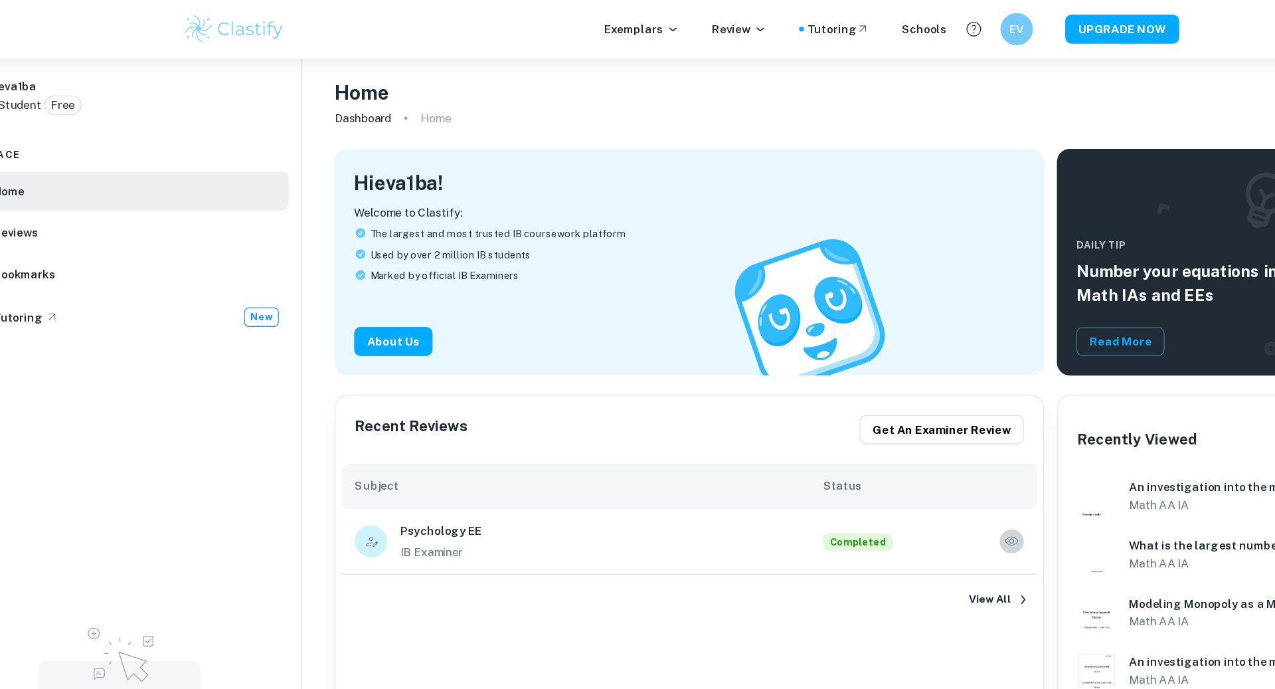
click at [906, 442] on icon "button" at bounding box center [909, 444] width 13 height 13
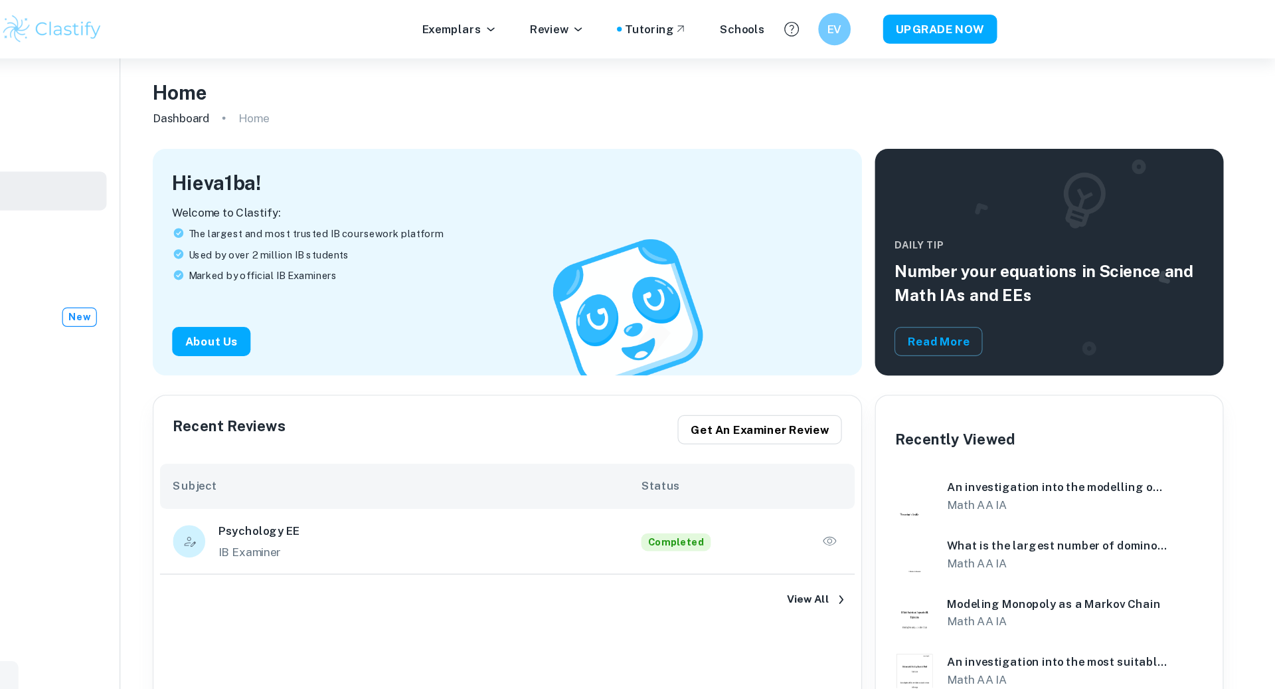
click at [873, 442] on div "Completed" at bounding box center [837, 444] width 165 height 20
click at [930, 435] on div "Psychology EE IB Examiner Completed View All" at bounding box center [644, 465] width 581 height 95
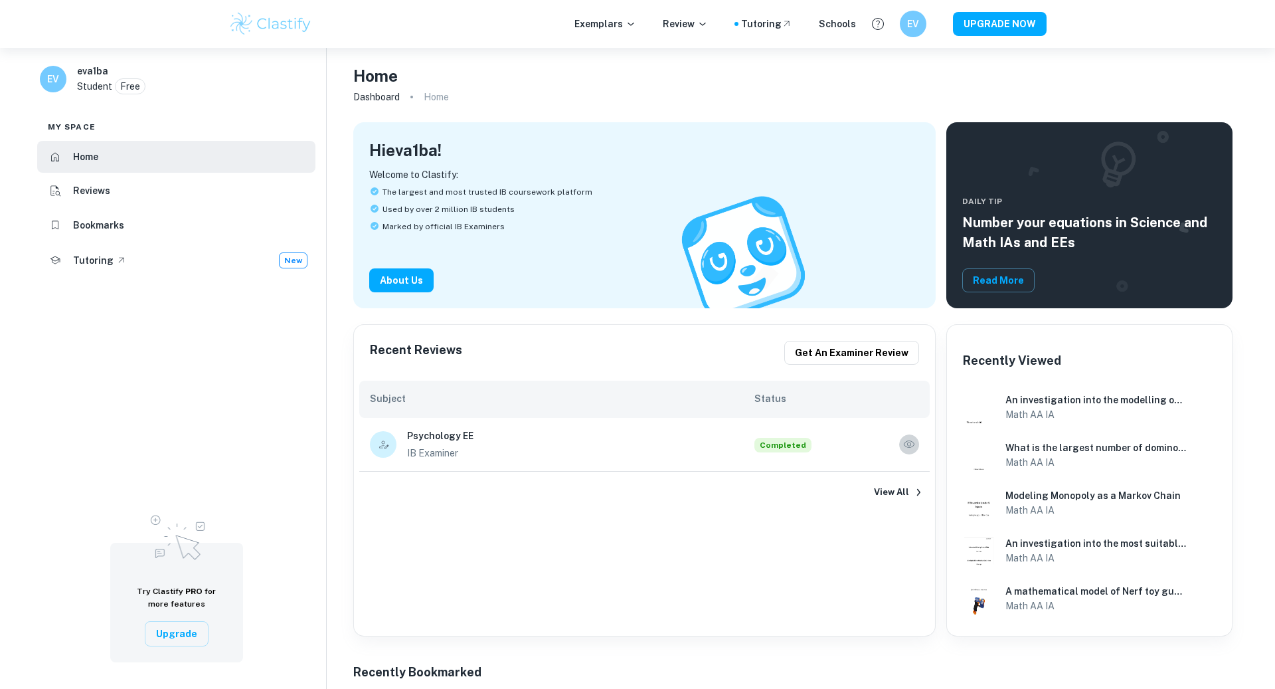
click at [913, 441] on icon "button" at bounding box center [909, 444] width 13 height 13
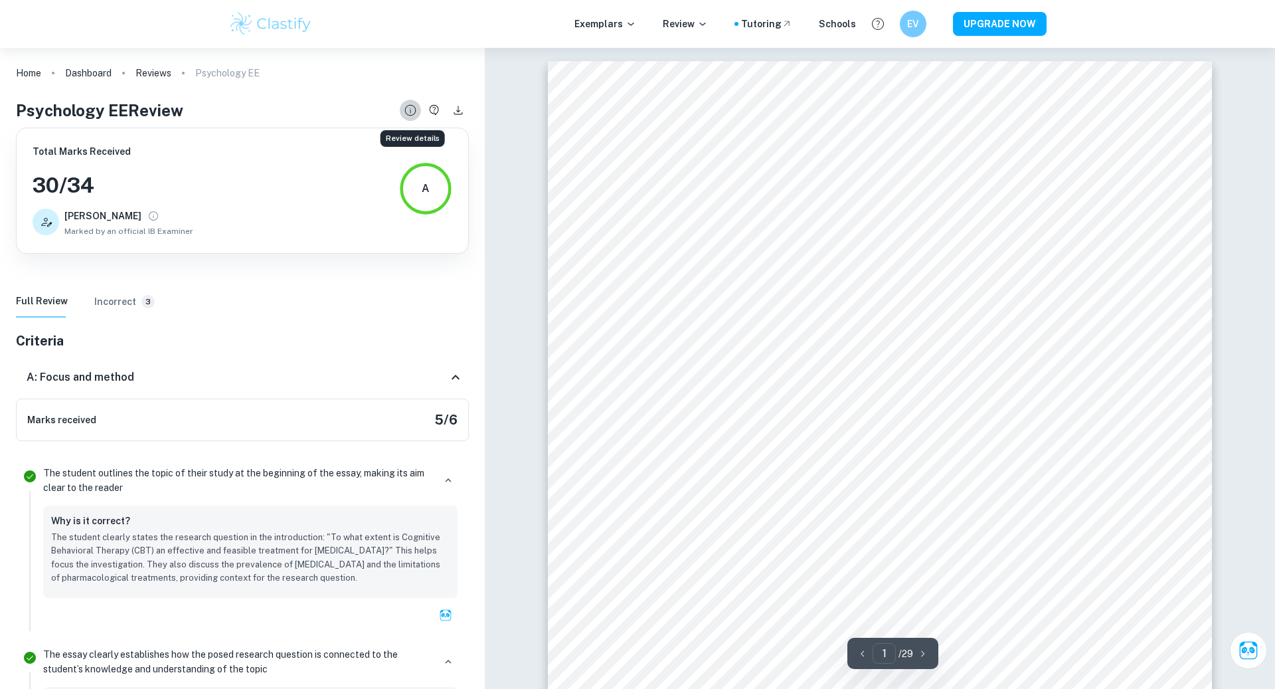
click at [414, 112] on icon "Review details" at bounding box center [409, 110] width 11 height 11
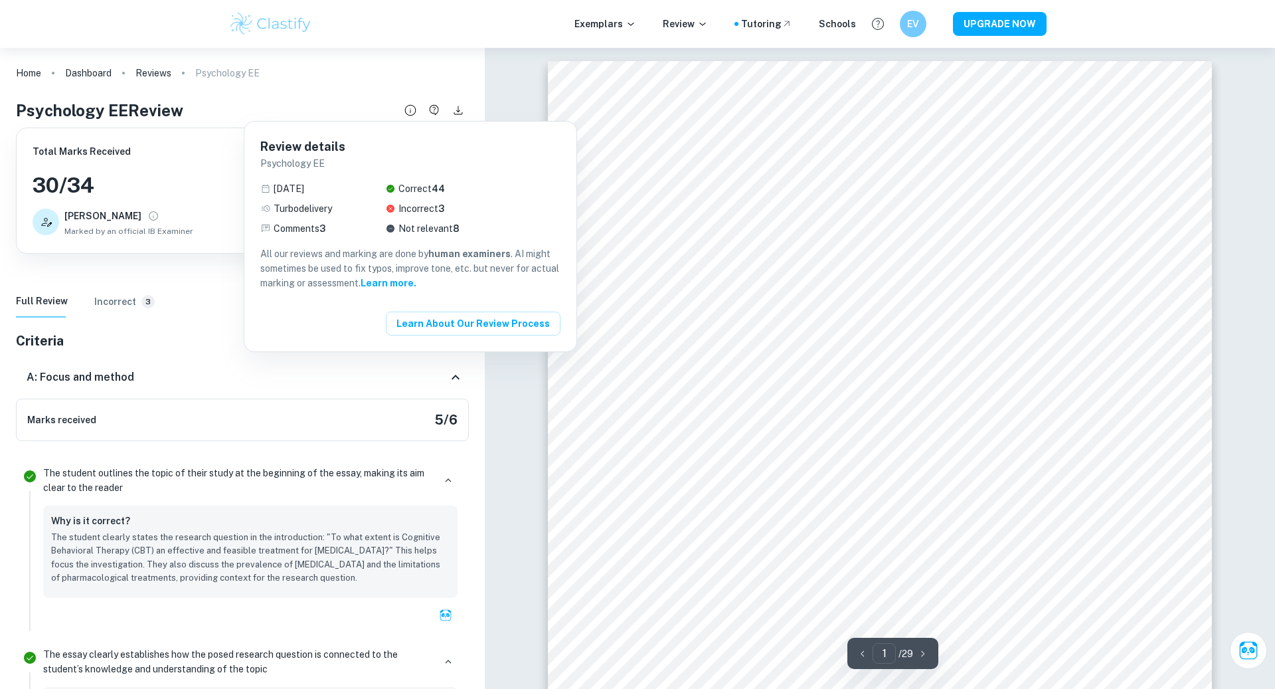
click at [432, 110] on div at bounding box center [637, 344] width 1275 height 689
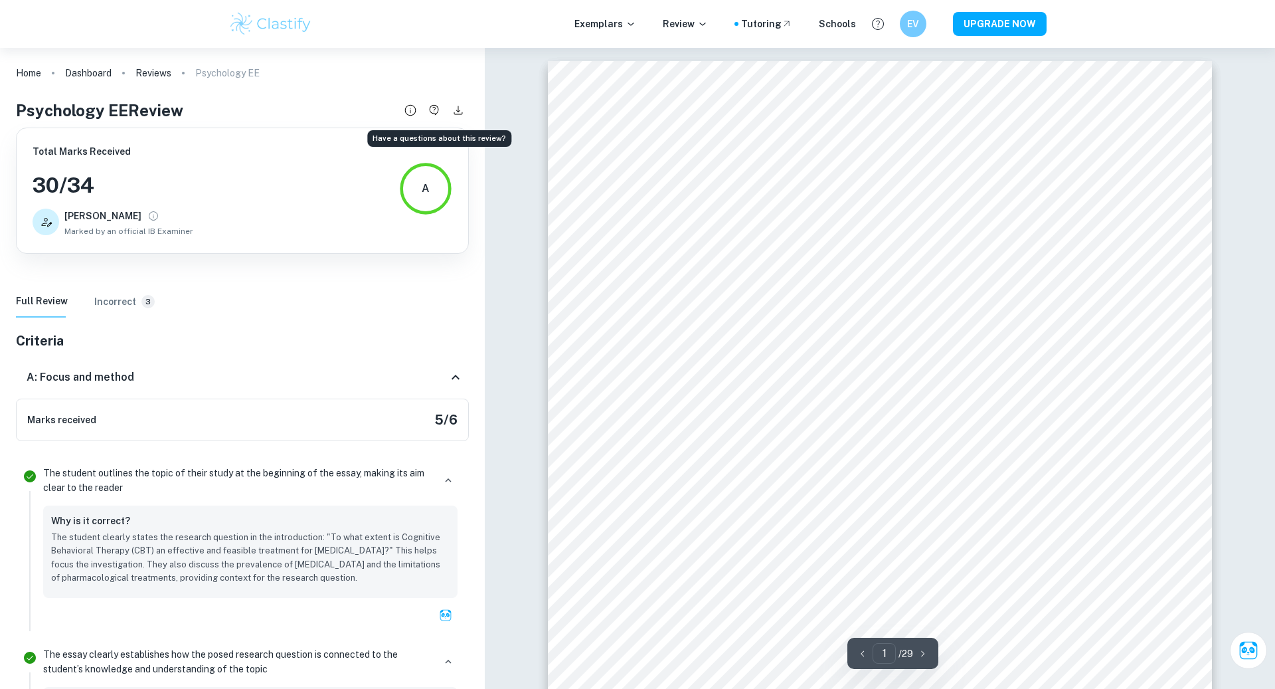
click at [433, 110] on icon "Have a questions about this review?" at bounding box center [434, 110] width 15 height 15
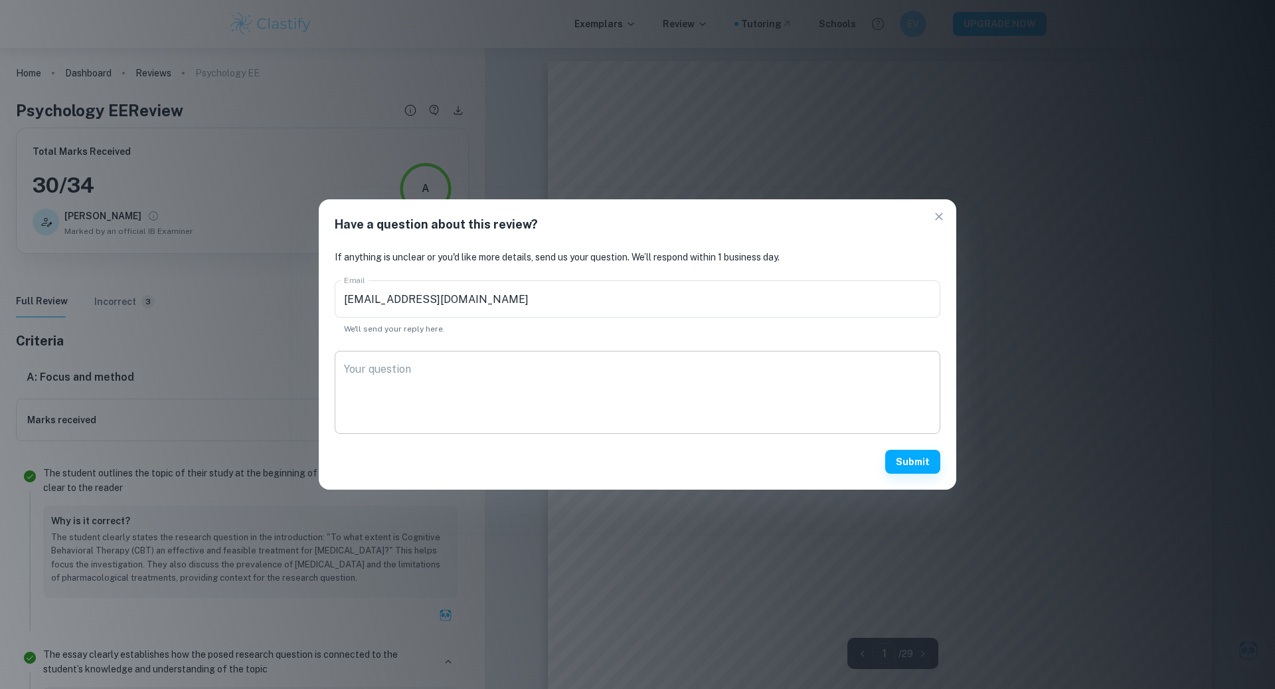
click at [456, 414] on textarea "Your question" at bounding box center [637, 392] width 587 height 61
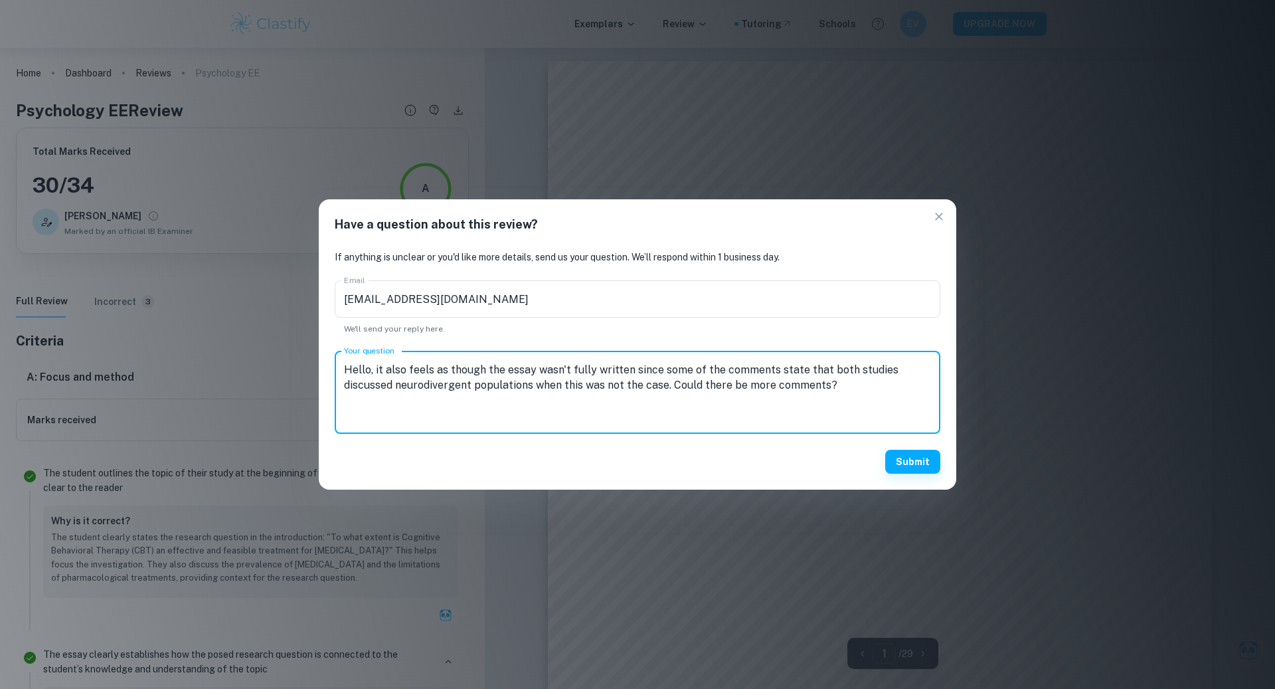
click at [687, 369] on textarea "Hello, it also feels as though the essay wasn't fully written since some of the…" at bounding box center [637, 392] width 587 height 61
click at [0, 0] on lt-em "some" at bounding box center [0, 0] width 0 height 0
type textarea "Hello, it also feels as though the essay wasn't fully written since some commen…"
click at [900, 460] on button "Submit" at bounding box center [912, 462] width 55 height 24
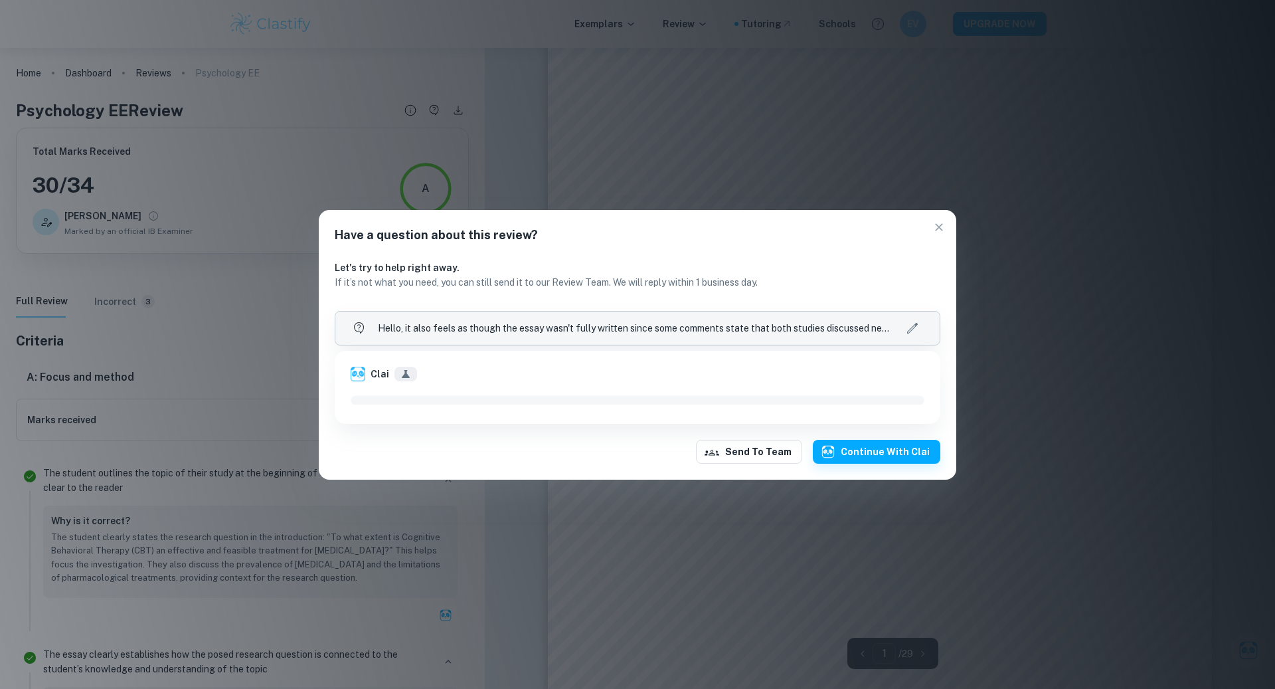
scroll to position [50, 0]
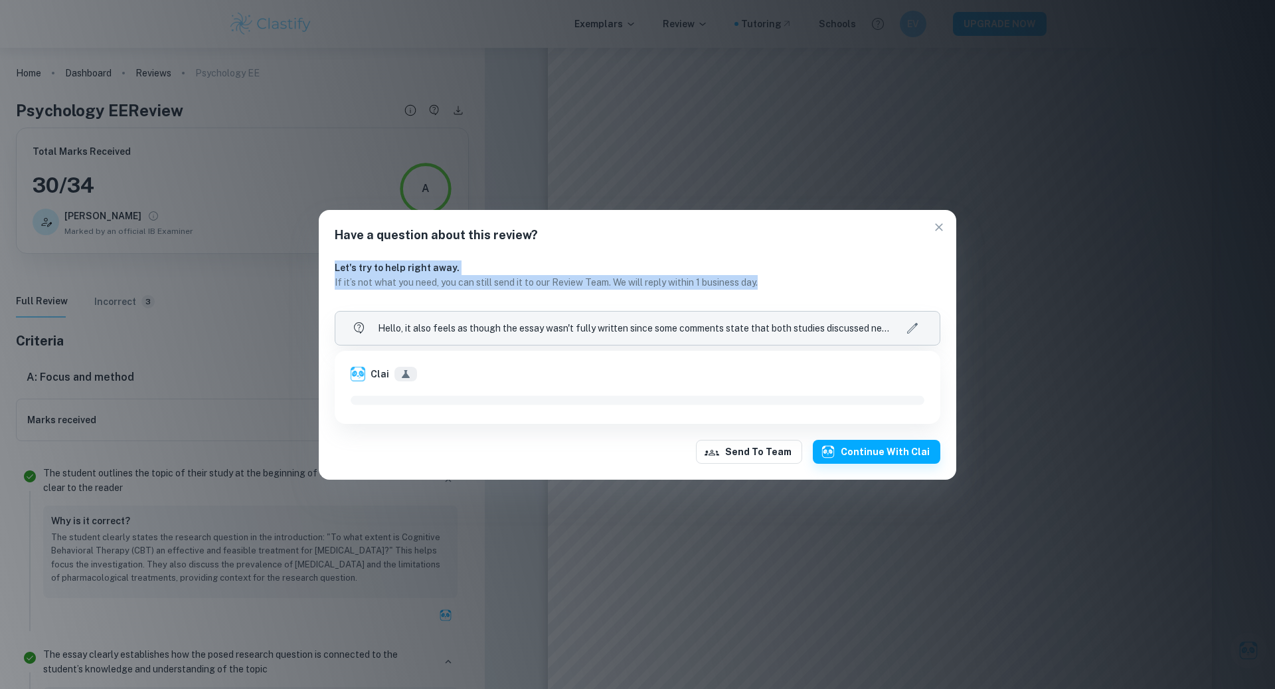
drag, startPoint x: 397, startPoint y: 258, endPoint x: 407, endPoint y: 298, distance: 41.2
click at [407, 298] on div "Let's try to help right away. If it’s not what you need, you can still send it …" at bounding box center [638, 361] width 638 height 235
click at [785, 450] on button "Send to team" at bounding box center [749, 452] width 106 height 24
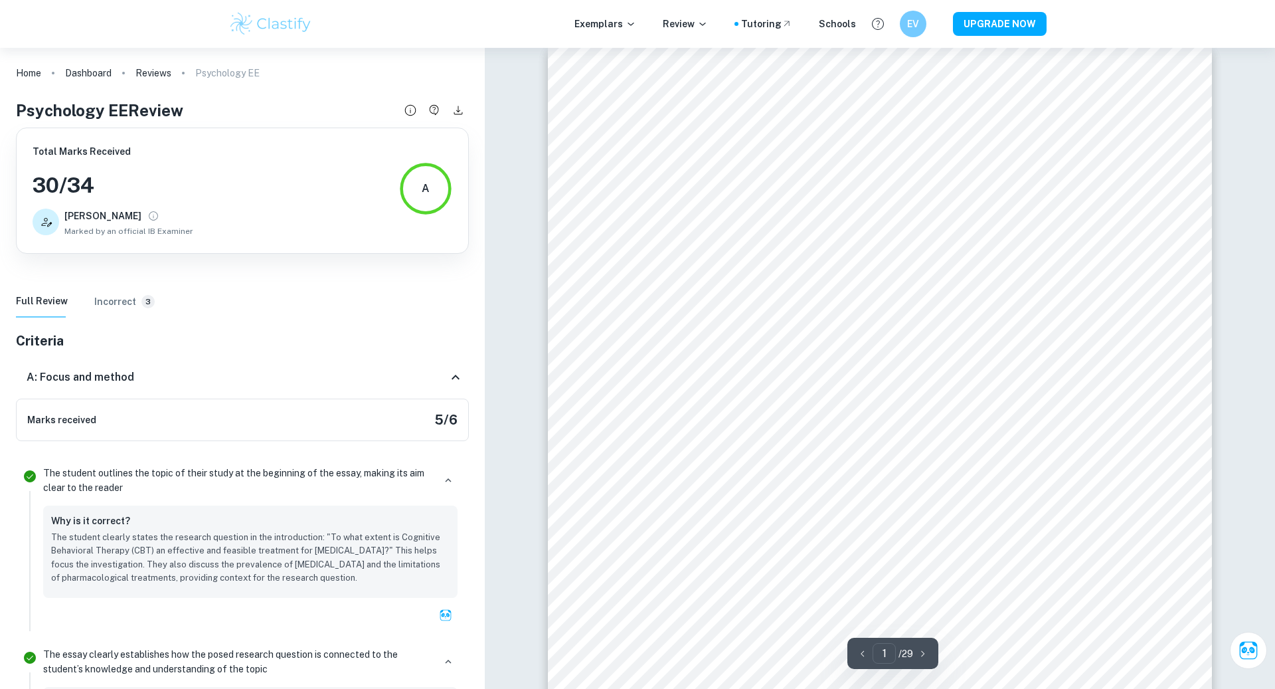
scroll to position [0, 0]
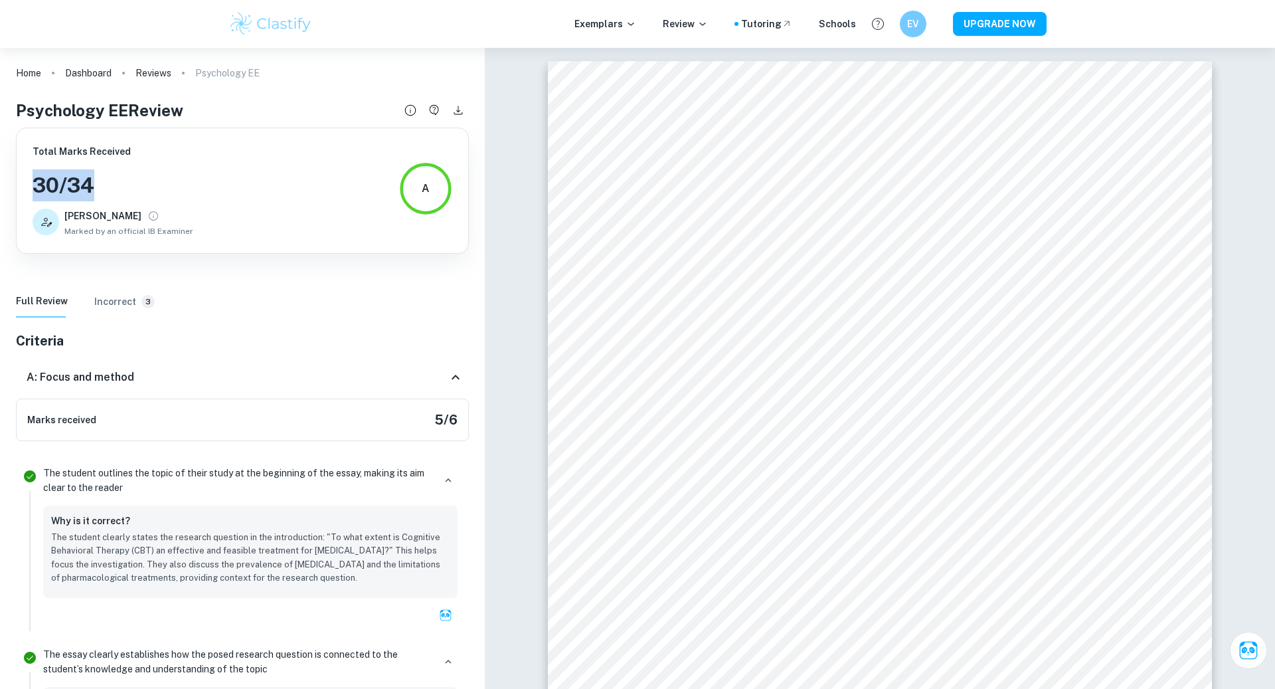
drag, startPoint x: 28, startPoint y: 193, endPoint x: 184, endPoint y: 195, distance: 156.1
click at [184, 195] on div "Total Marks Received 30 / 34 [PERSON_NAME] by an official IB Examiner A" at bounding box center [242, 191] width 453 height 126
click at [184, 195] on h3 "30 / 34" at bounding box center [113, 185] width 161 height 32
click at [1251, 652] on icon "Ask Clai" at bounding box center [1248, 649] width 19 height 19
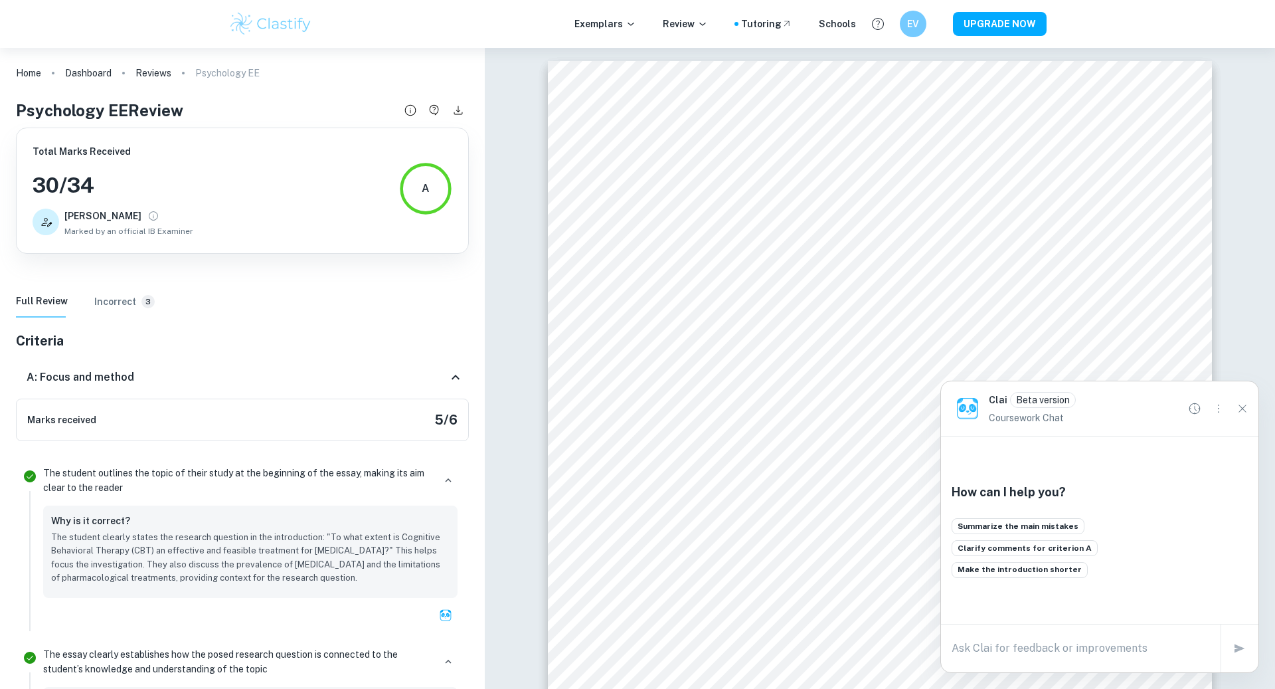
click at [1092, 634] on div "x" at bounding box center [1081, 648] width 280 height 37
click at [1045, 647] on textarea at bounding box center [1081, 647] width 258 height 15
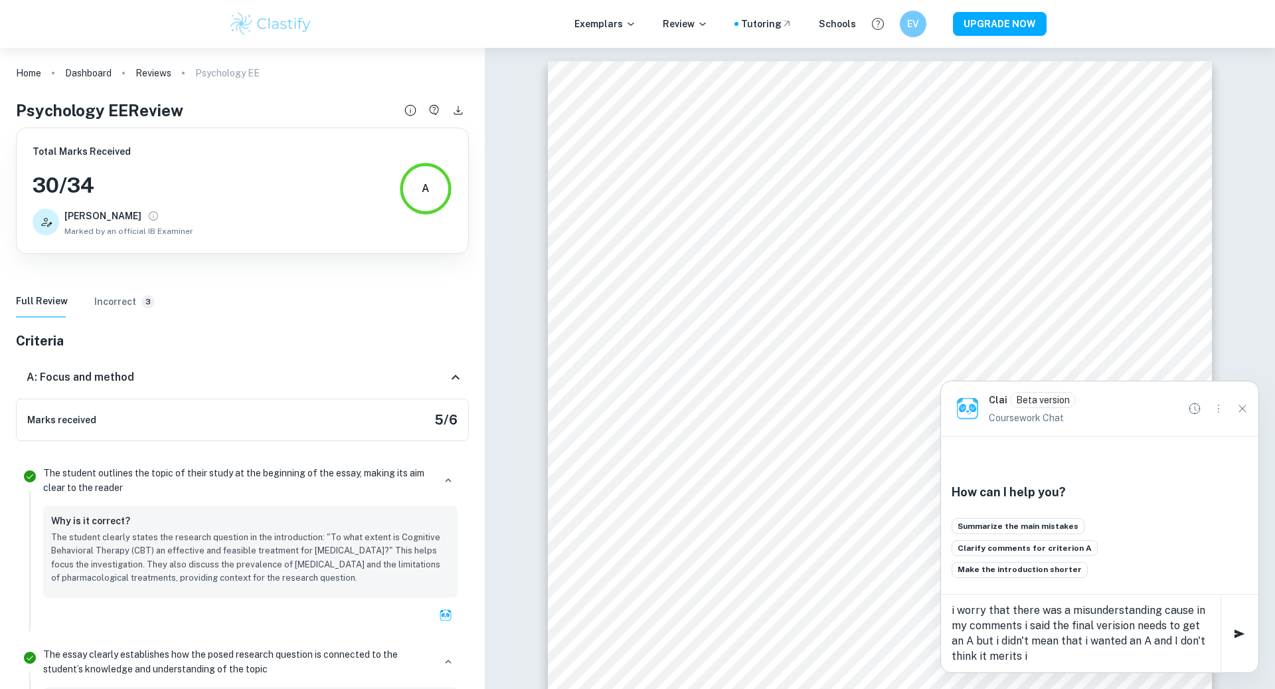
type textarea "i worry that there was a misunderstanding cause in my comments i said the final…"
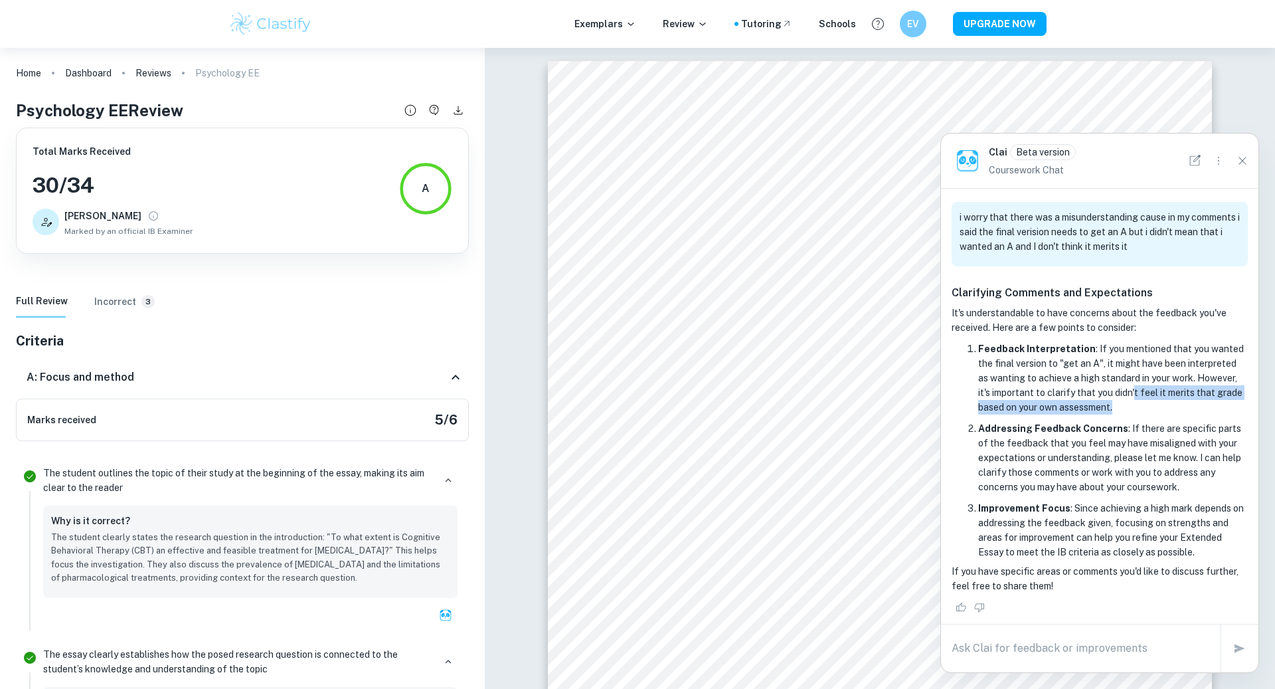
drag, startPoint x: 1128, startPoint y: 409, endPoint x: 1156, endPoint y: 387, distance: 35.4
click at [1142, 395] on p "Feedback Interpretation : If you mentioned that you wanted the final version to…" at bounding box center [1113, 377] width 270 height 73
click at [1176, 381] on p "Feedback Interpretation : If you mentioned that you wanted the final version to…" at bounding box center [1113, 377] width 270 height 73
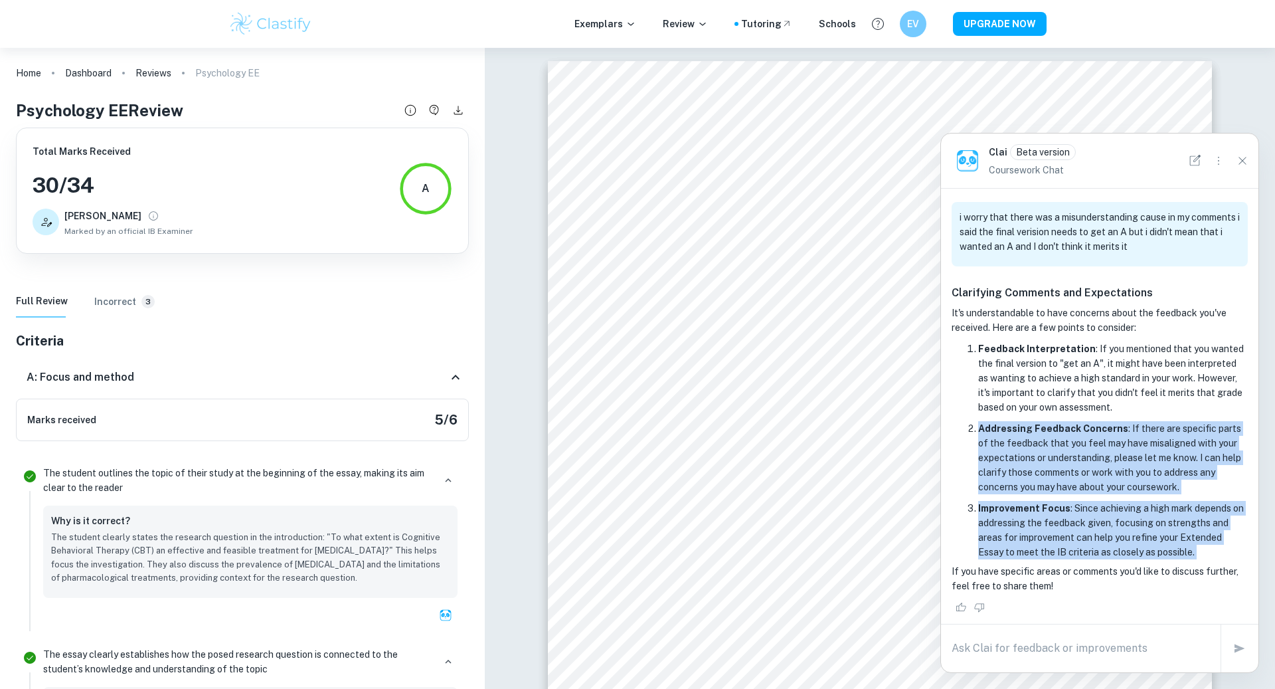
drag, startPoint x: 1128, startPoint y: 413, endPoint x: 1146, endPoint y: 559, distance: 147.3
click at [1146, 559] on div "Clarifying Comments and Expectations It's understandable to have concerns about…" at bounding box center [1100, 439] width 296 height 308
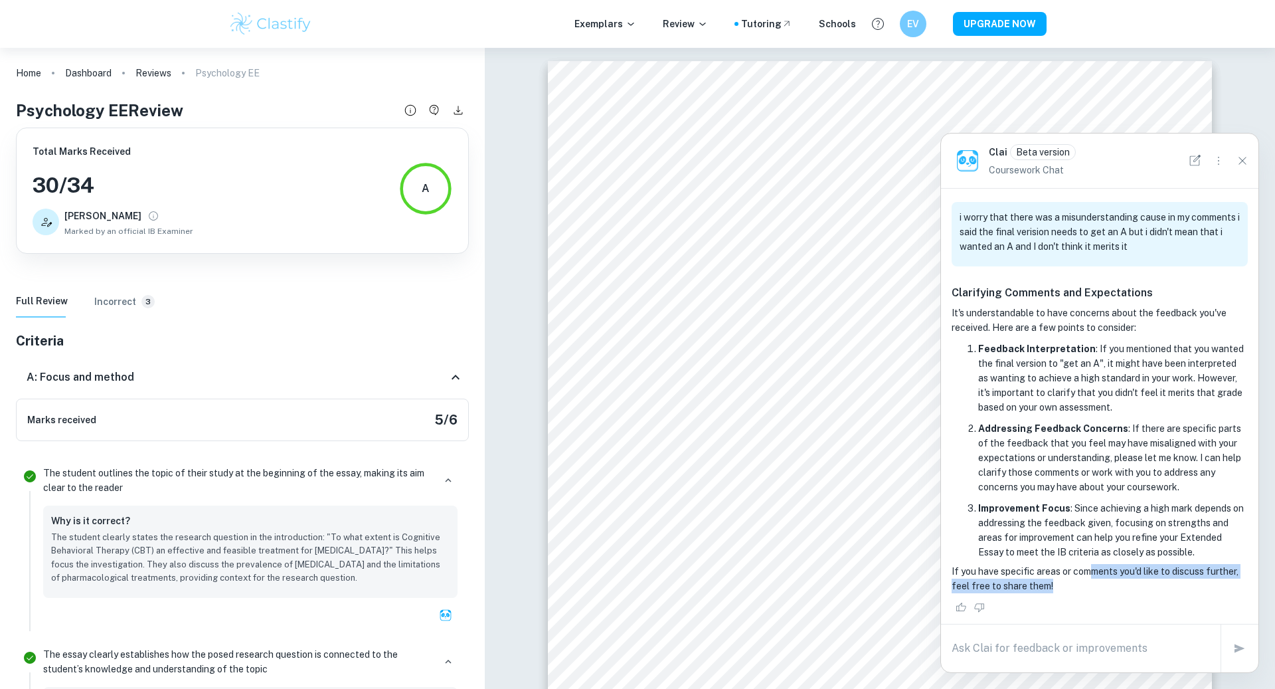
drag, startPoint x: 1093, startPoint y: 594, endPoint x: 1087, endPoint y: 565, distance: 30.0
click at [1087, 565] on div "Clarifying Comments and Expectations It's understandable to have concerns about…" at bounding box center [1100, 441] width 296 height 313
click at [1026, 650] on textarea at bounding box center [1081, 647] width 258 height 15
type textarea "i dont think its an A"
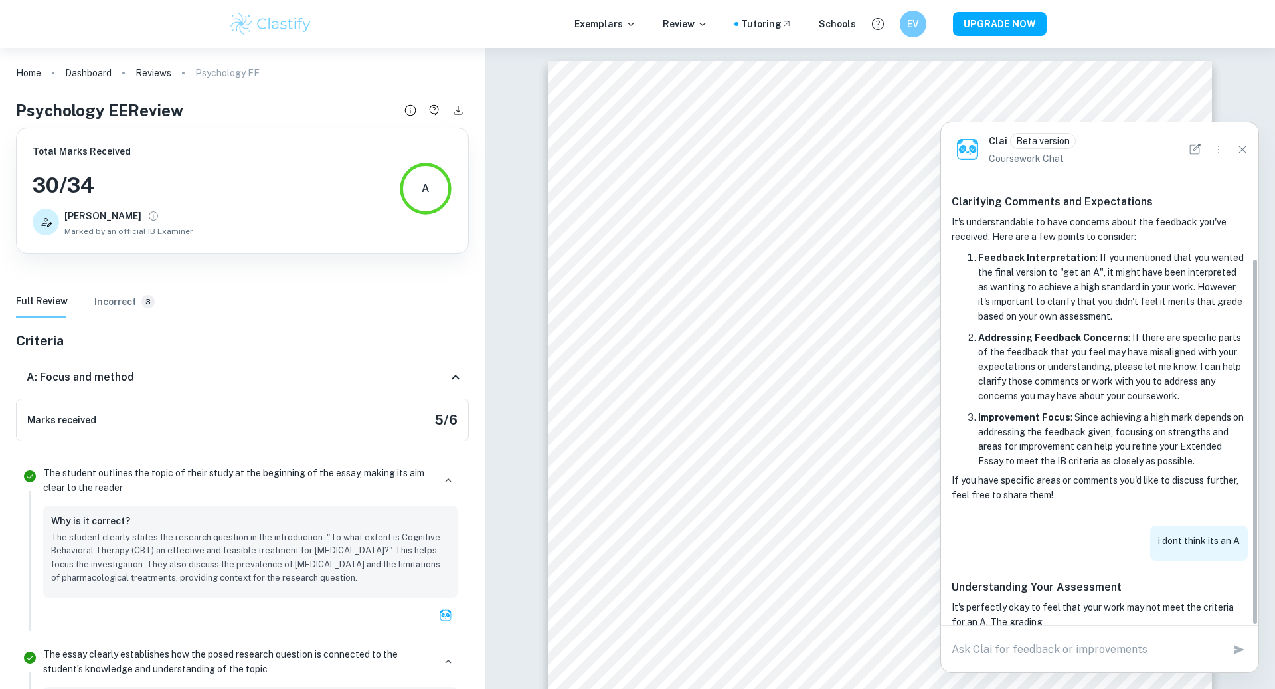
scroll to position [386, 0]
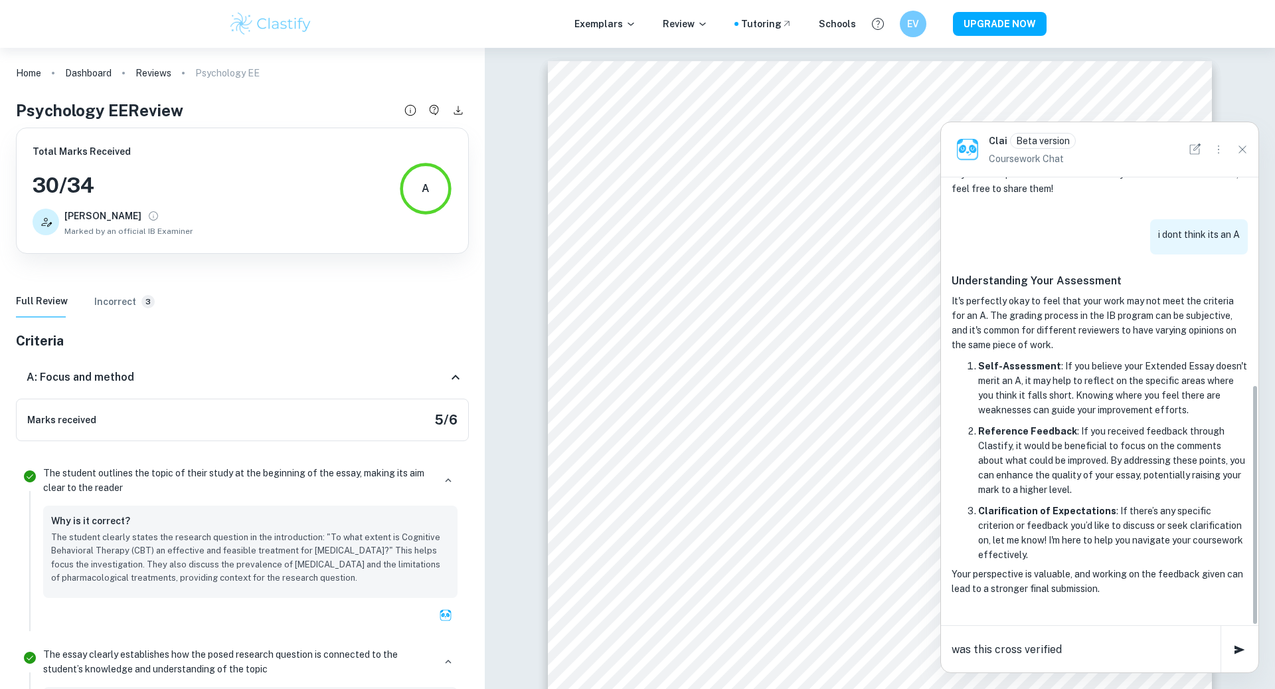
type textarea "was this cross verified?"
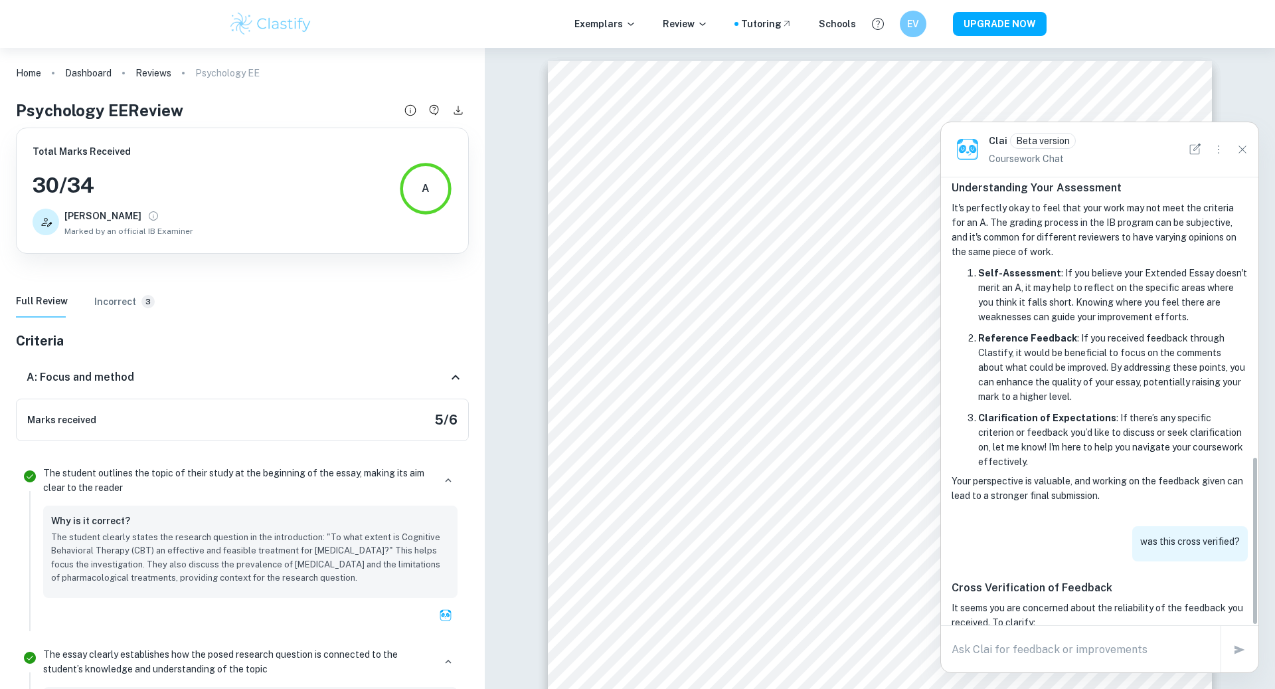
scroll to position [741, 0]
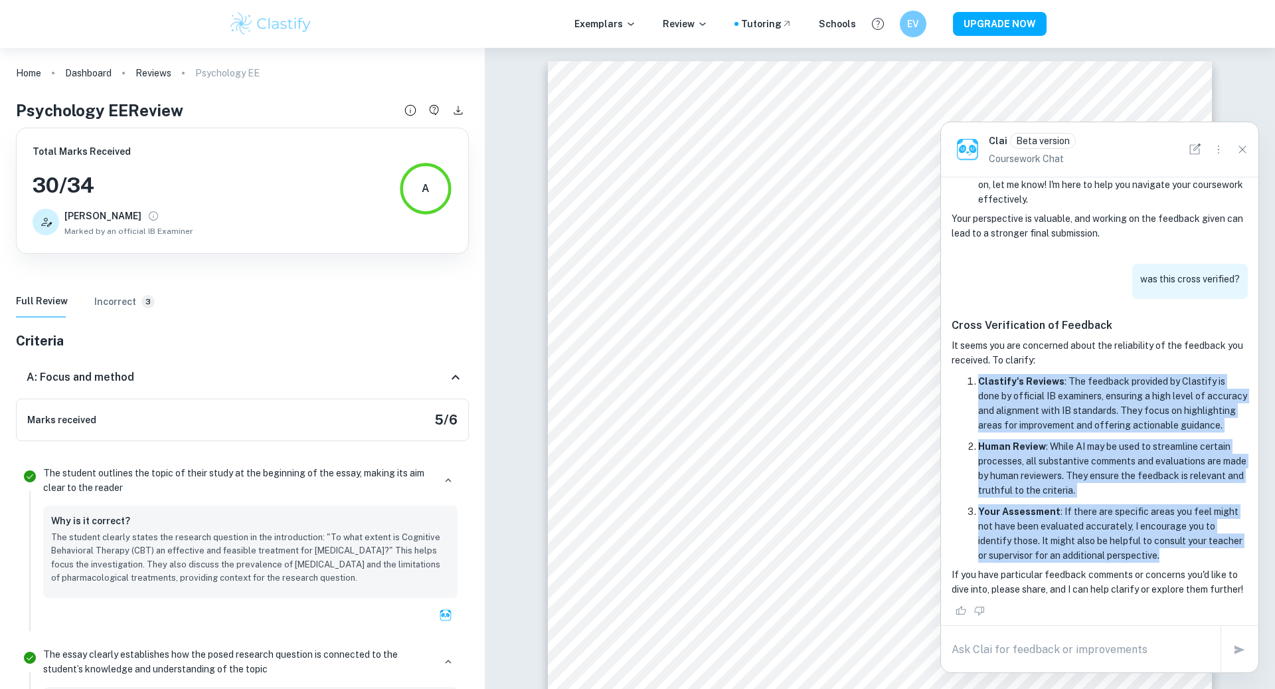
drag, startPoint x: 1124, startPoint y: 367, endPoint x: 1218, endPoint y: 559, distance: 213.6
click at [1218, 559] on div "Cross Verification of Feedback It seems you are concerned about the reliability…" at bounding box center [1100, 456] width 296 height 279
click at [1243, 155] on icon "Close" at bounding box center [1242, 149] width 15 height 15
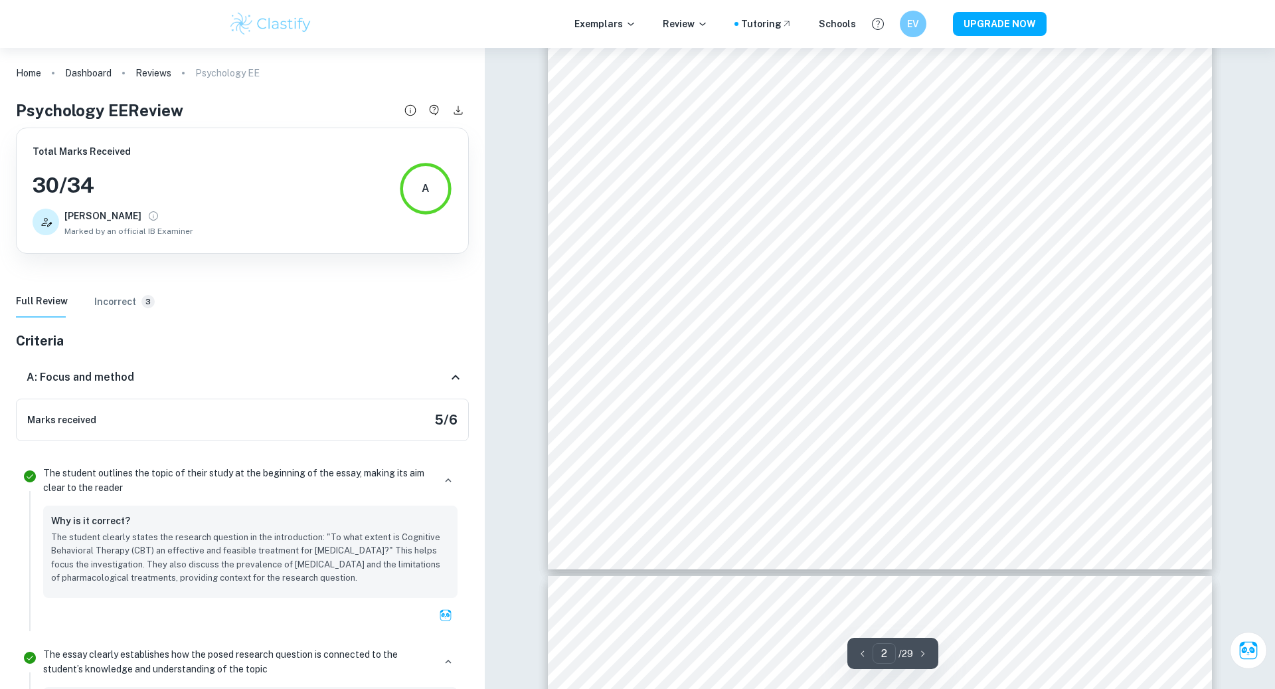
scroll to position [1266, 0]
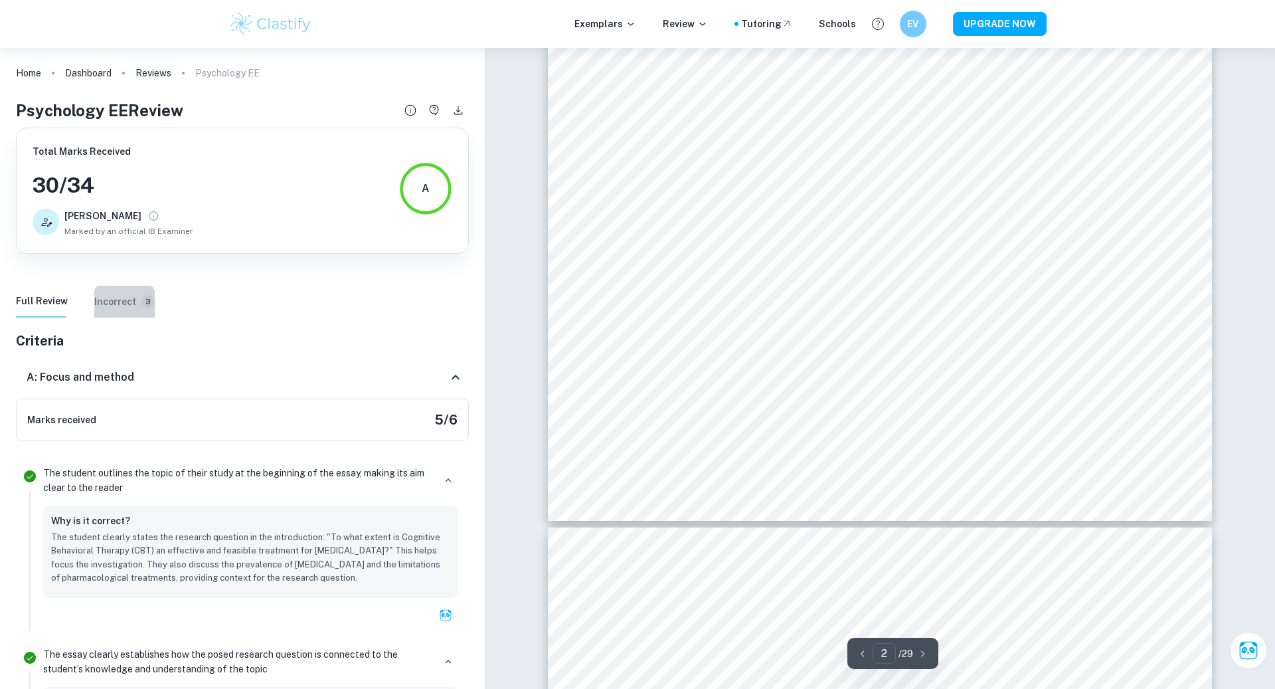
click at [129, 307] on h6 "Incorrect" at bounding box center [115, 301] width 42 height 15
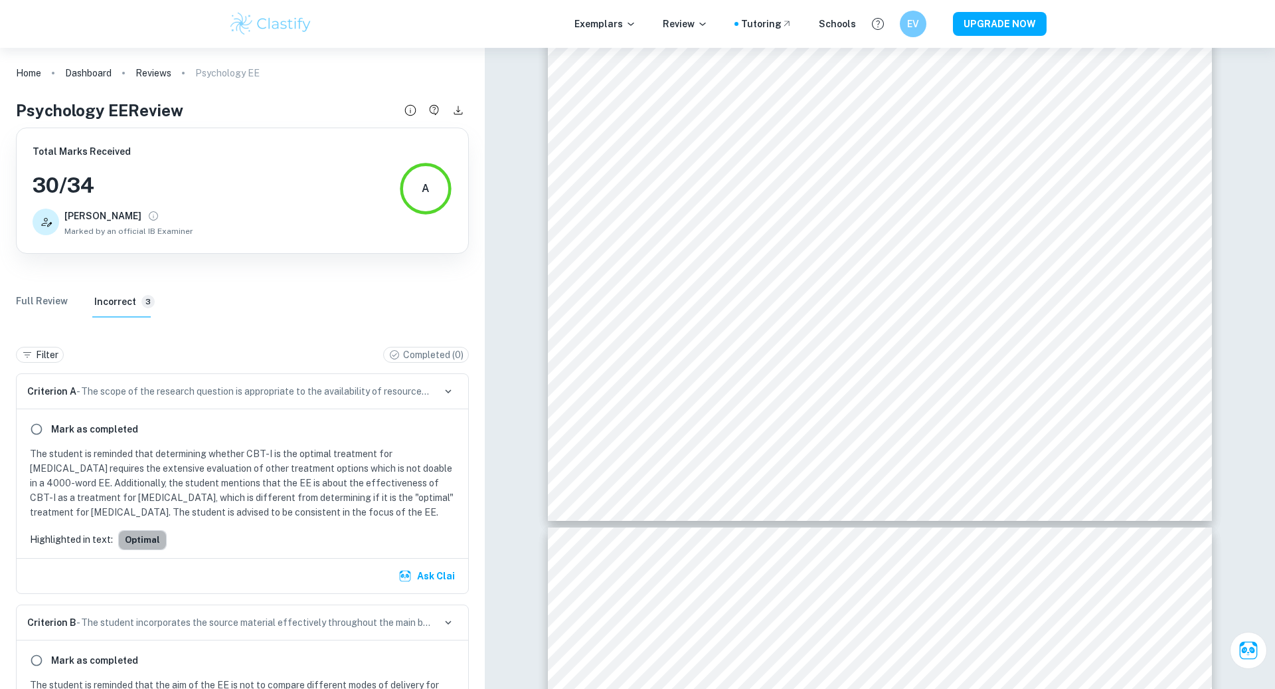
click at [145, 542] on button "optimal" at bounding box center [142, 540] width 48 height 20
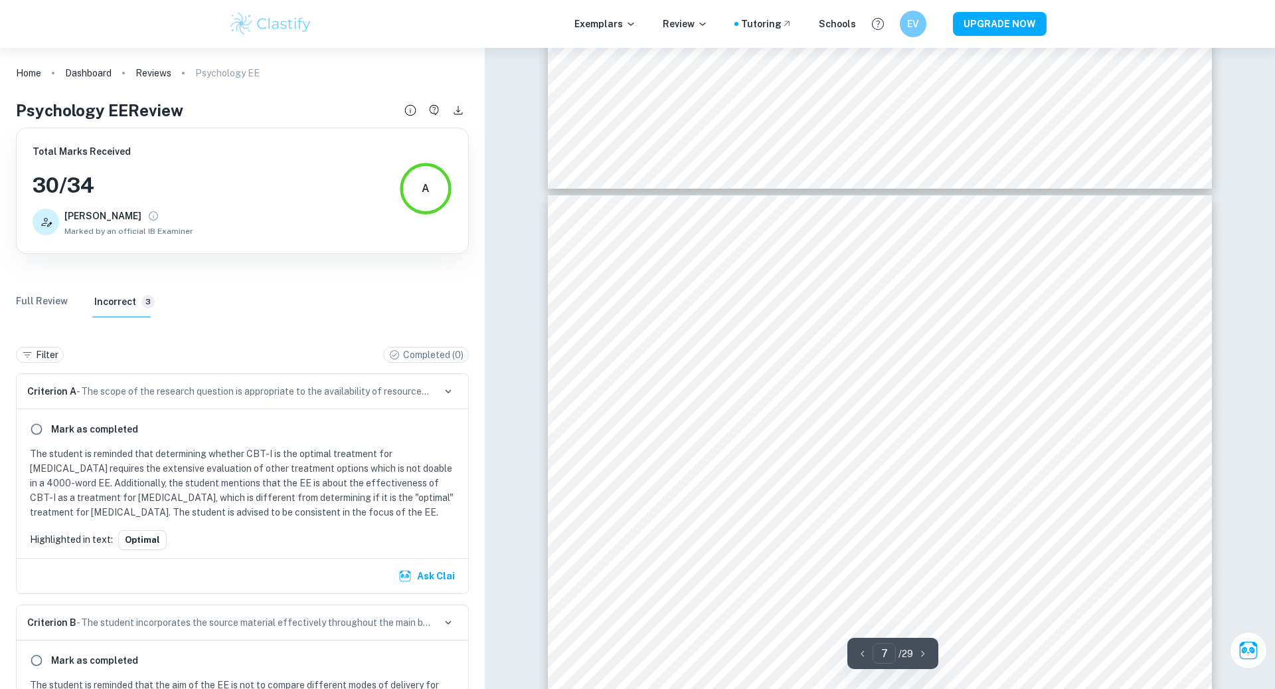
scroll to position [5062, 0]
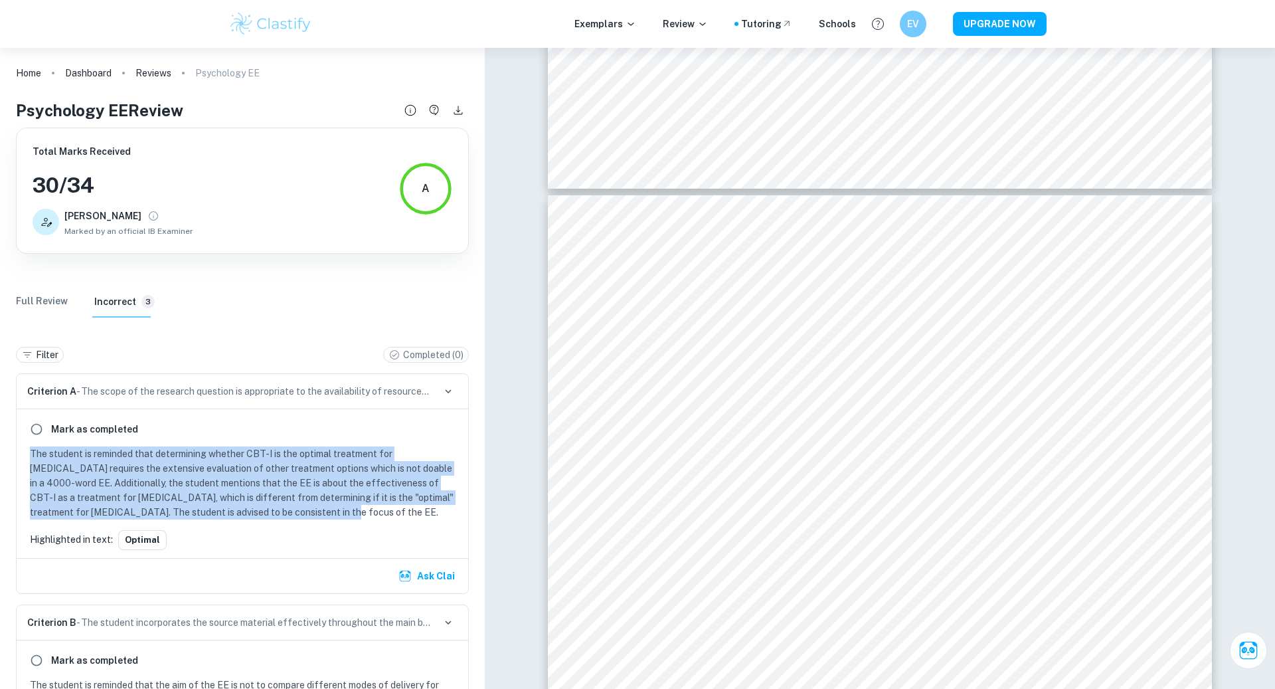
drag, startPoint x: 257, startPoint y: 441, endPoint x: 317, endPoint y: 511, distance: 91.9
click at [317, 511] on div "Mark as completed The student is reminded that determining whether CBT-I is the…" at bounding box center [243, 483] width 452 height 149
click at [317, 511] on p "The student is reminded that determining whether CBT-I is the optimal treatment…" at bounding box center [245, 482] width 430 height 73
drag, startPoint x: 317, startPoint y: 511, endPoint x: 324, endPoint y: 439, distance: 72.1
click at [324, 439] on div "Mark as completed The student is reminded that determining whether CBT-I is the…" at bounding box center [243, 483] width 452 height 149
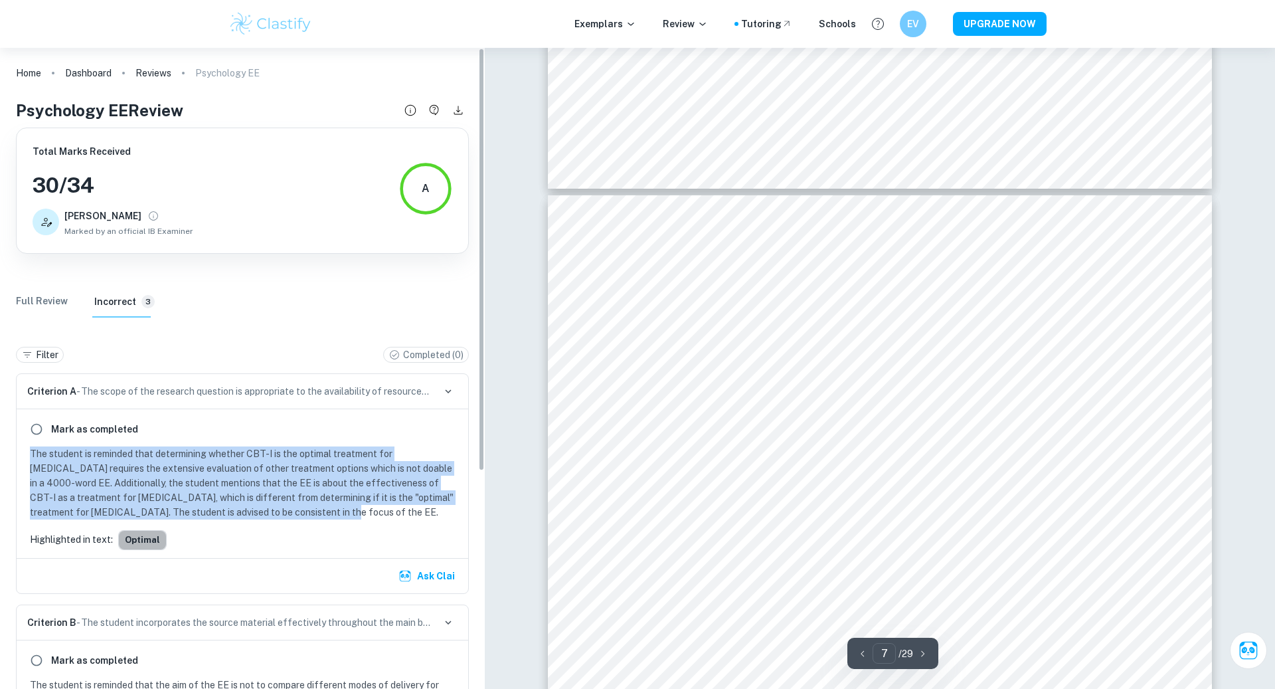
click at [137, 537] on button "optimal" at bounding box center [142, 540] width 48 height 20
click at [153, 536] on button "optimal" at bounding box center [142, 540] width 48 height 20
type input "6"
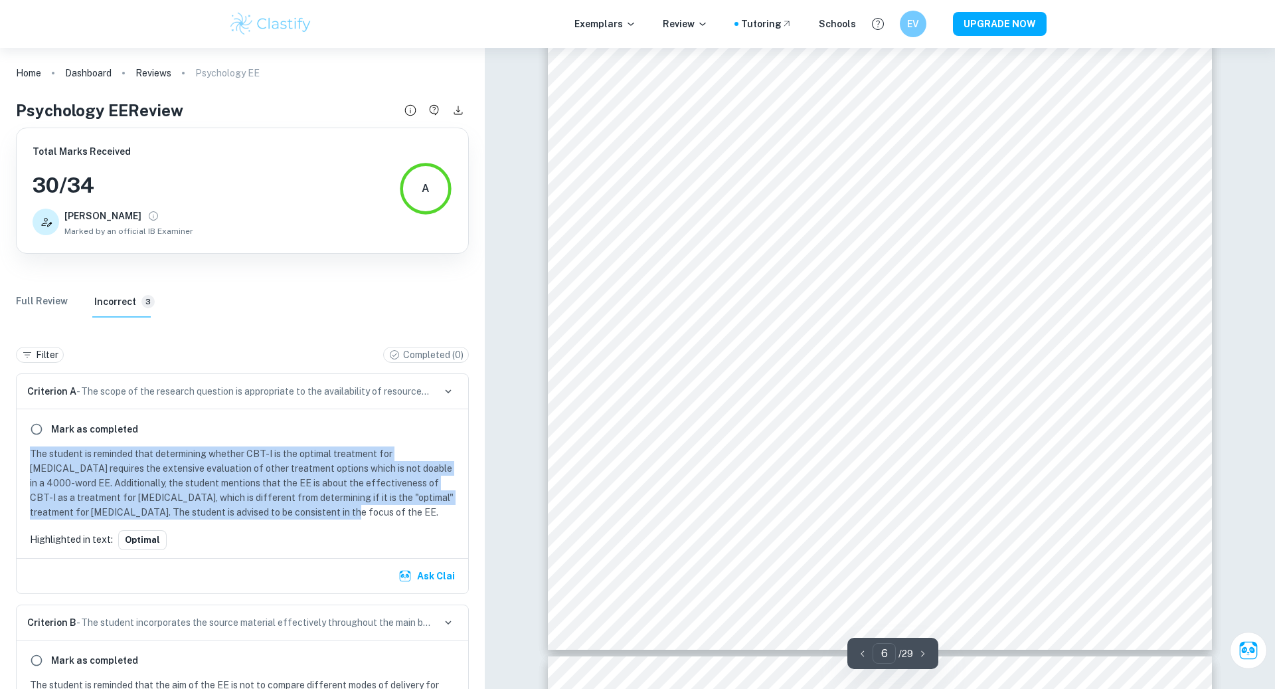
scroll to position [4600, 0]
